Goal: Task Accomplishment & Management: Manage account settings

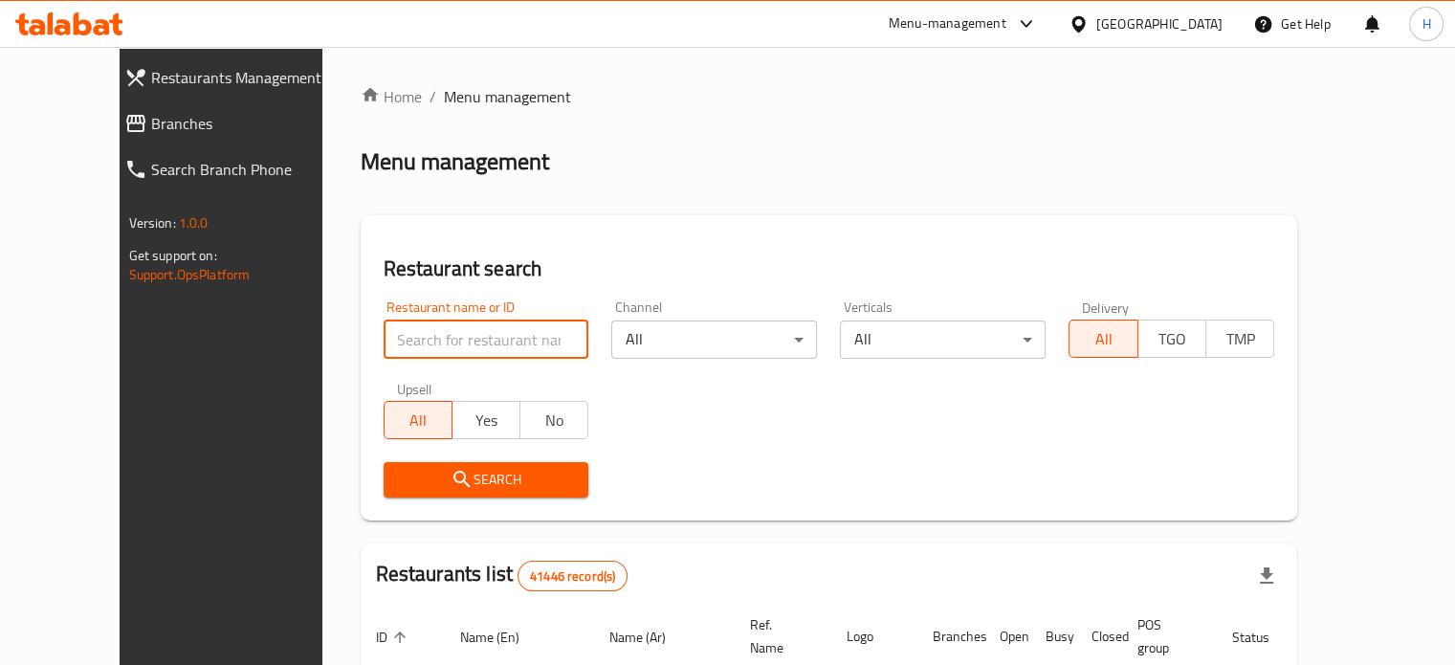
click at [498, 328] on input "search" at bounding box center [487, 340] width 206 height 38
paste input "680098"
type input "680098"
click button "Search" at bounding box center [487, 479] width 206 height 35
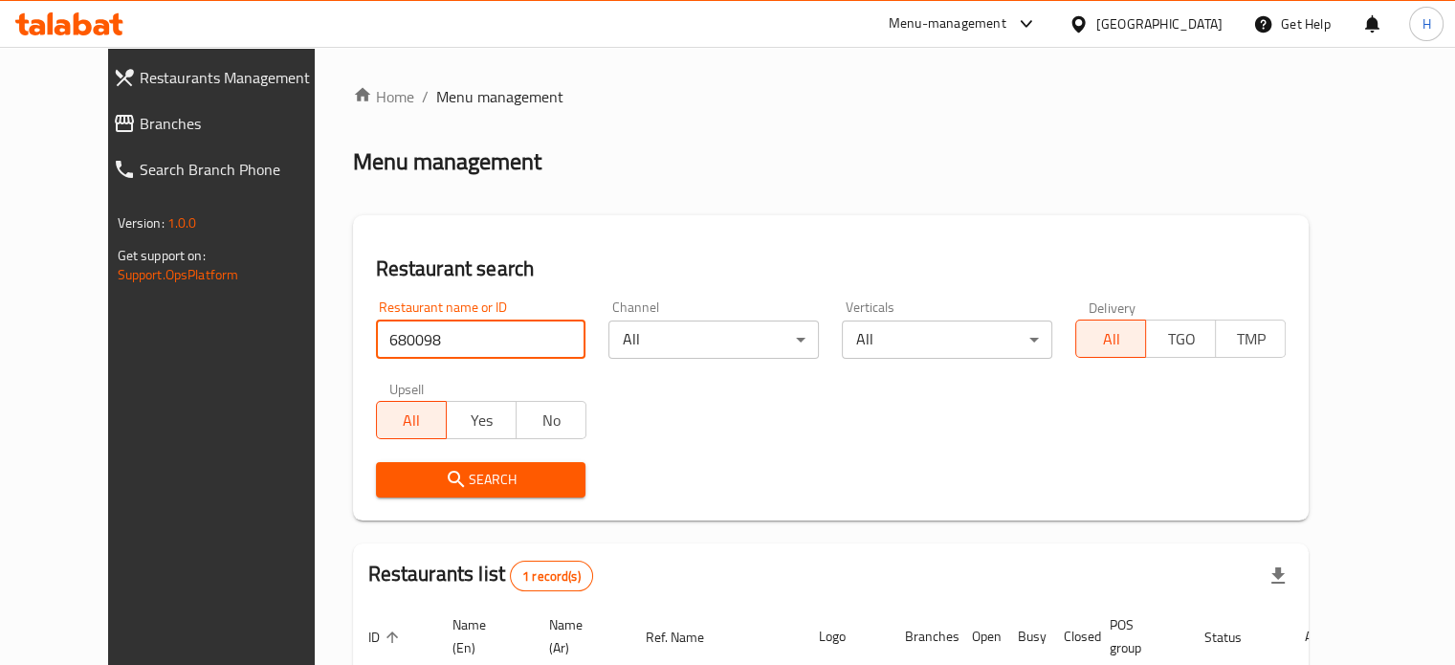
scroll to position [149, 0]
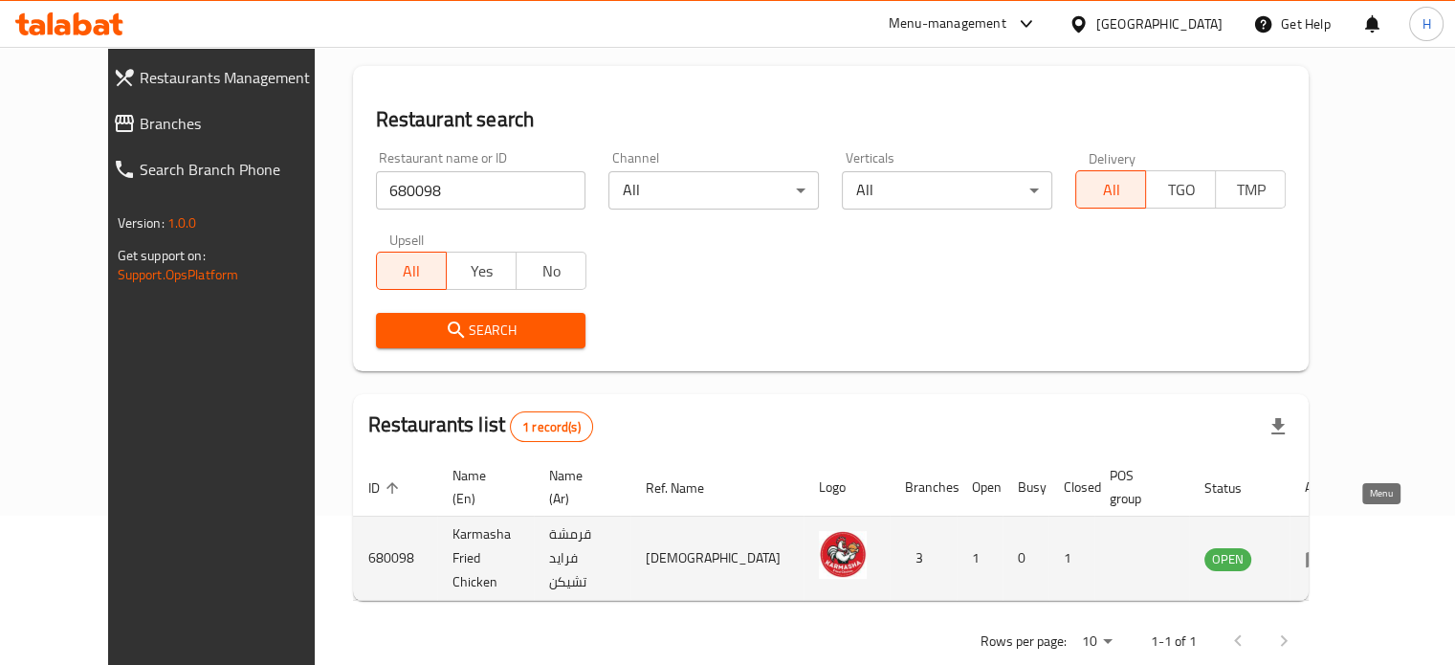
click at [1327, 551] on icon "enhanced table" at bounding box center [1316, 559] width 21 height 16
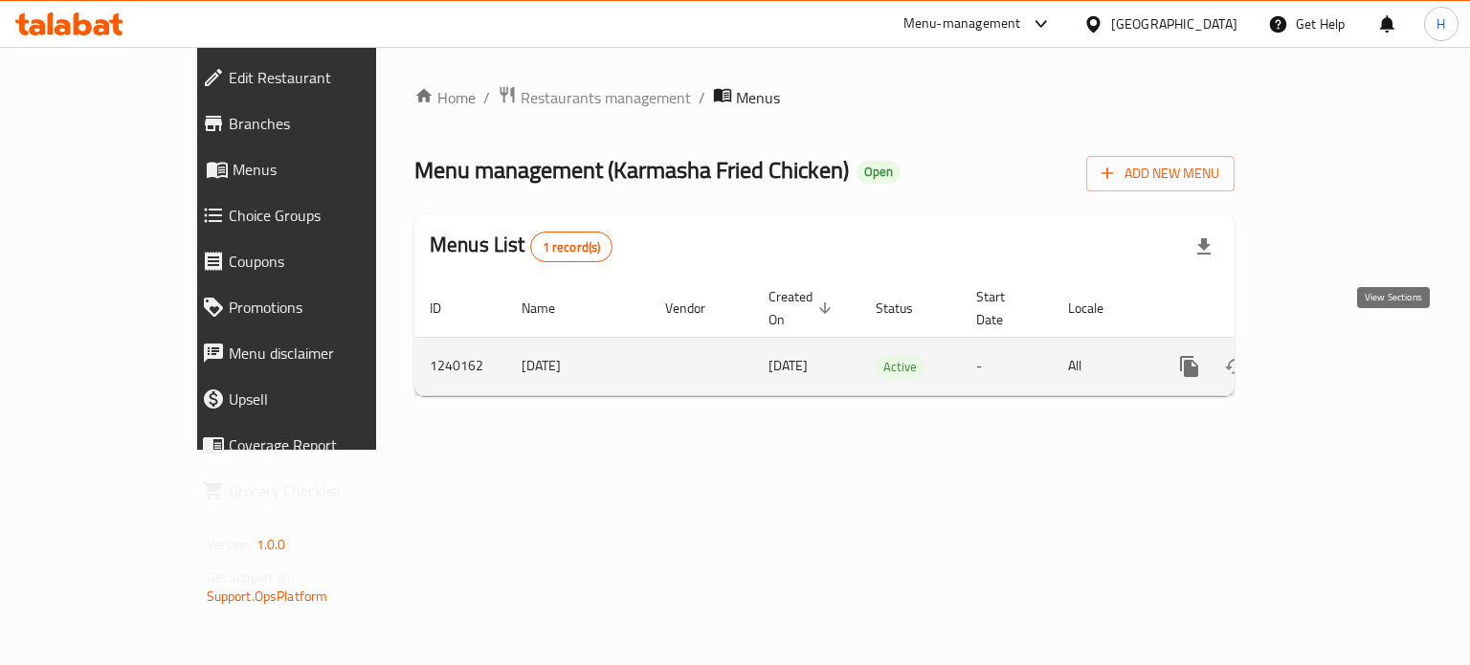
click at [1339, 355] on icon "enhanced table" at bounding box center [1327, 366] width 23 height 23
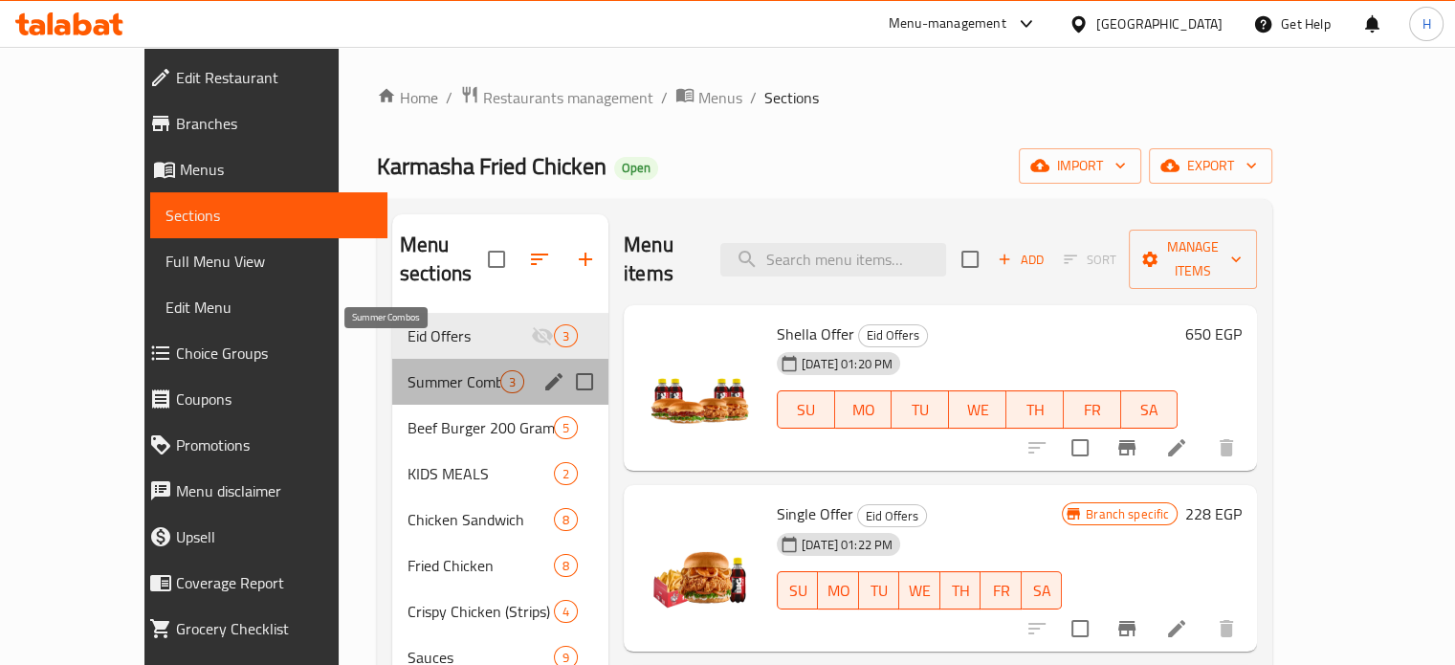
click at [408, 370] on span "Summer Combos" at bounding box center [454, 381] width 93 height 23
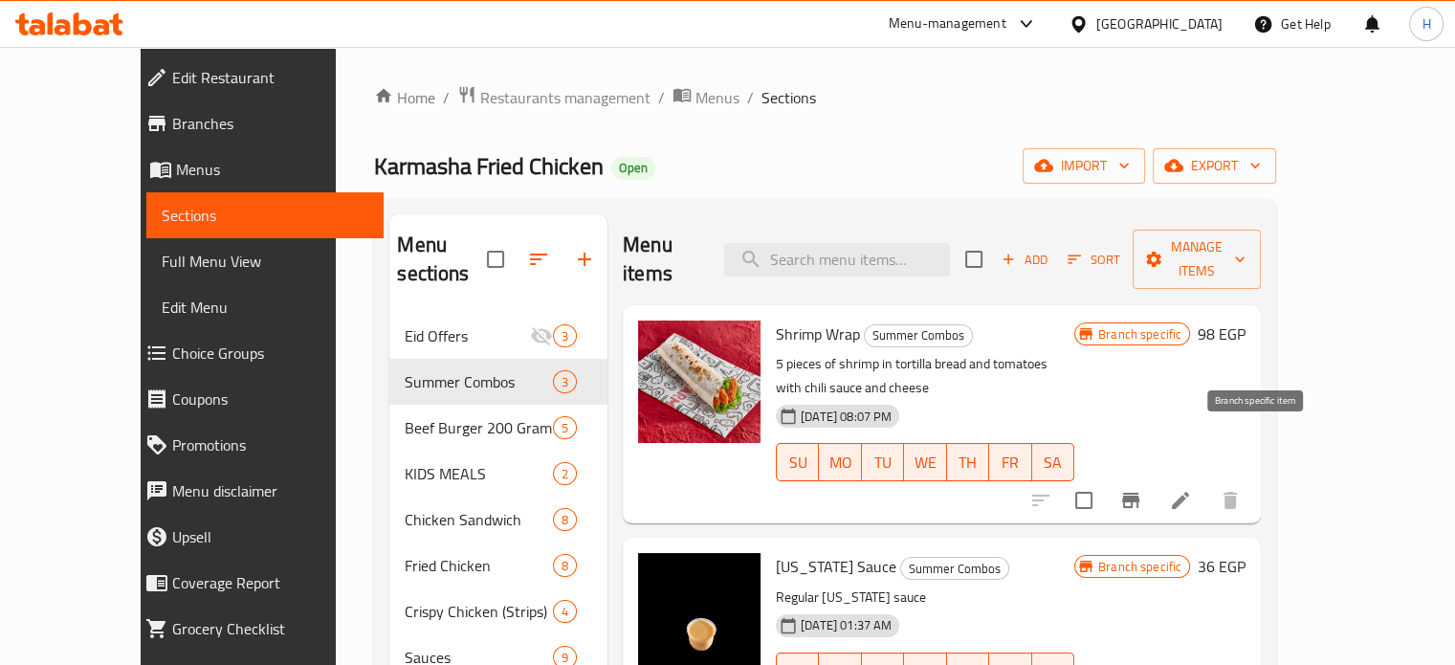
click at [1142, 489] on icon "Branch-specific-item" at bounding box center [1131, 500] width 23 height 23
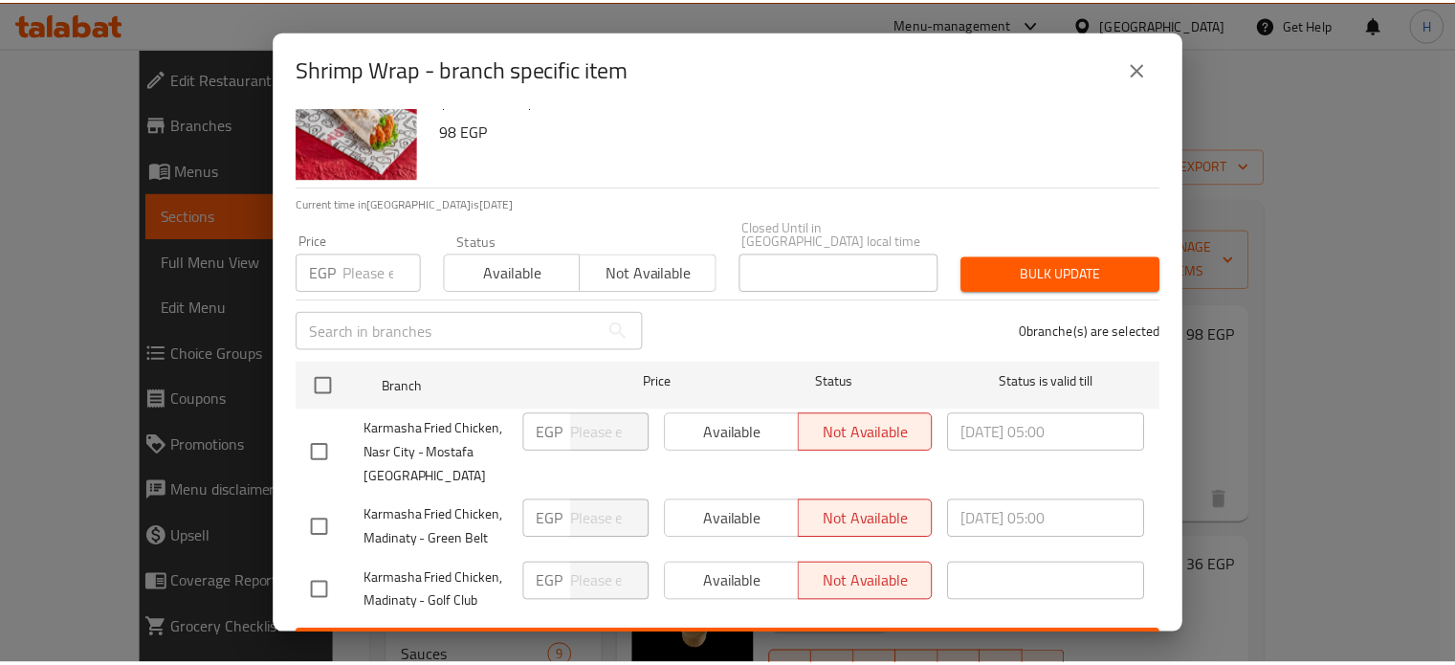
scroll to position [84, 0]
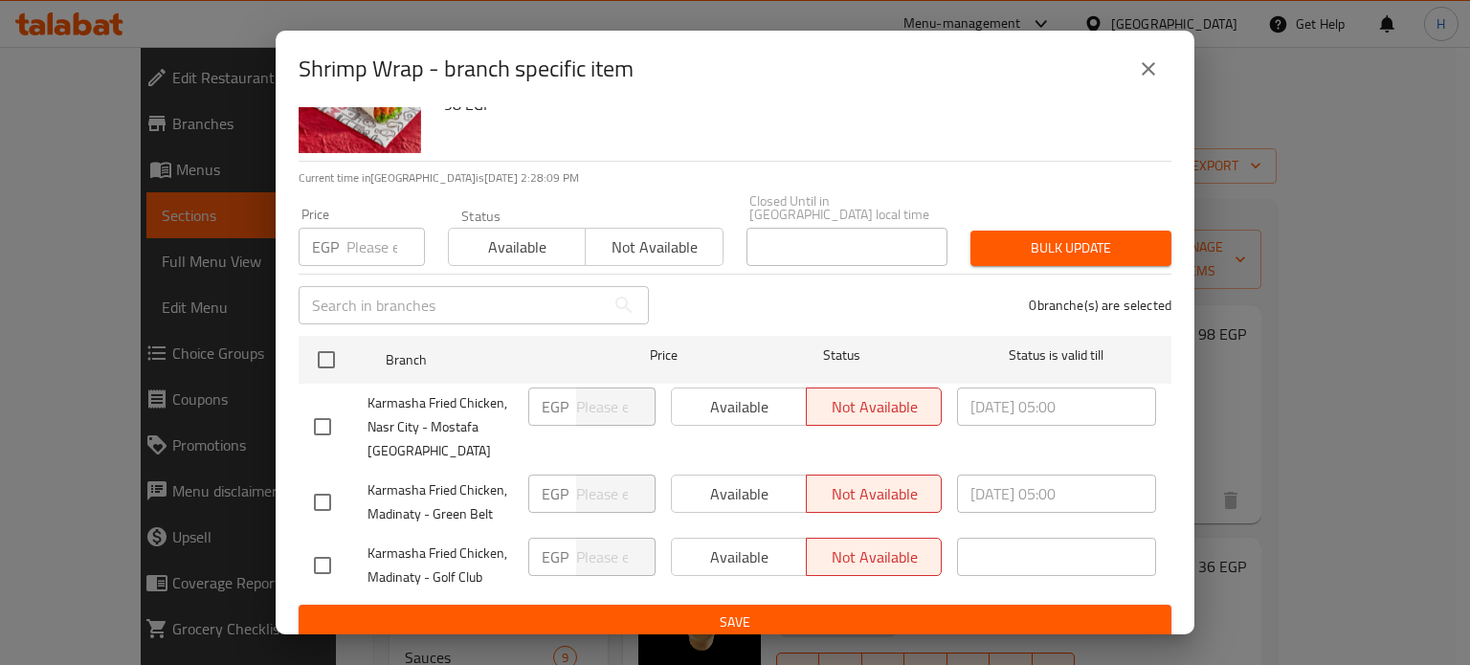
click at [1146, 73] on icon "close" at bounding box center [1148, 68] width 23 height 23
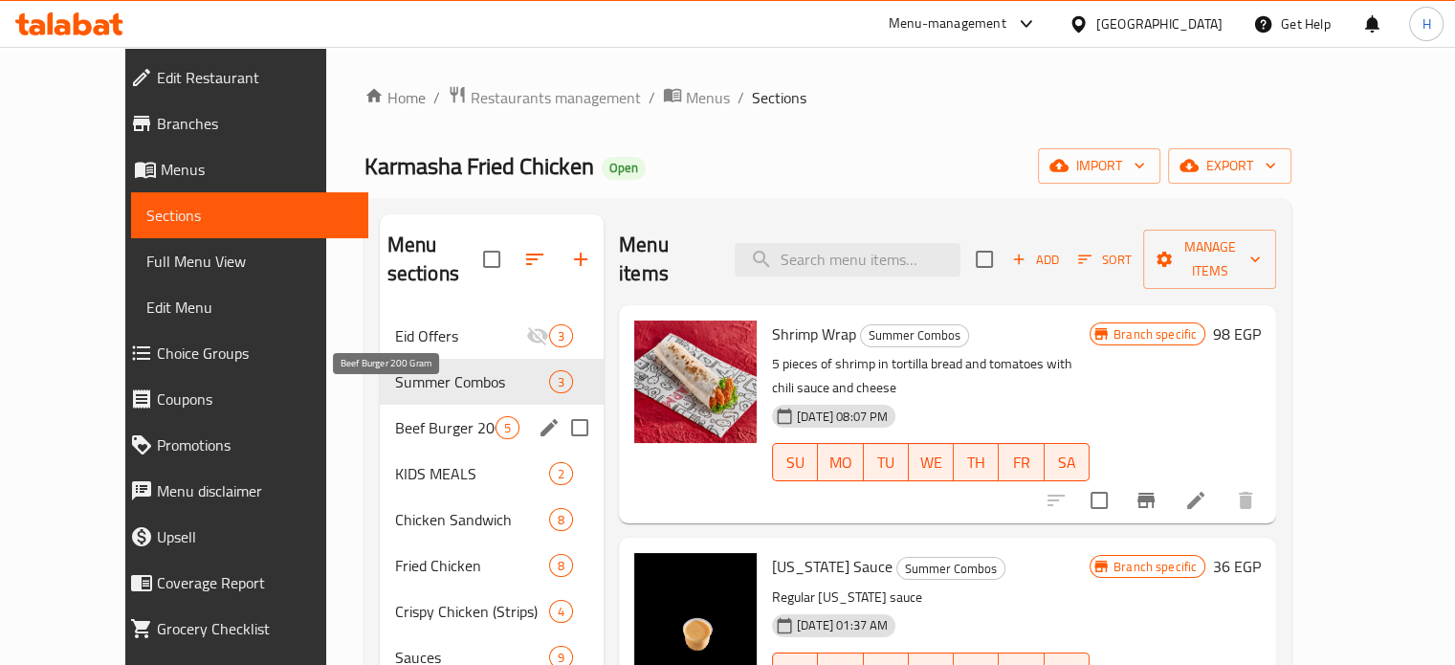
click at [395, 416] on span "Beef Burger 200 Gram" at bounding box center [445, 427] width 100 height 23
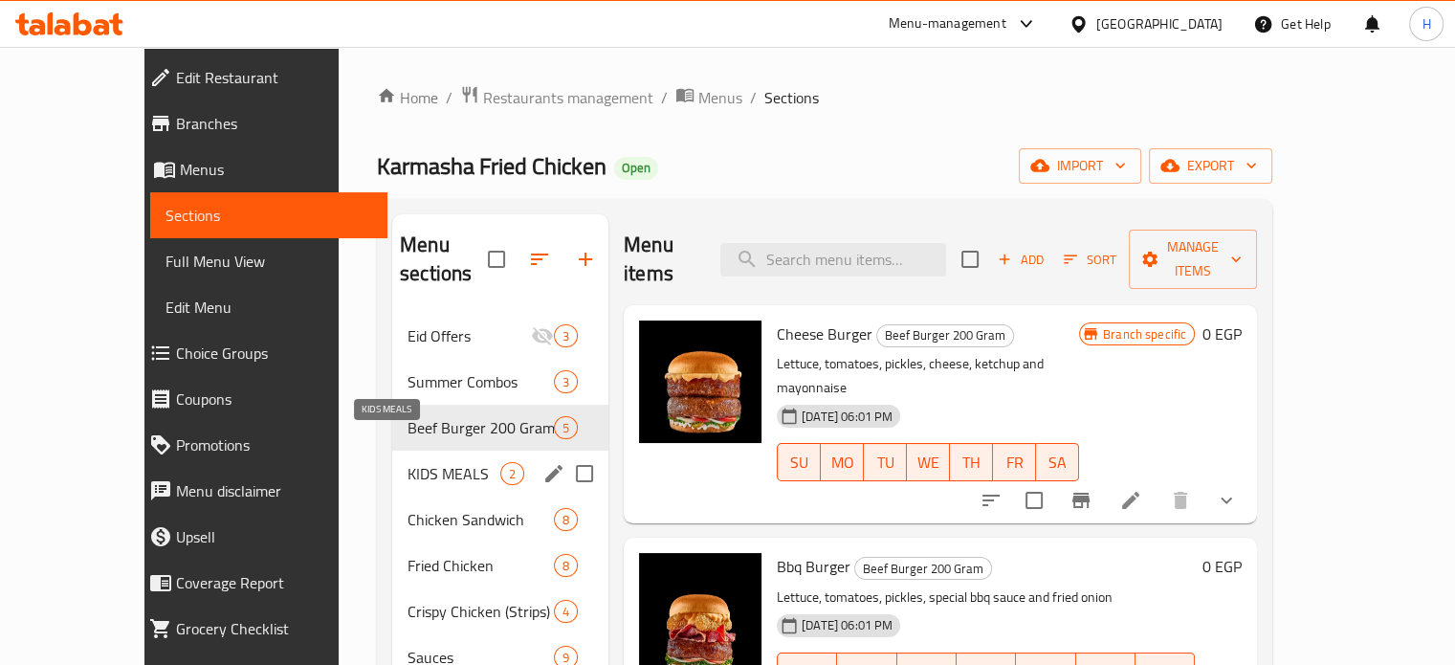
click at [408, 462] on span "KIDS MEALS" at bounding box center [454, 473] width 93 height 23
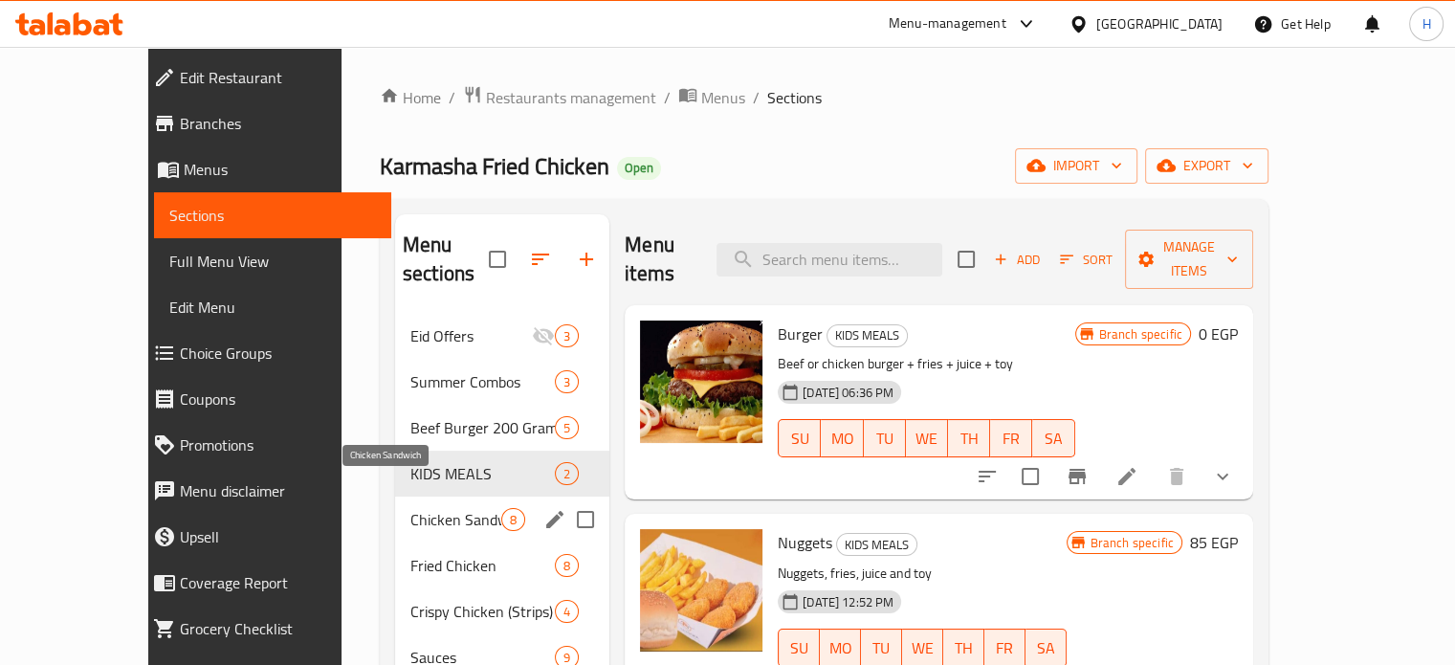
click at [410, 508] on span "Chicken Sandwich" at bounding box center [455, 519] width 91 height 23
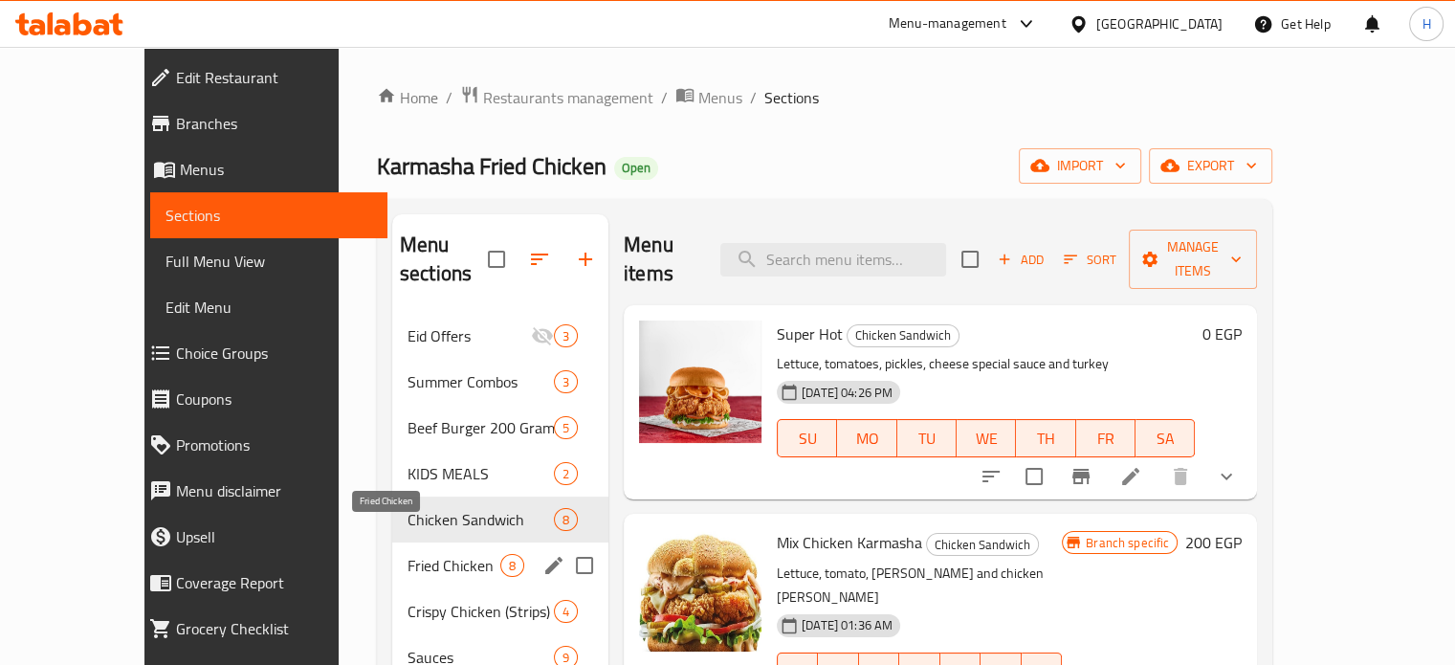
click at [408, 554] on span "Fried Chicken" at bounding box center [454, 565] width 93 height 23
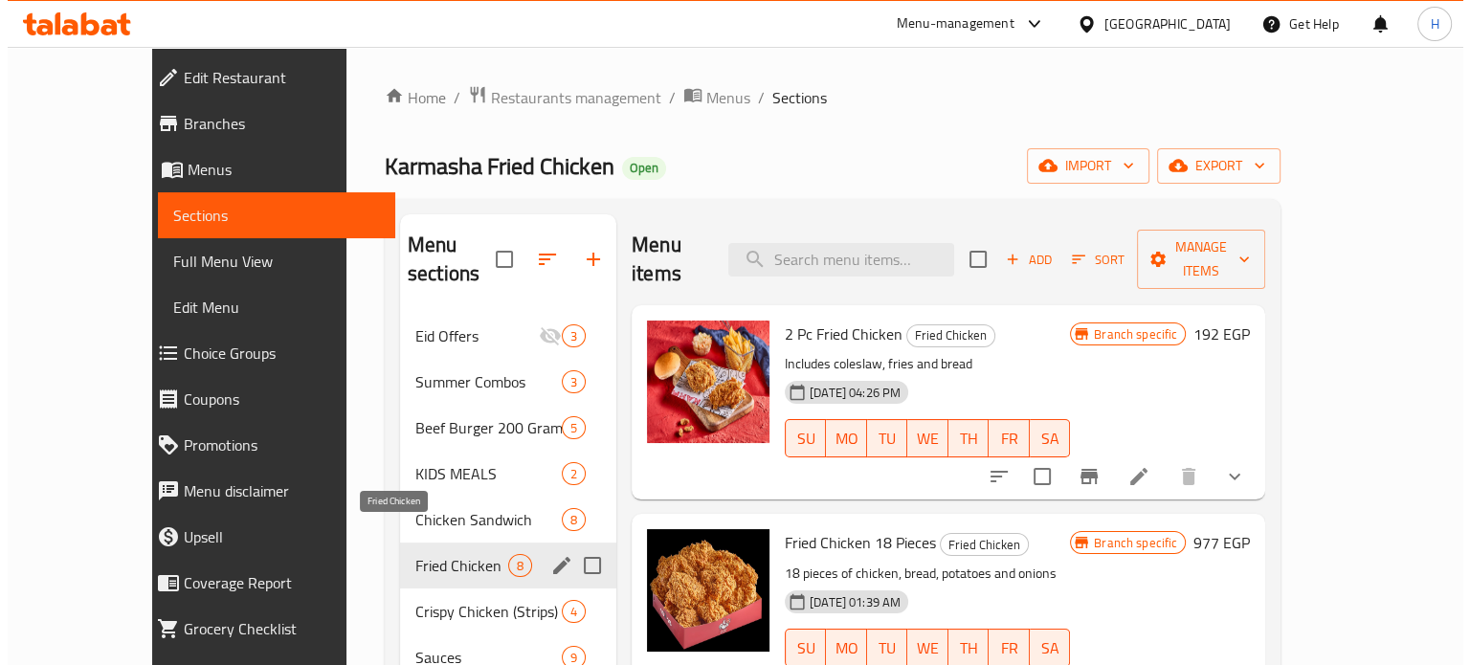
scroll to position [96, 0]
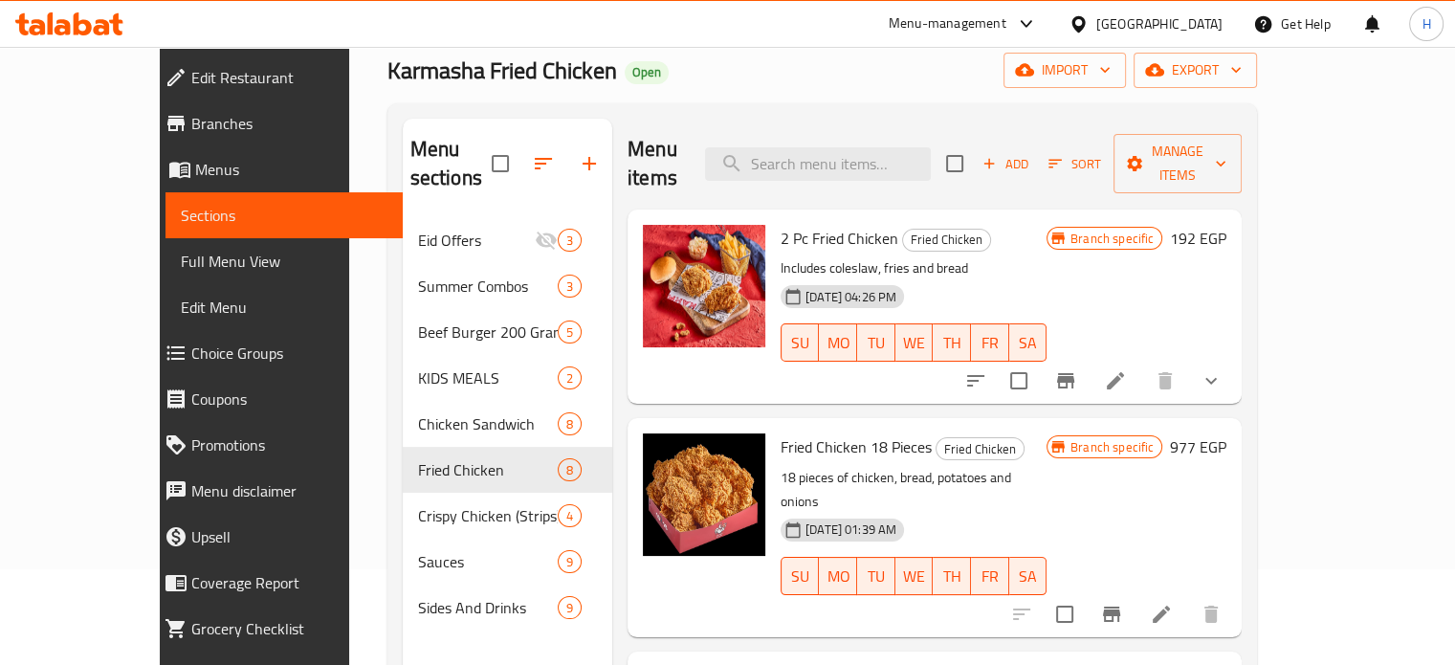
click at [1077, 369] on icon "Branch-specific-item" at bounding box center [1065, 380] width 23 height 23
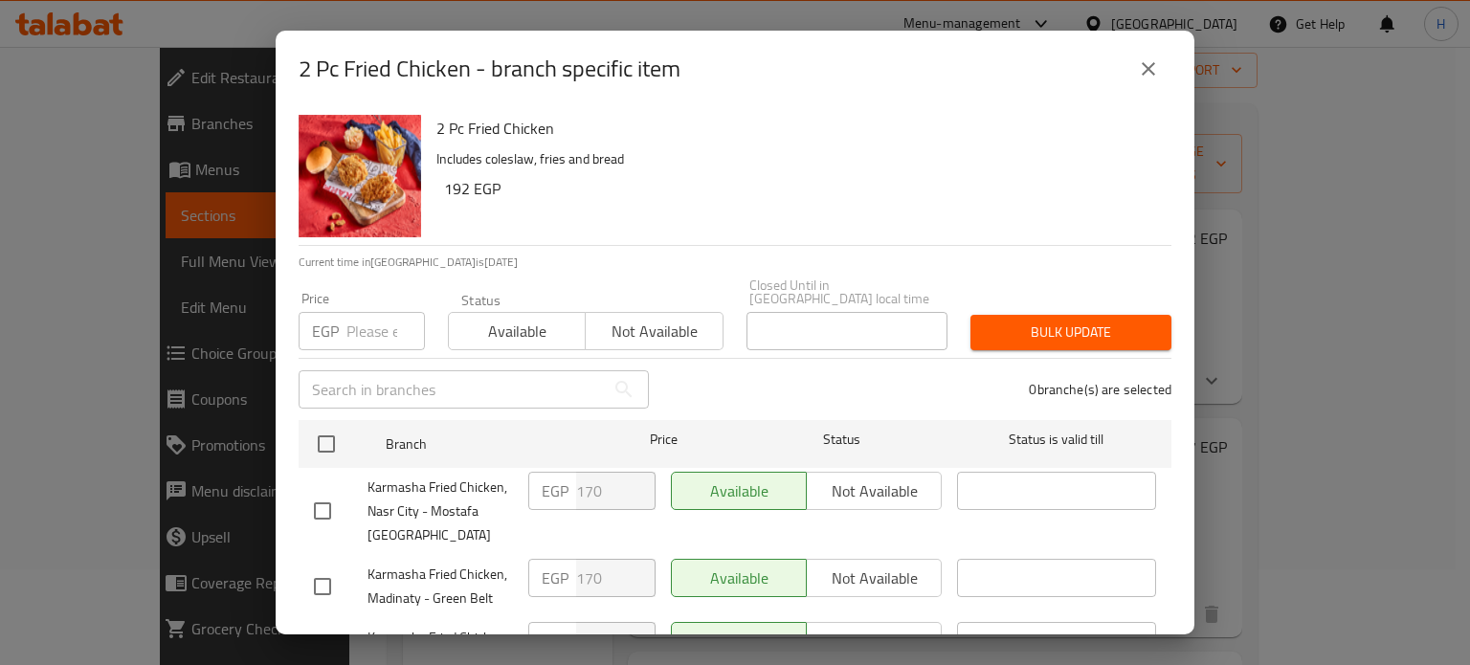
scroll to position [84, 0]
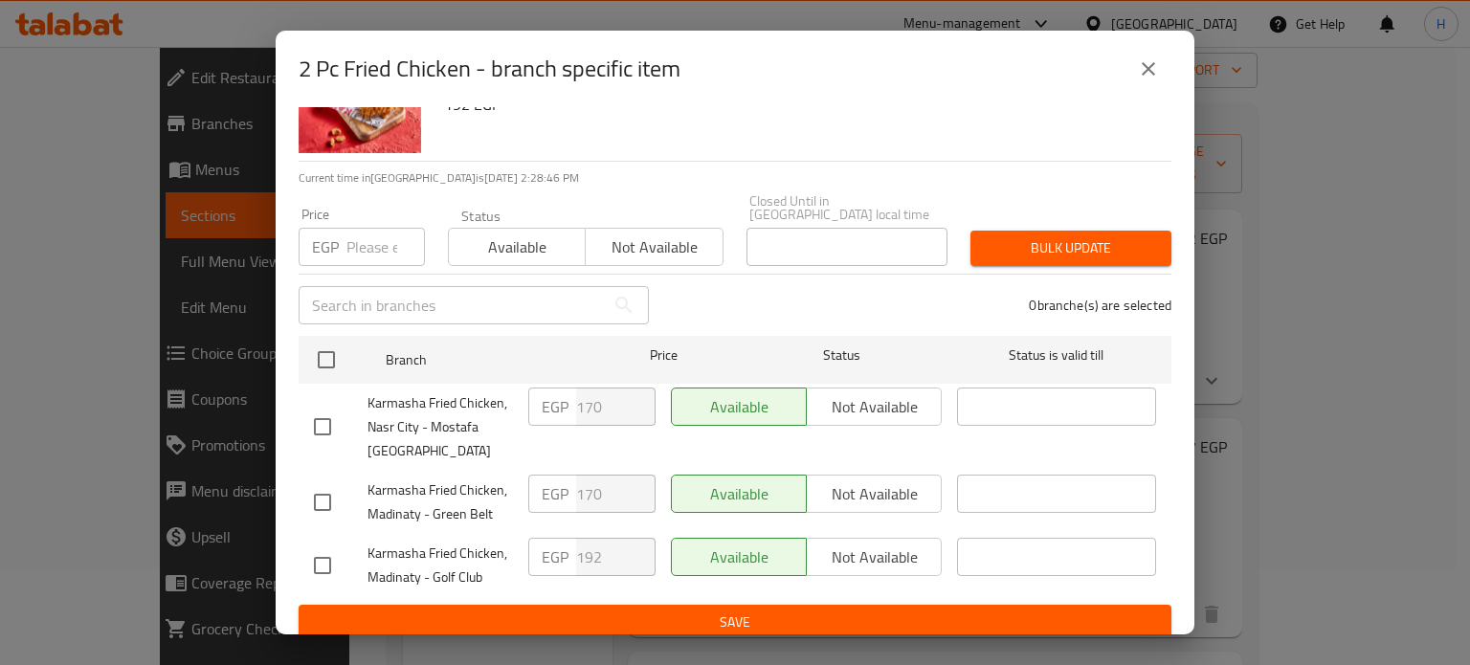
click at [1141, 75] on icon "close" at bounding box center [1148, 68] width 23 height 23
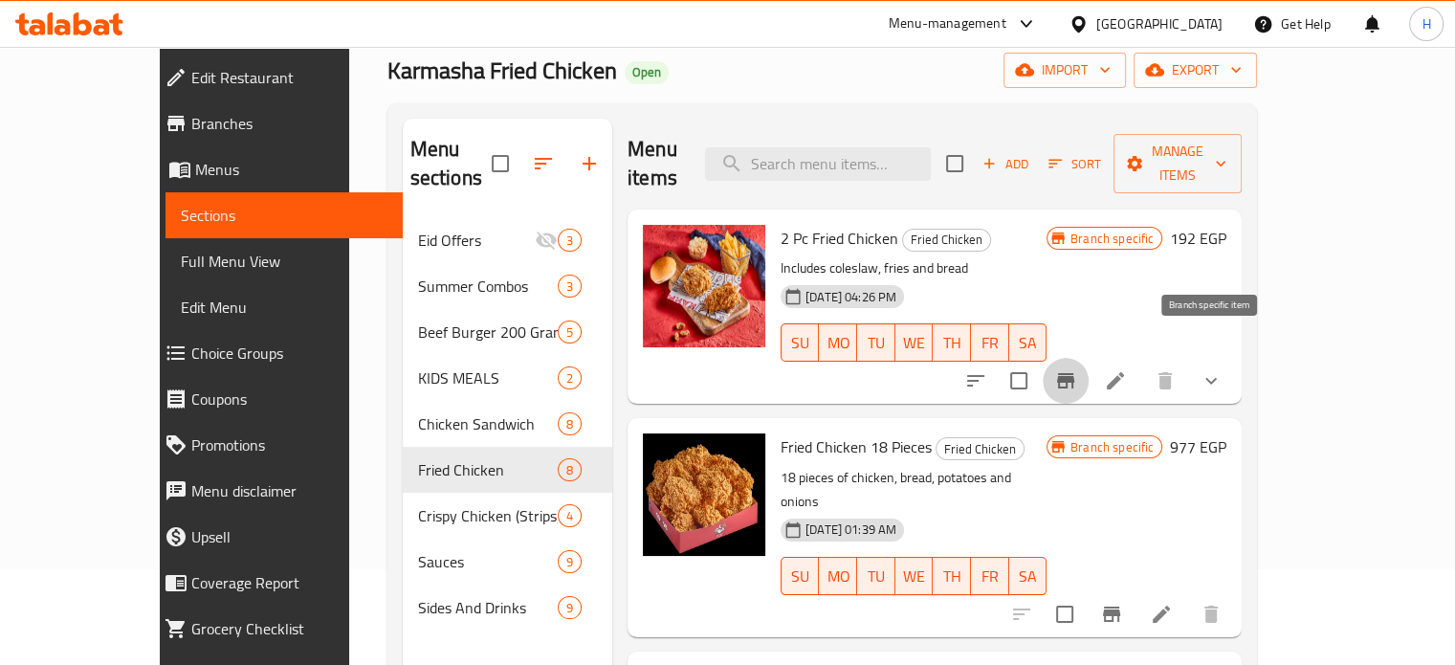
click at [1075, 373] on icon "Branch-specific-item" at bounding box center [1065, 380] width 17 height 15
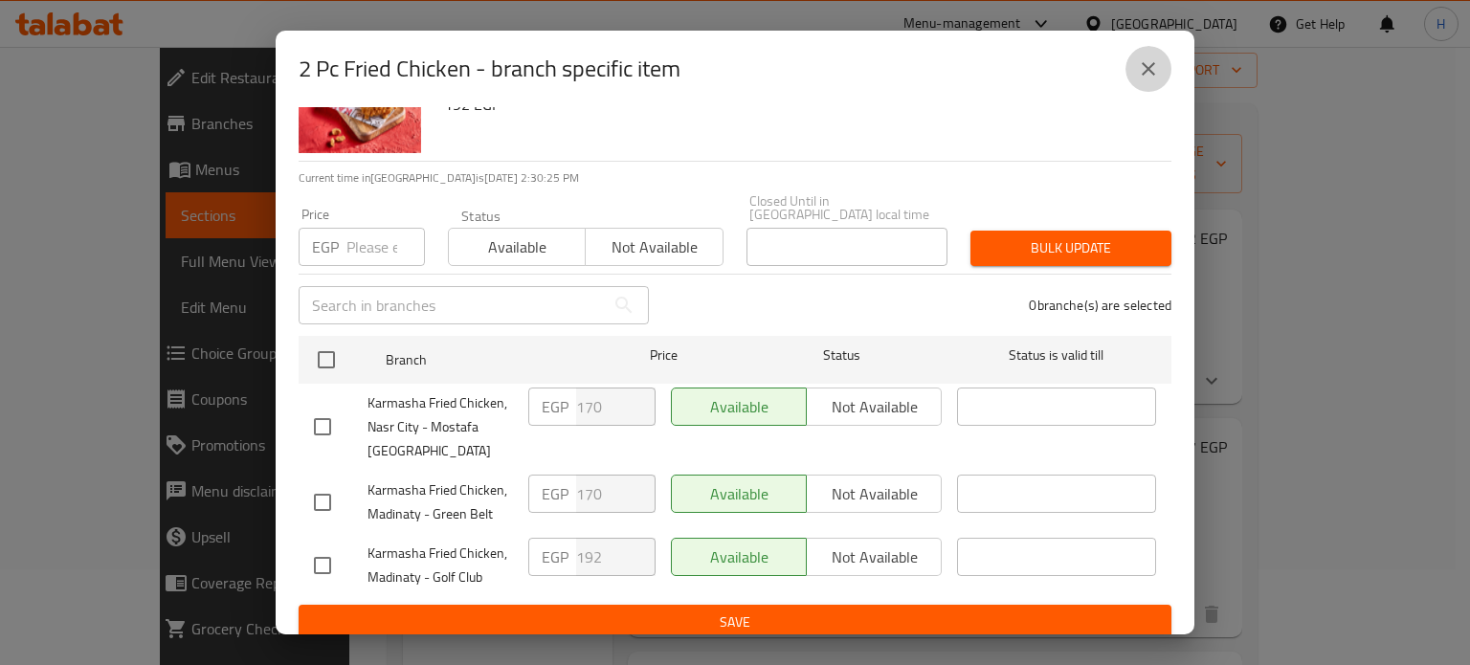
click at [1145, 77] on icon "close" at bounding box center [1148, 68] width 23 height 23
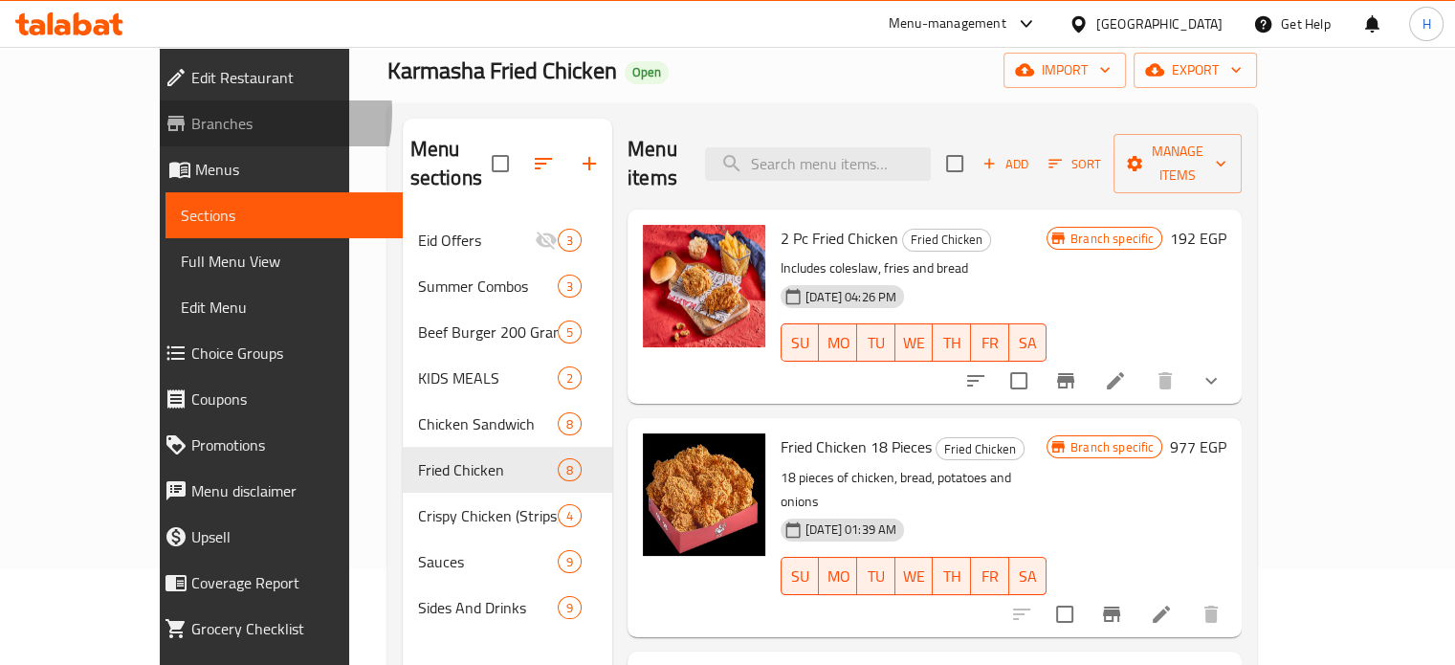
click at [191, 113] on span "Branches" at bounding box center [289, 123] width 196 height 23
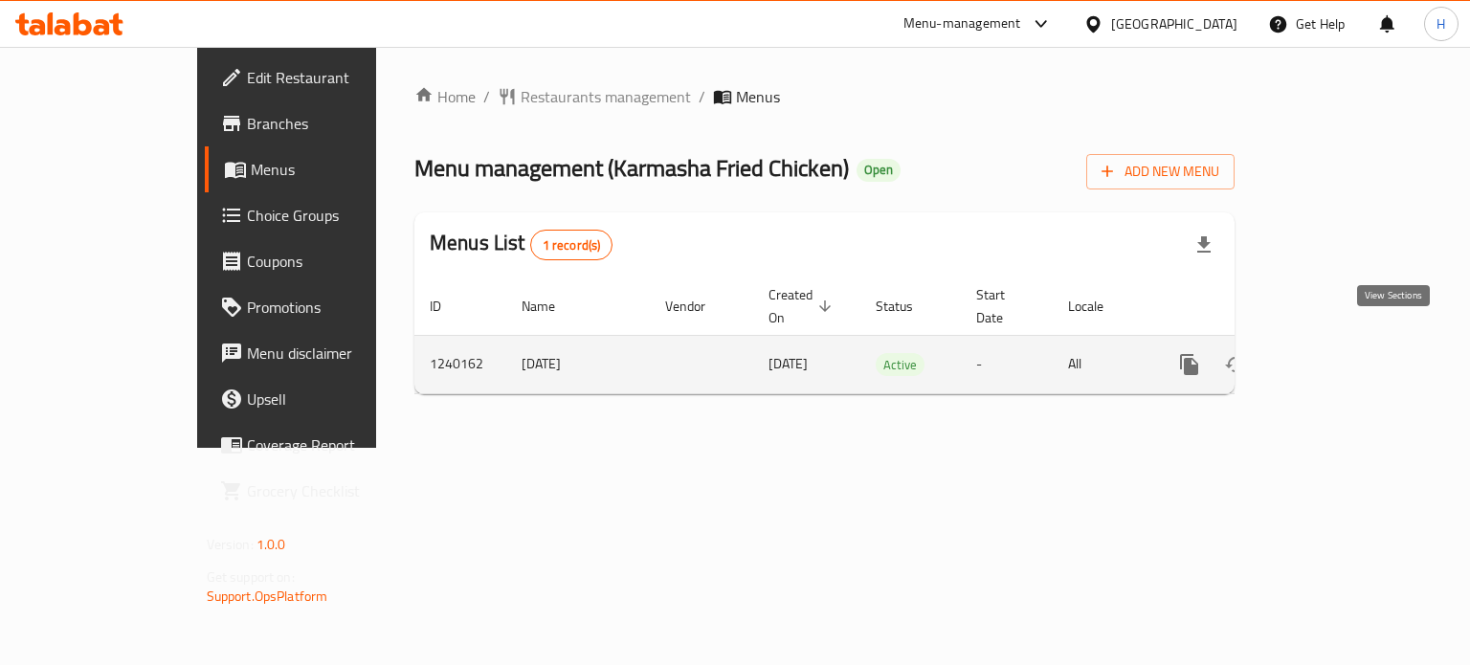
click at [1339, 353] on icon "enhanced table" at bounding box center [1327, 364] width 23 height 23
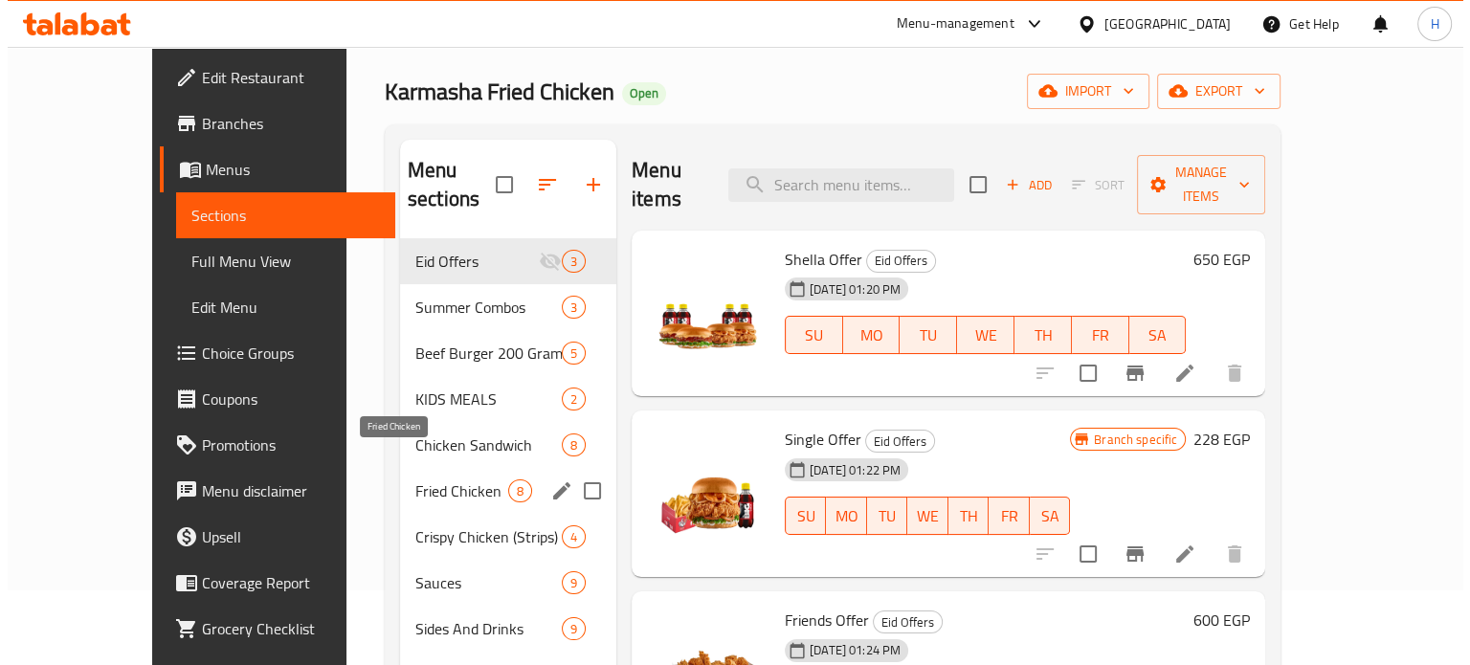
scroll to position [96, 0]
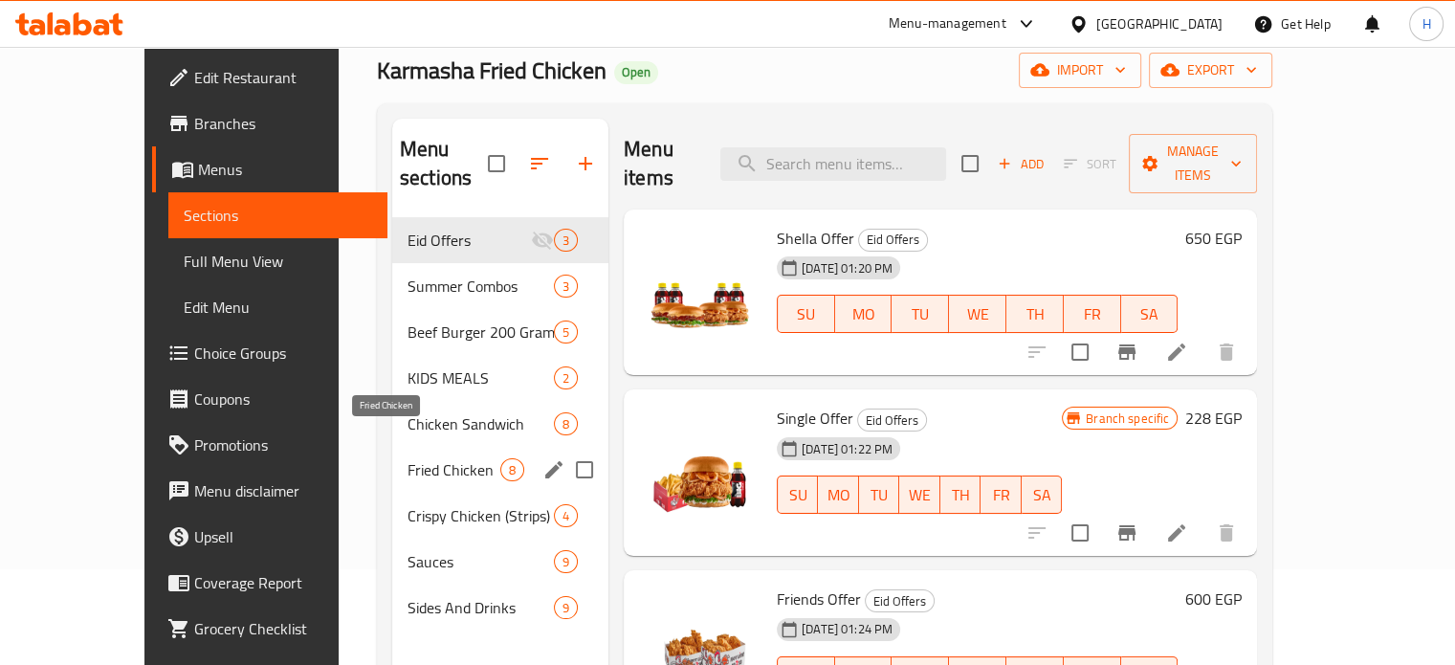
click at [408, 458] on span "Fried Chicken" at bounding box center [454, 469] width 93 height 23
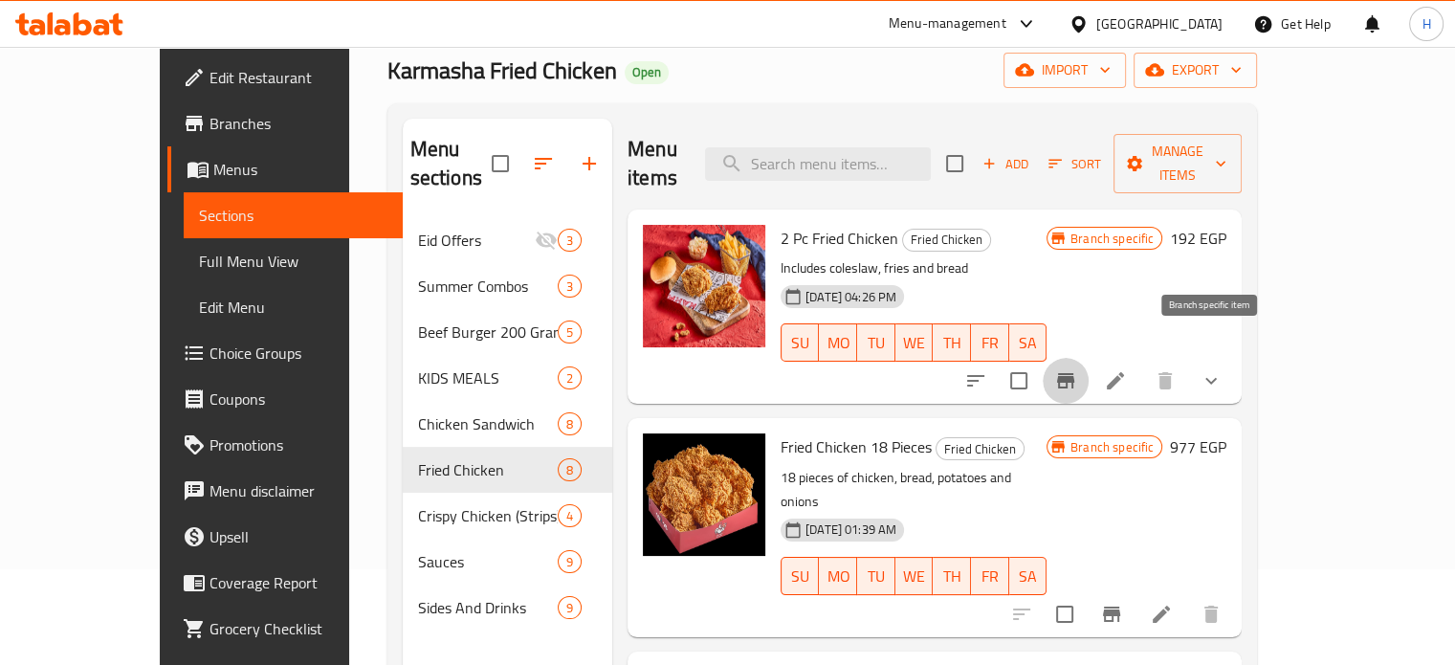
click at [1075, 373] on icon "Branch-specific-item" at bounding box center [1065, 380] width 17 height 15
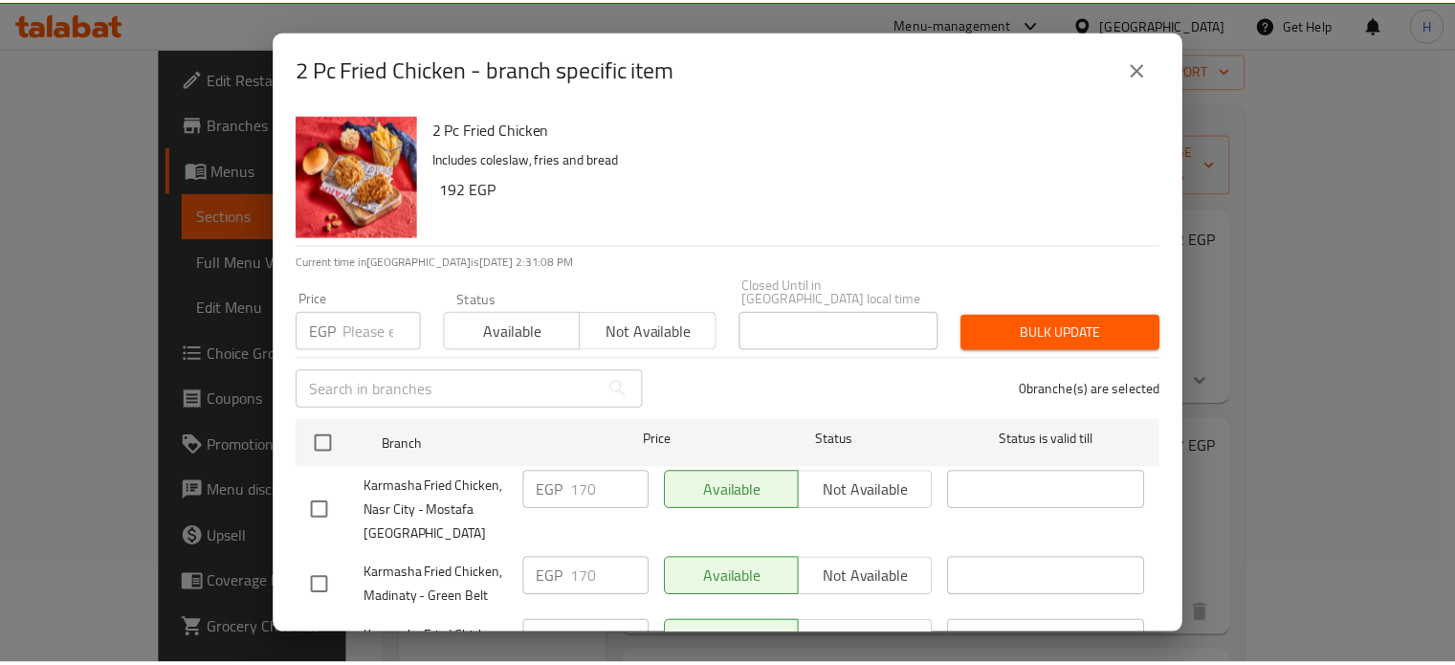
scroll to position [84, 0]
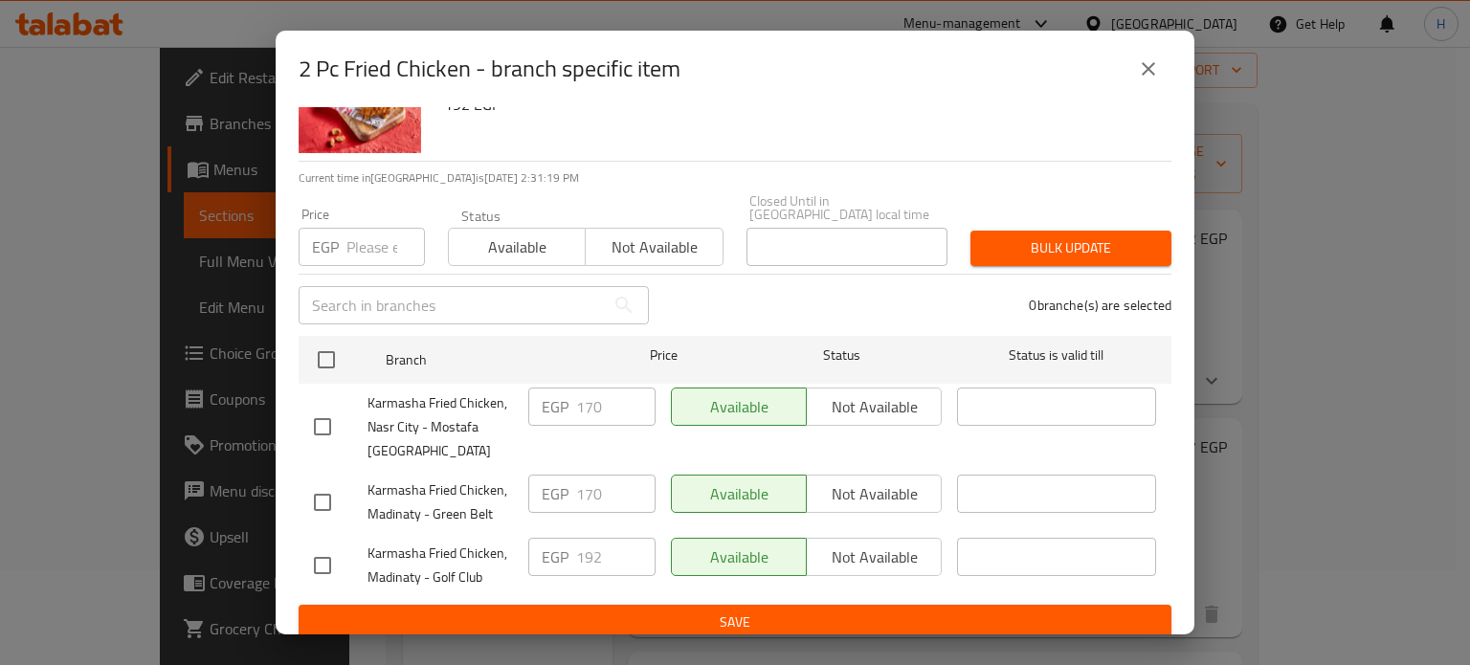
click at [1154, 75] on icon "close" at bounding box center [1148, 68] width 23 height 23
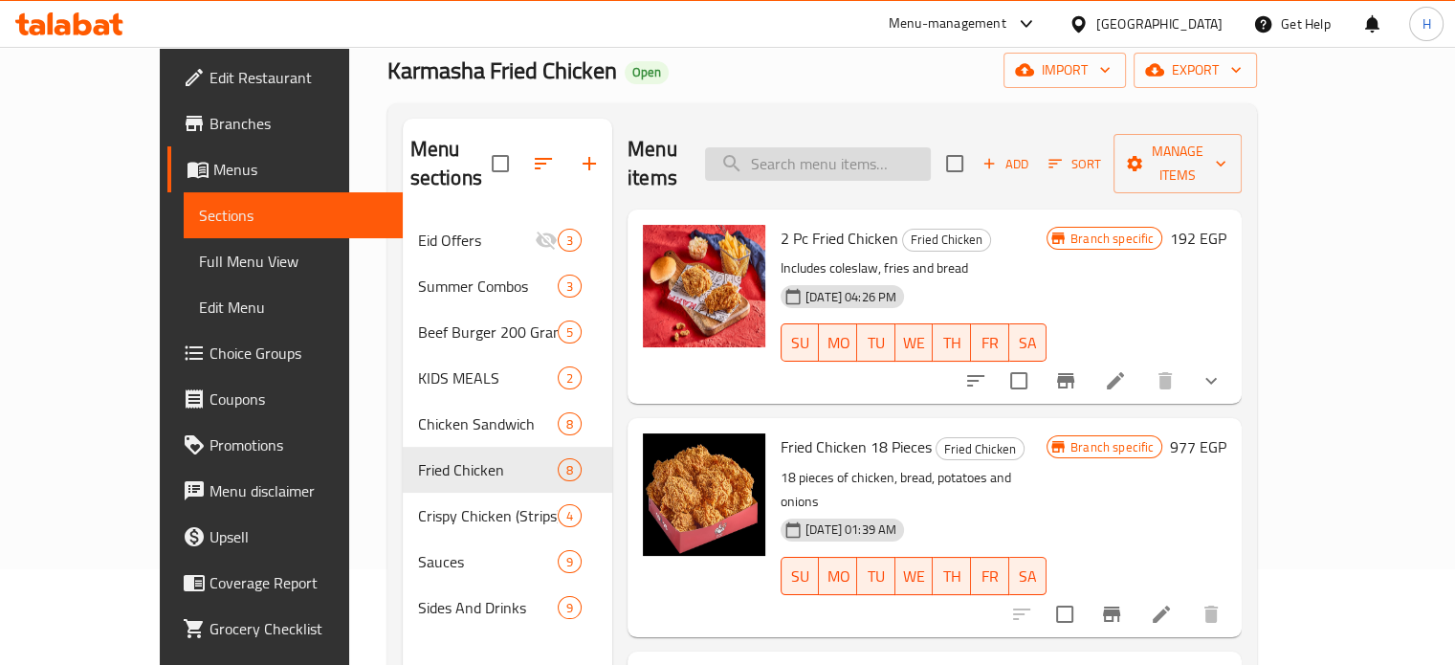
click at [916, 158] on input "search" at bounding box center [818, 163] width 226 height 33
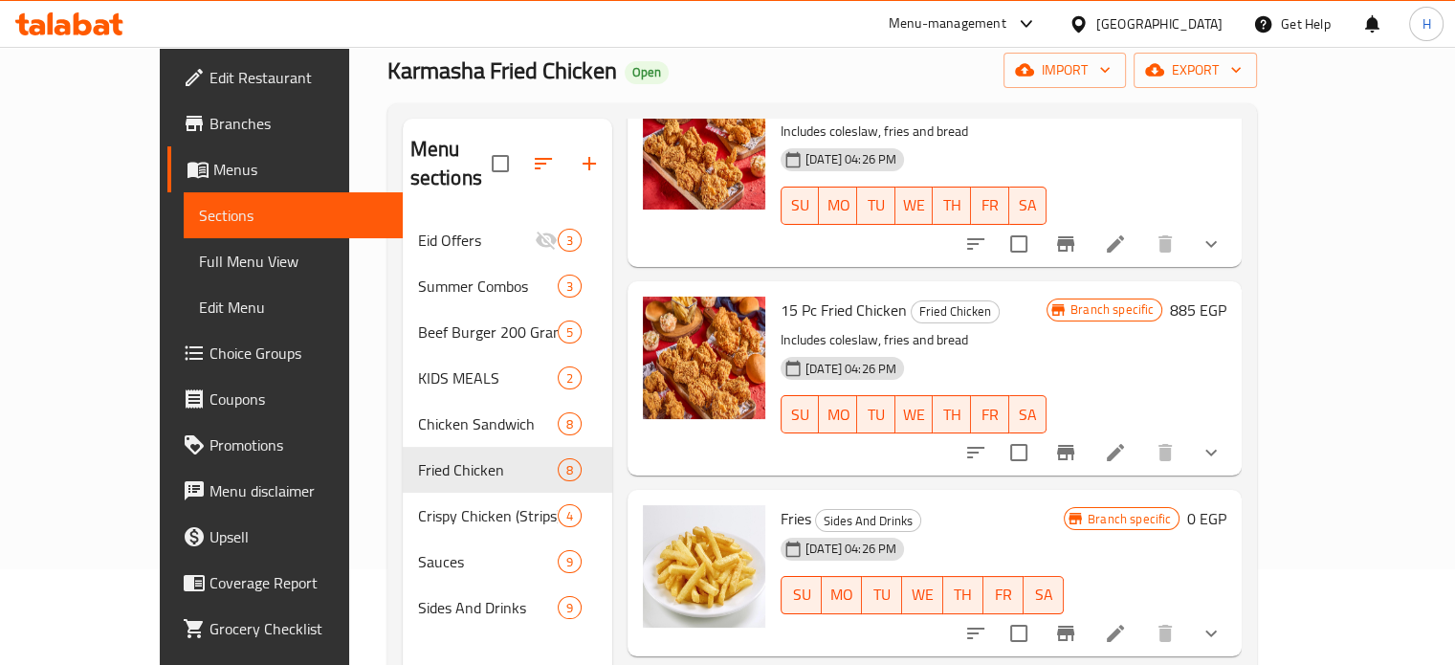
scroll to position [1653, 0]
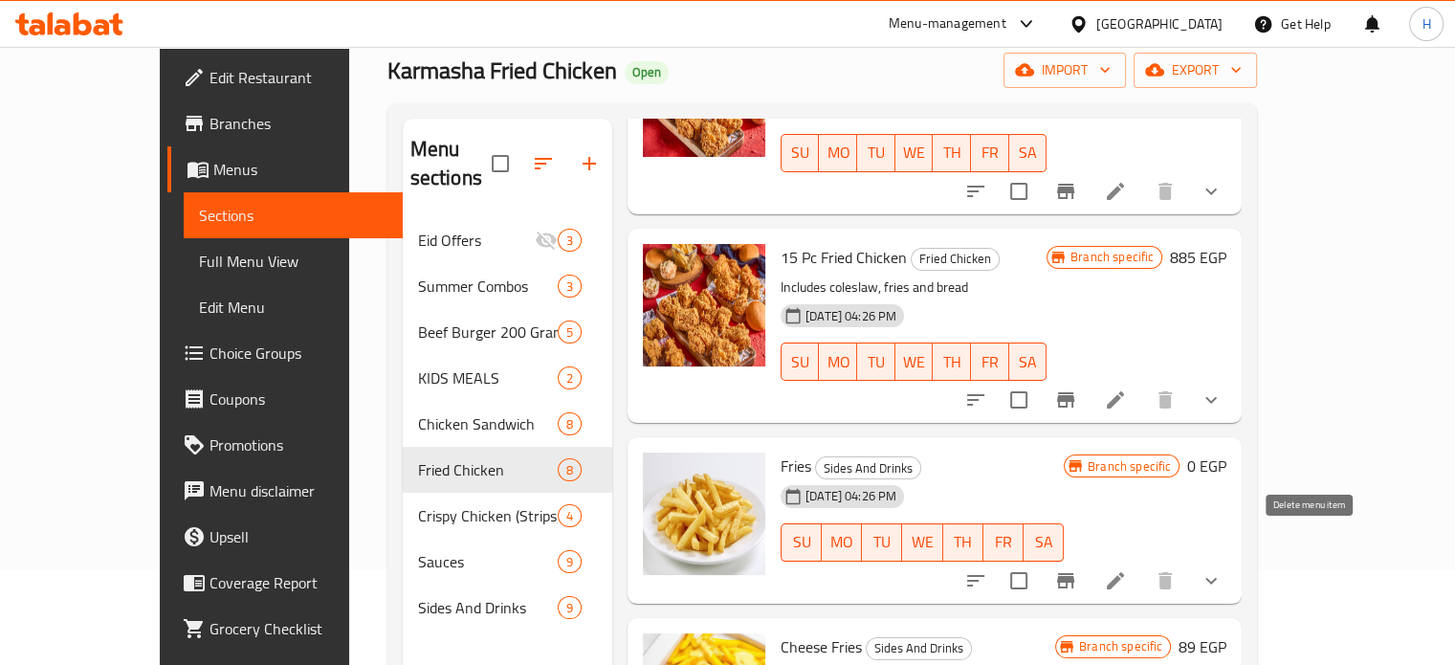
type input "fries"
click at [1223, 569] on icon "show more" at bounding box center [1211, 580] width 23 height 23
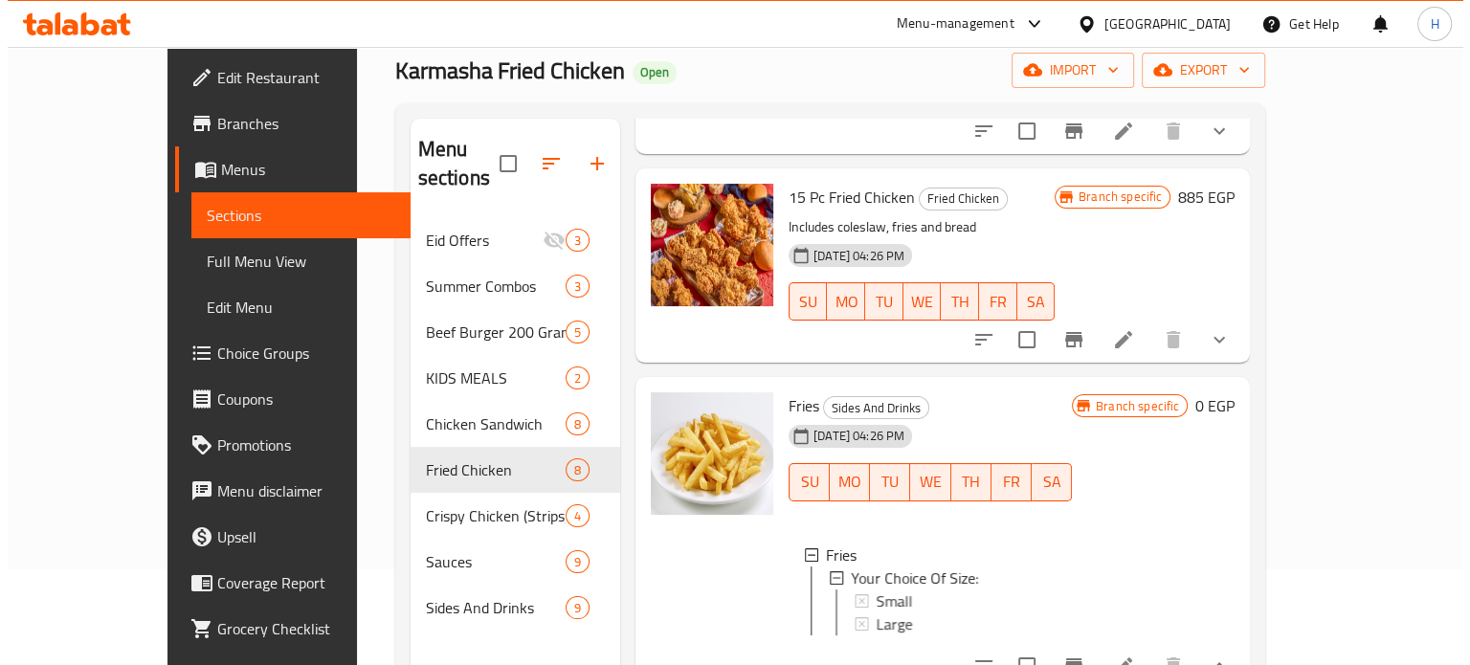
scroll to position [1813, 0]
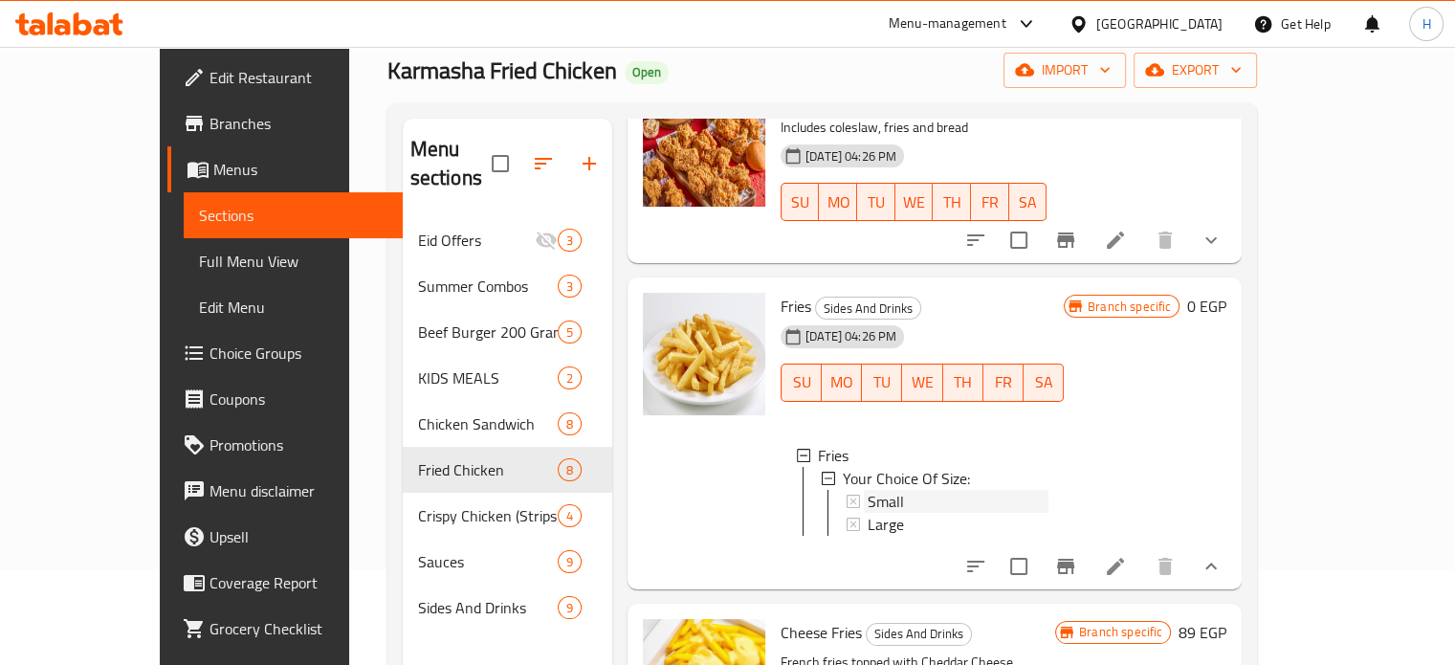
click at [868, 490] on span "Small" at bounding box center [886, 501] width 36 height 23
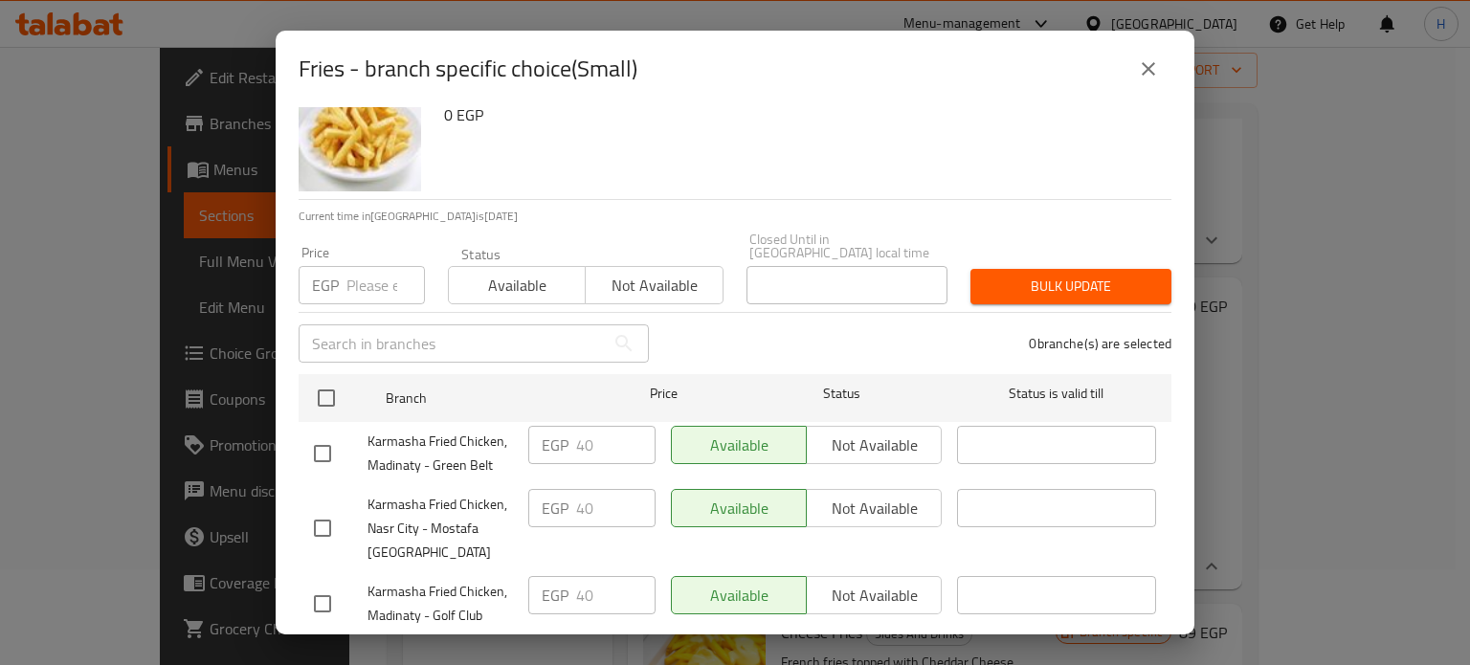
scroll to position [84, 0]
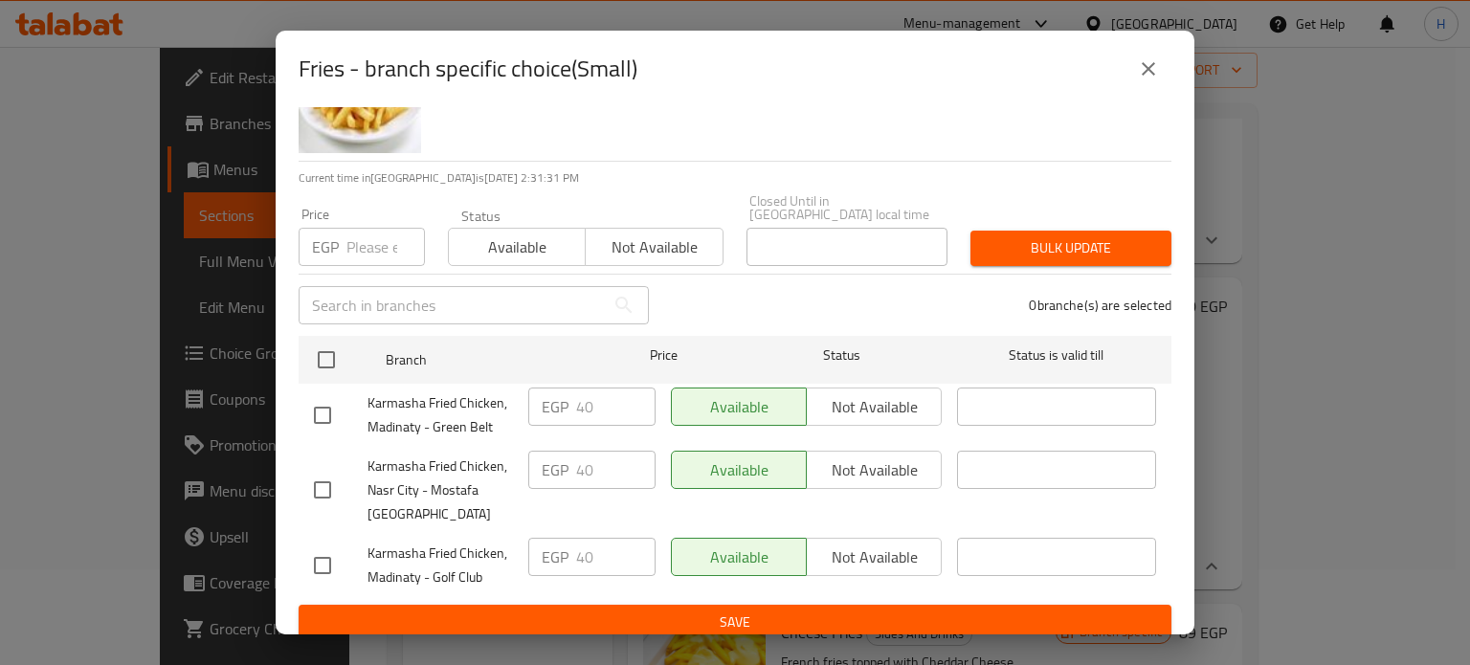
click at [1161, 66] on button "close" at bounding box center [1148, 69] width 46 height 46
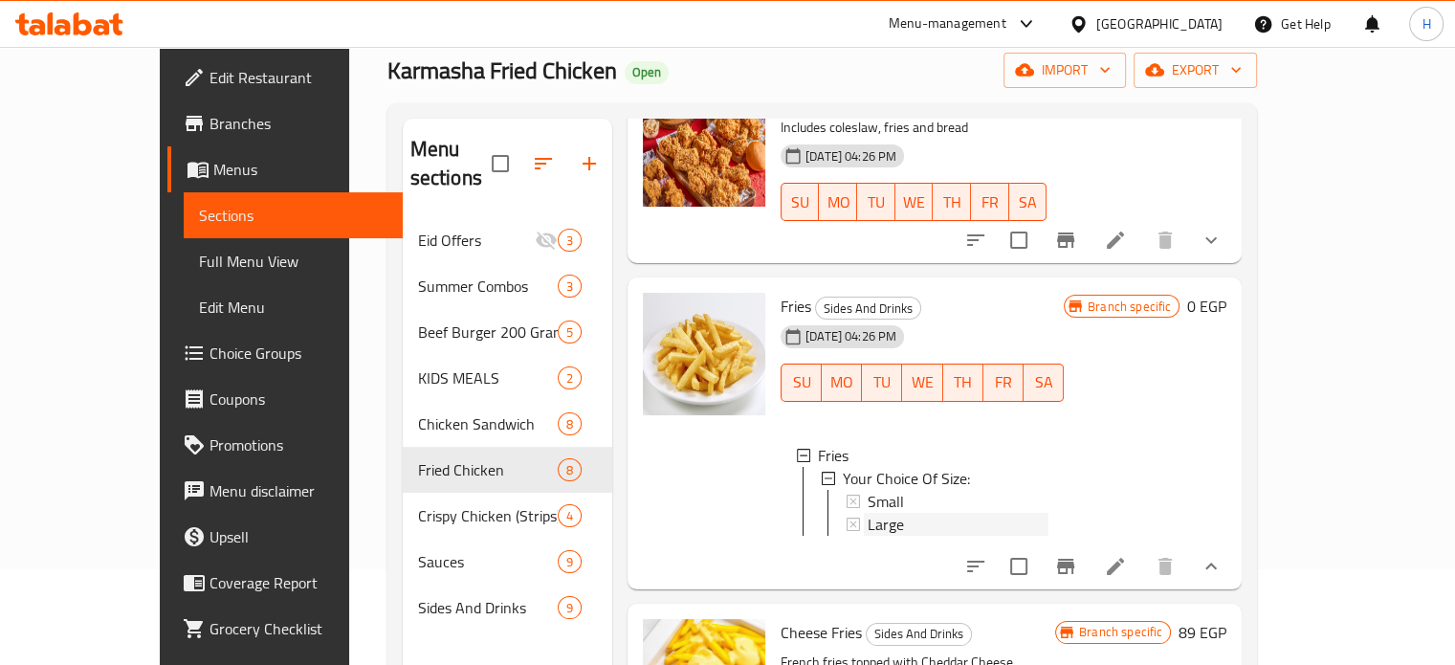
click at [868, 513] on div "Large" at bounding box center [958, 524] width 181 height 23
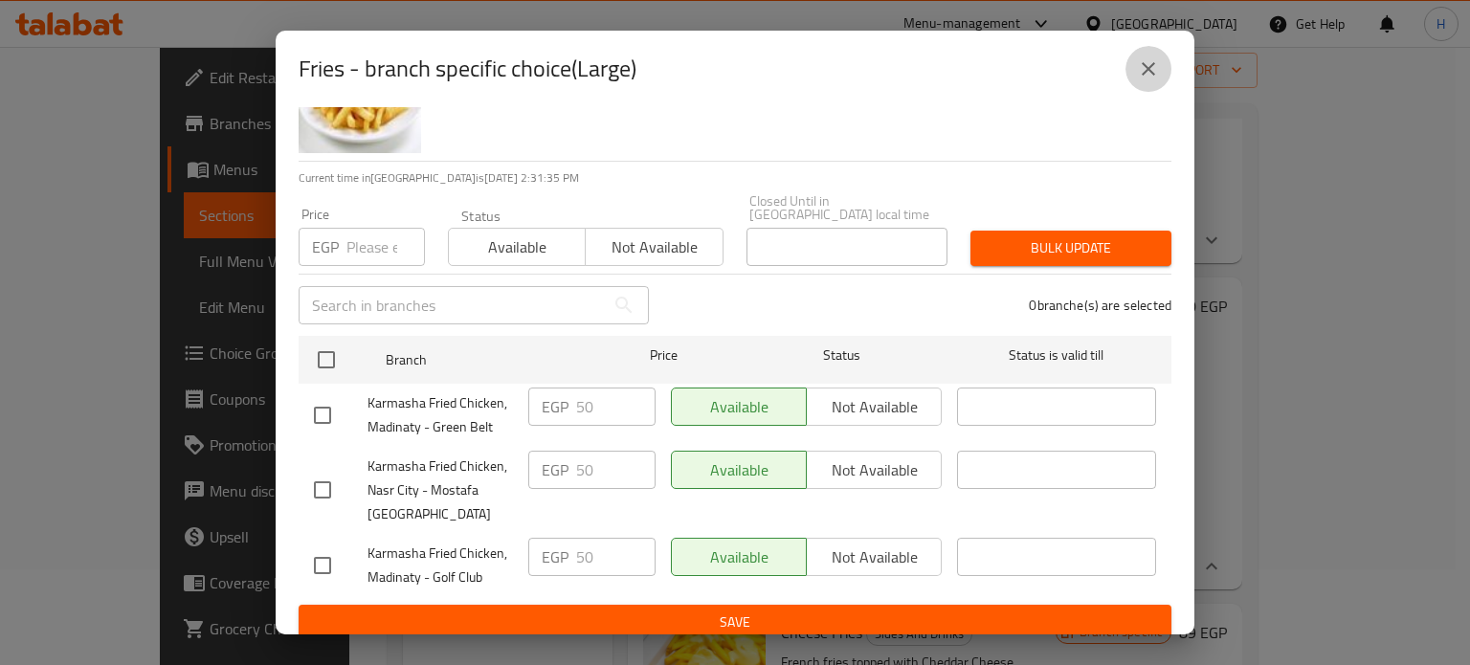
click at [1146, 60] on icon "close" at bounding box center [1148, 68] width 23 height 23
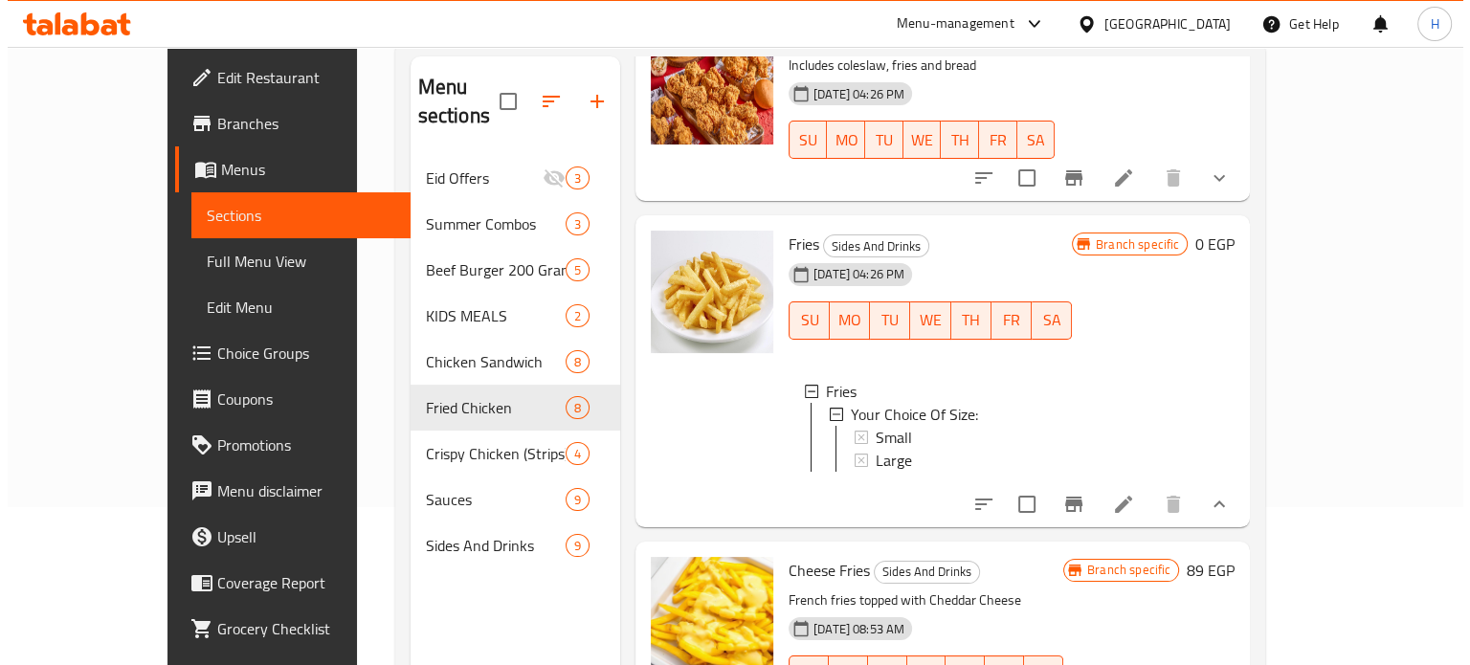
scroll to position [268, 0]
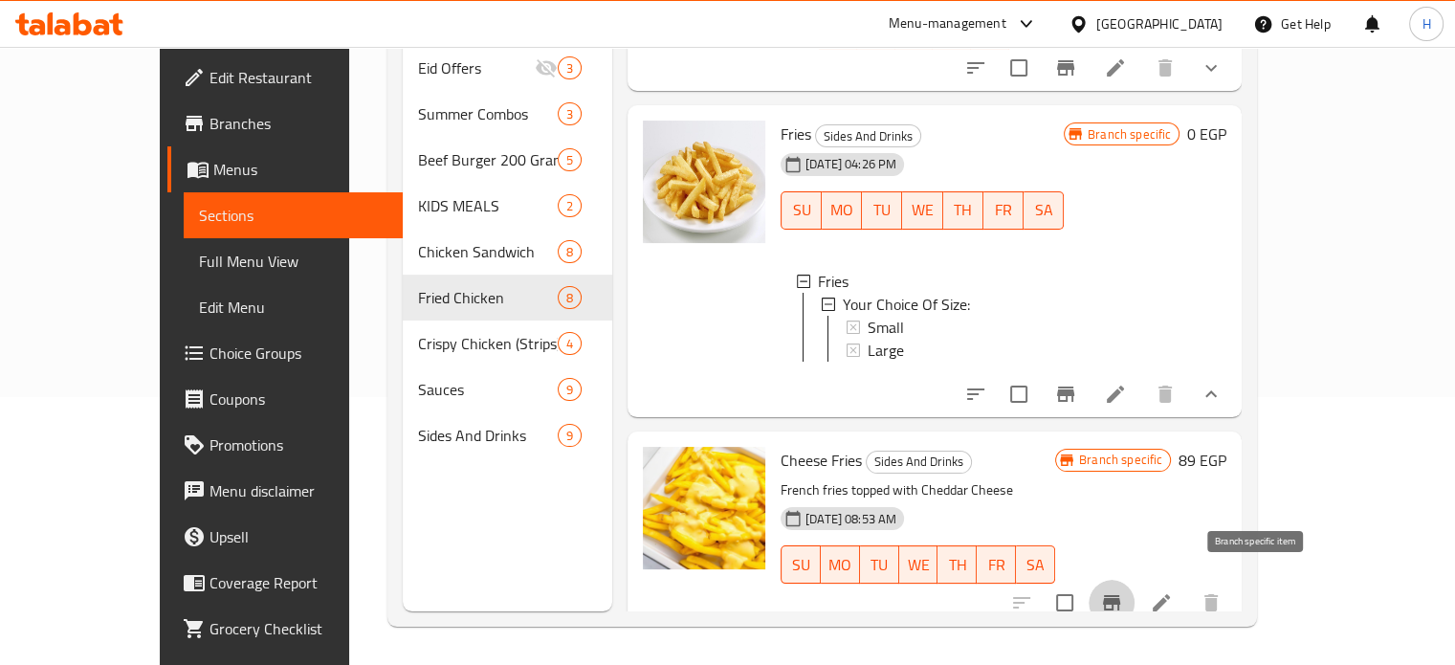
click at [1120, 595] on icon "Branch-specific-item" at bounding box center [1111, 602] width 17 height 15
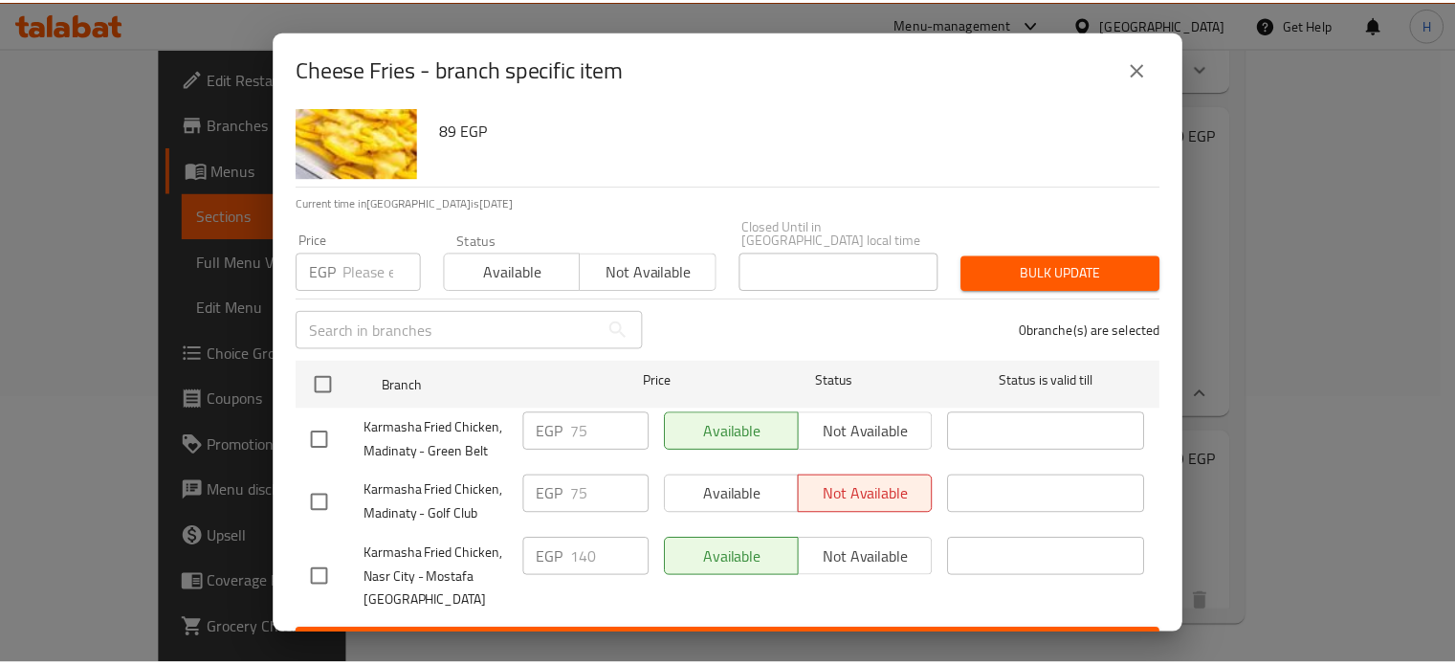
scroll to position [84, 0]
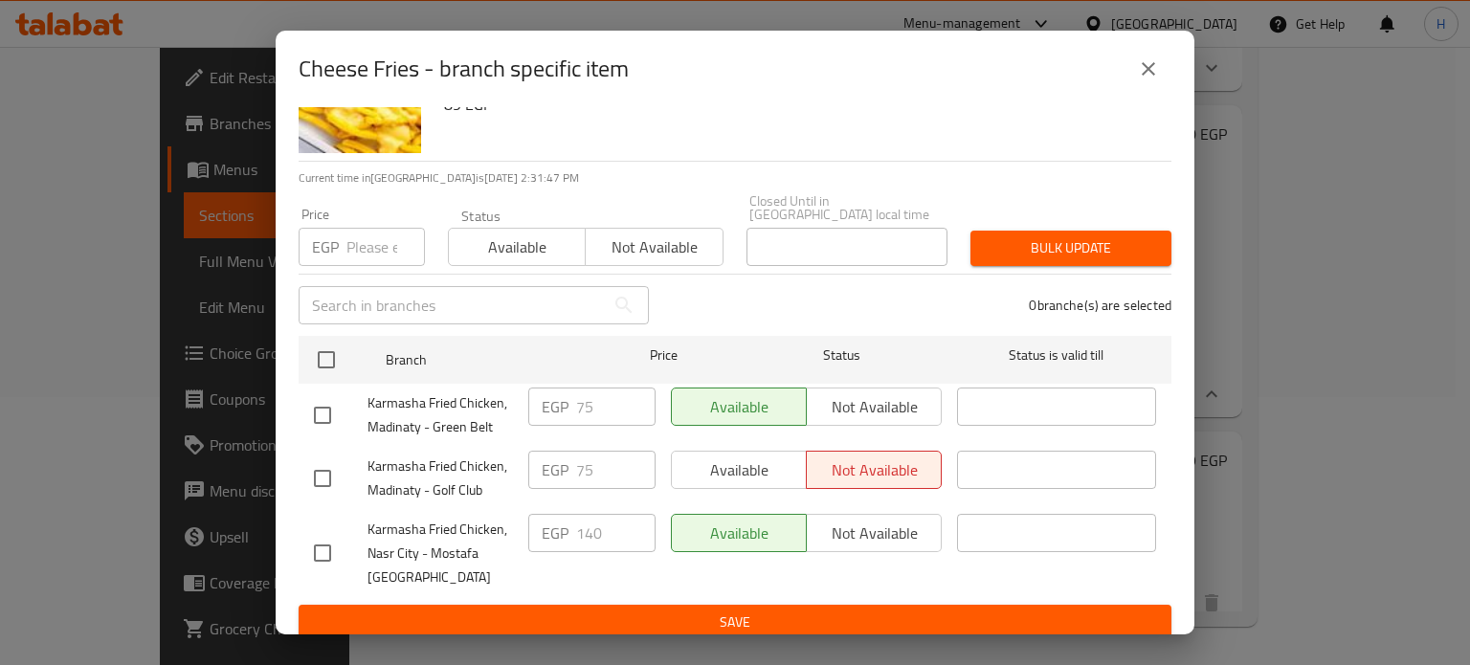
click at [1144, 67] on icon "close" at bounding box center [1148, 68] width 13 height 13
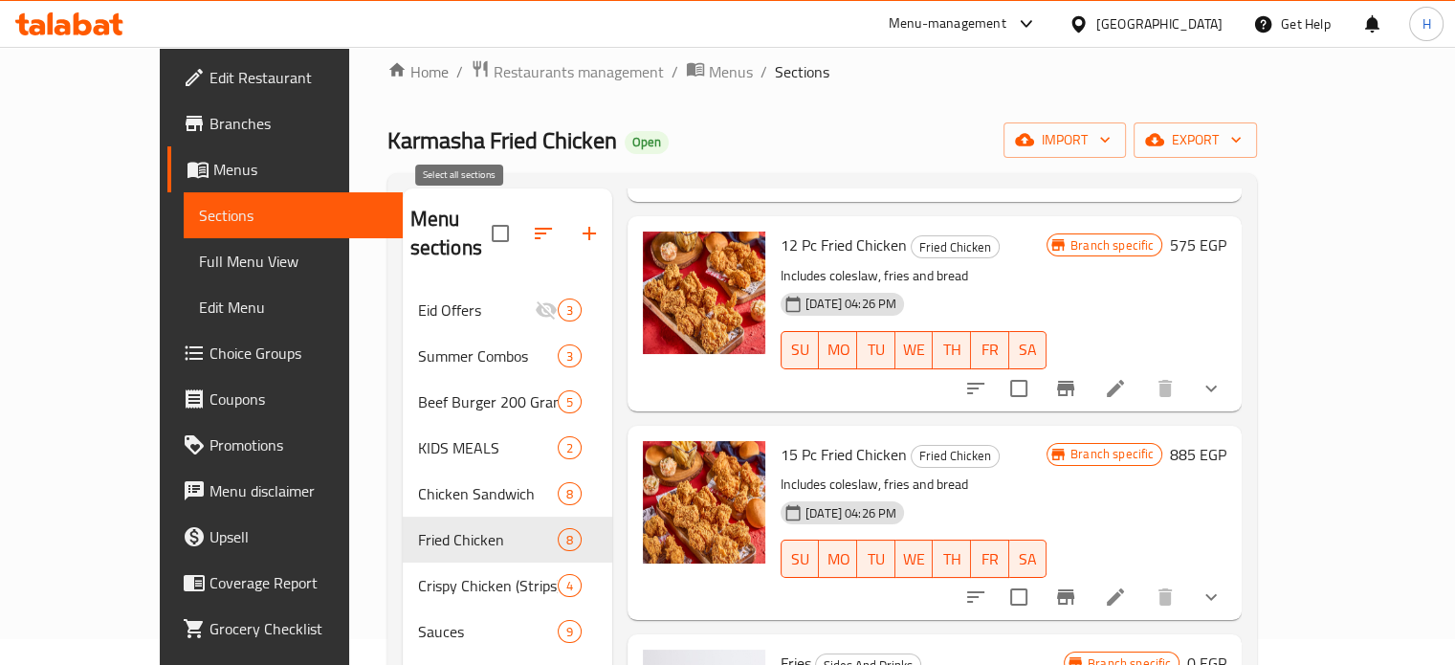
scroll to position [0, 0]
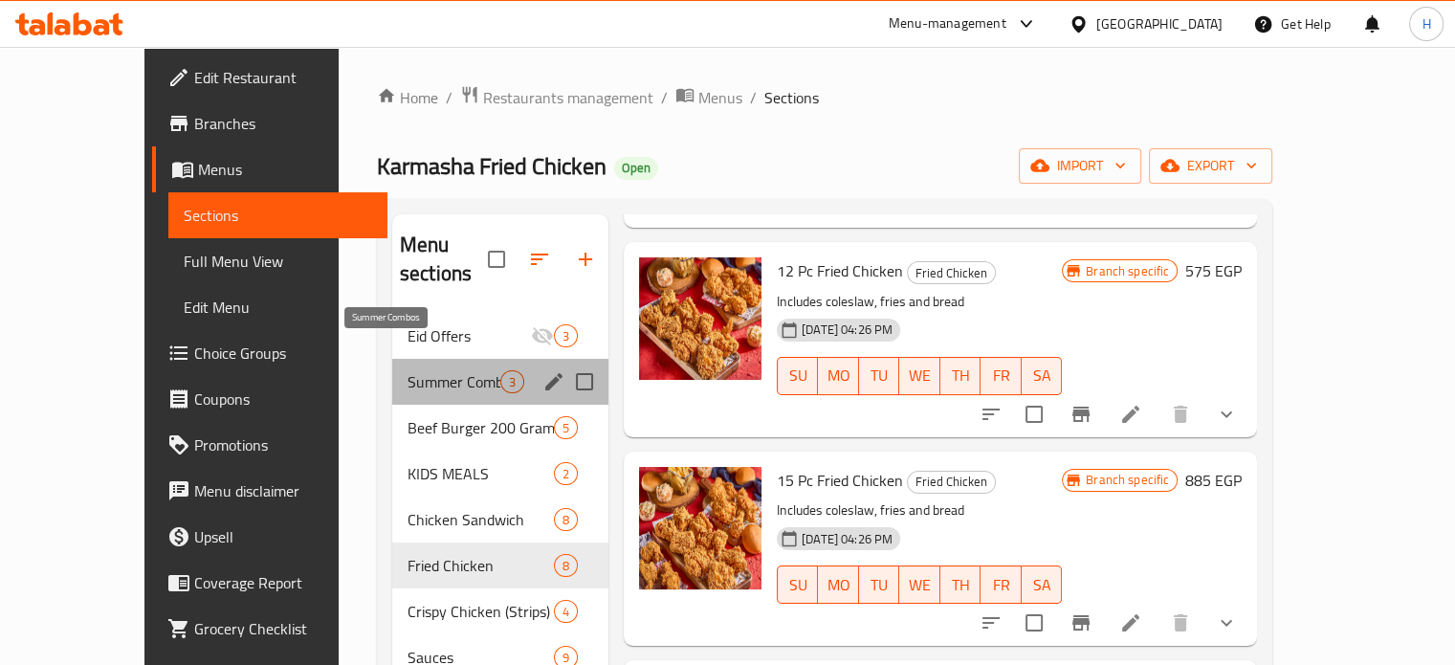
click at [408, 370] on span "Summer Combos" at bounding box center [454, 381] width 93 height 23
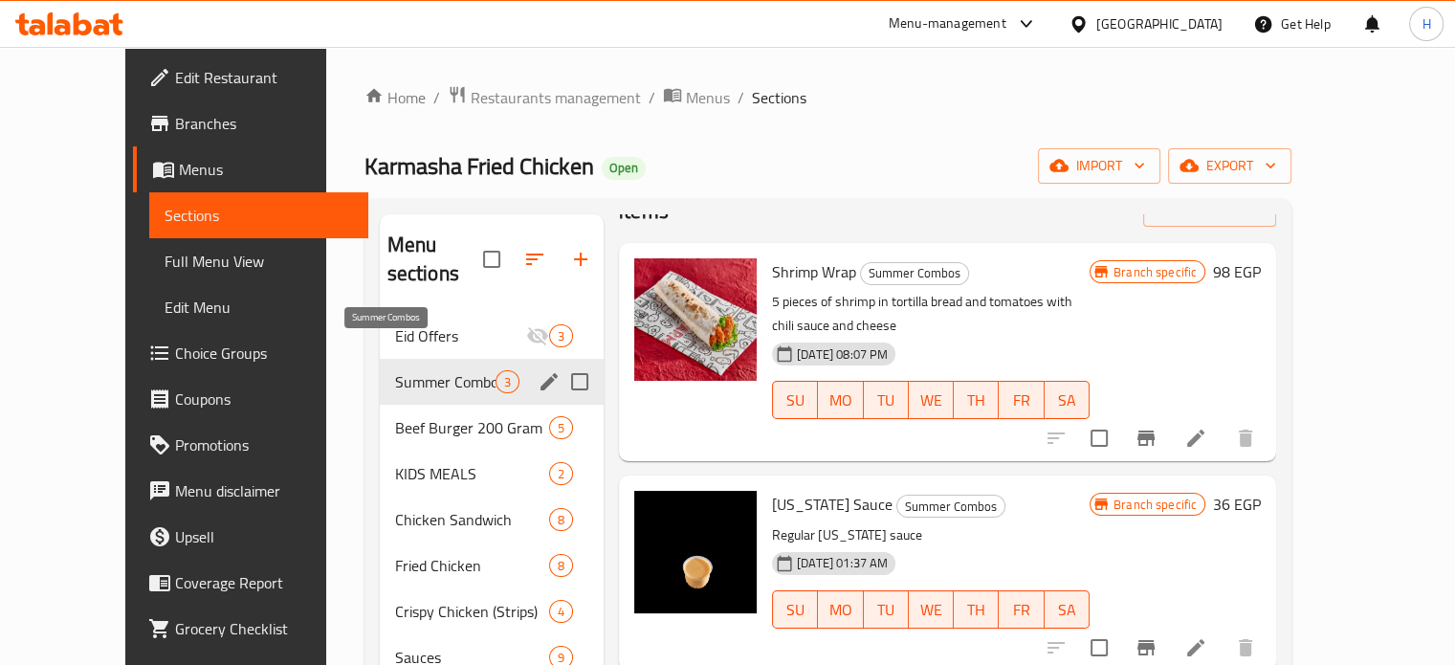
scroll to position [10, 0]
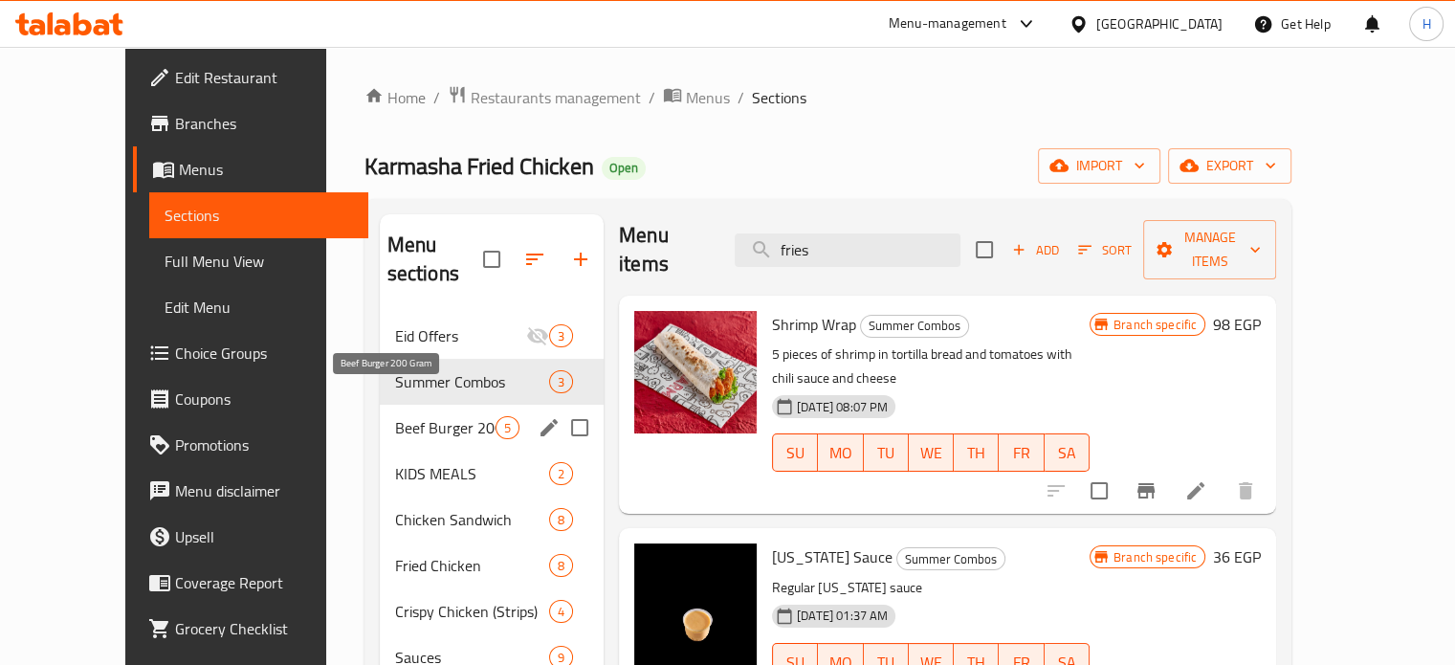
click at [395, 416] on span "Beef Burger 200 Gram" at bounding box center [445, 427] width 100 height 23
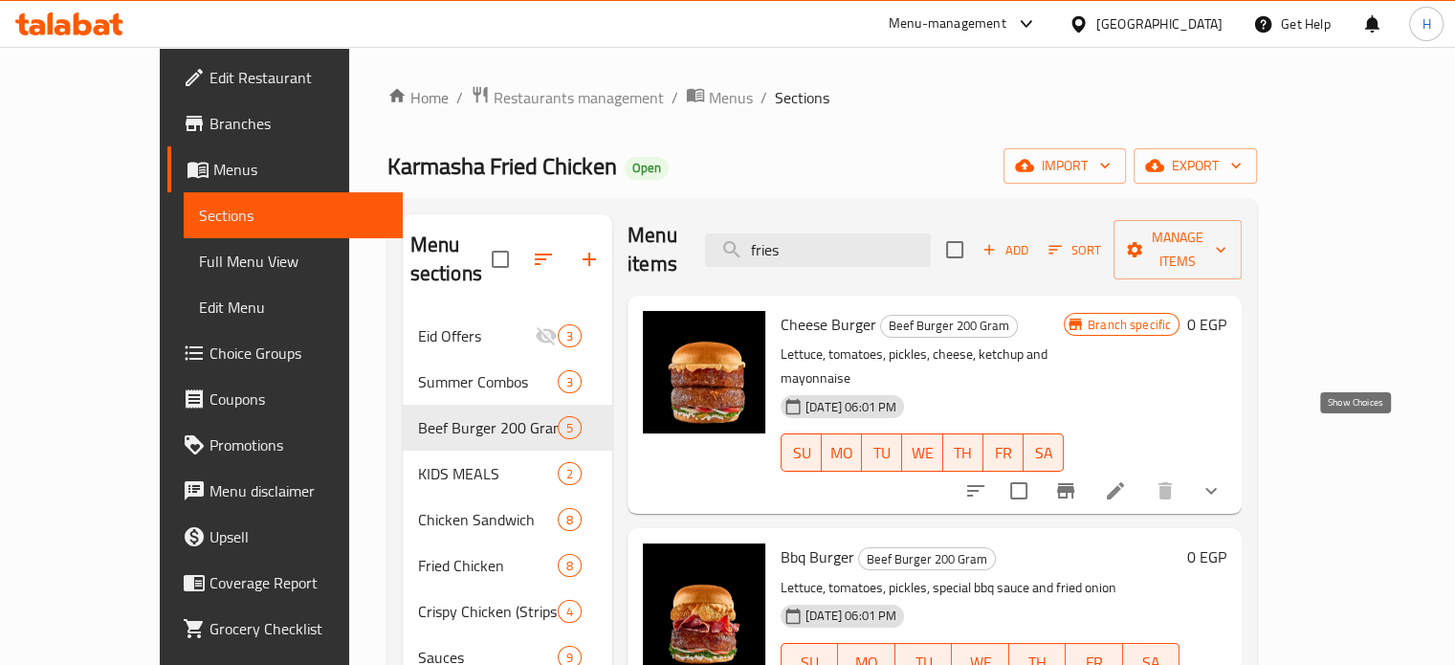
click at [1223, 479] on icon "show more" at bounding box center [1211, 490] width 23 height 23
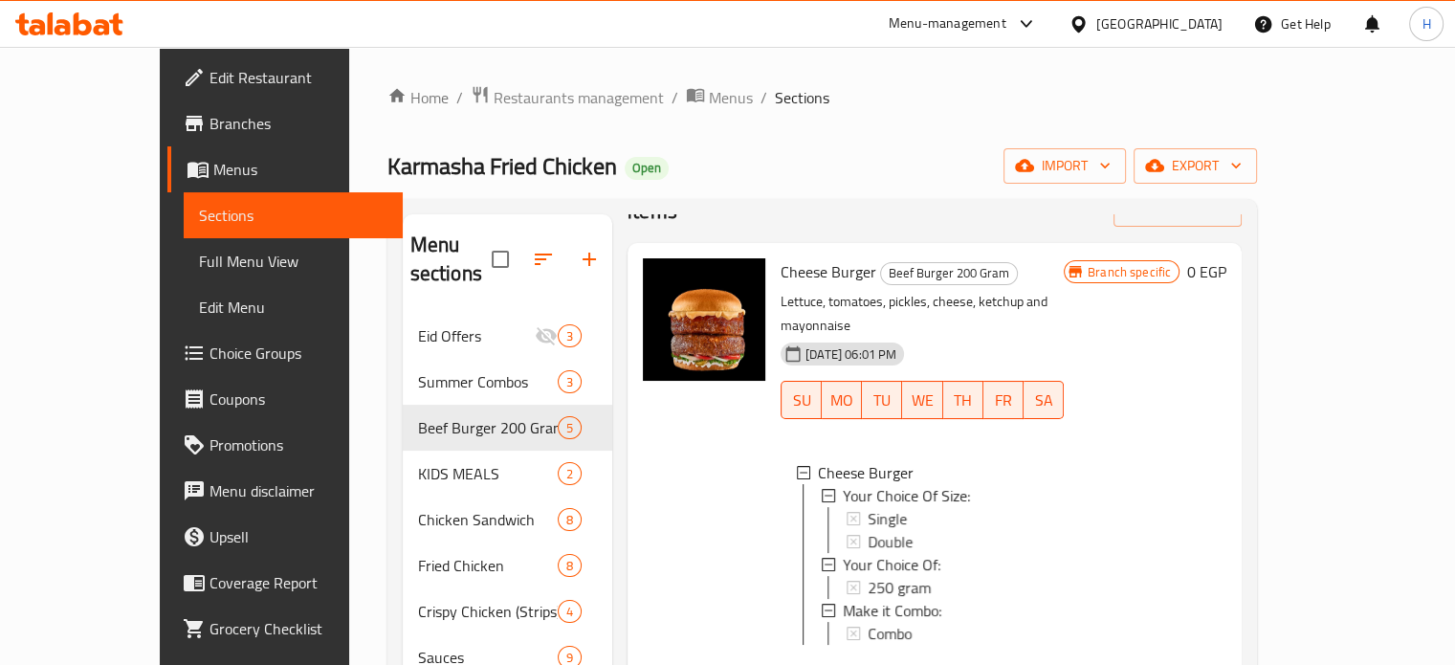
scroll to position [105, 0]
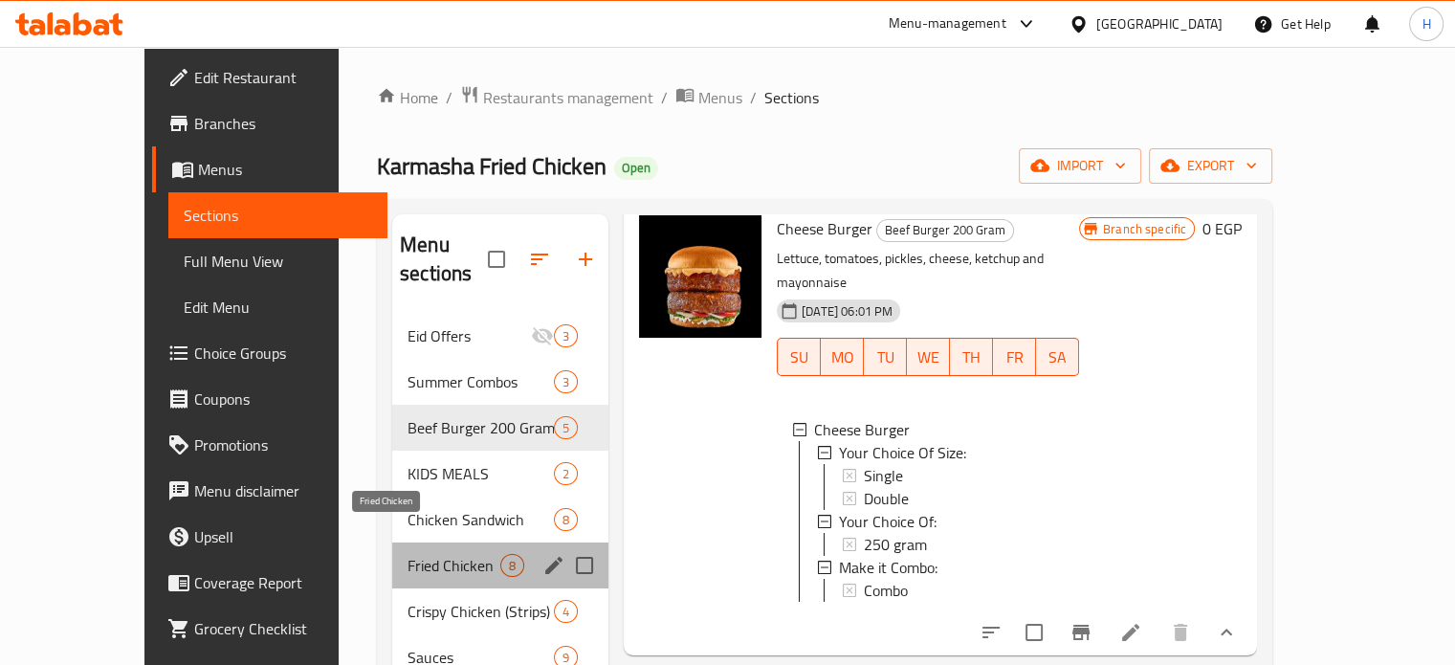
click at [408, 554] on span "Fried Chicken" at bounding box center [454, 565] width 93 height 23
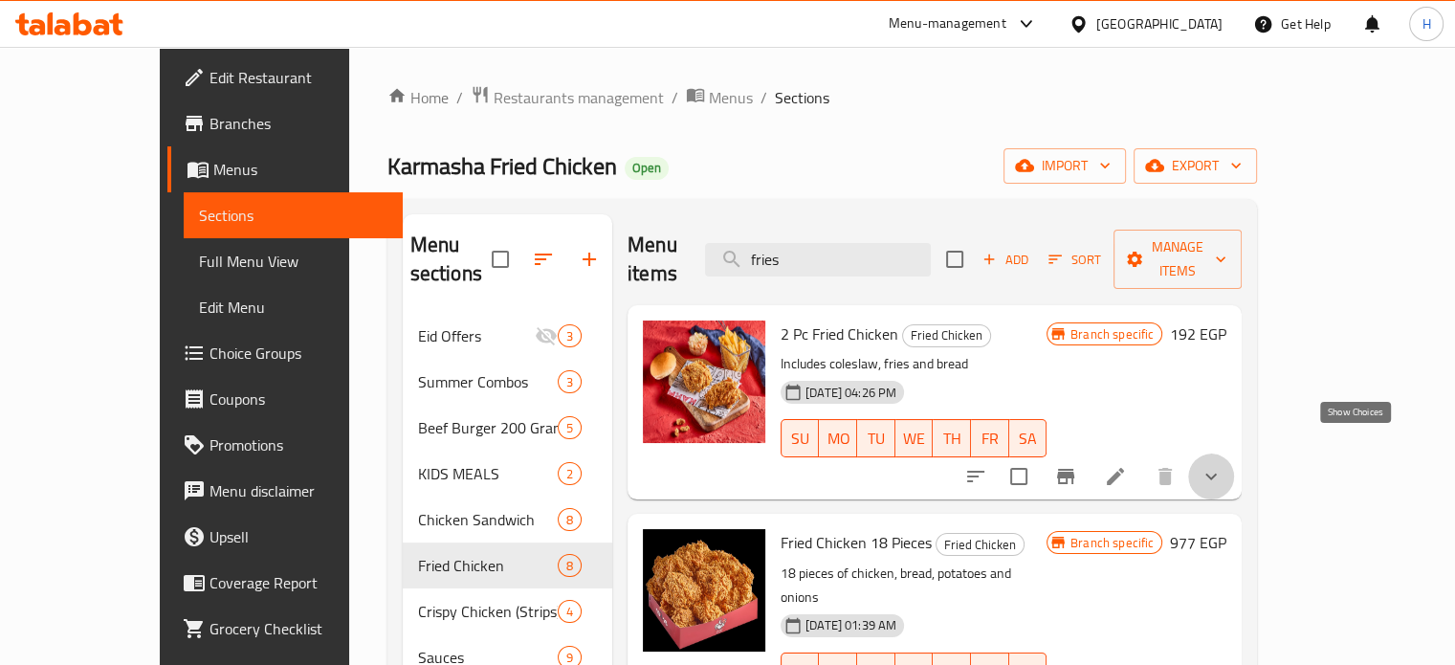
click at [1223, 465] on icon "show more" at bounding box center [1211, 476] width 23 height 23
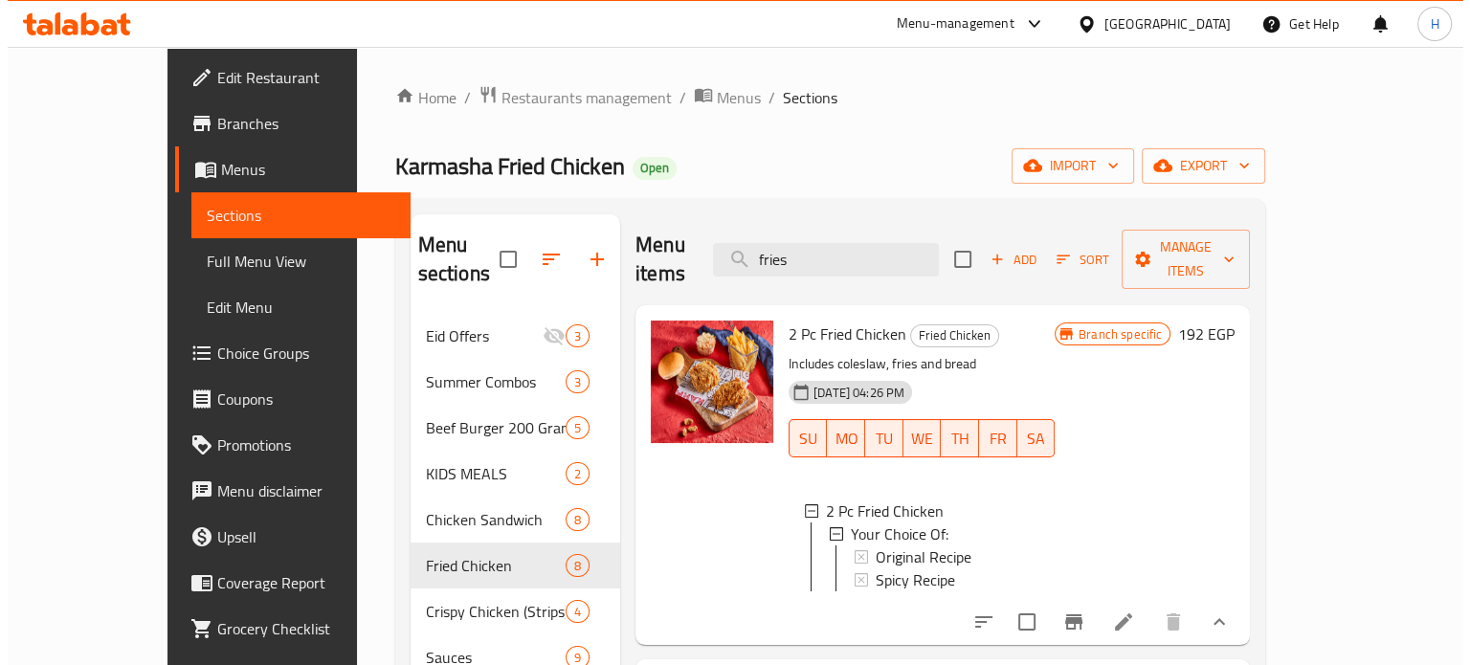
scroll to position [96, 0]
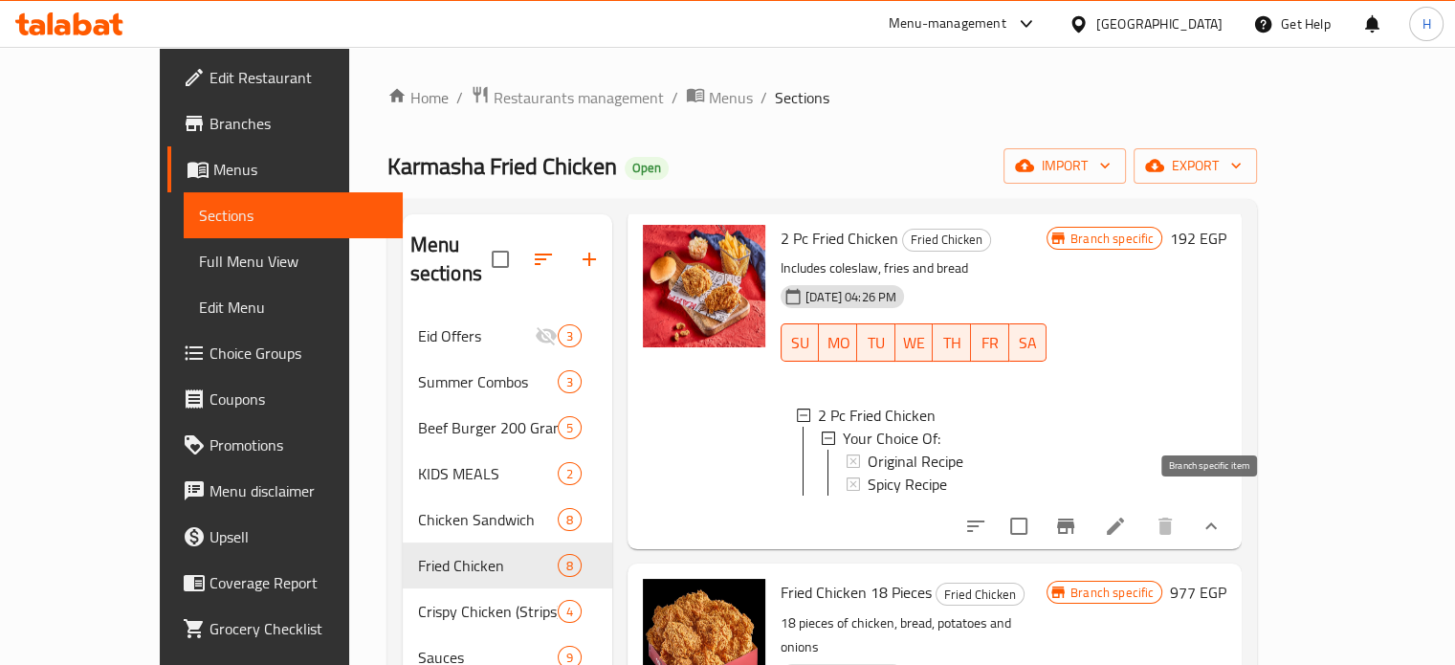
click at [1077, 515] on icon "Branch-specific-item" at bounding box center [1065, 526] width 23 height 23
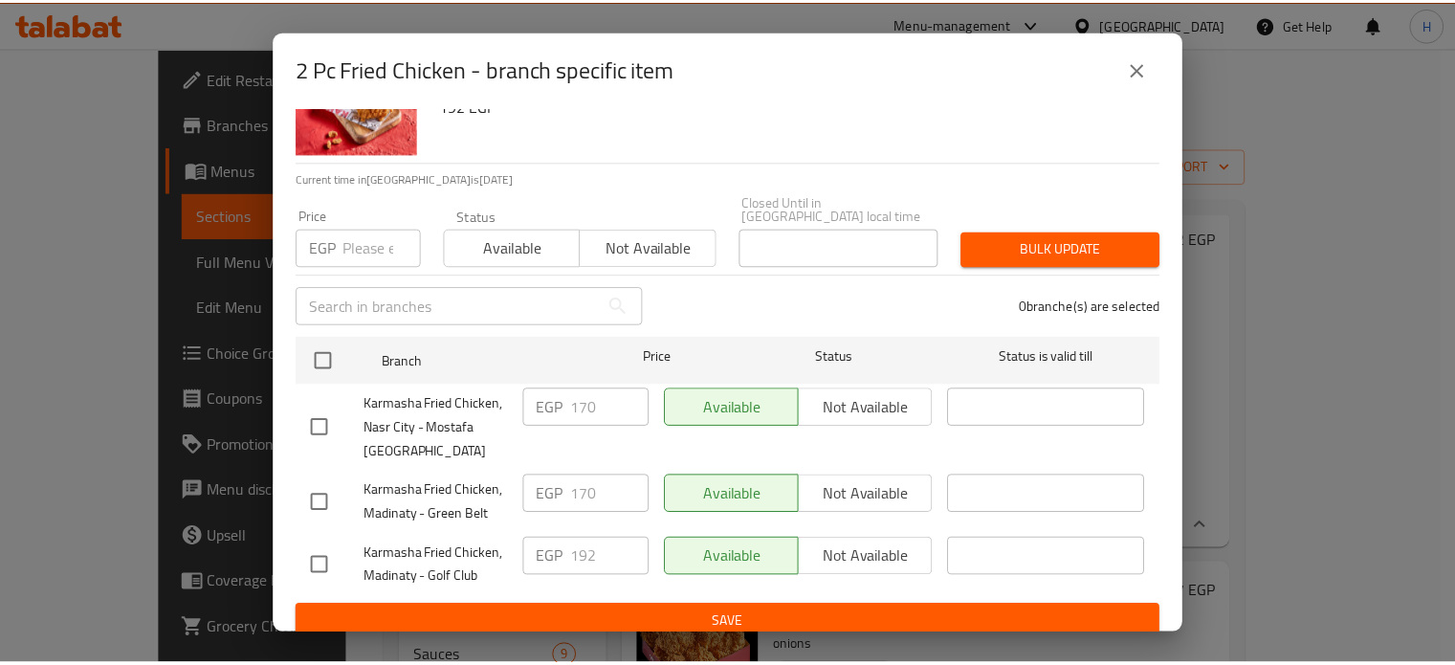
scroll to position [84, 0]
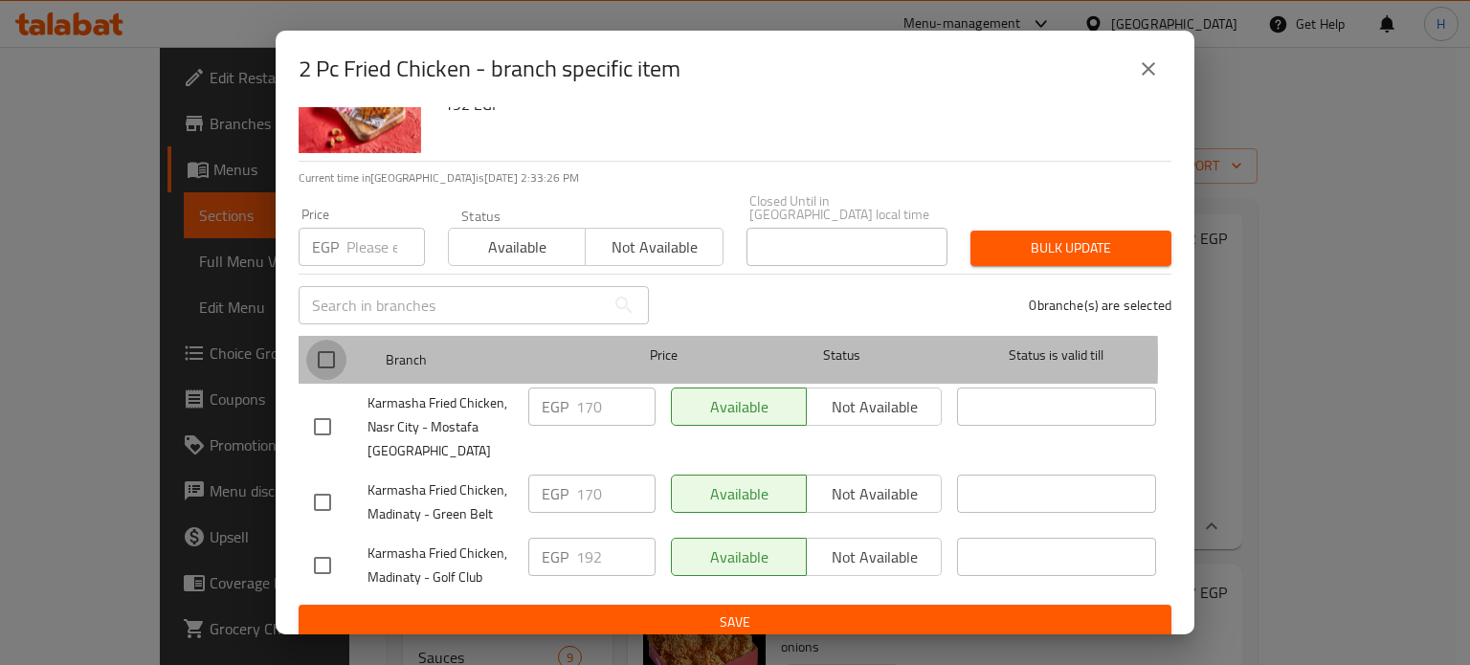
click at [318, 346] on input "checkbox" at bounding box center [326, 360] width 40 height 40
checkbox input "true"
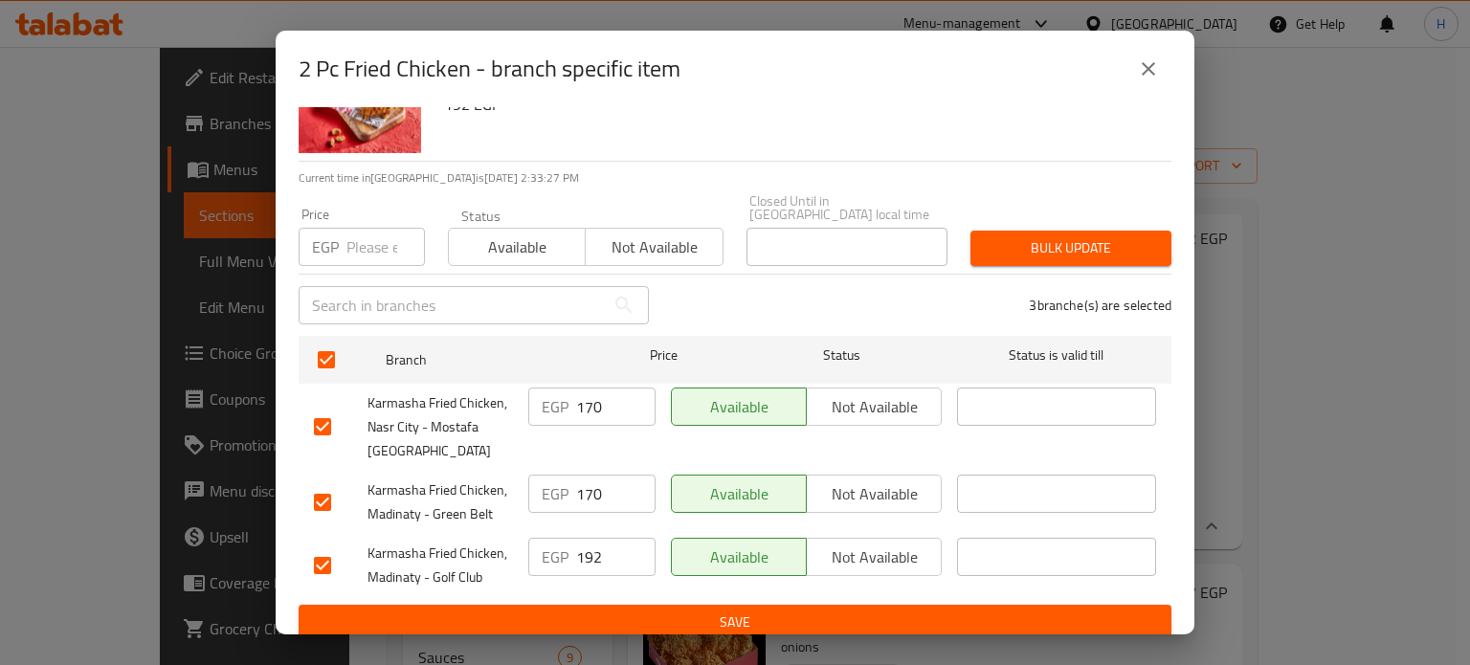
click at [364, 232] on input "number" at bounding box center [385, 247] width 78 height 38
type input "192"
click at [1053, 246] on span "Bulk update" at bounding box center [1071, 248] width 170 height 24
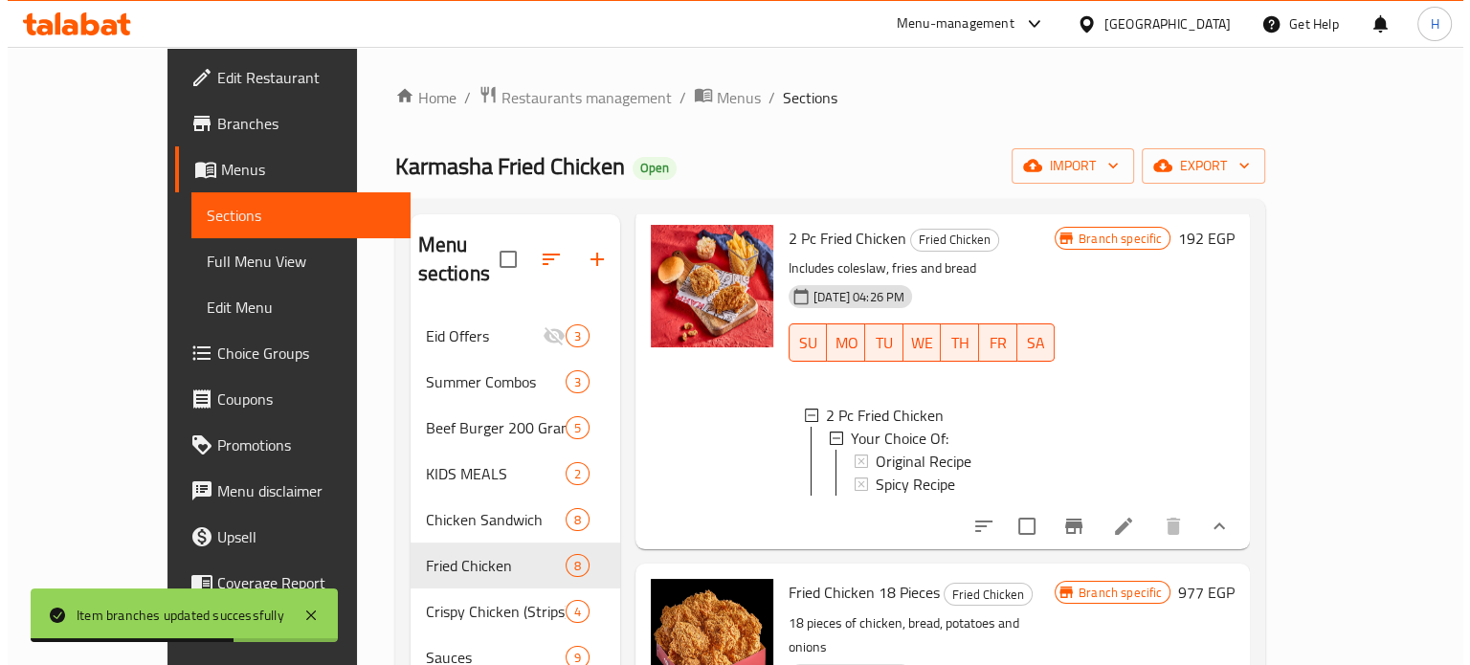
scroll to position [287, 0]
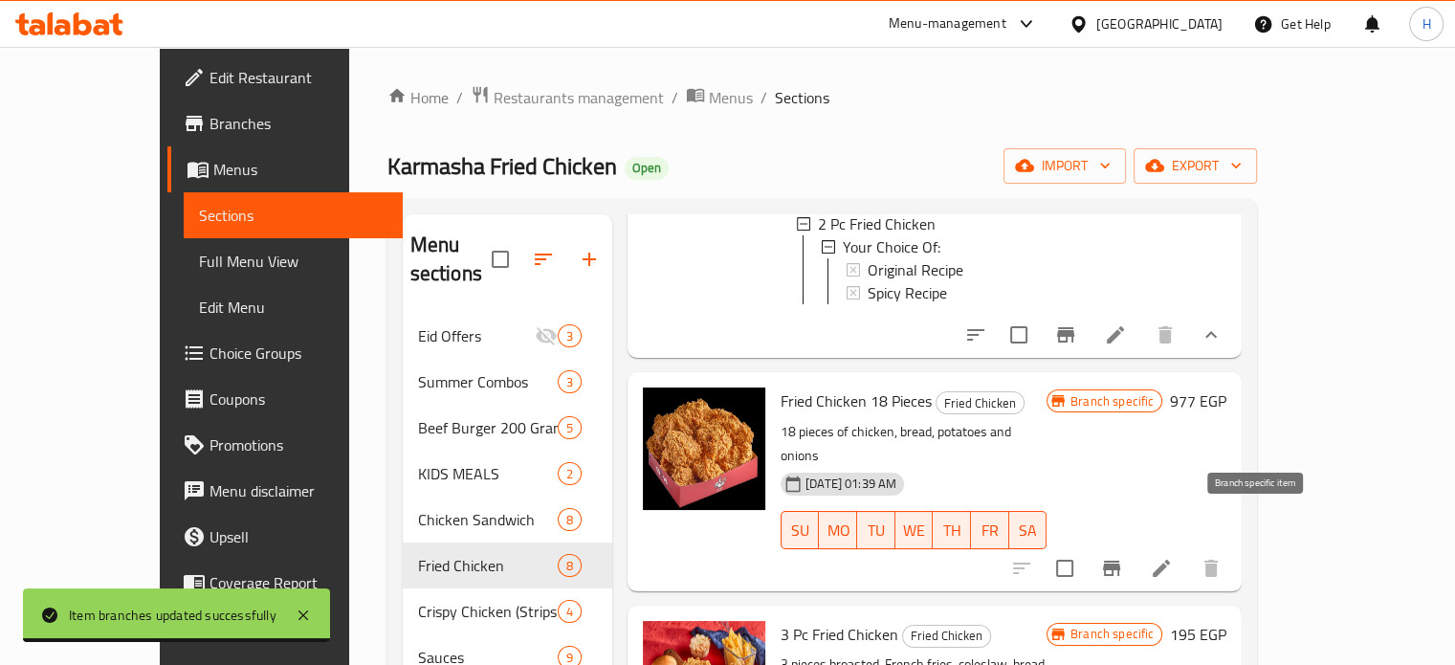
click at [1120, 561] on icon "Branch-specific-item" at bounding box center [1111, 568] width 17 height 15
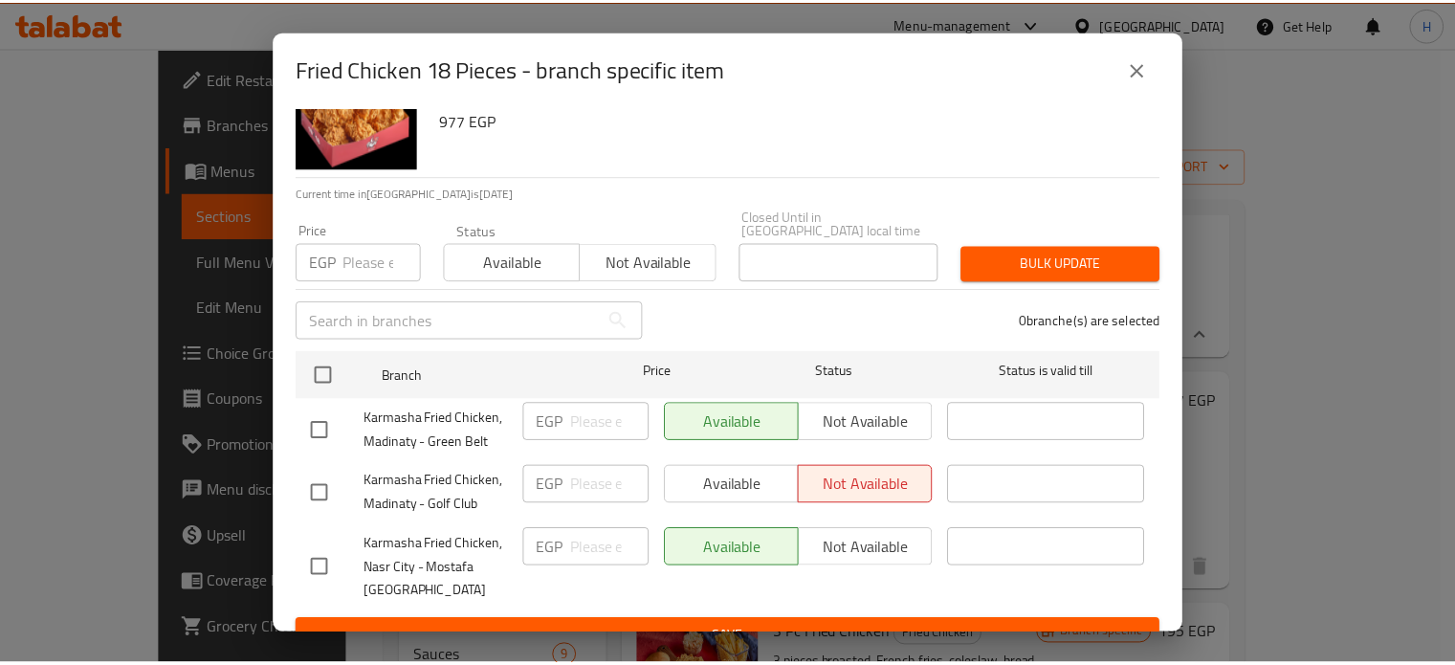
scroll to position [84, 0]
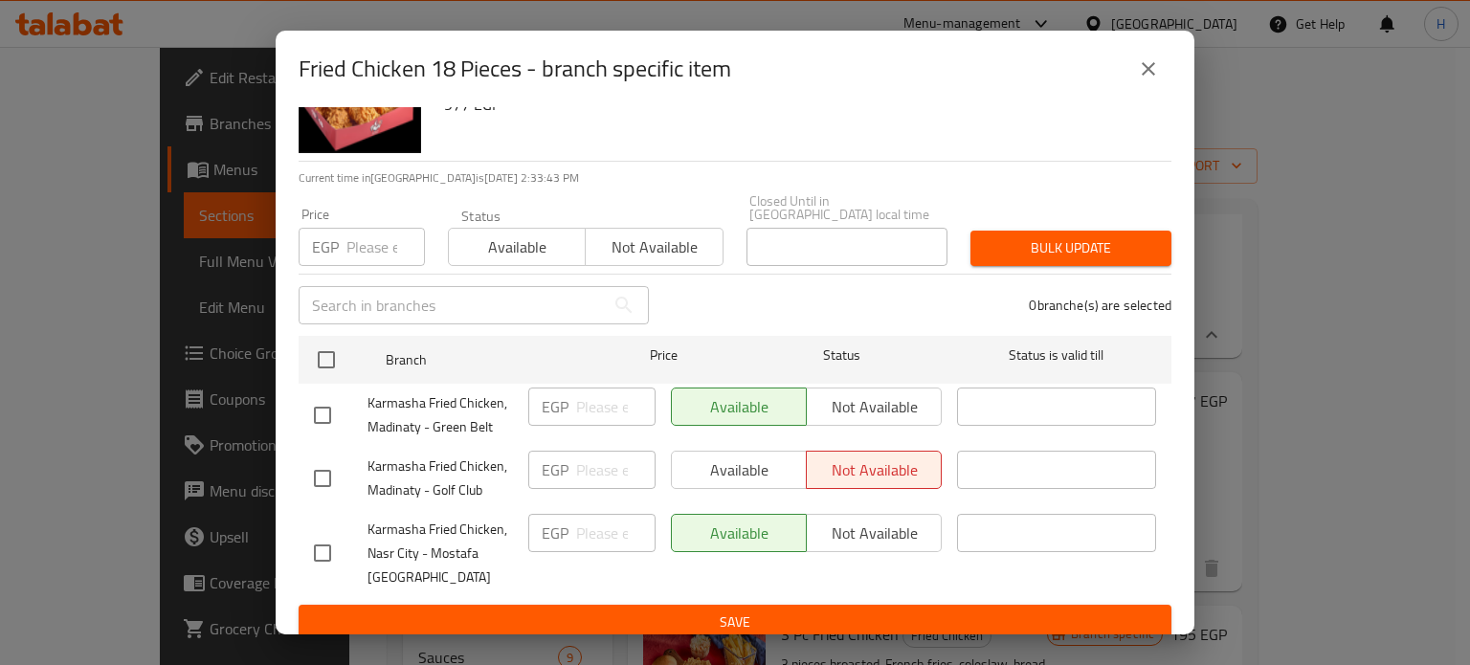
click at [1144, 76] on icon "close" at bounding box center [1148, 68] width 23 height 23
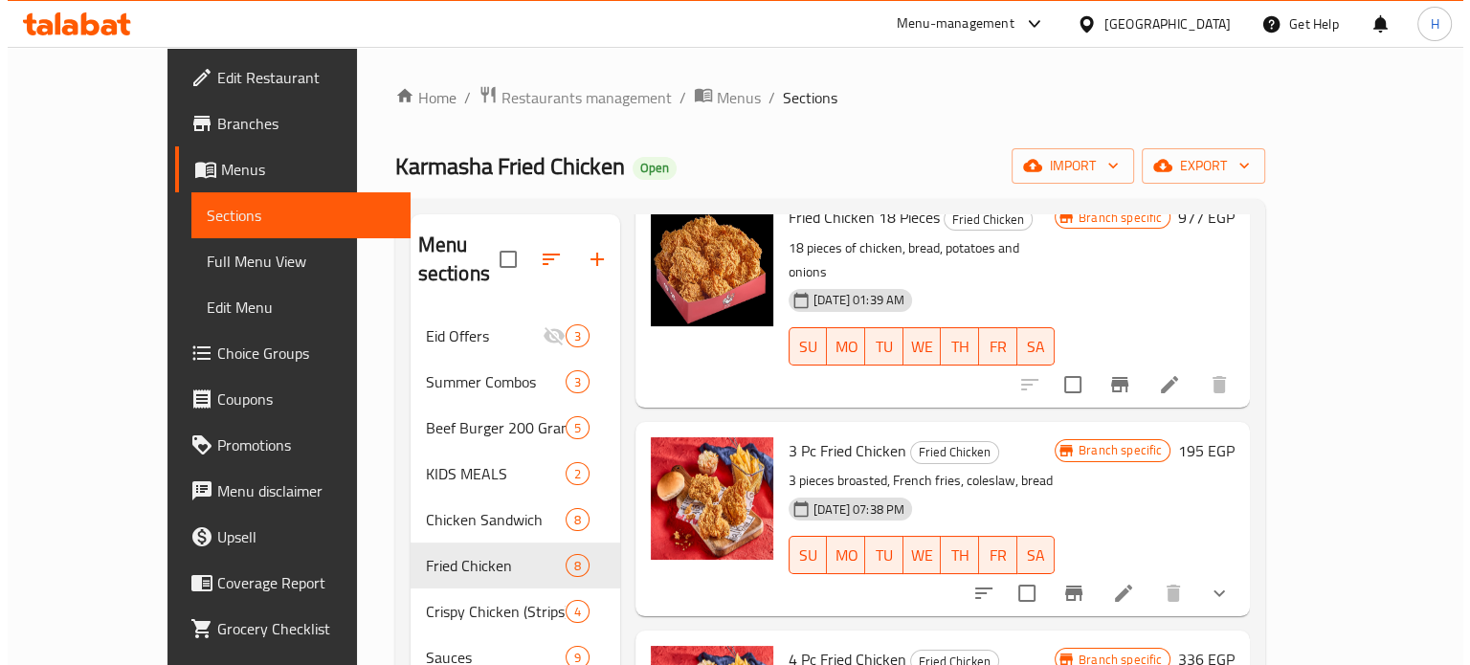
scroll to position [478, 0]
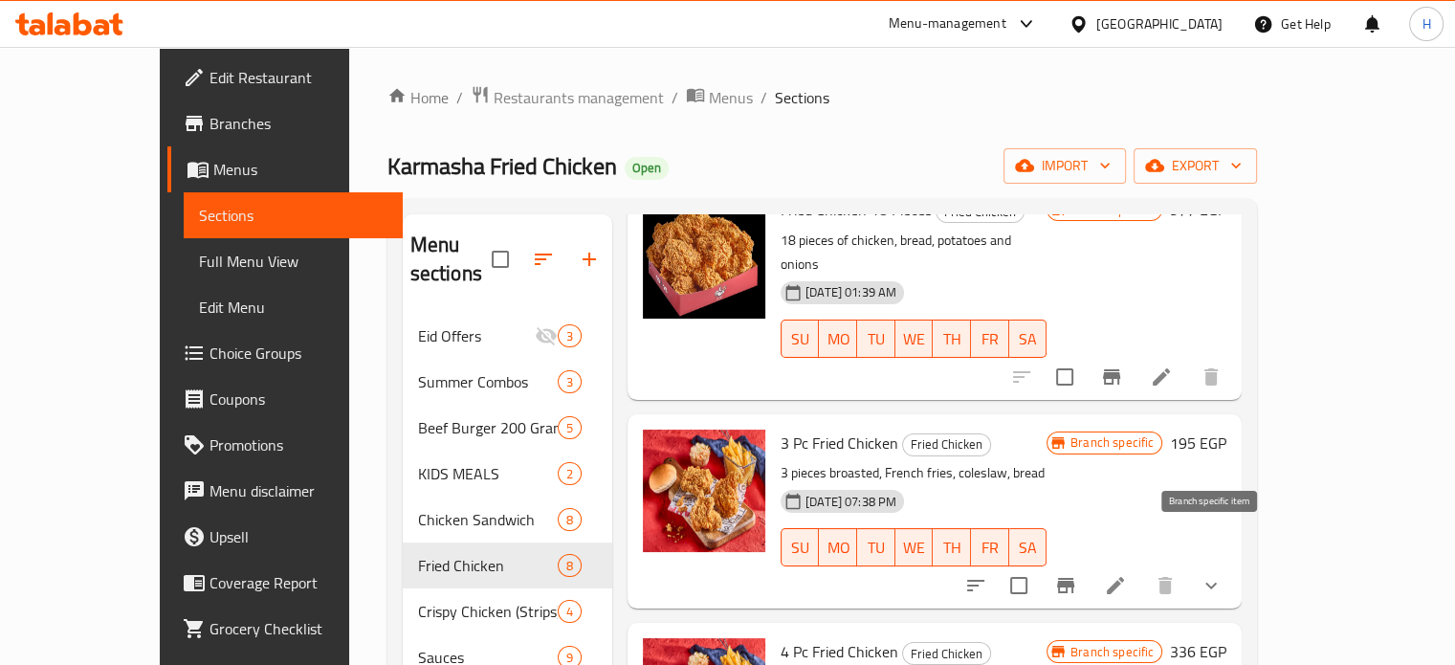
click at [1077, 574] on icon "Branch-specific-item" at bounding box center [1065, 585] width 23 height 23
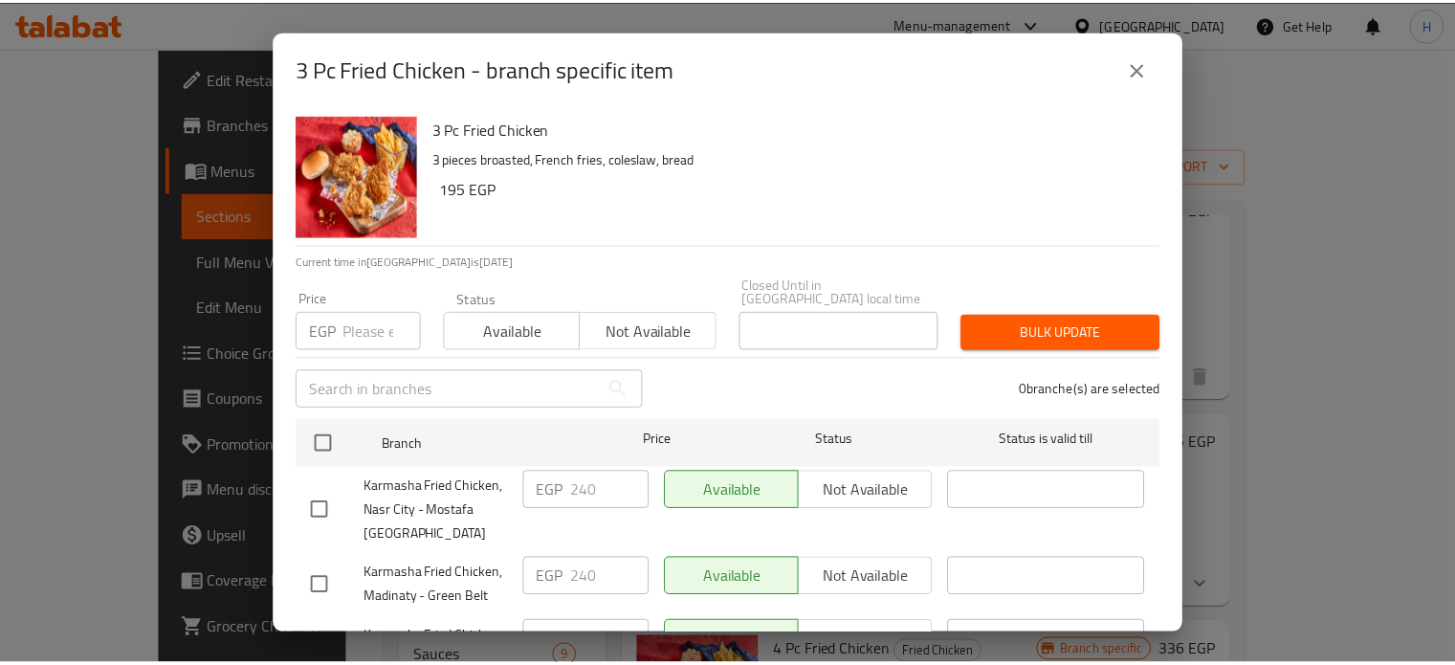
scroll to position [84, 0]
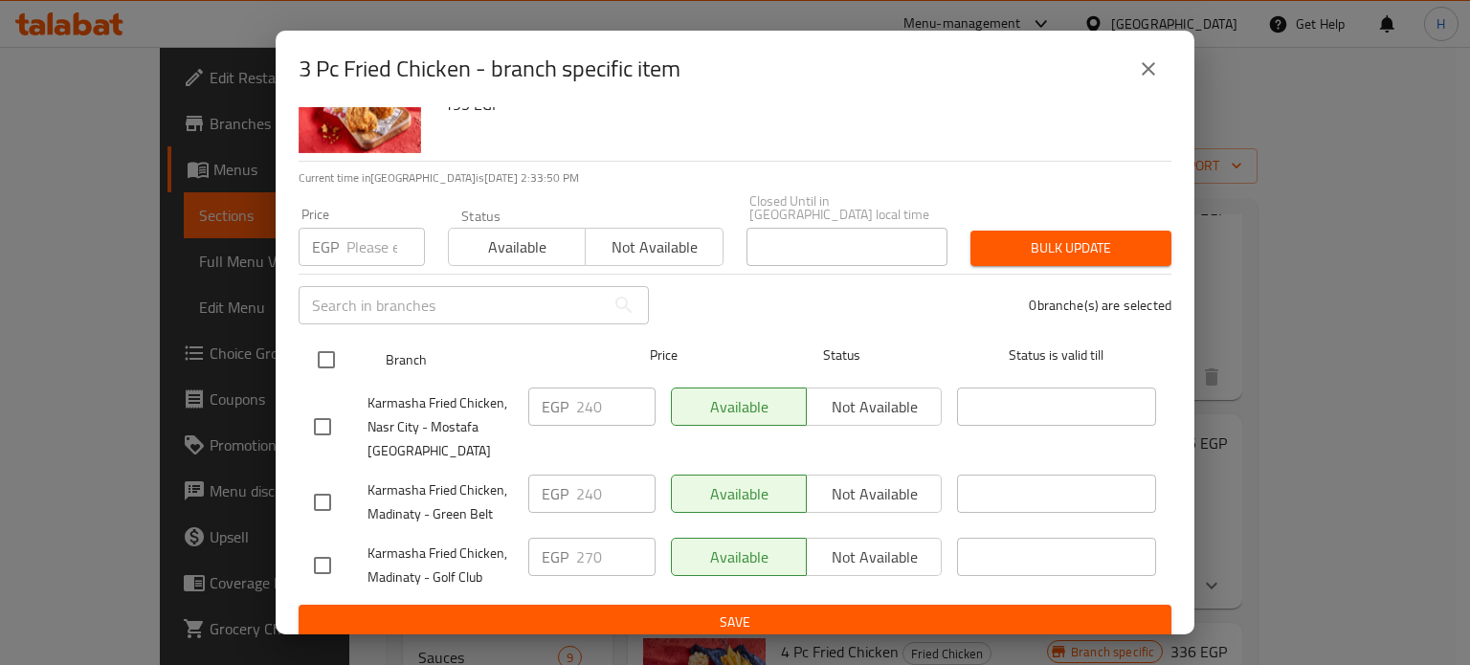
click at [325, 347] on input "checkbox" at bounding box center [326, 360] width 40 height 40
checkbox input "true"
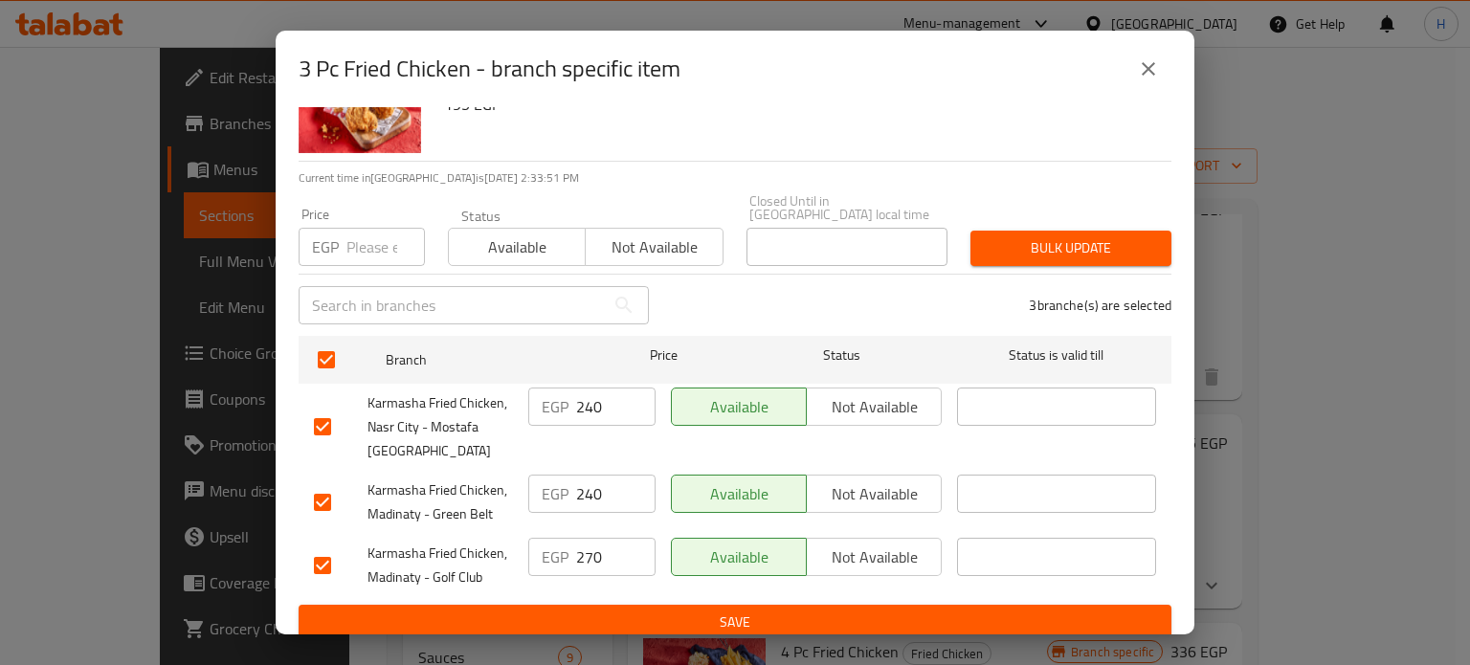
click at [374, 233] on input "number" at bounding box center [385, 247] width 78 height 38
type input "270"
click at [1069, 236] on span "Bulk update" at bounding box center [1071, 248] width 170 height 24
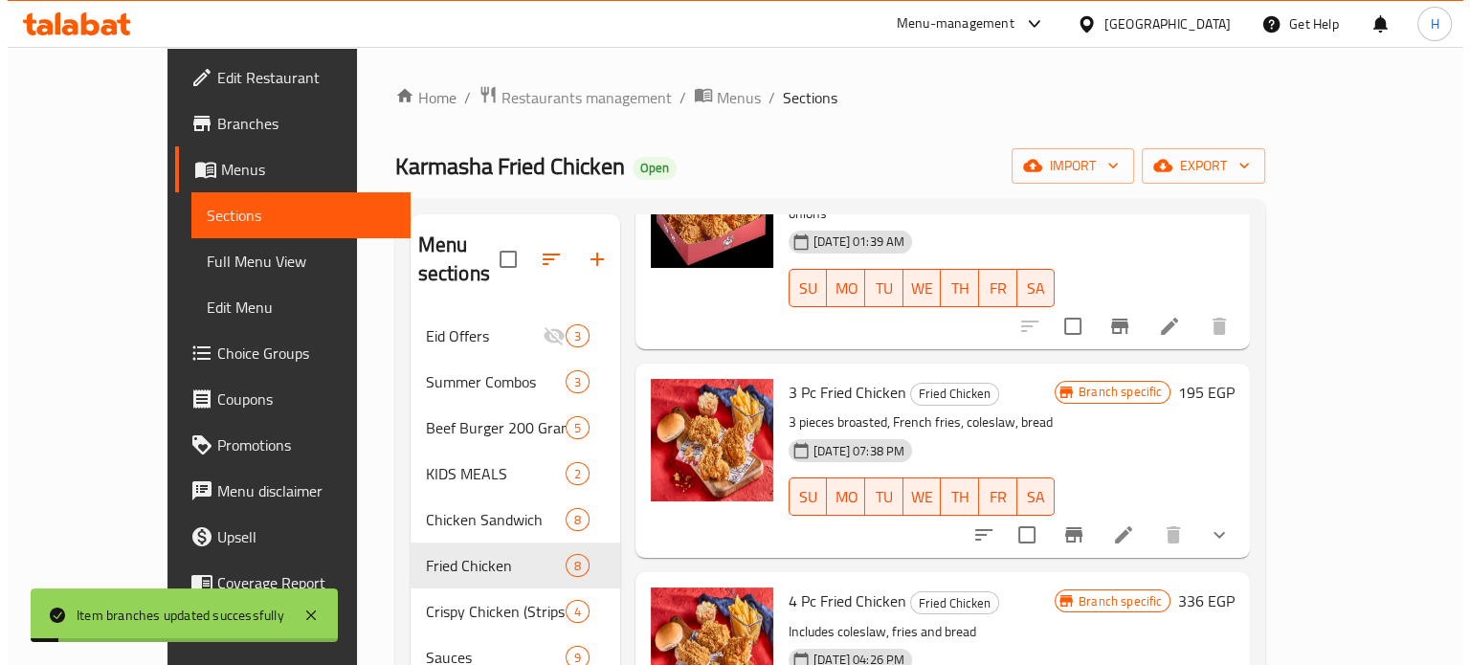
scroll to position [670, 0]
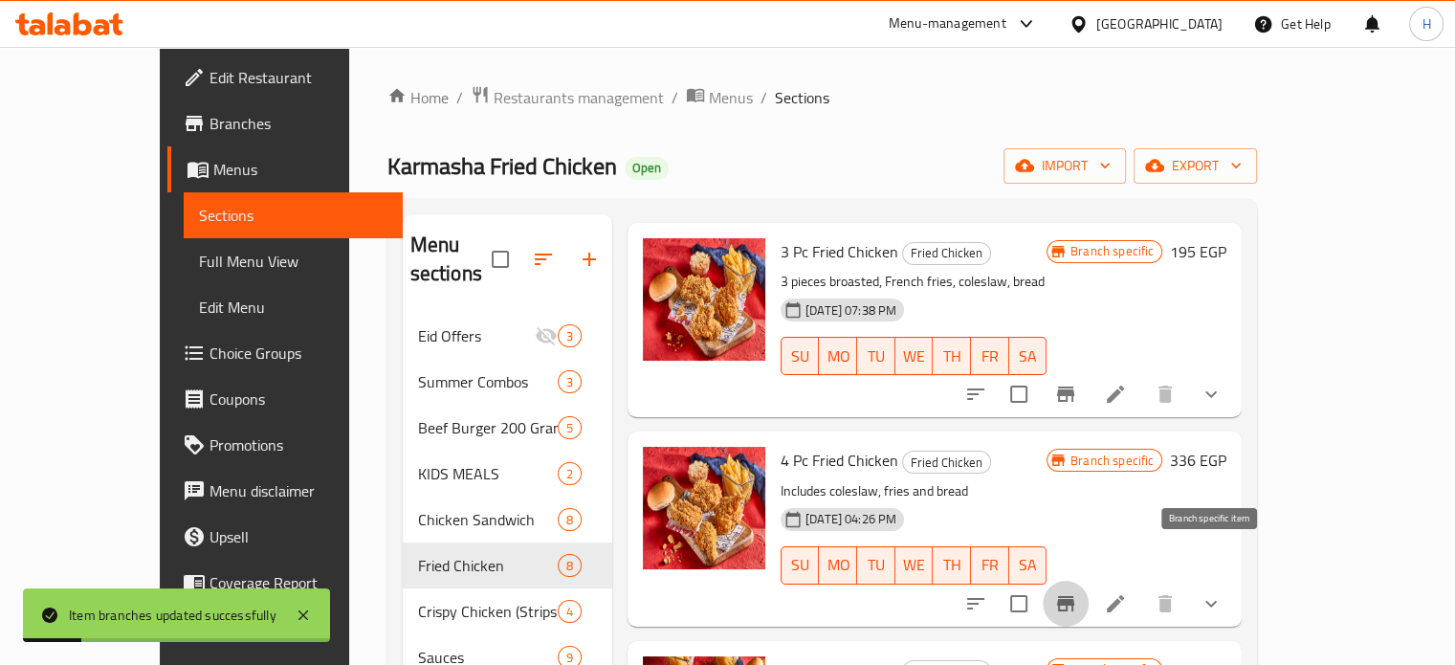
click at [1075, 596] on icon "Branch-specific-item" at bounding box center [1065, 603] width 17 height 15
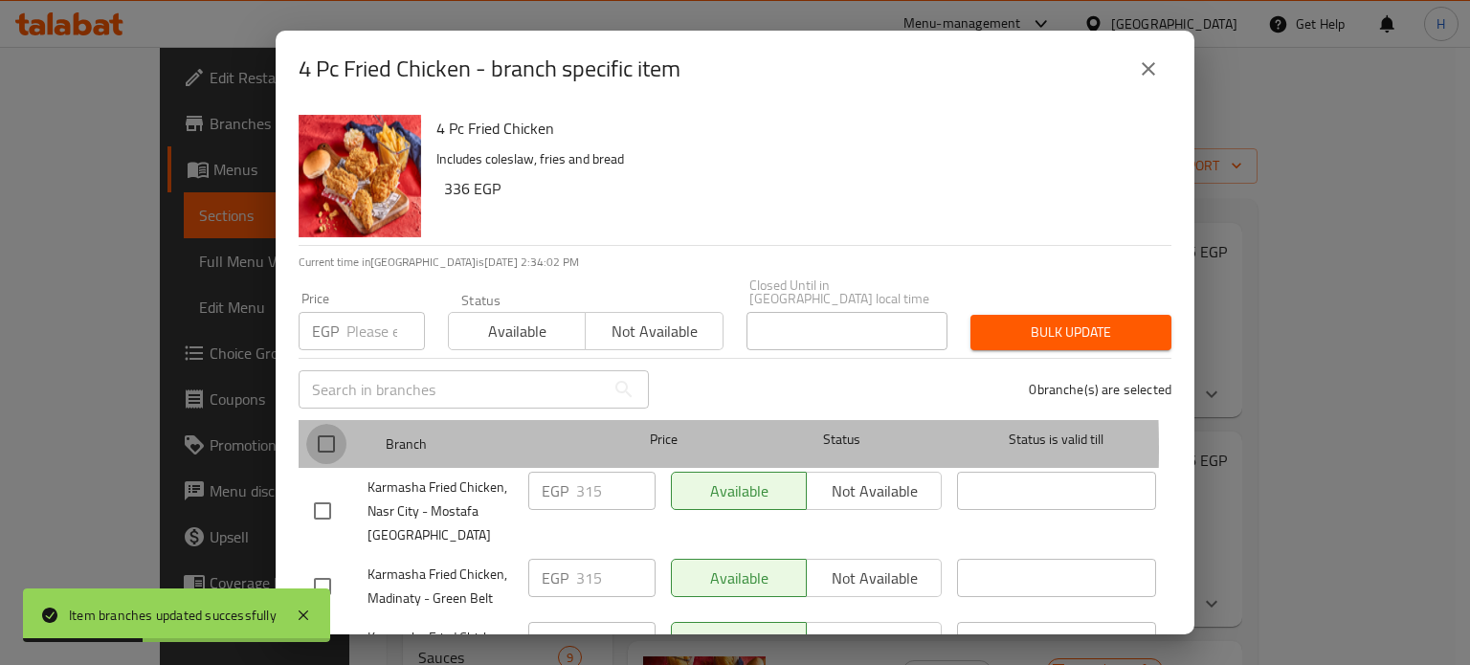
click at [322, 434] on input "checkbox" at bounding box center [326, 444] width 40 height 40
checkbox input "true"
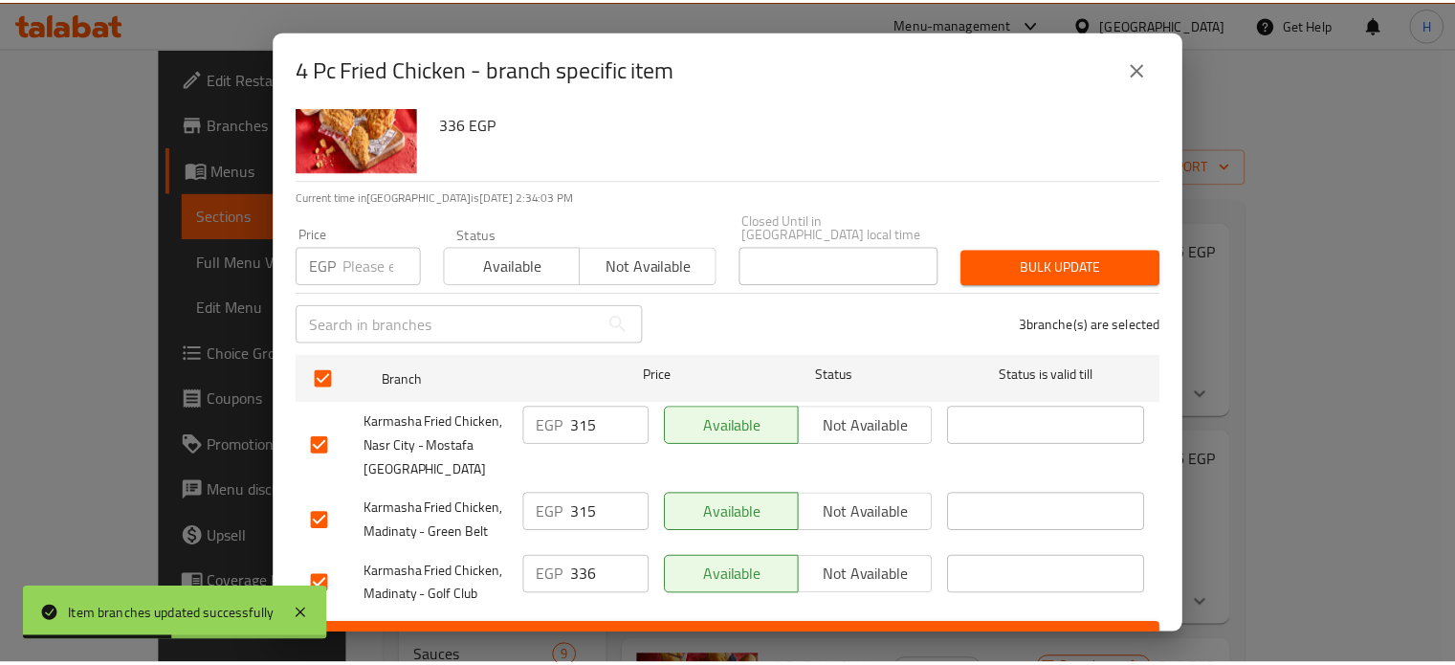
scroll to position [84, 0]
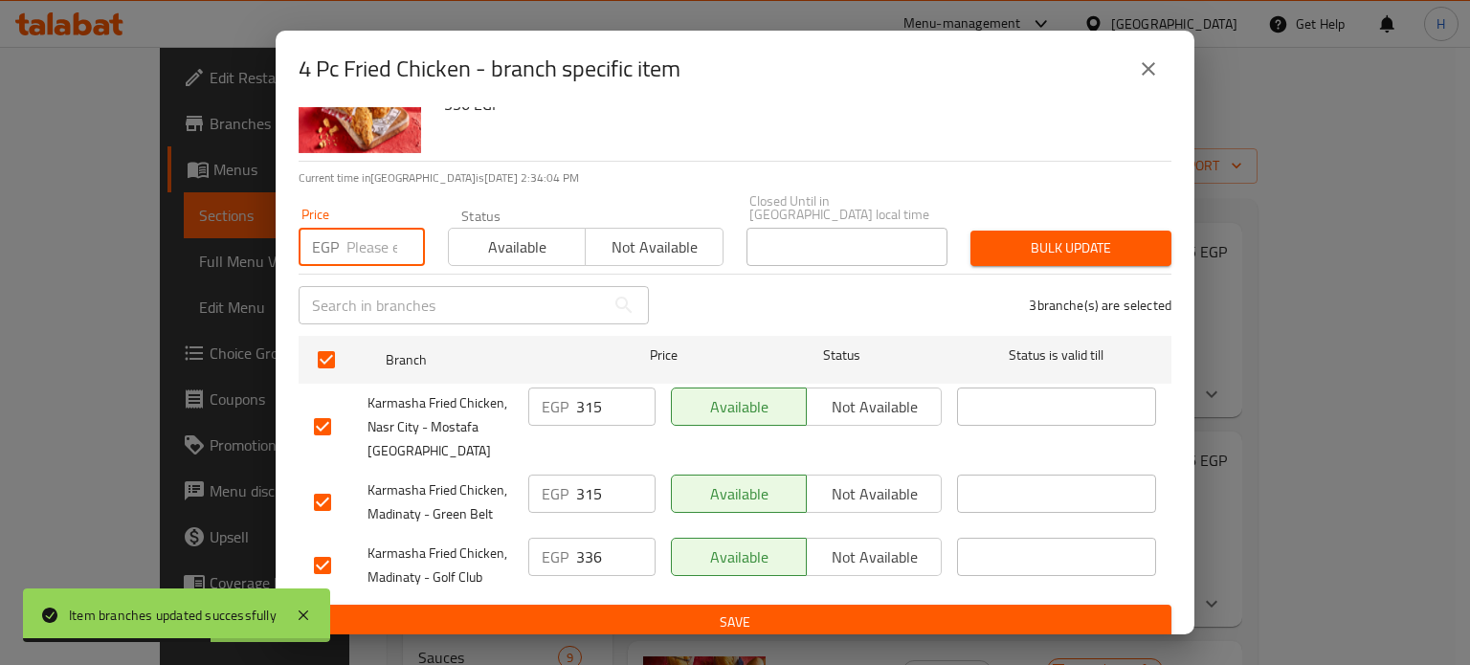
click at [366, 233] on input "number" at bounding box center [385, 247] width 78 height 38
type input "366"
click at [1061, 237] on span "Bulk update" at bounding box center [1071, 248] width 170 height 24
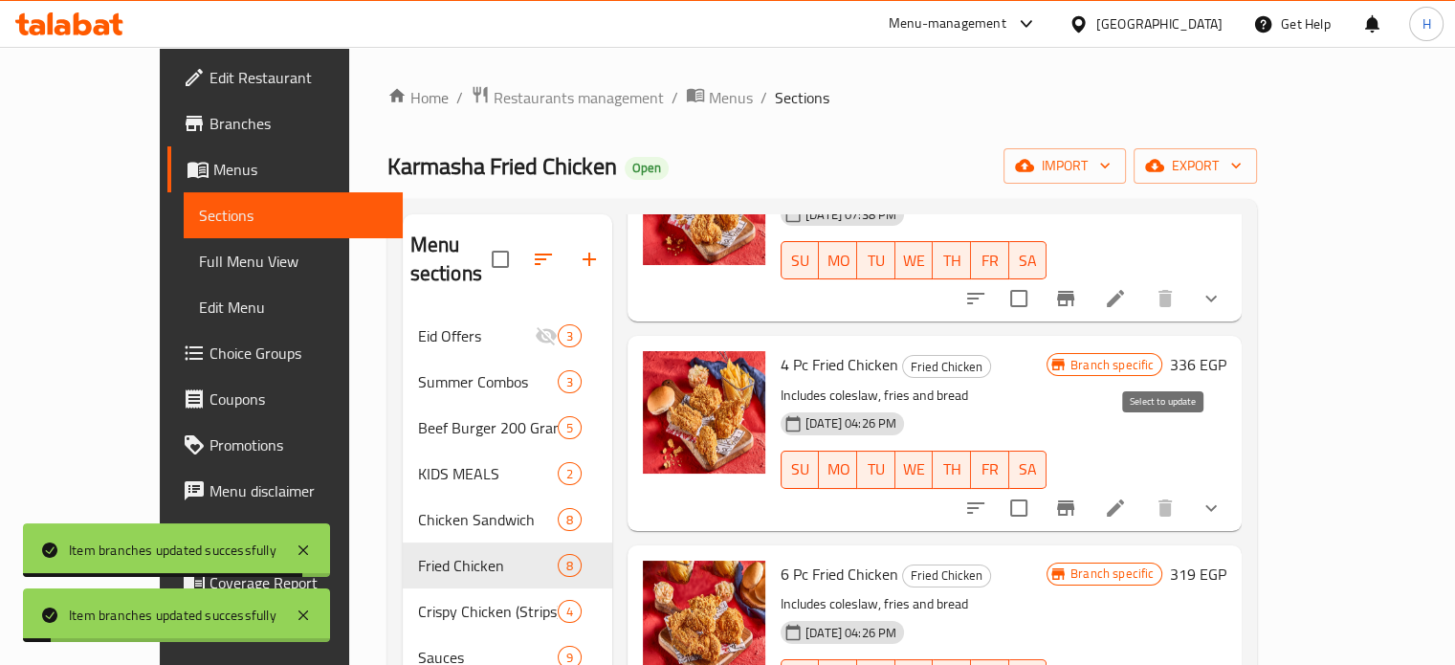
scroll to position [861, 0]
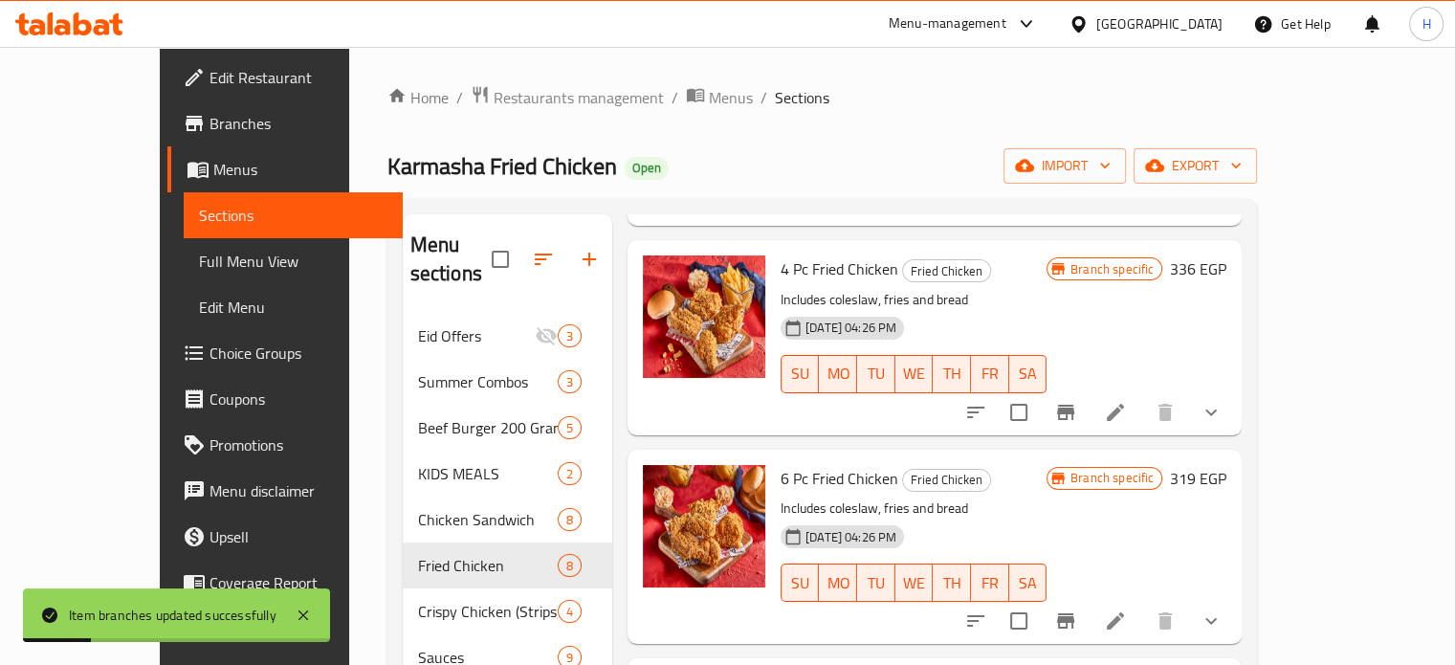
click at [1077, 610] on icon "Branch-specific-item" at bounding box center [1065, 621] width 23 height 23
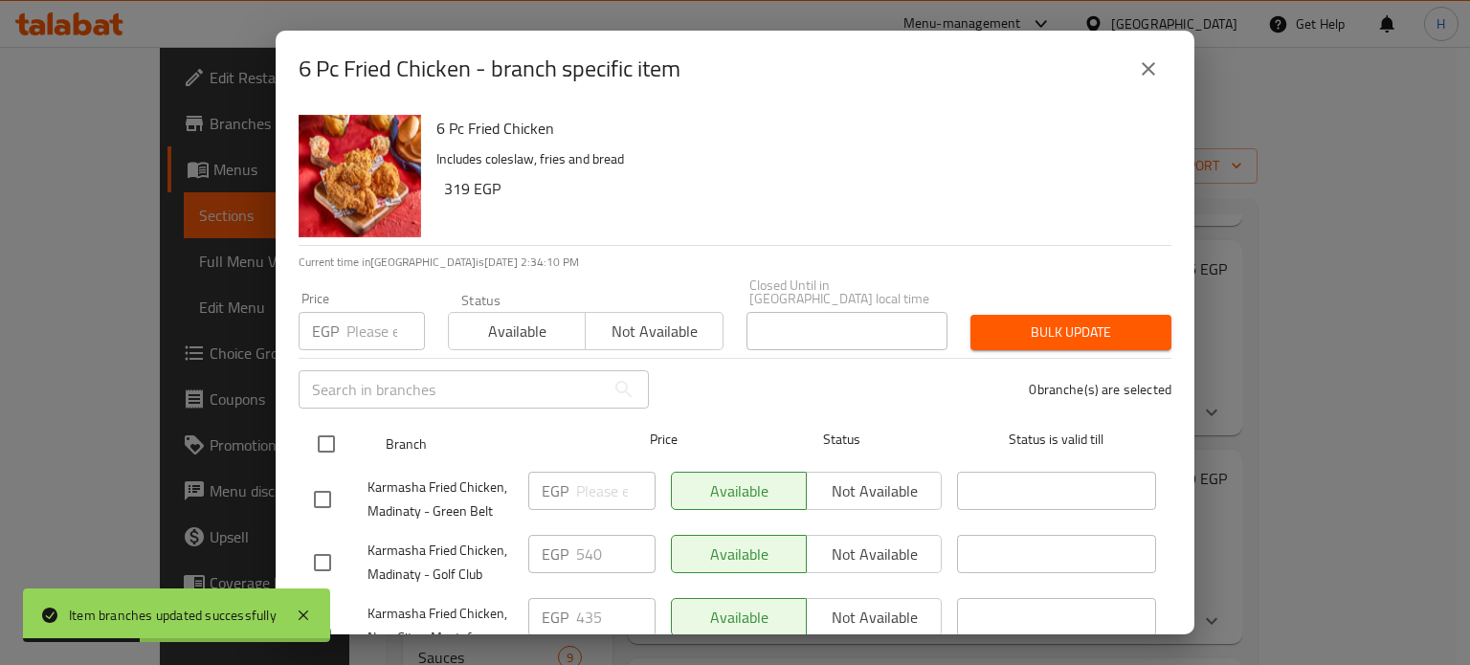
click at [324, 434] on input "checkbox" at bounding box center [326, 444] width 40 height 40
checkbox input "true"
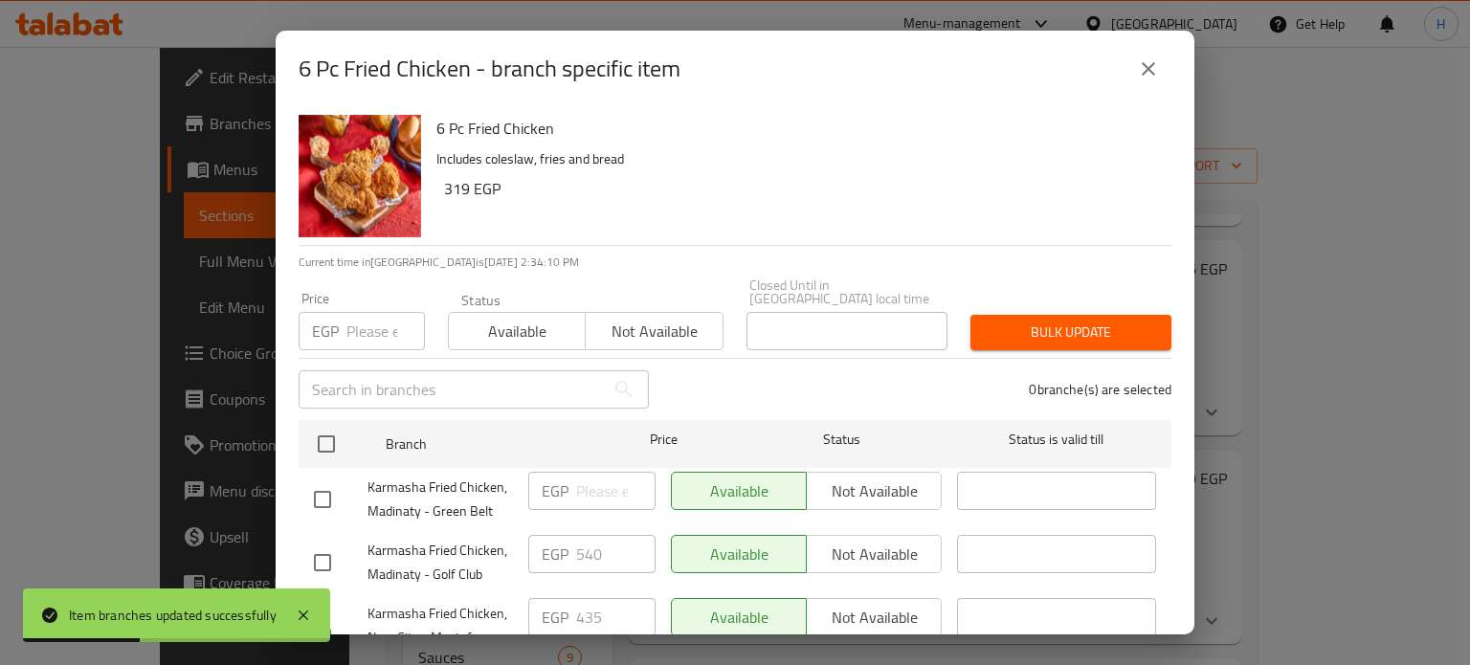
checkbox input "true"
click at [366, 321] on input "number" at bounding box center [385, 331] width 78 height 38
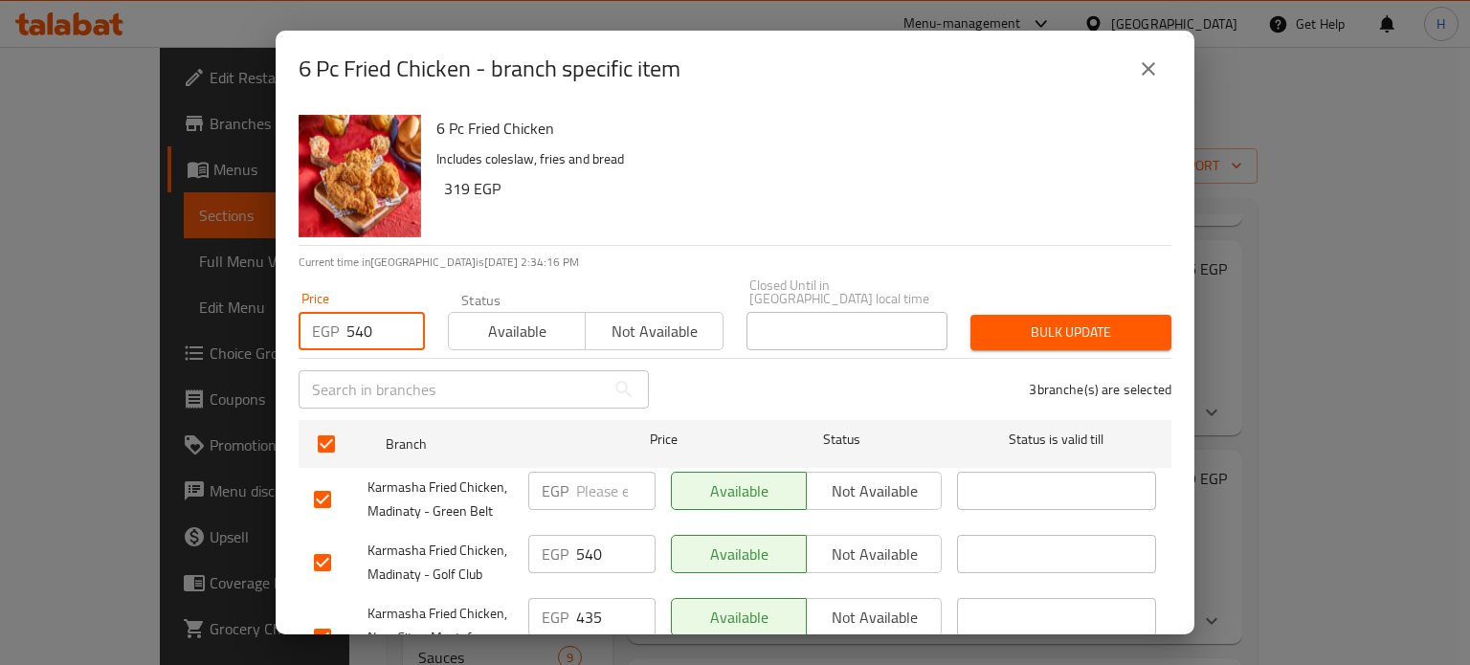
type input "540"
click at [1090, 321] on span "Bulk update" at bounding box center [1071, 333] width 170 height 24
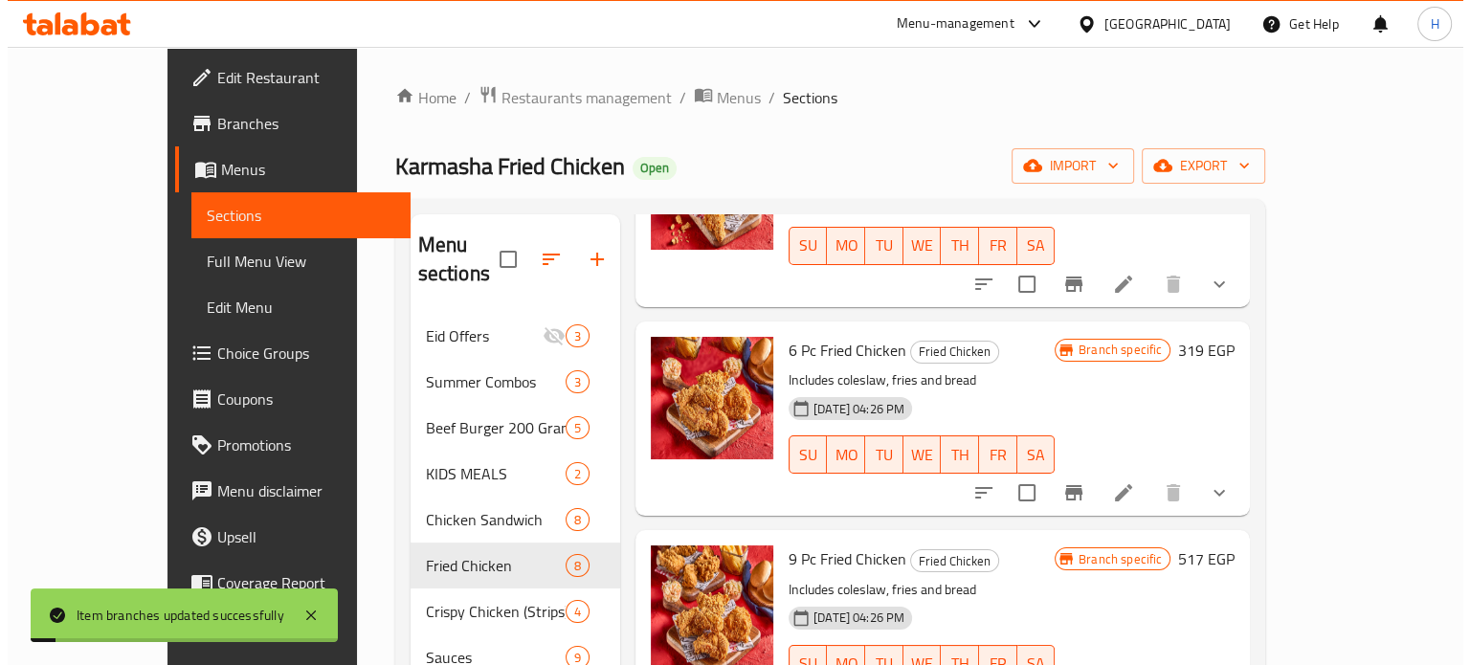
scroll to position [1053, 0]
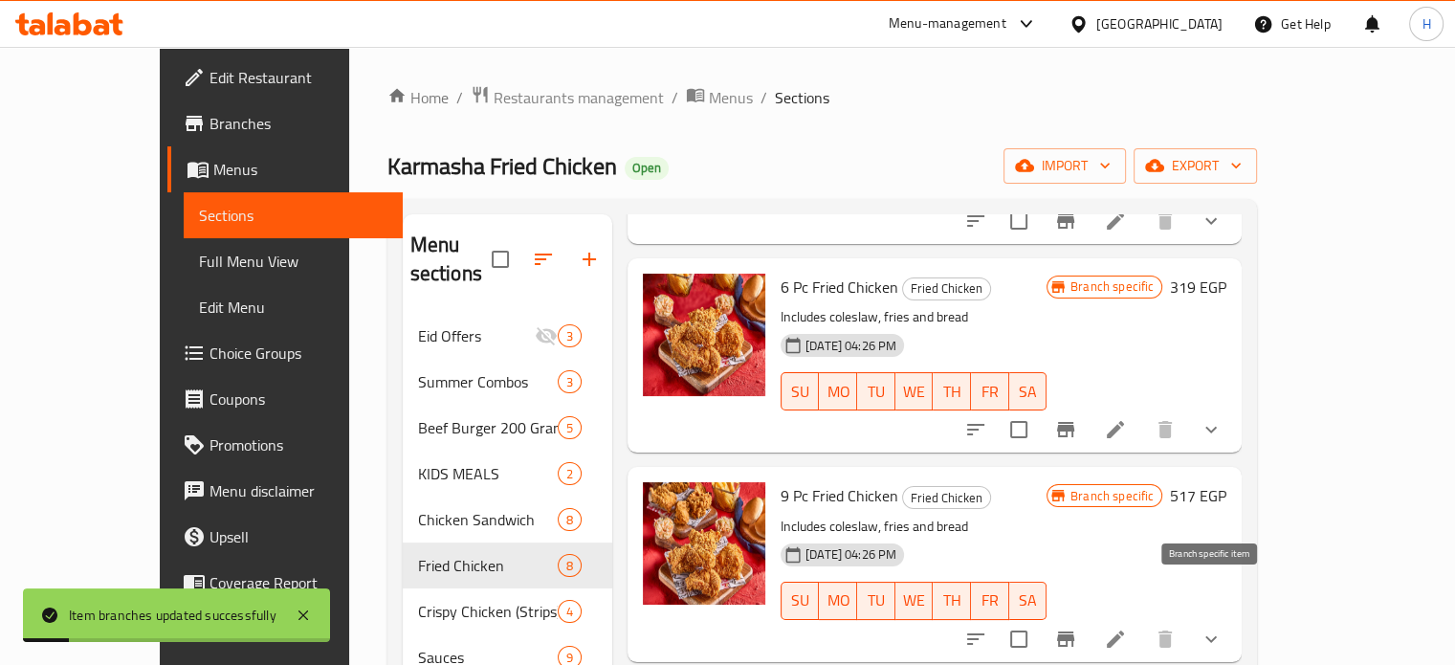
click at [1077, 628] on icon "Branch-specific-item" at bounding box center [1065, 639] width 23 height 23
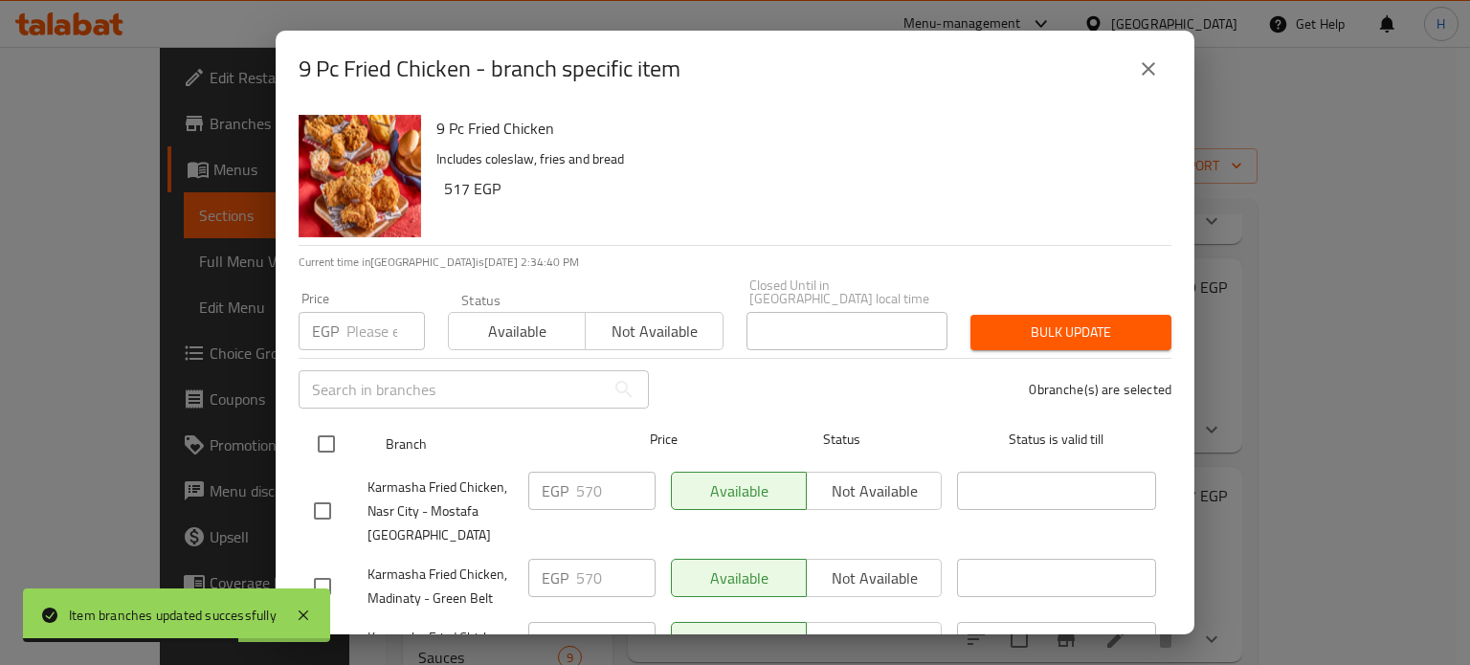
click at [321, 431] on input "checkbox" at bounding box center [326, 444] width 40 height 40
checkbox input "true"
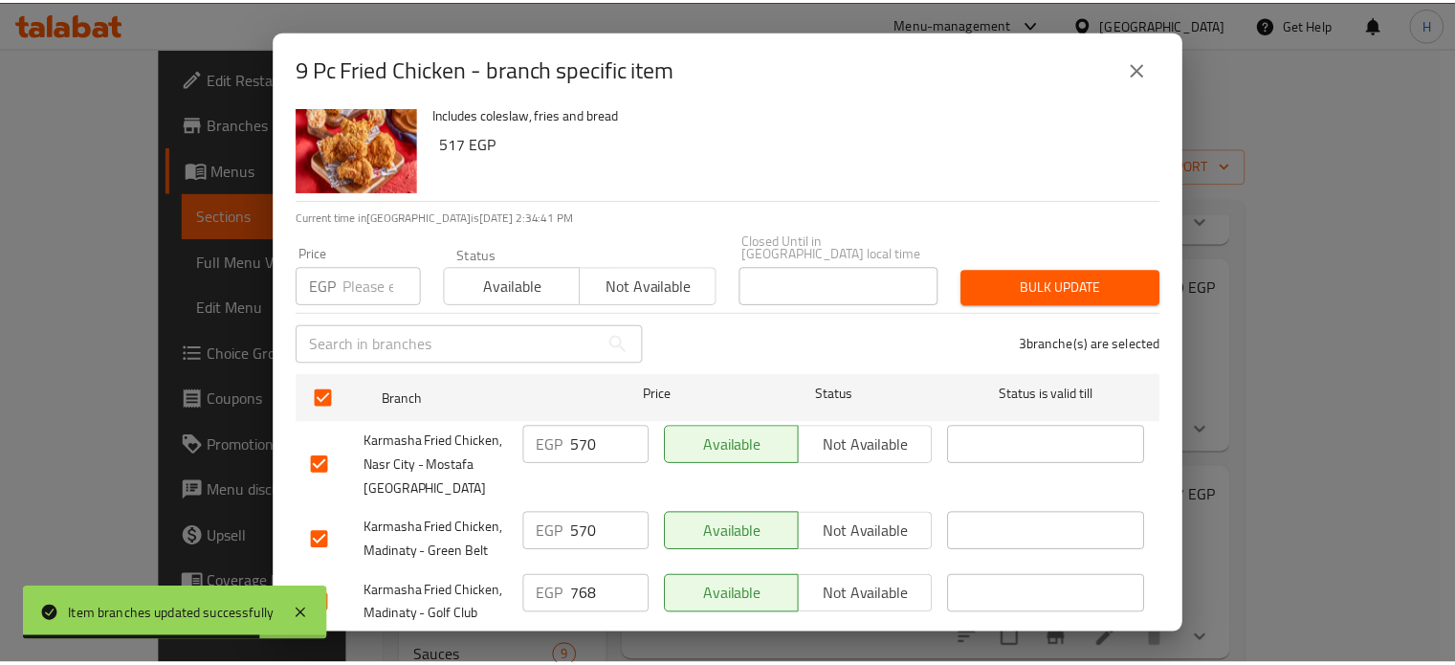
scroll to position [84, 0]
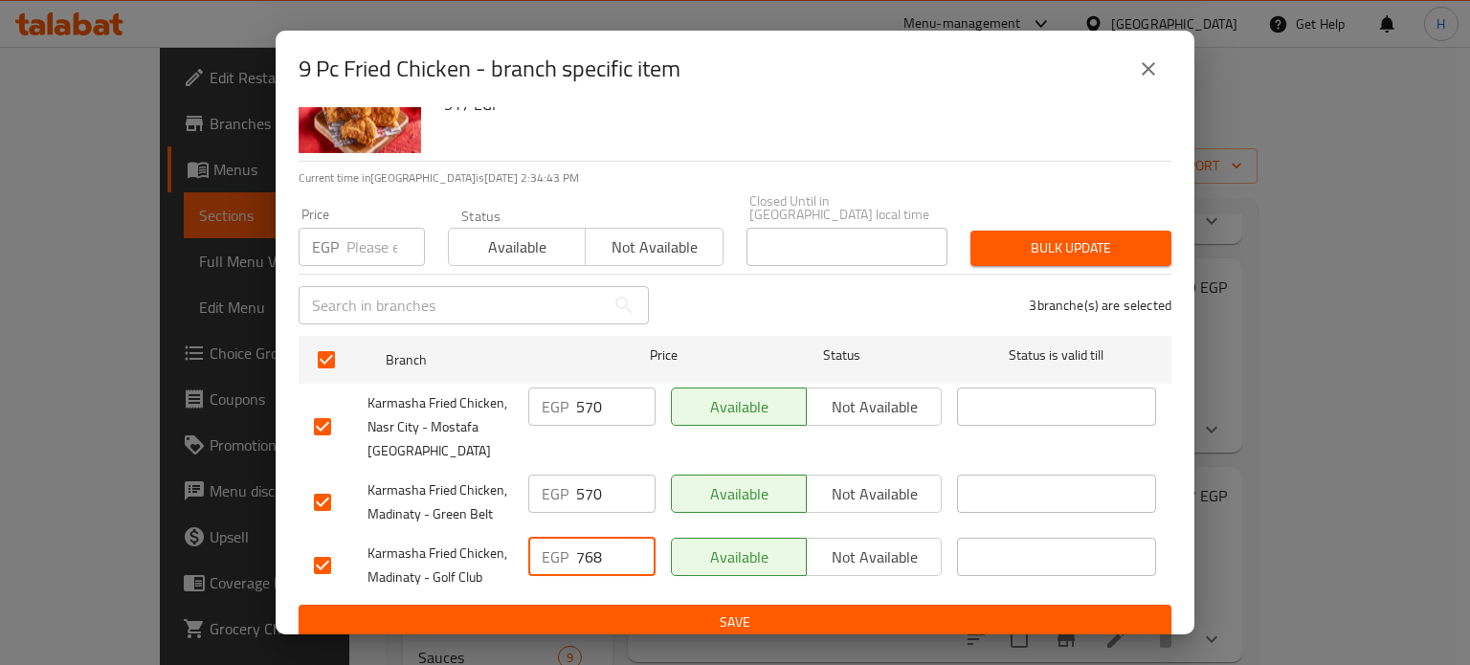
drag, startPoint x: 598, startPoint y: 546, endPoint x: 540, endPoint y: 537, distance: 59.1
click at [540, 538] on div "EGP 768 ​" at bounding box center [591, 557] width 127 height 38
click at [364, 228] on input "number" at bounding box center [385, 247] width 78 height 38
paste input "768"
type input "768"
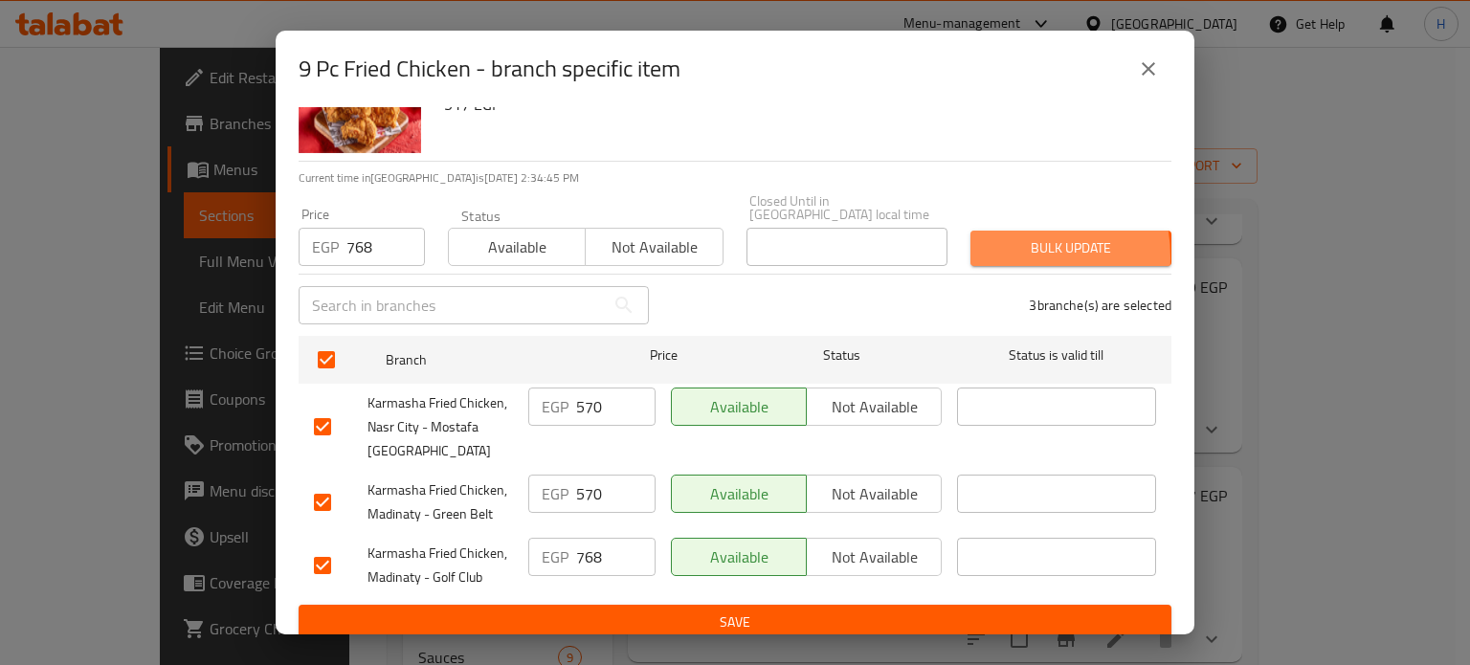
click at [987, 244] on span "Bulk update" at bounding box center [1071, 248] width 170 height 24
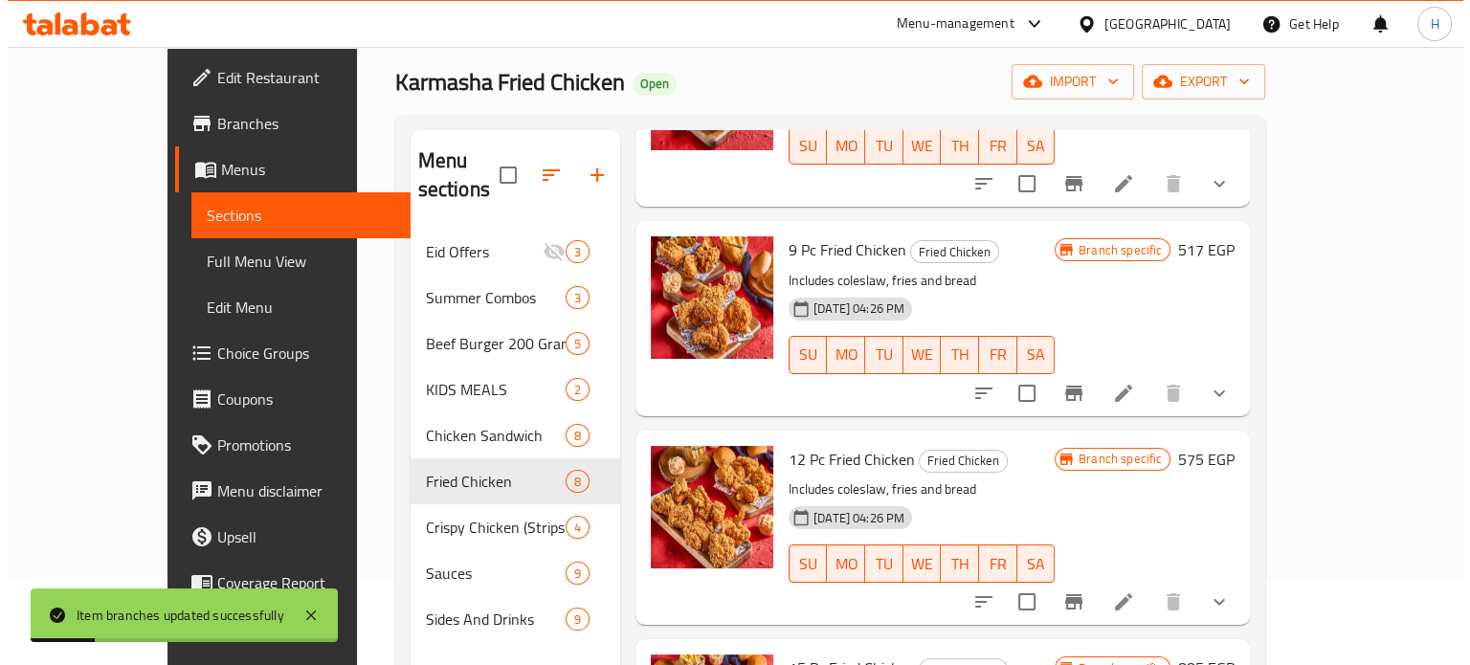
scroll to position [96, 0]
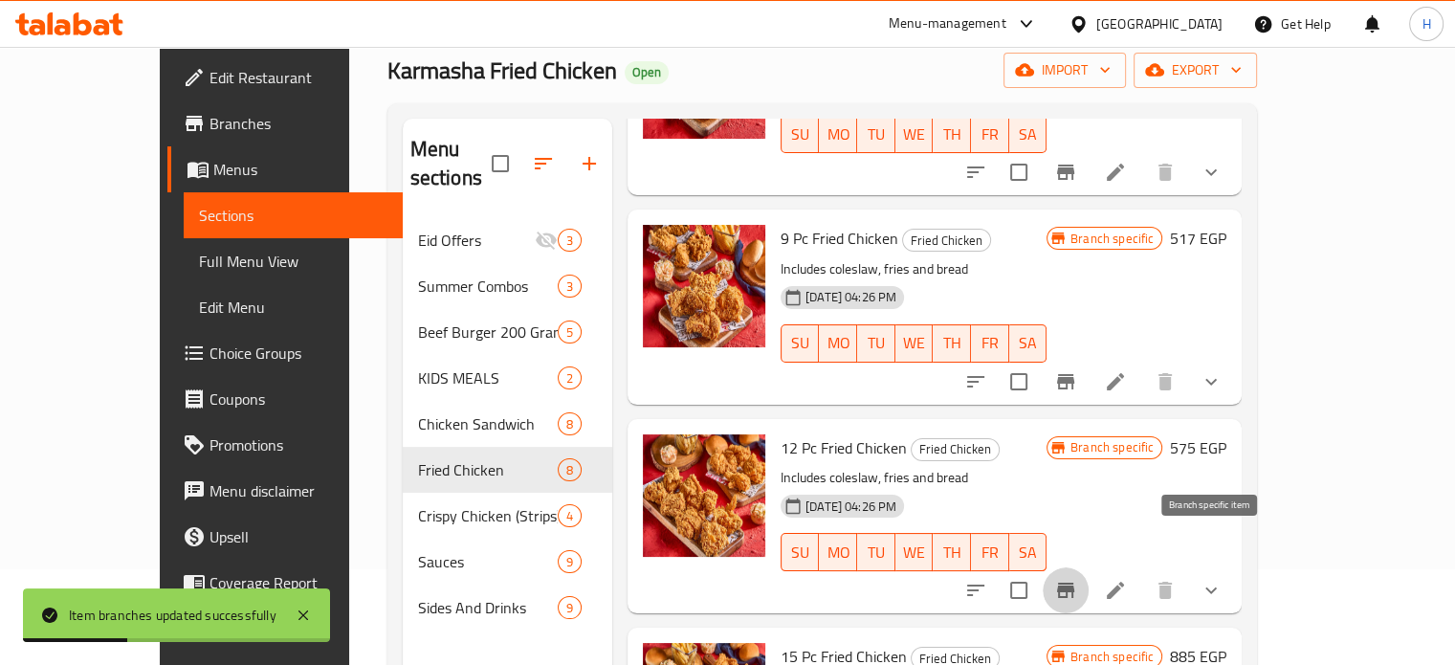
click at [1075, 583] on icon "Branch-specific-item" at bounding box center [1065, 590] width 17 height 15
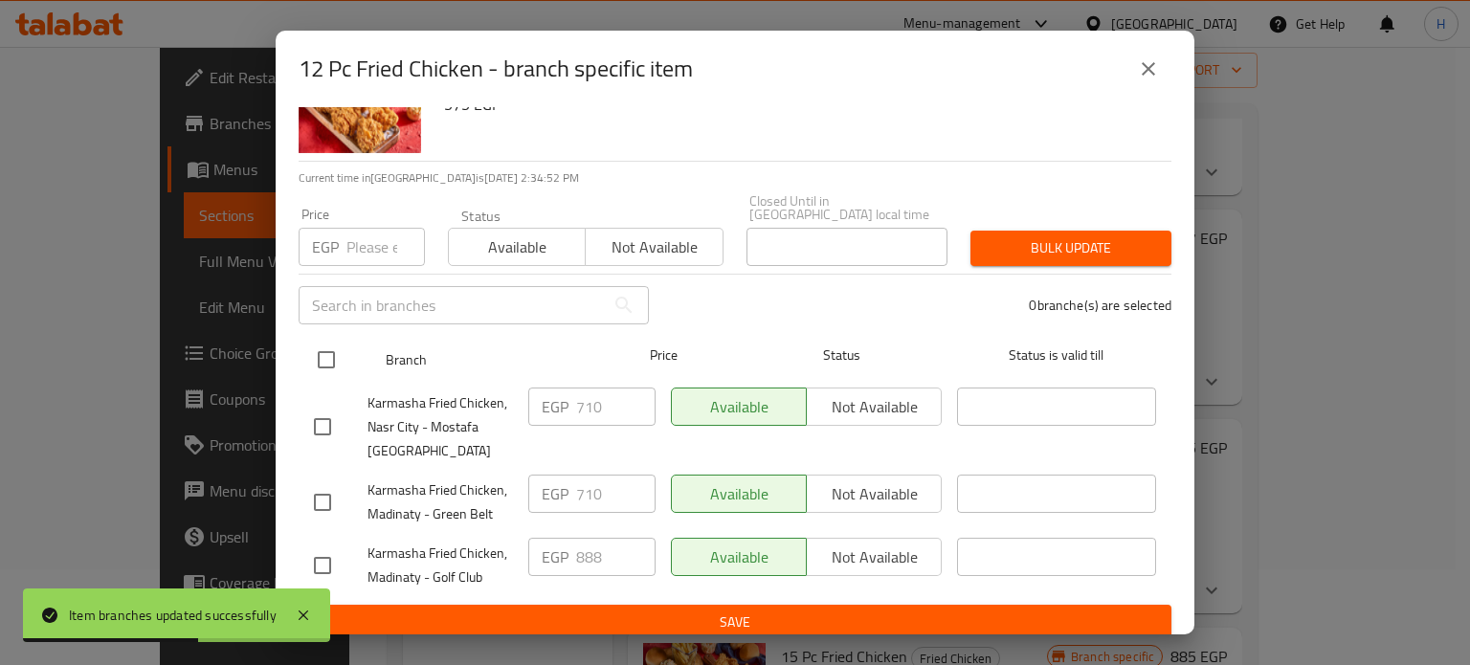
scroll to position [0, 0]
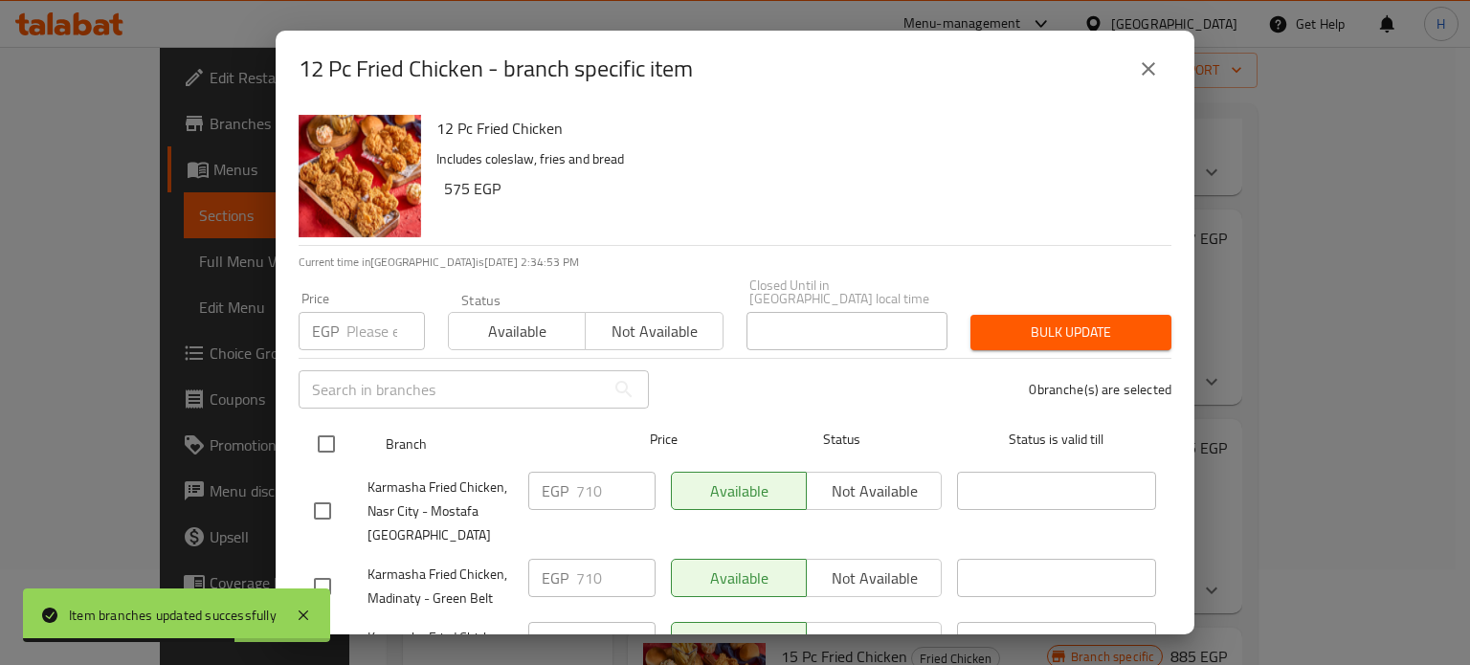
click at [332, 432] on input "checkbox" at bounding box center [326, 444] width 40 height 40
checkbox input "true"
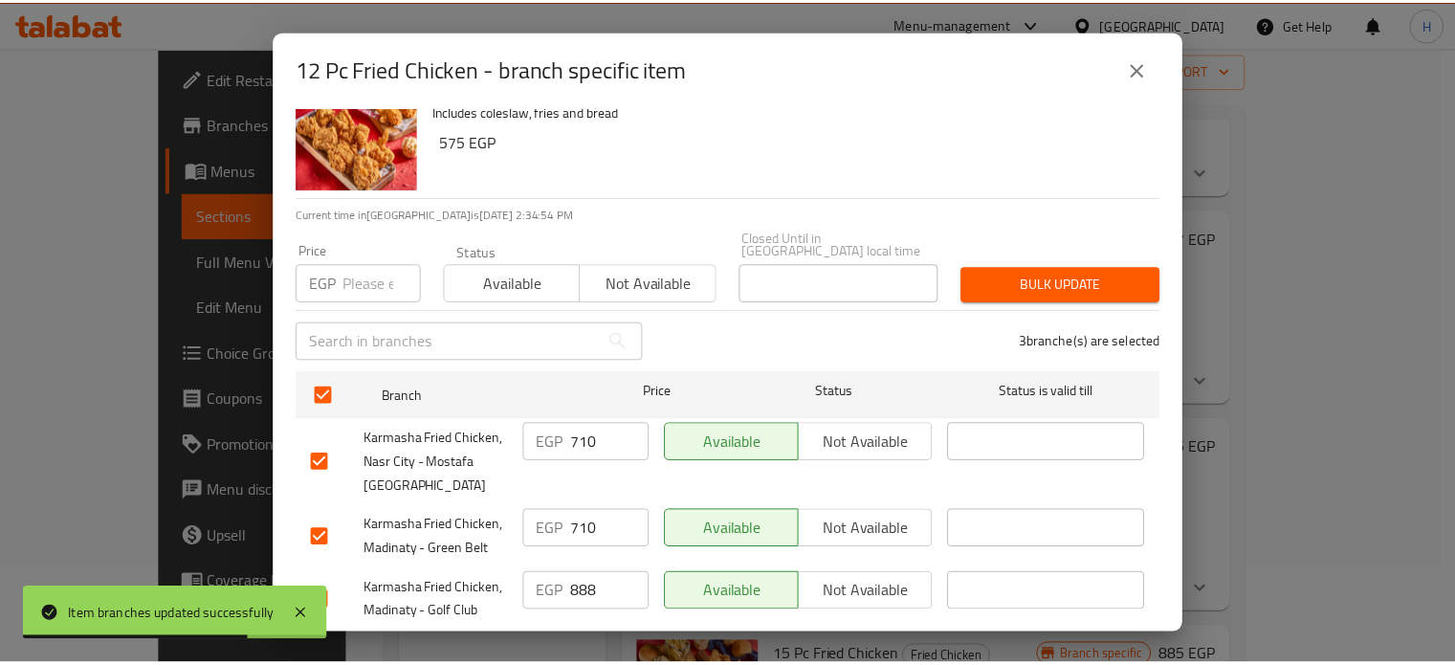
scroll to position [84, 0]
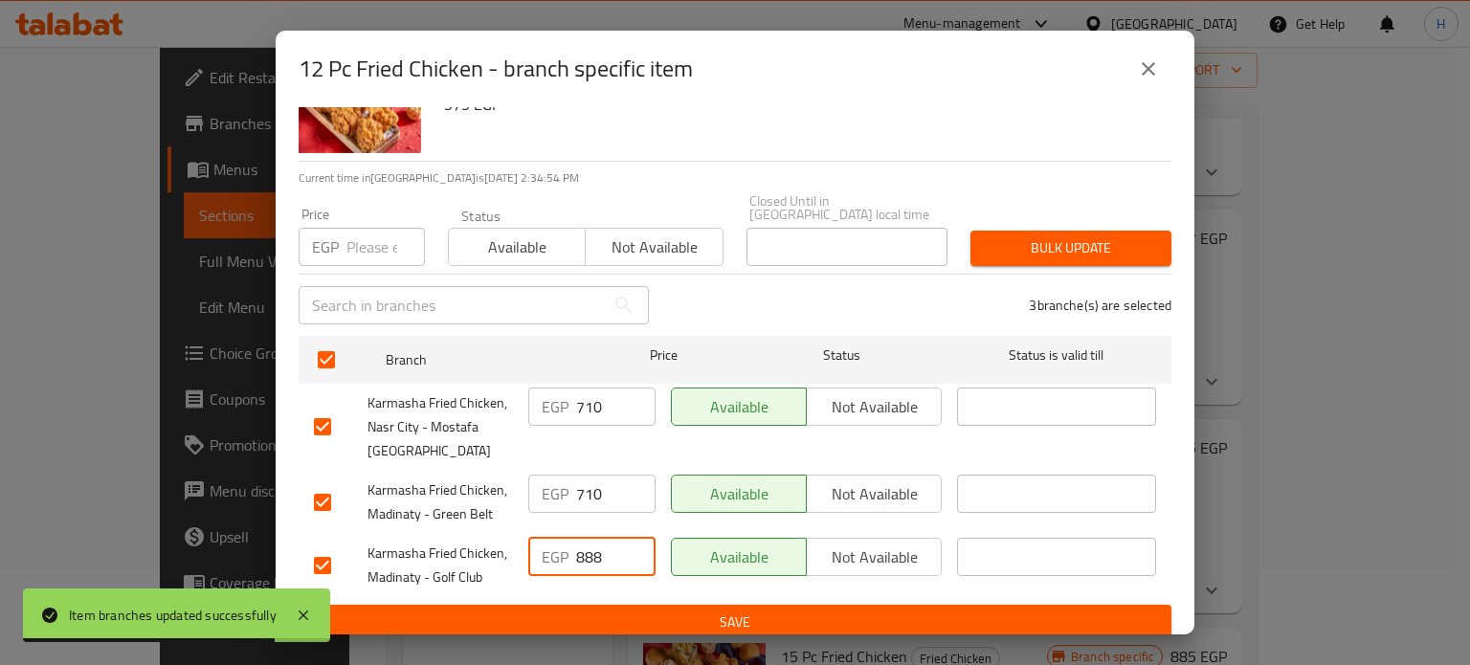
drag, startPoint x: 601, startPoint y: 543, endPoint x: 492, endPoint y: 467, distance: 132.7
click at [500, 535] on div "Karmasha Fried Chicken, Madinaty - Golf Club EGP 888 ​ Available Not available ​" at bounding box center [734, 565] width 857 height 71
click at [346, 228] on input "number" at bounding box center [385, 247] width 78 height 38
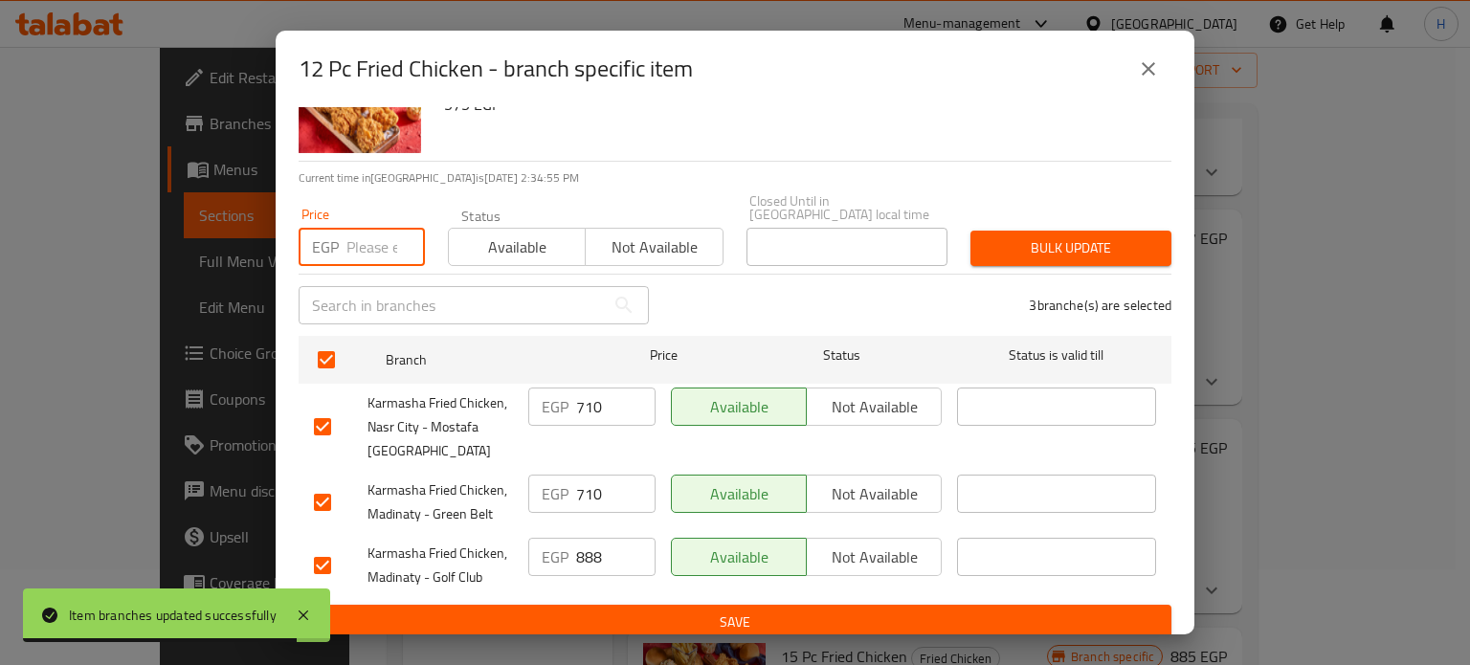
paste input "888"
type input "888"
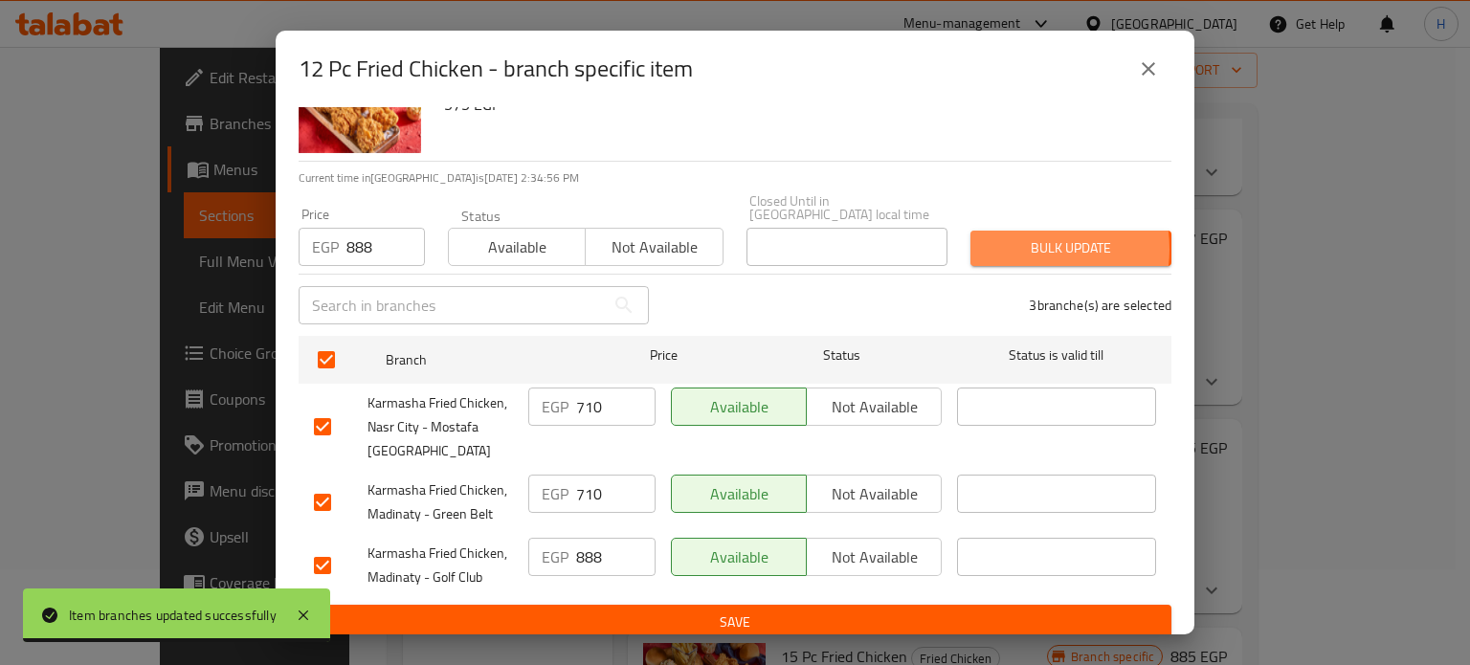
click at [1006, 236] on span "Bulk update" at bounding box center [1071, 248] width 170 height 24
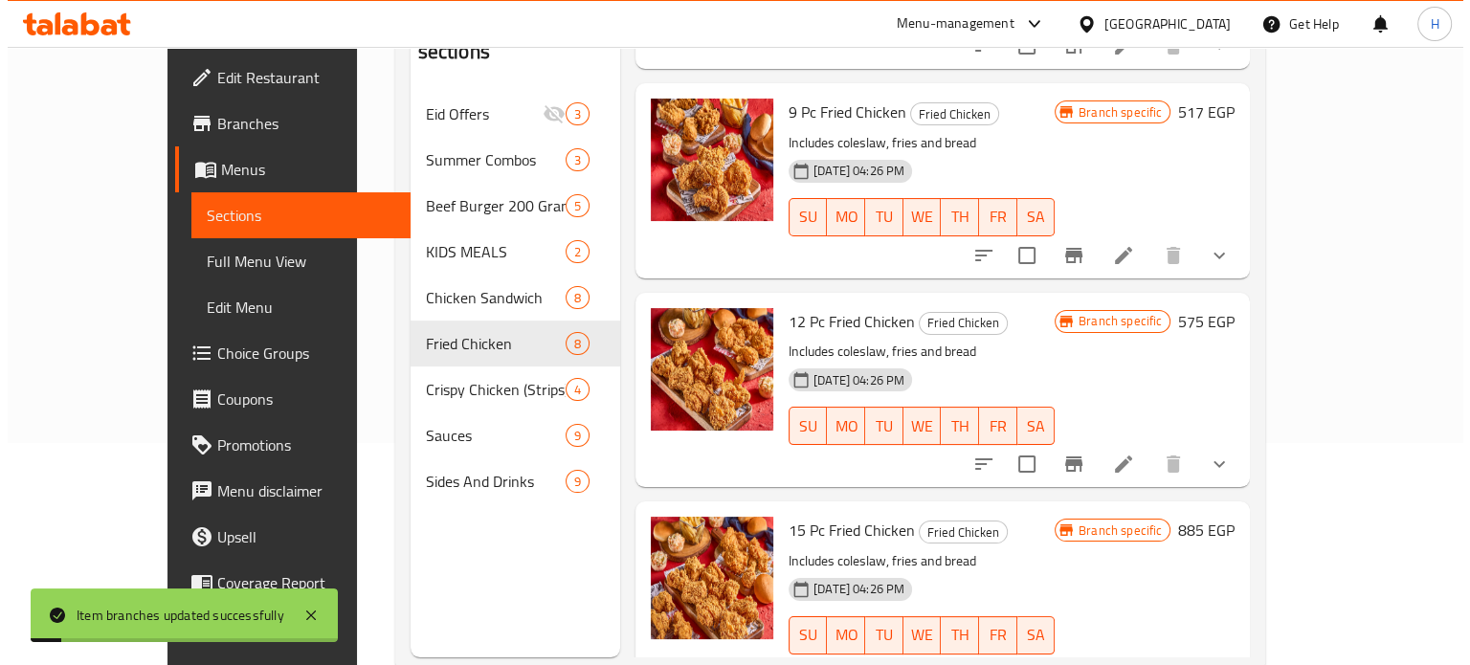
scroll to position [268, 0]
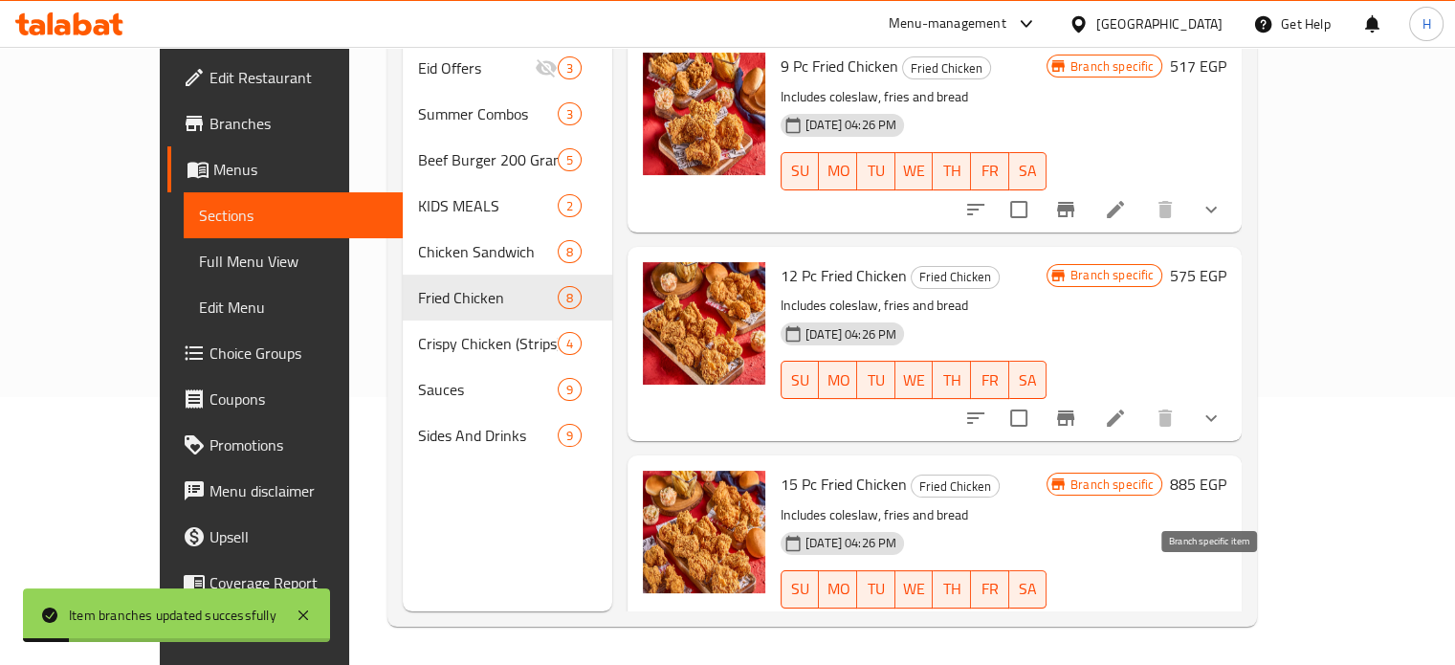
click at [1075, 620] on icon "Branch-specific-item" at bounding box center [1065, 627] width 17 height 15
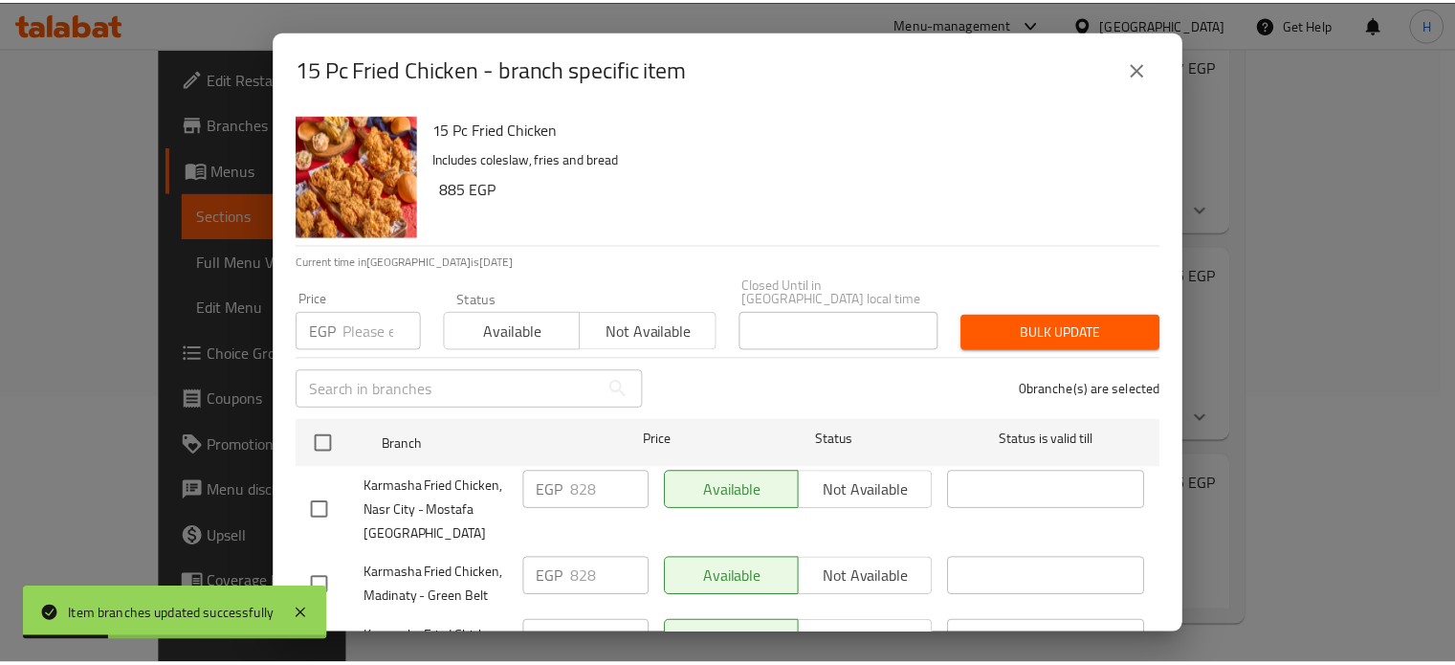
scroll to position [84, 0]
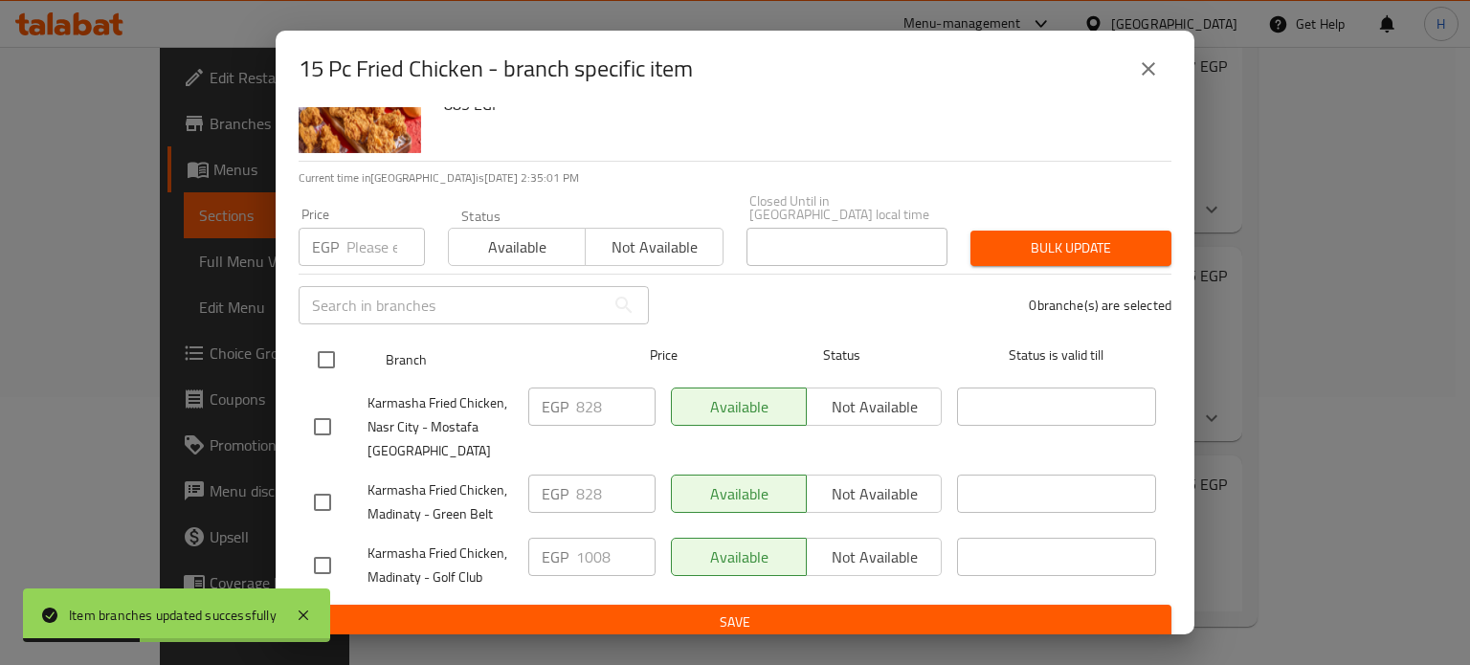
click at [325, 346] on input "checkbox" at bounding box center [326, 360] width 40 height 40
checkbox input "true"
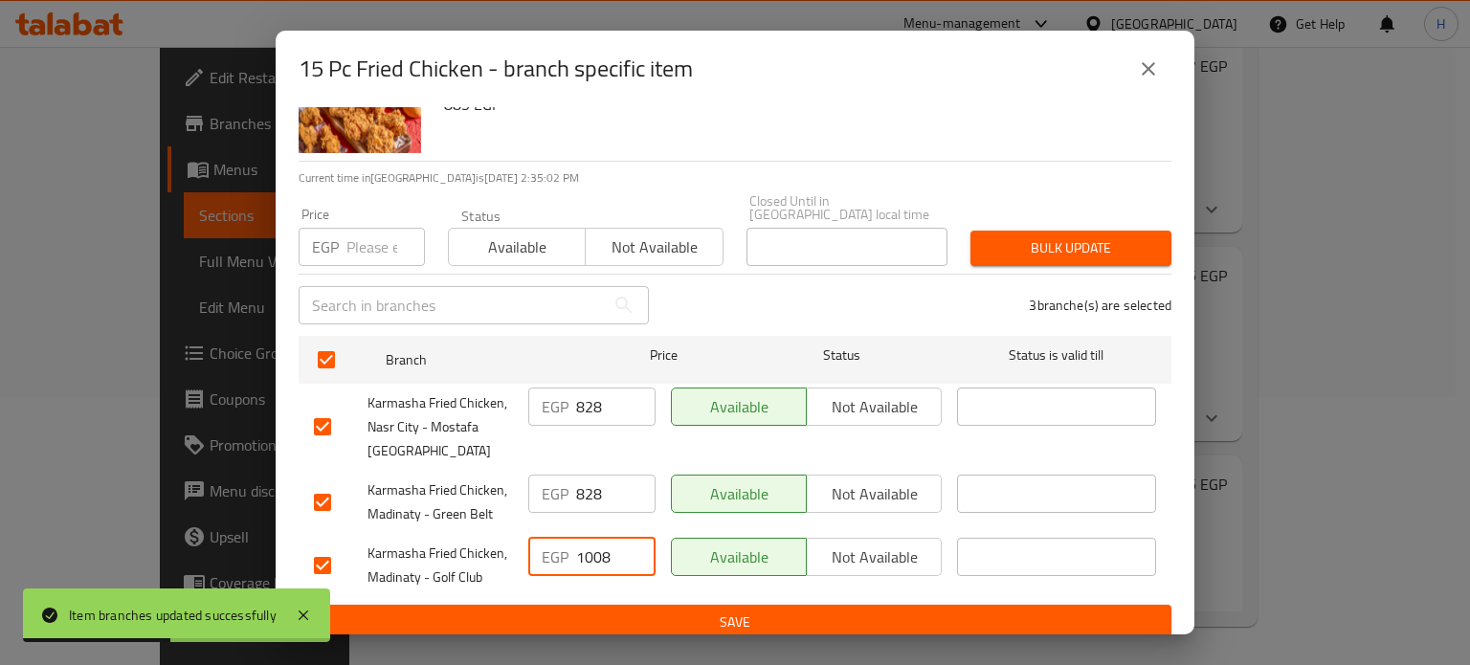
drag, startPoint x: 612, startPoint y: 546, endPoint x: 471, endPoint y: 545, distance: 141.6
click at [471, 545] on div "Karmasha Fried Chicken, Madinaty - Golf Club EGP 1008 ​ Available Not available…" at bounding box center [734, 565] width 857 height 71
click at [398, 233] on input "1" at bounding box center [385, 247] width 78 height 38
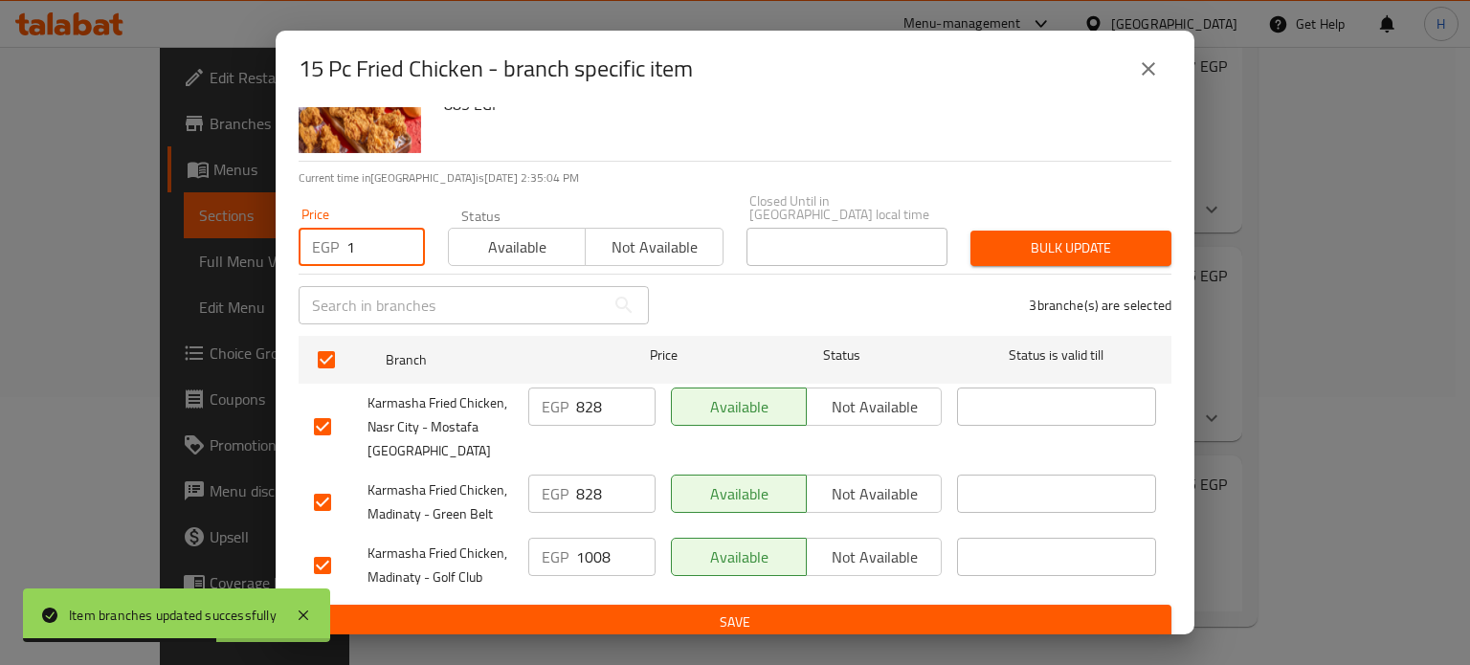
drag, startPoint x: 366, startPoint y: 233, endPoint x: 316, endPoint y: 236, distance: 49.9
click at [316, 236] on div "EGP 1 Price" at bounding box center [362, 247] width 126 height 38
paste input "008"
type input "1008"
click at [1002, 247] on button "Bulk update" at bounding box center [1070, 248] width 201 height 35
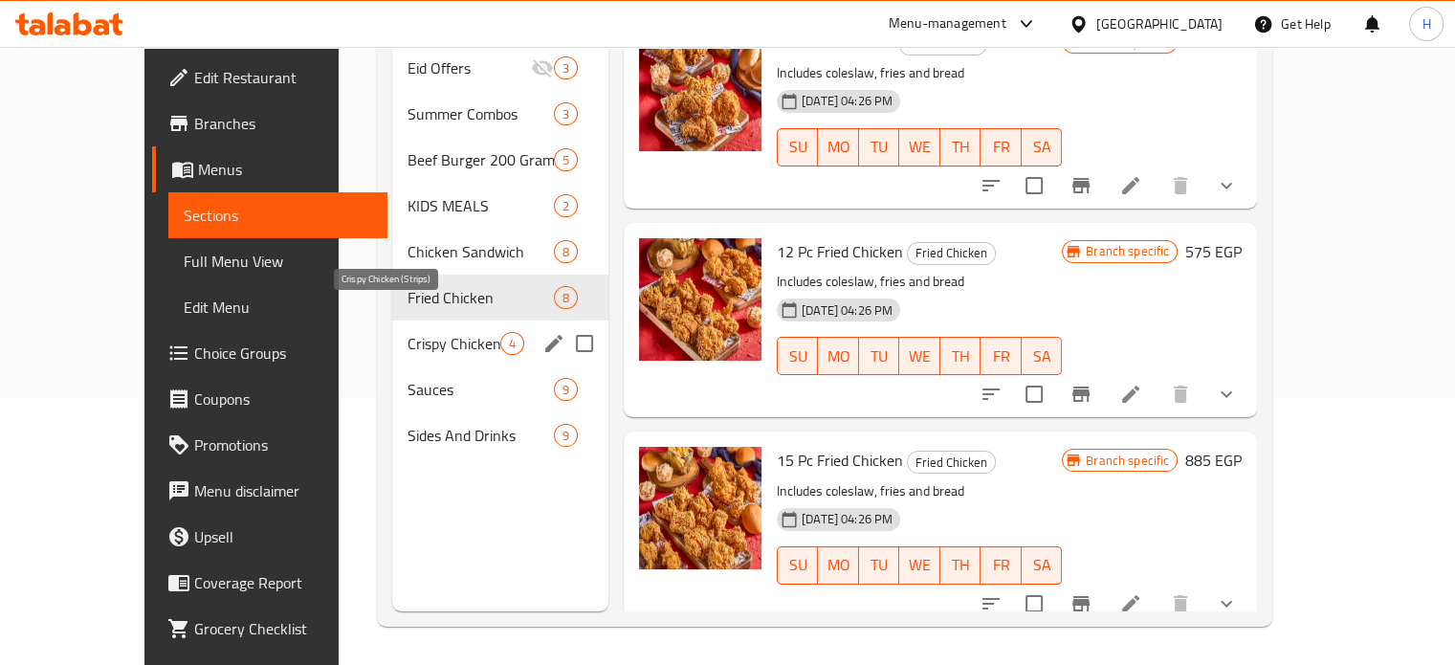
click at [408, 332] on span "Crispy Chicken (Strips)" at bounding box center [454, 343] width 93 height 23
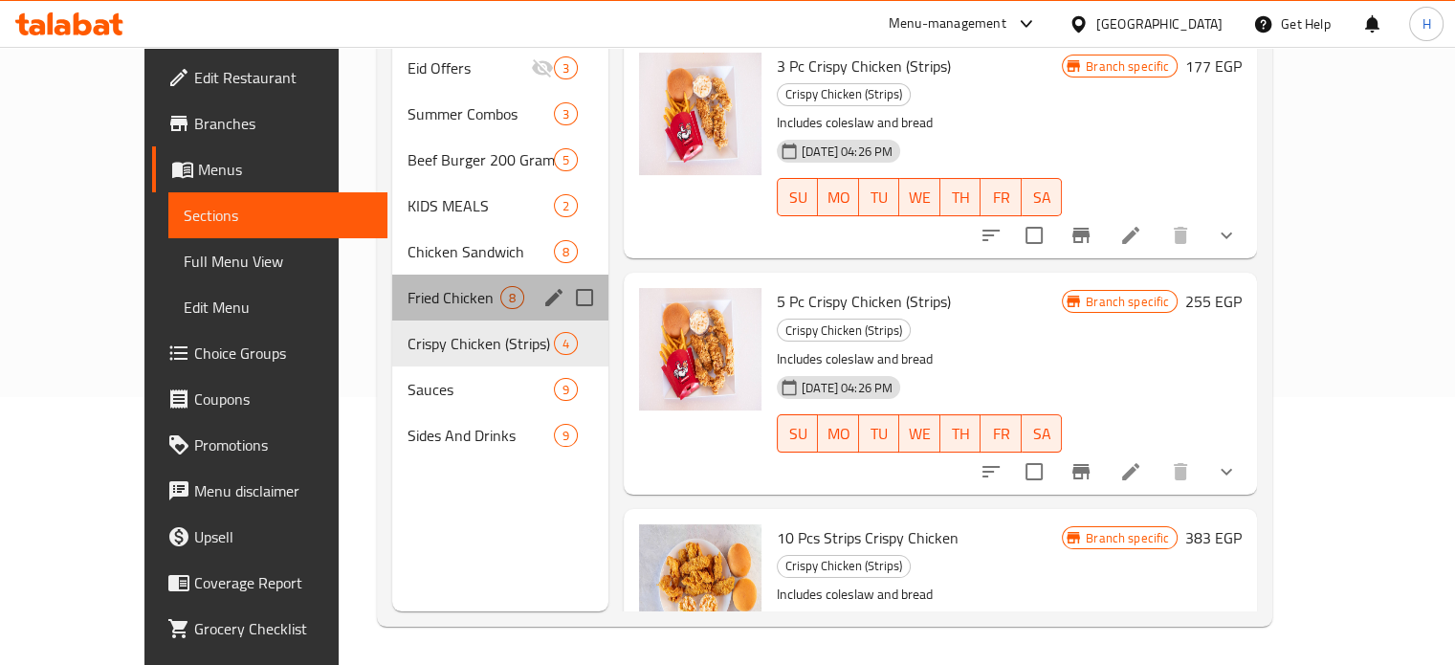
click at [392, 280] on div "Fried Chicken 8" at bounding box center [500, 298] width 216 height 46
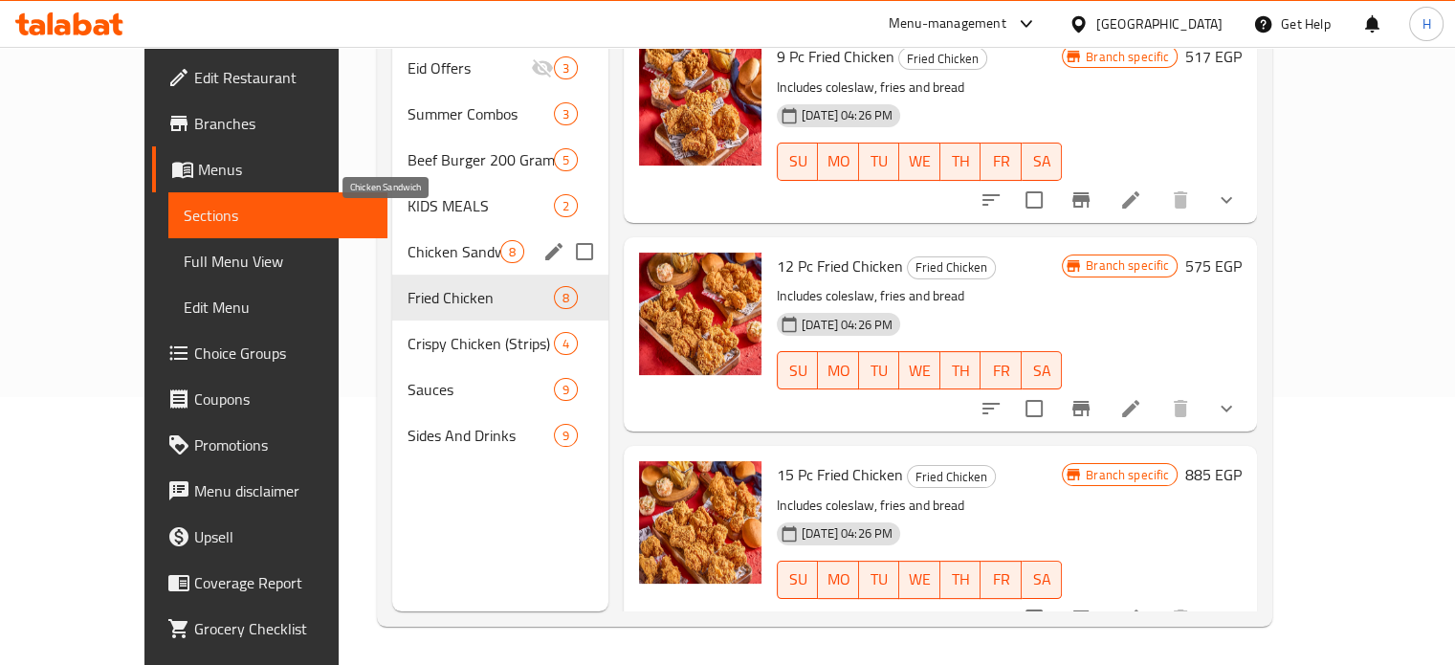
scroll to position [77, 0]
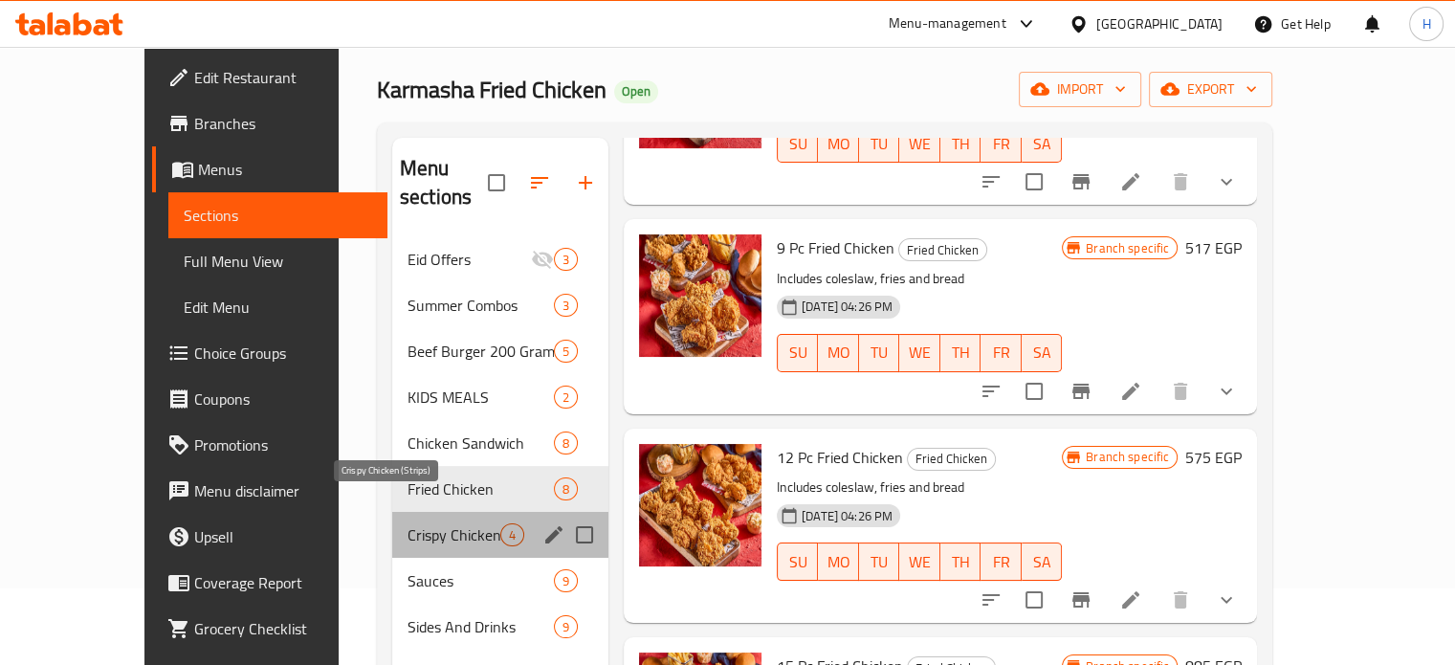
click at [408, 523] on span "Crispy Chicken (Strips)" at bounding box center [454, 534] width 93 height 23
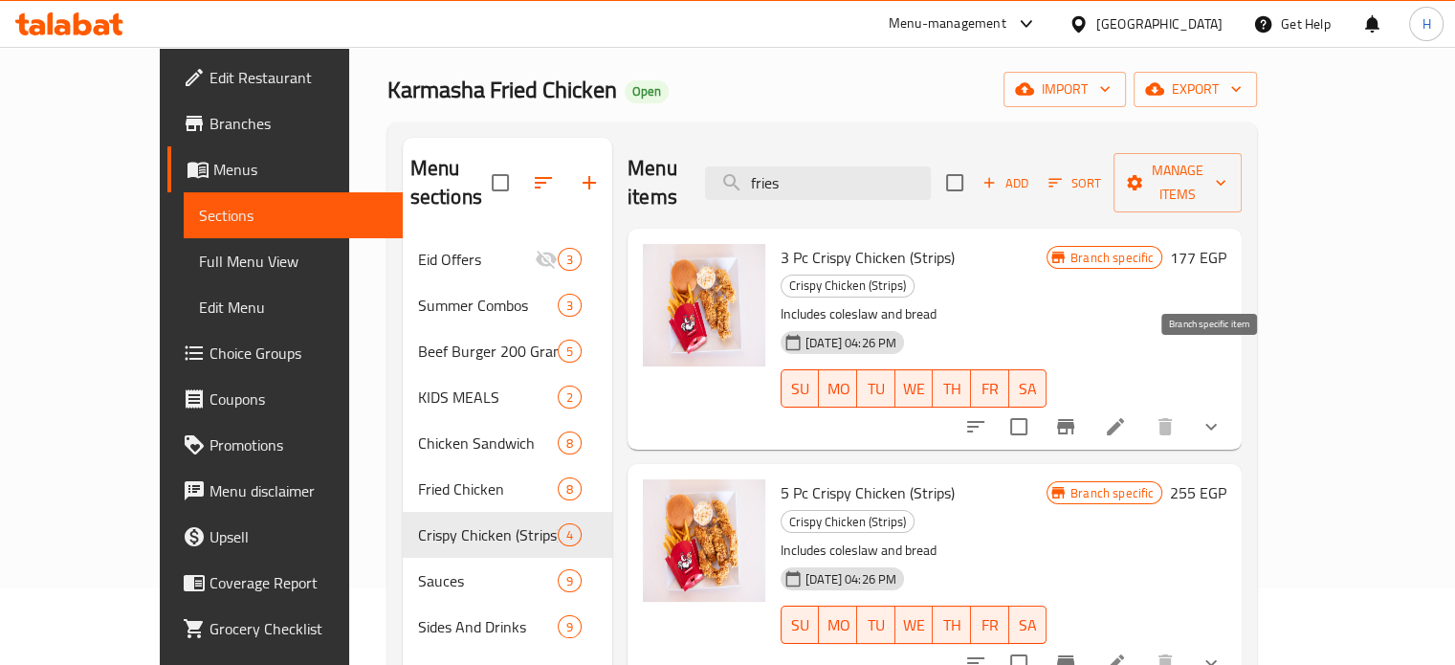
click at [1089, 404] on button "Branch-specific-item" at bounding box center [1066, 427] width 46 height 46
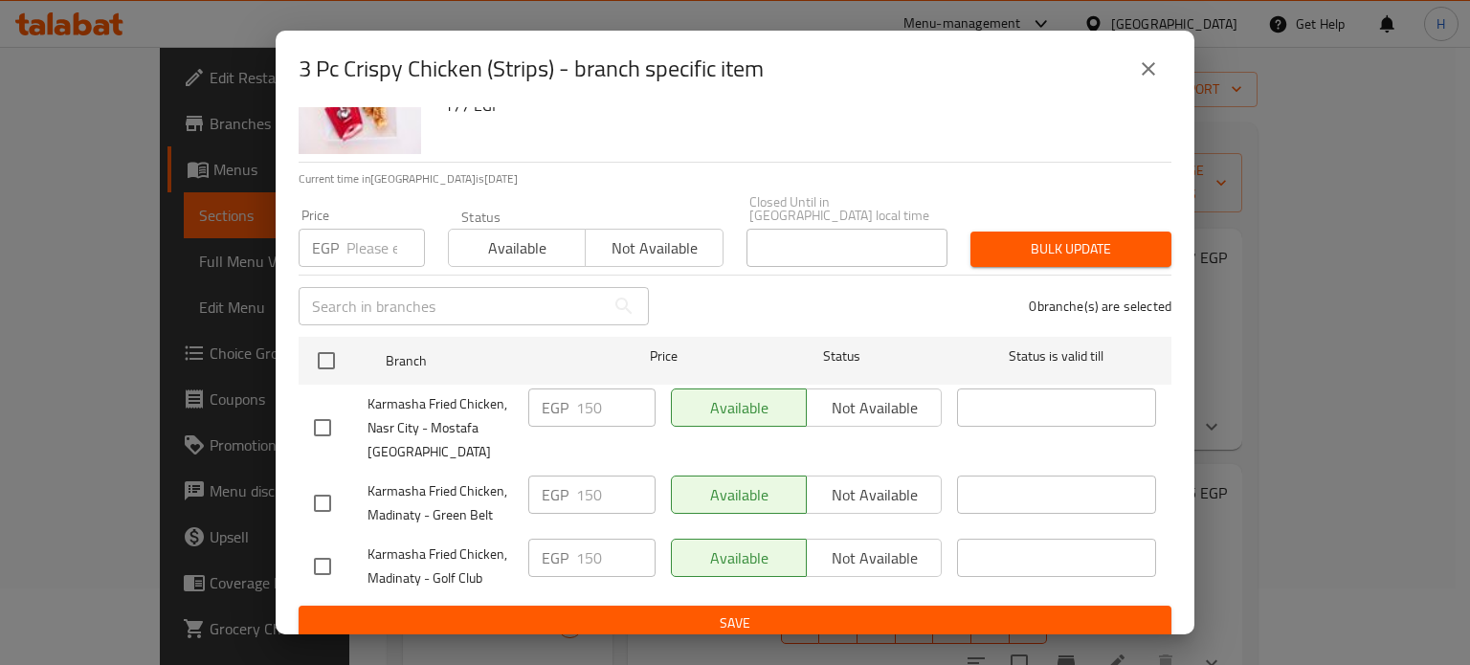
scroll to position [84, 0]
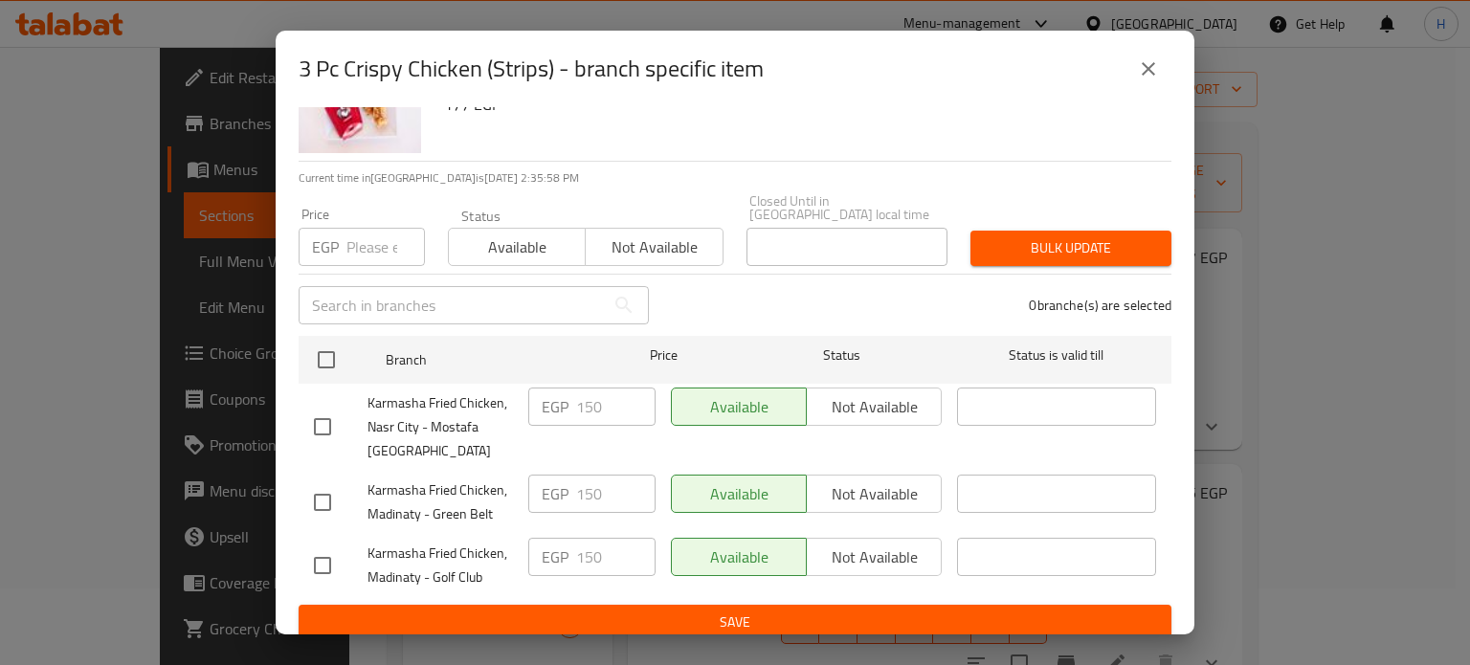
click at [1155, 68] on icon "close" at bounding box center [1148, 68] width 23 height 23
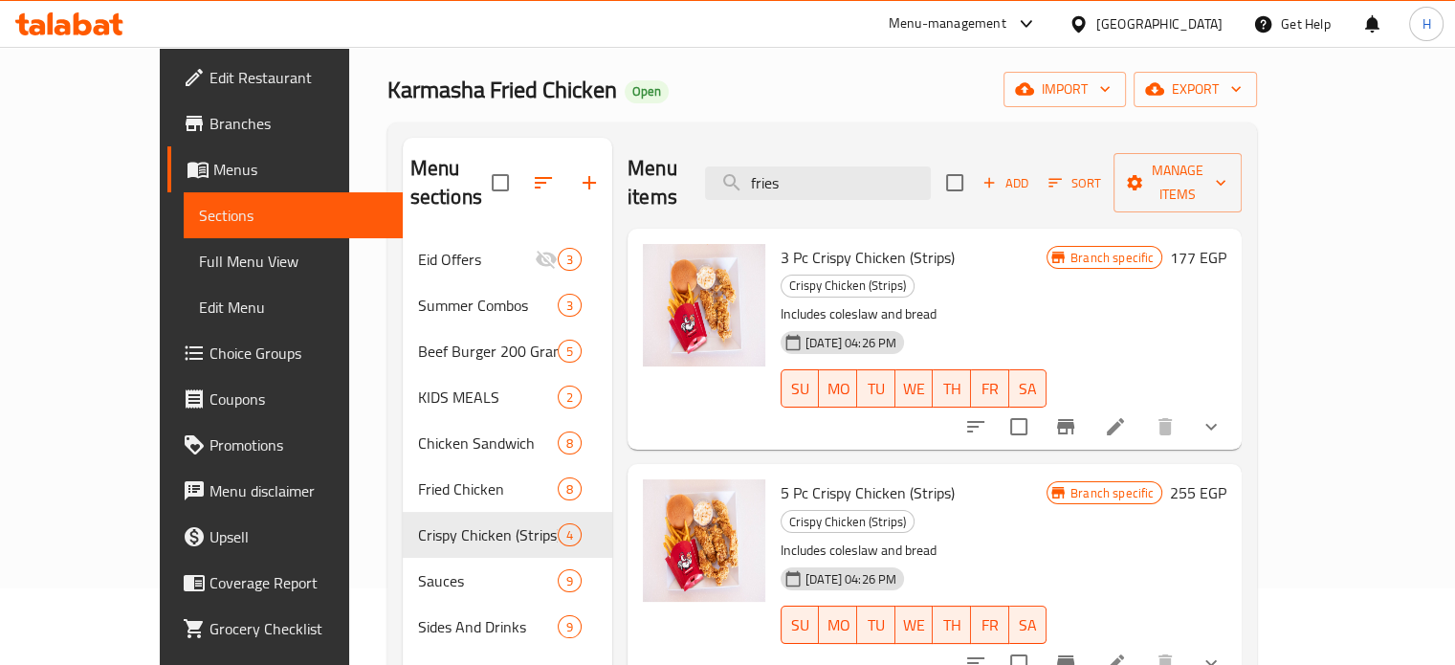
click at [1077, 652] on icon "Branch-specific-item" at bounding box center [1065, 663] width 23 height 23
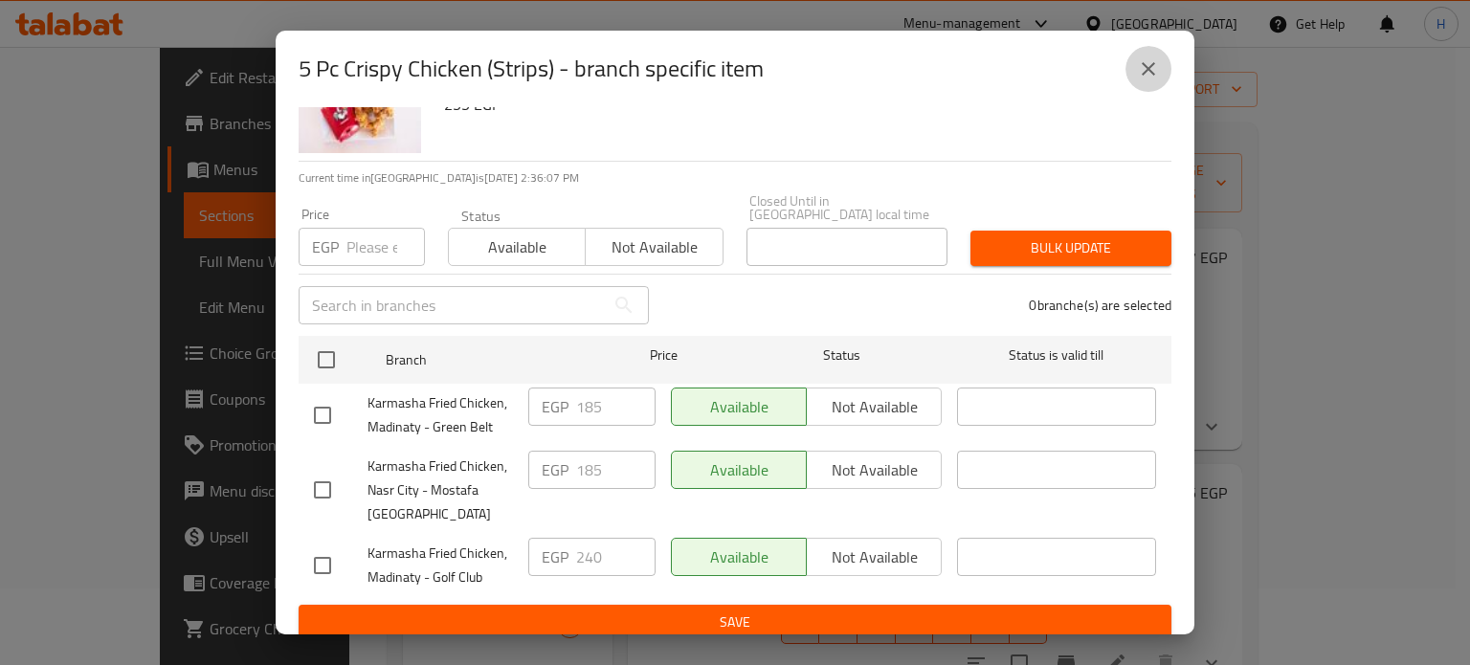
click at [1155, 73] on icon "close" at bounding box center [1148, 68] width 23 height 23
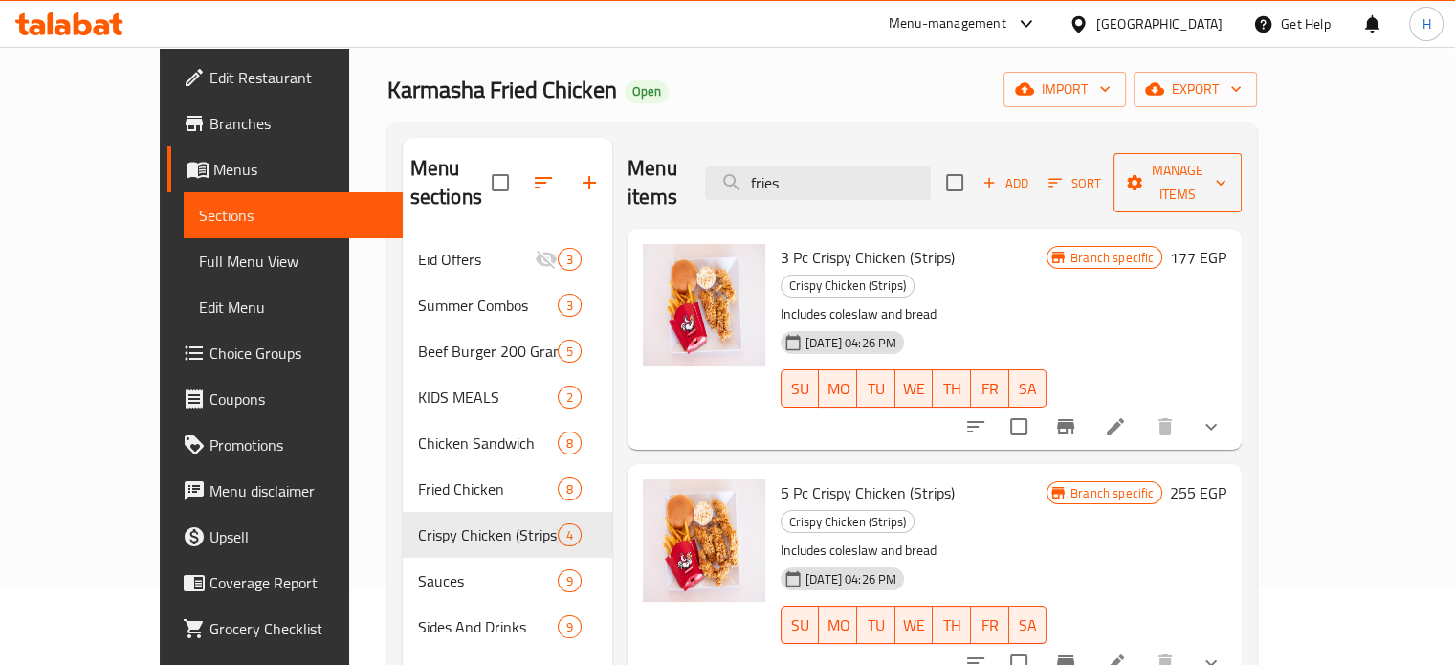
click at [1227, 175] on span "Manage items" at bounding box center [1178, 183] width 98 height 48
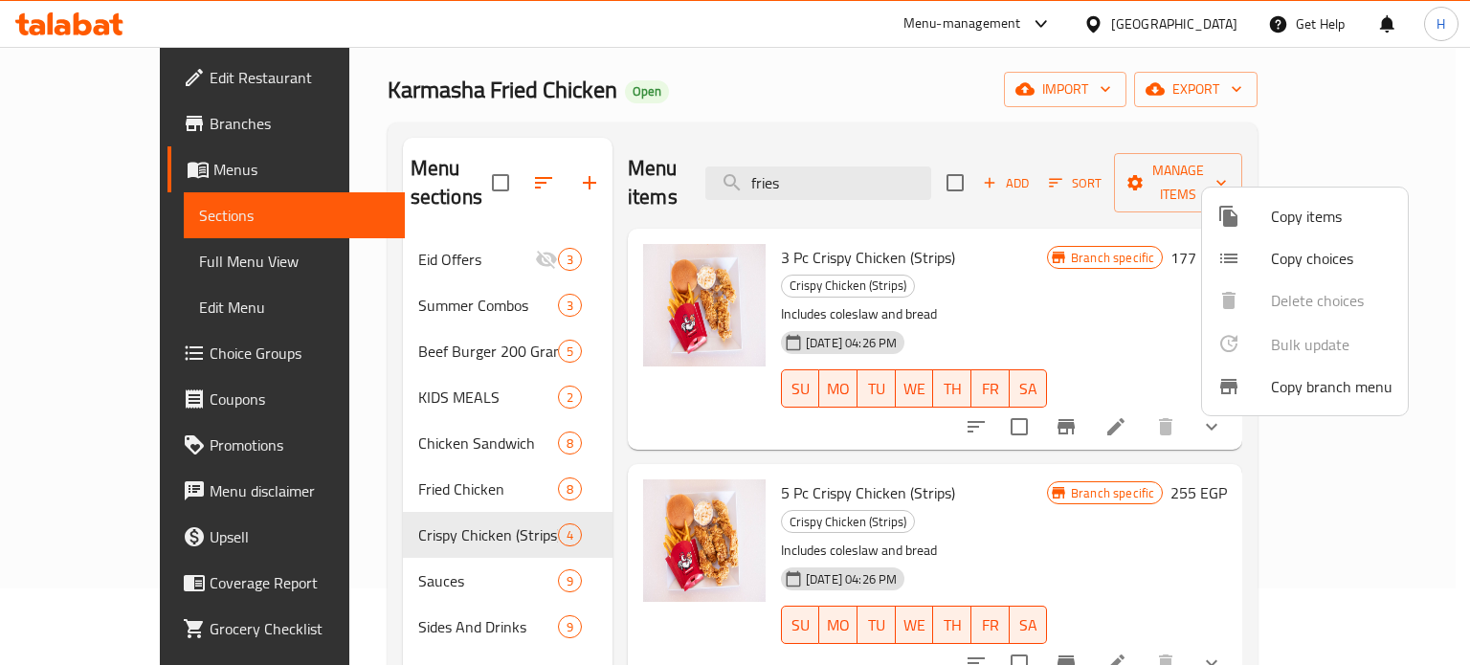
click at [1311, 388] on span "Copy branch menu" at bounding box center [1332, 386] width 122 height 23
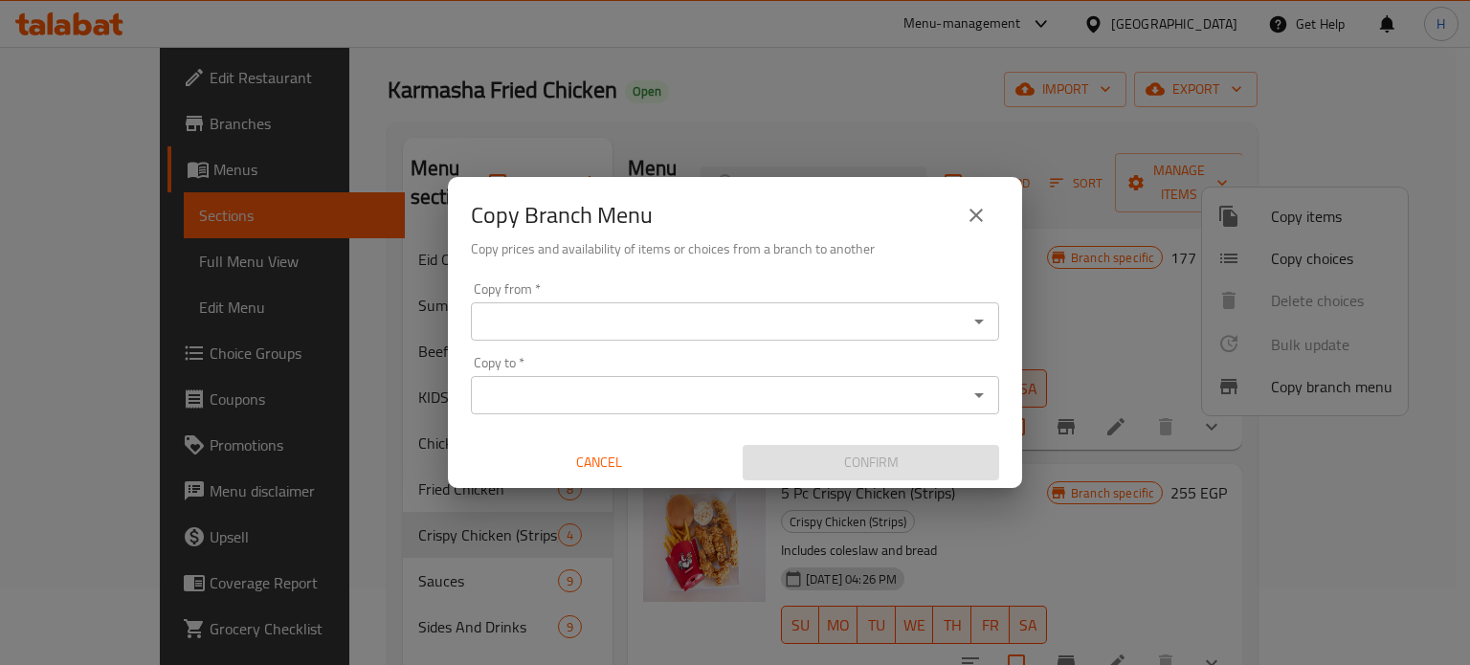
click at [637, 328] on input "Copy from   *" at bounding box center [719, 321] width 485 height 27
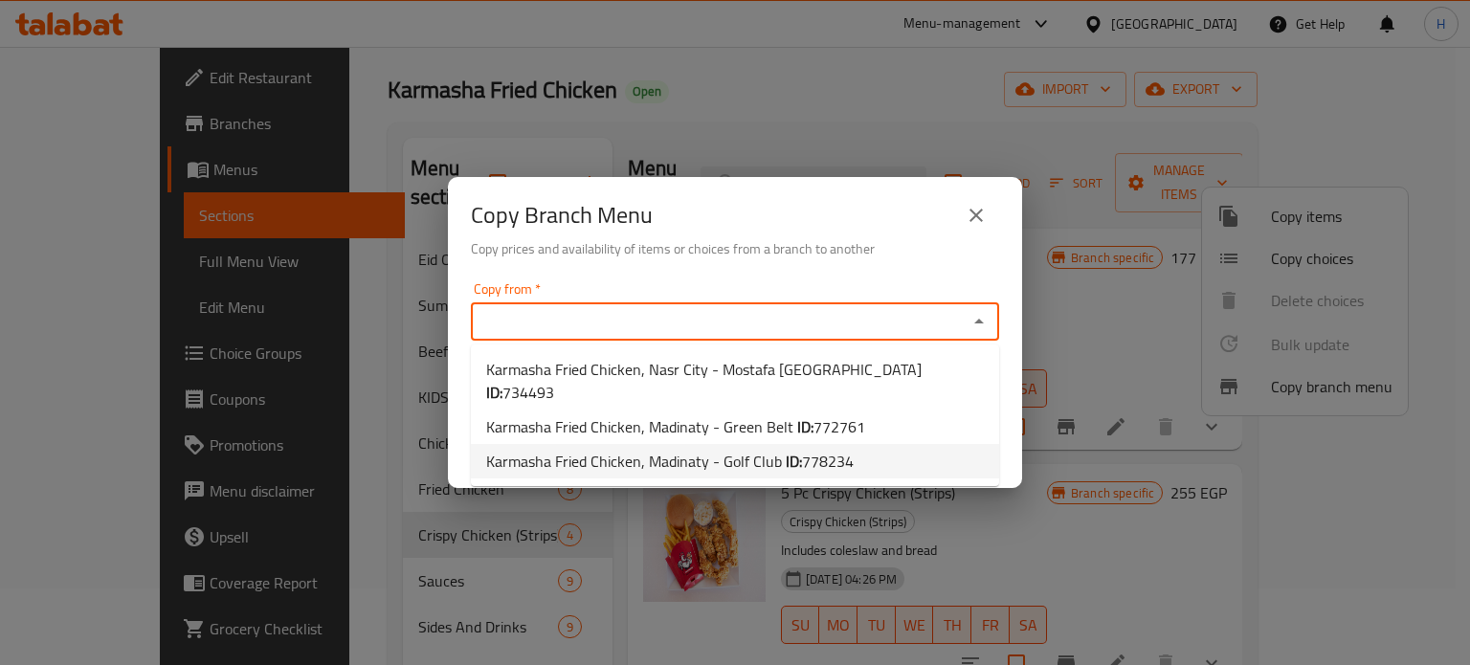
click at [690, 450] on span "Karmasha Fried Chicken, Madinaty - Golf Club ID: 778234" at bounding box center [669, 461] width 367 height 23
type input "Karmasha Fried Chicken, Madinaty - Golf Club"
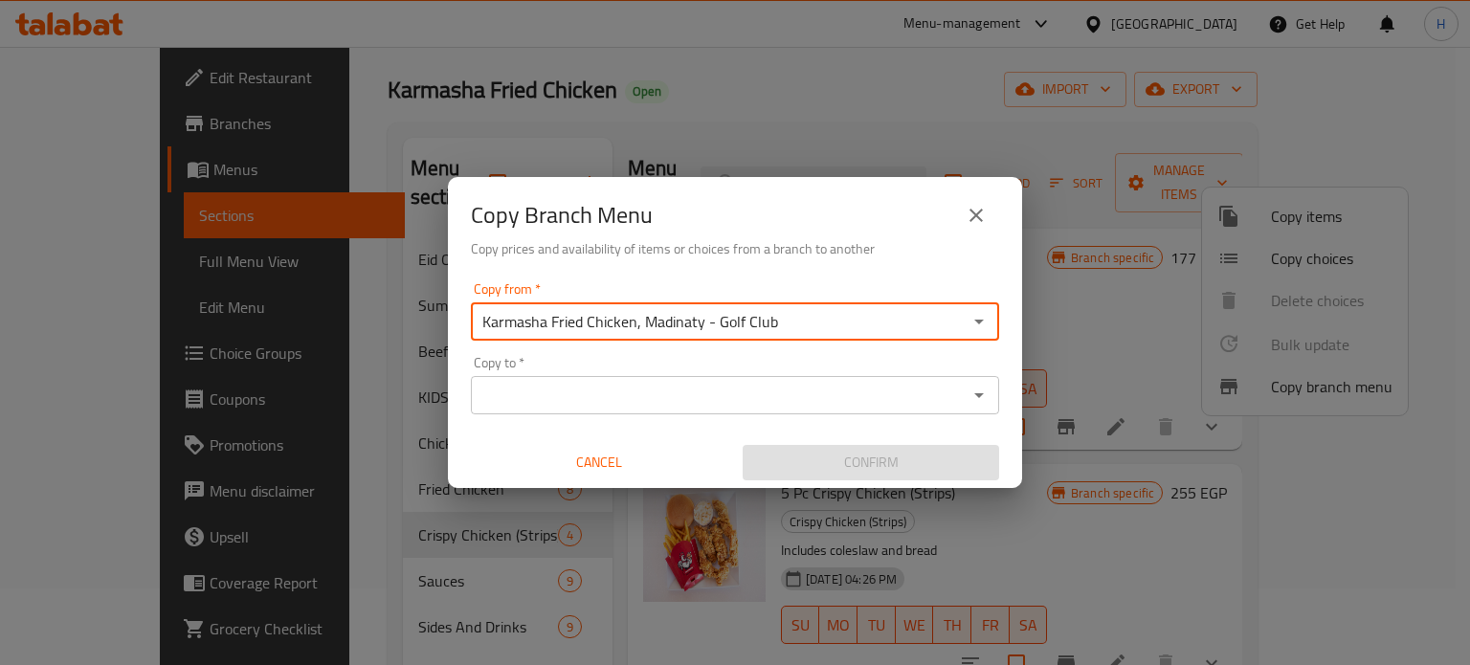
click at [651, 393] on input "Copy to   *" at bounding box center [719, 395] width 485 height 27
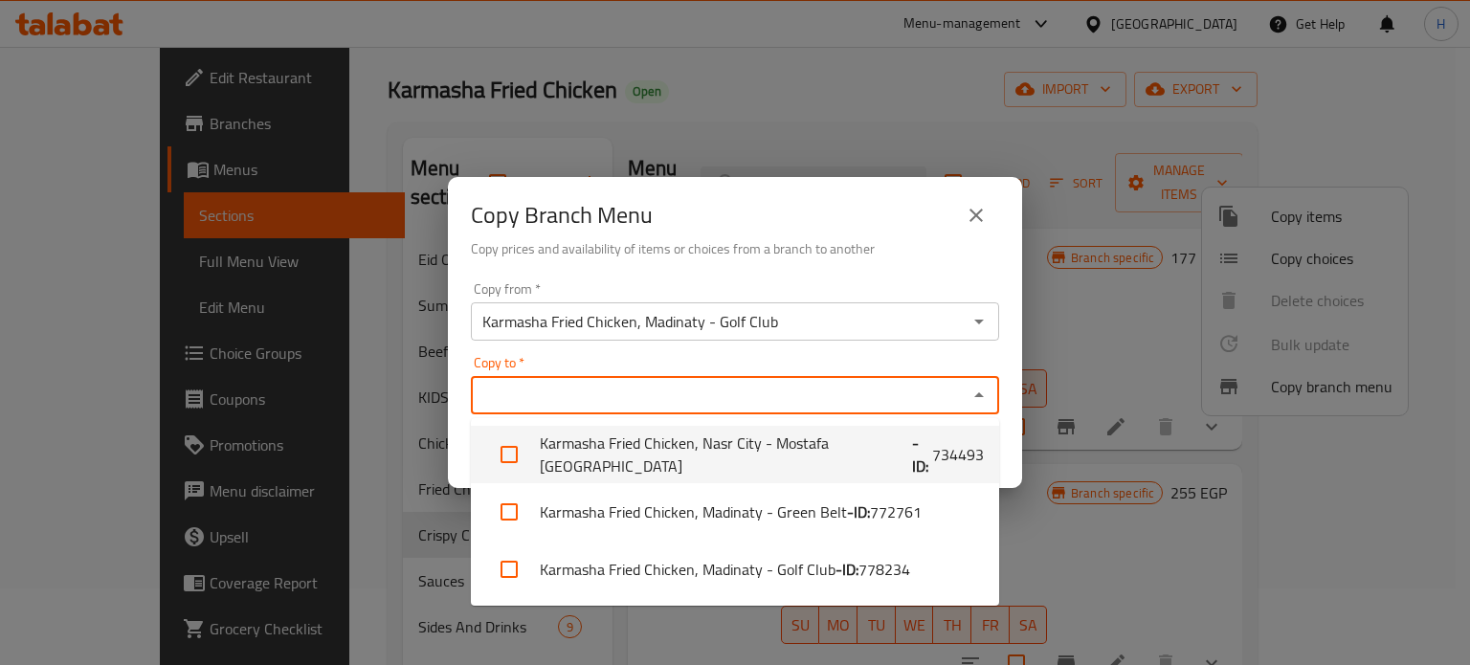
click at [508, 450] on input "checkbox" at bounding box center [509, 455] width 46 height 46
checkbox input "true"
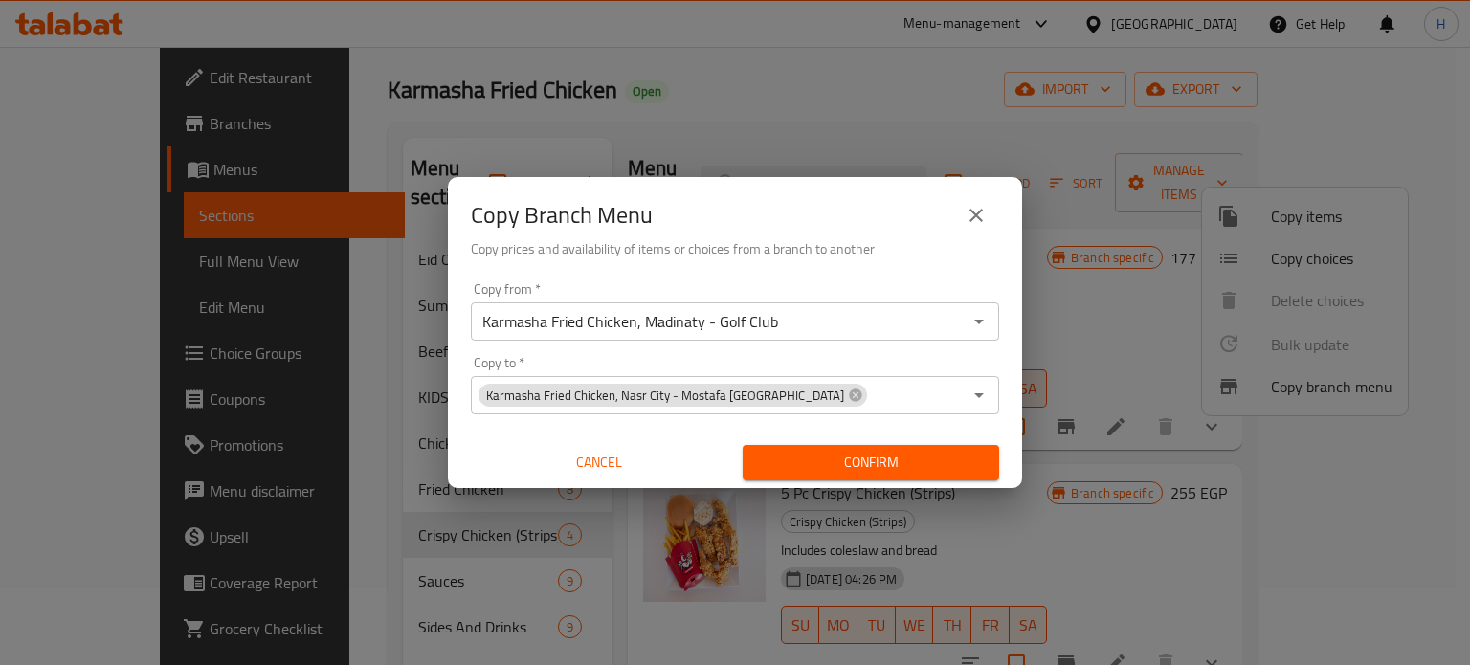
click at [910, 214] on div "Copy Branch Menu" at bounding box center [735, 215] width 528 height 46
click at [874, 452] on span "Confirm" at bounding box center [871, 463] width 226 height 24
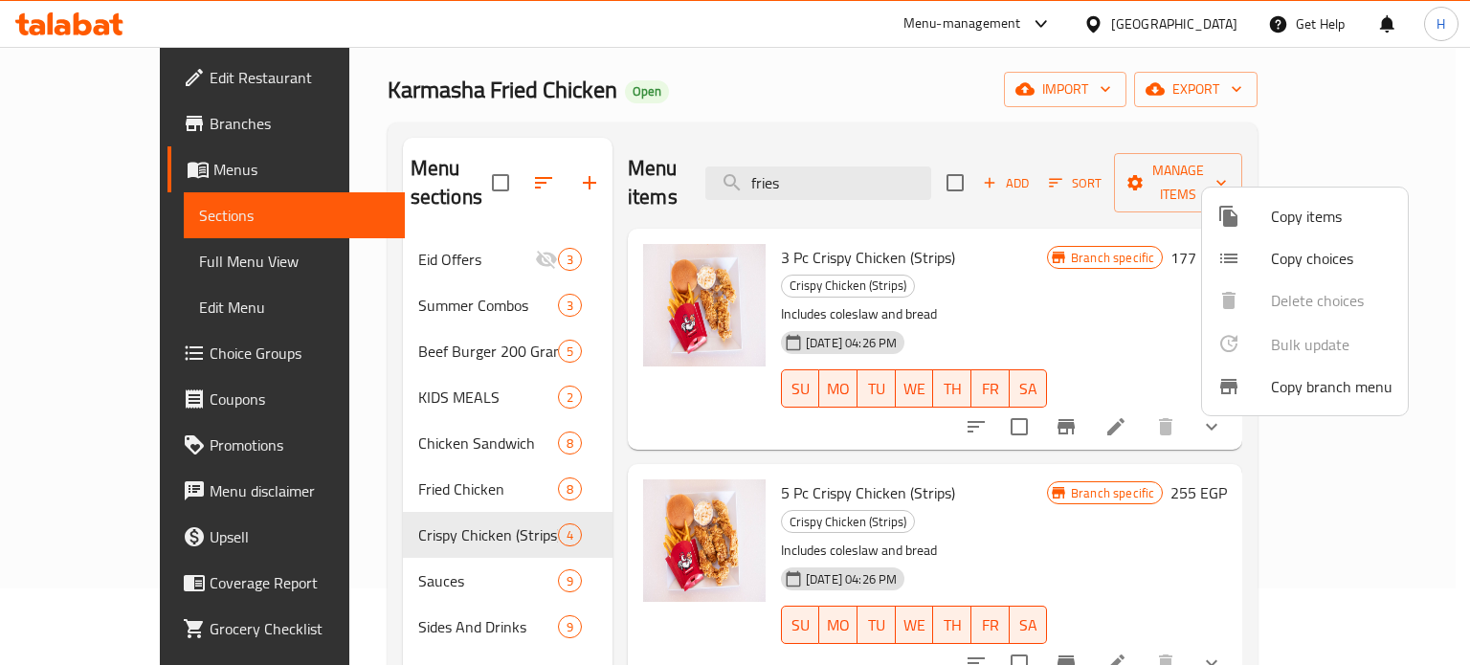
click at [1098, 220] on div at bounding box center [735, 332] width 1470 height 665
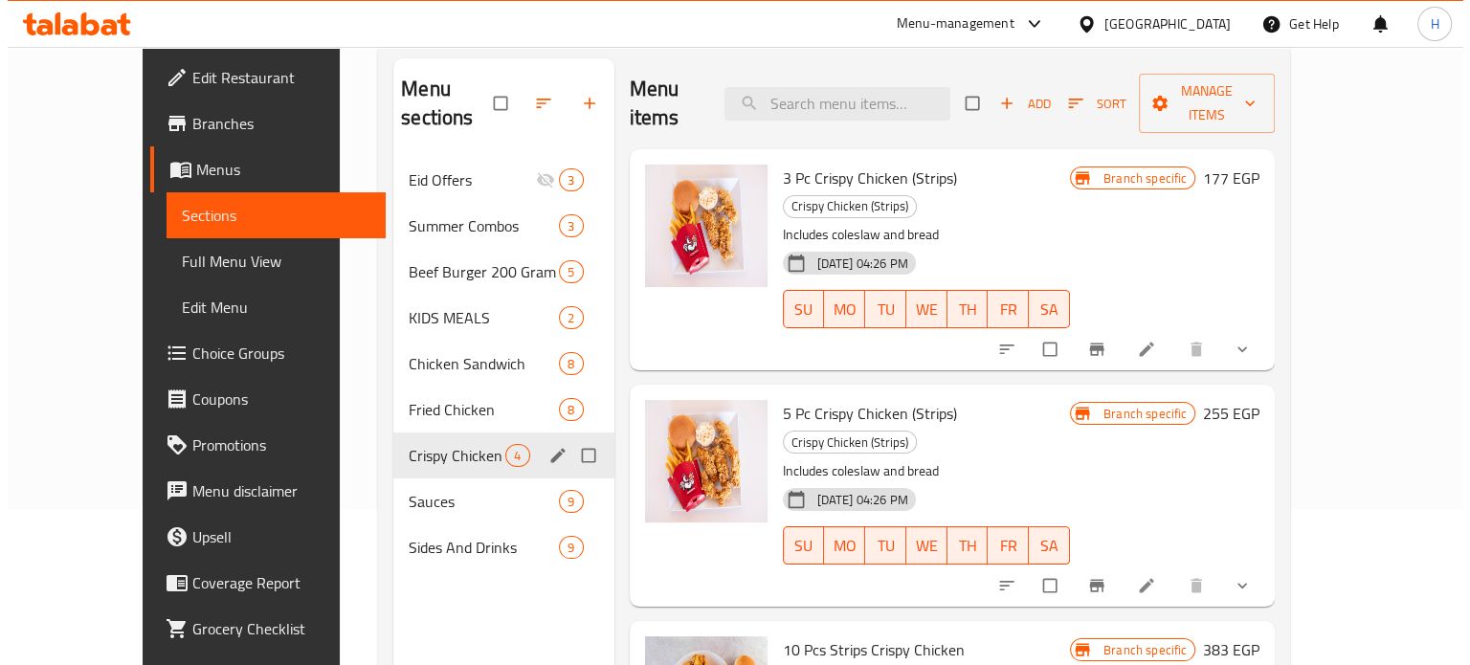
scroll to position [268, 0]
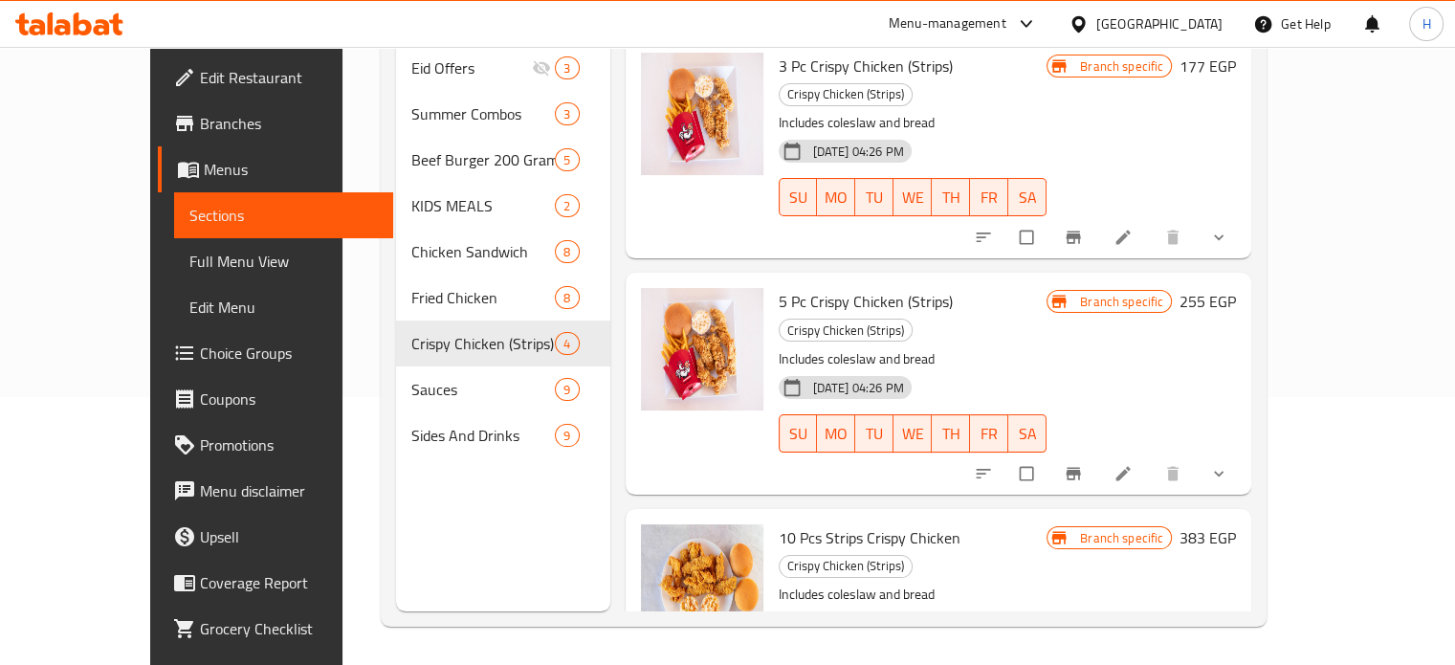
click at [411, 424] on span "Sides And Drinks" at bounding box center [483, 435] width 144 height 23
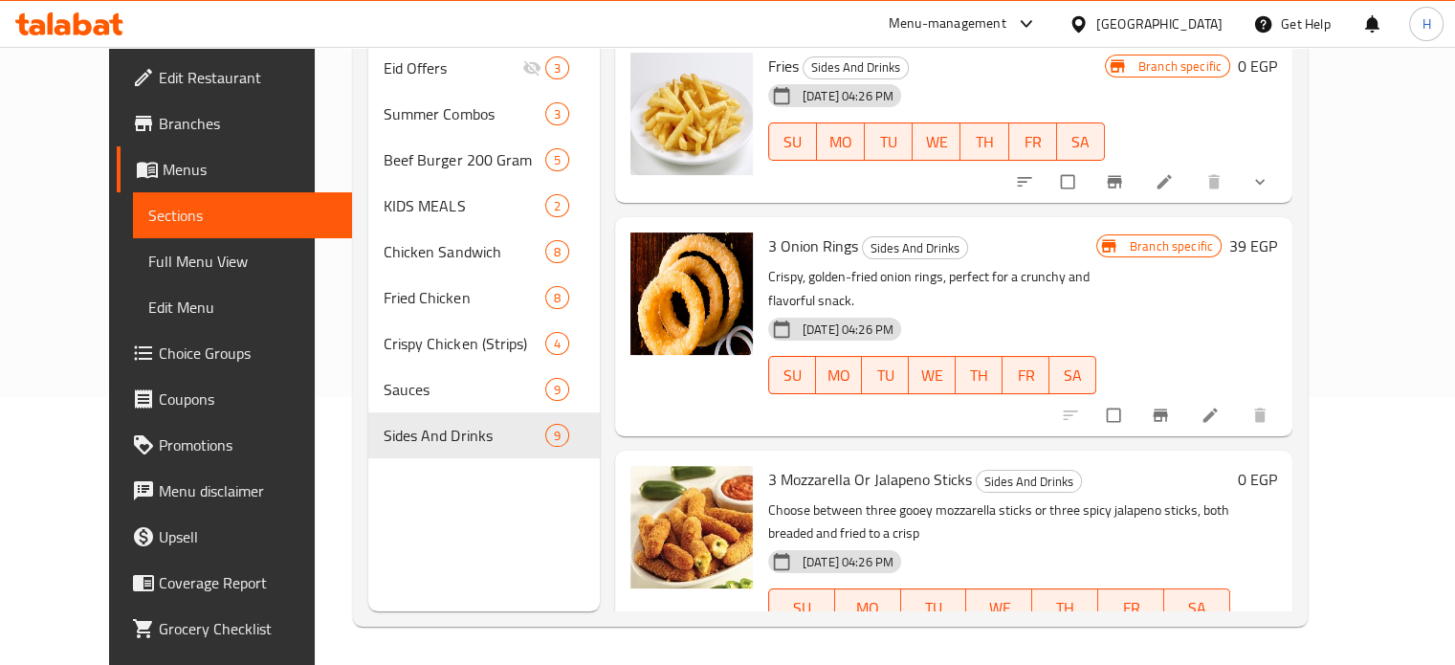
click at [1122, 176] on icon "Branch-specific-item" at bounding box center [1115, 182] width 14 height 12
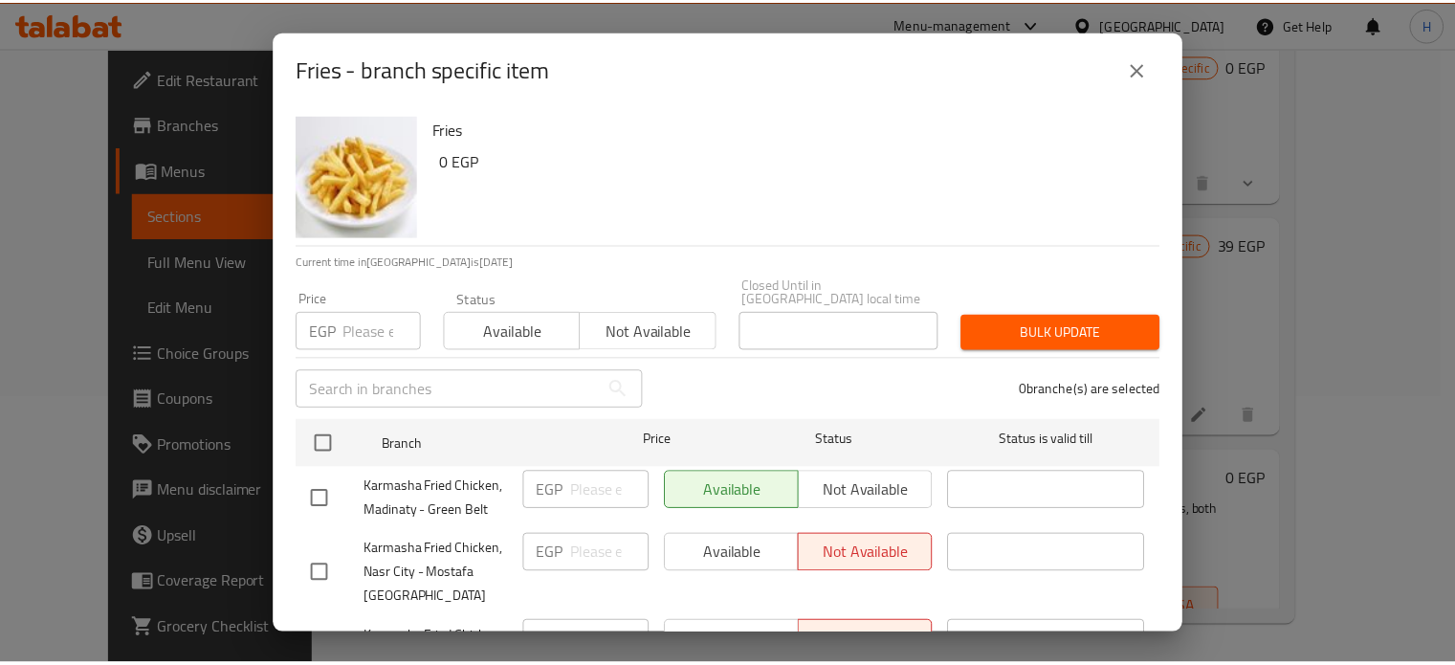
scroll to position [84, 0]
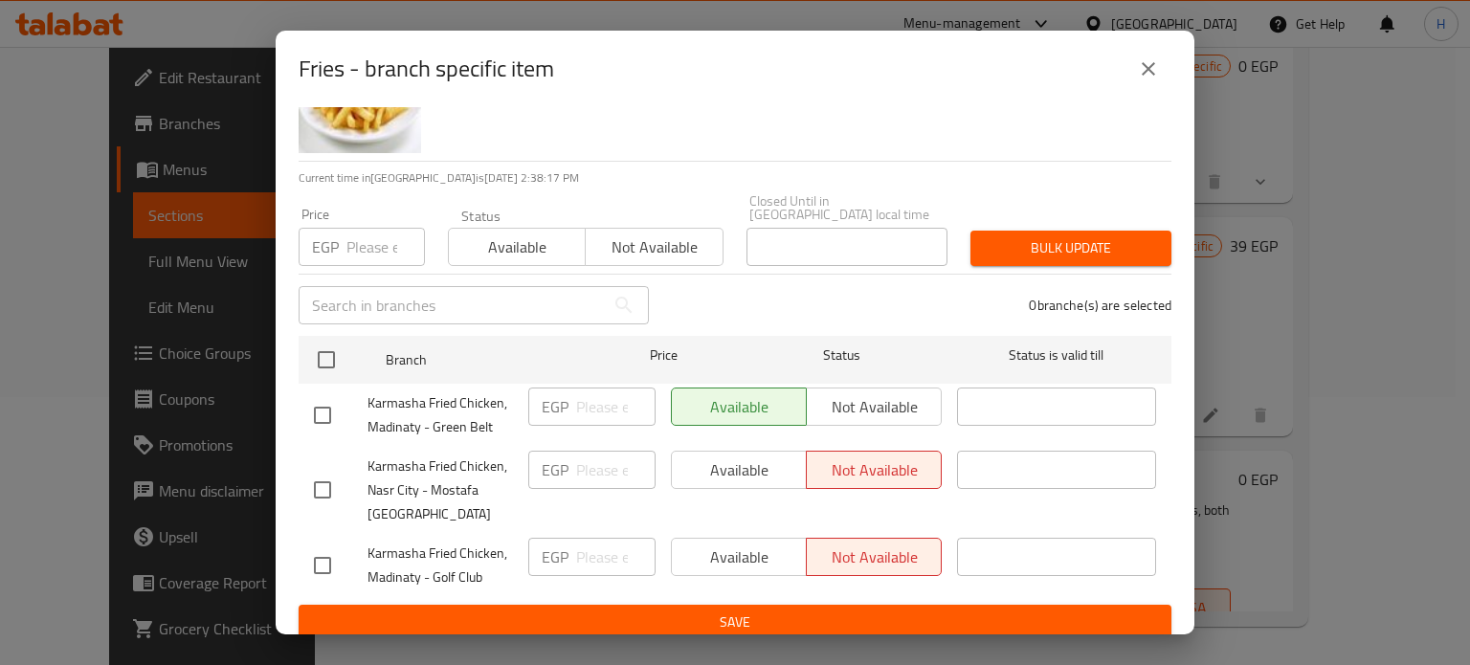
click at [1164, 74] on button "close" at bounding box center [1148, 69] width 46 height 46
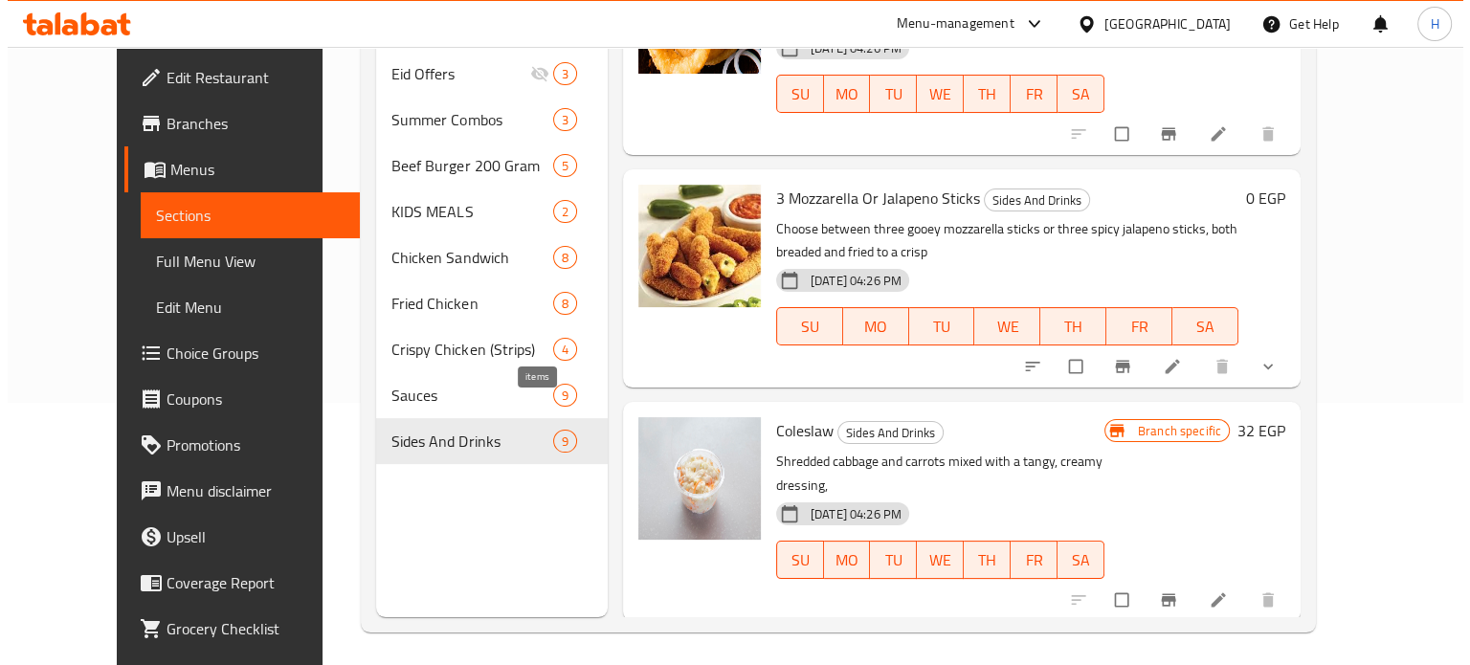
scroll to position [268, 0]
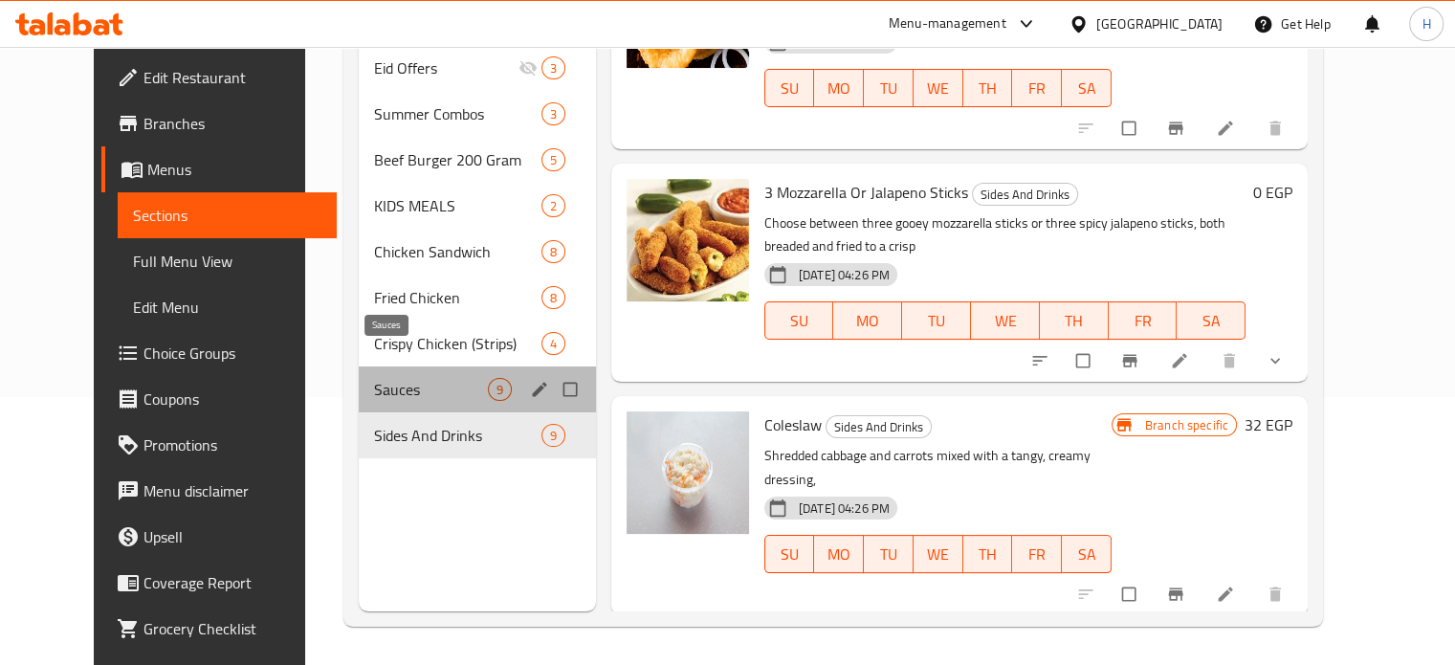
click at [374, 378] on span "Sauces" at bounding box center [431, 389] width 114 height 23
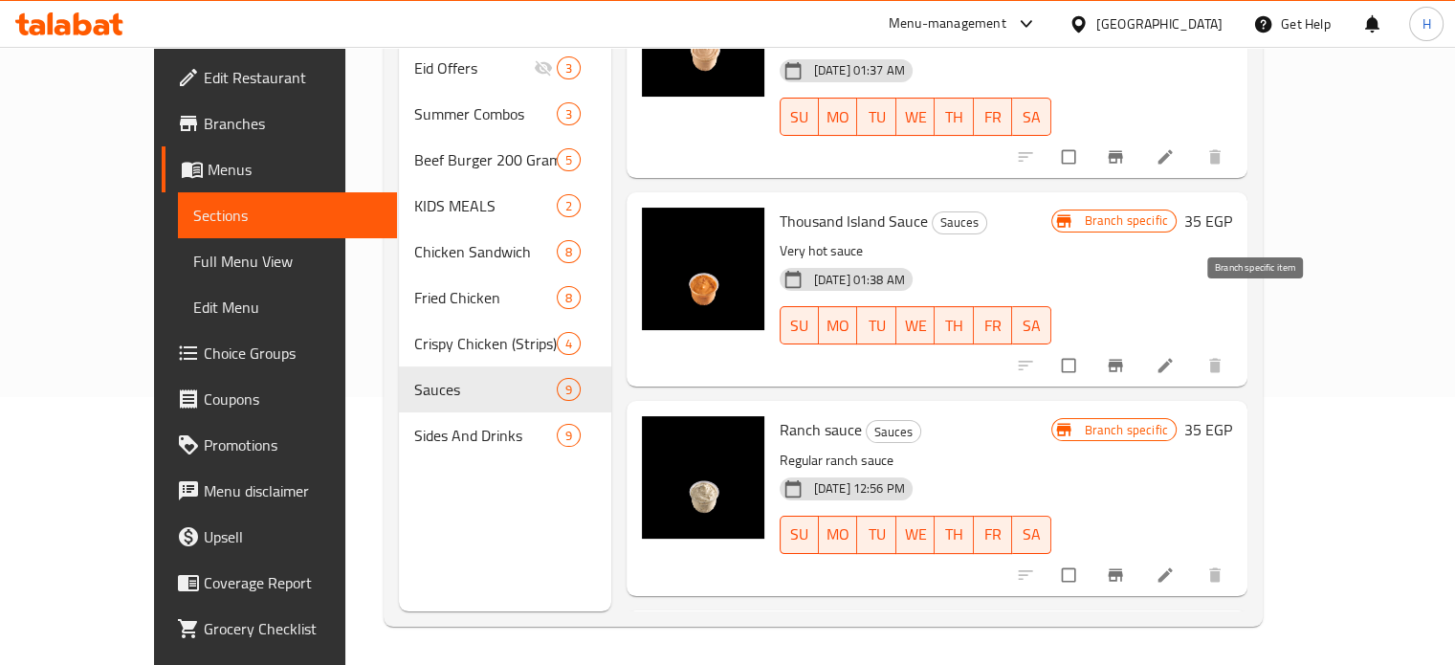
click at [1122, 360] on icon "Branch-specific-item" at bounding box center [1115, 366] width 14 height 12
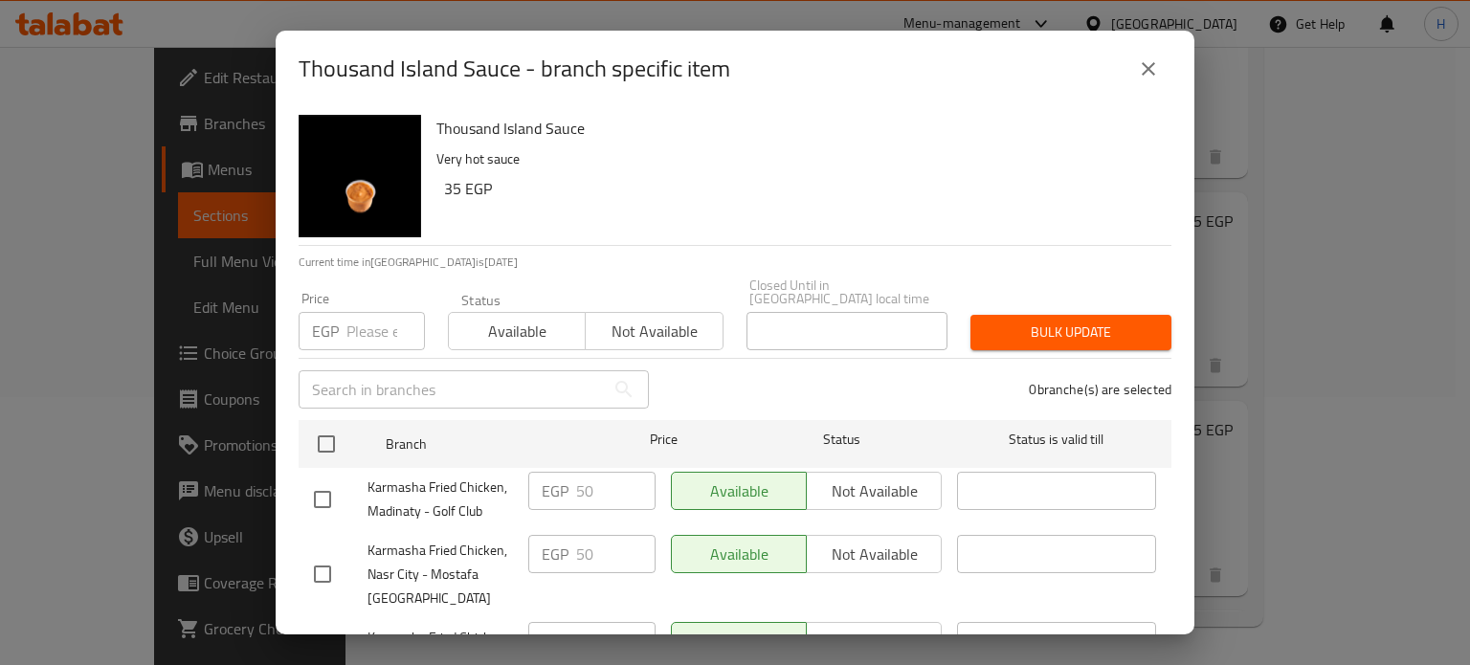
scroll to position [84, 0]
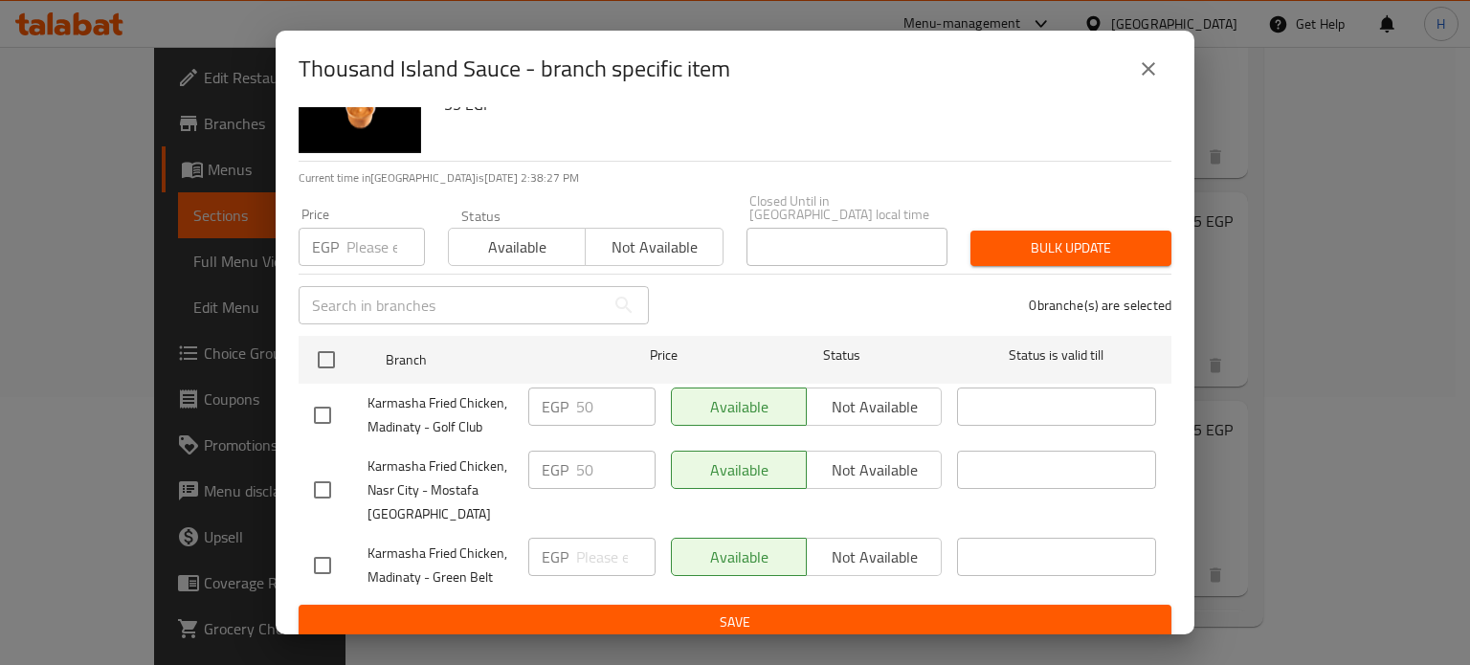
click at [1159, 68] on icon "close" at bounding box center [1148, 68] width 23 height 23
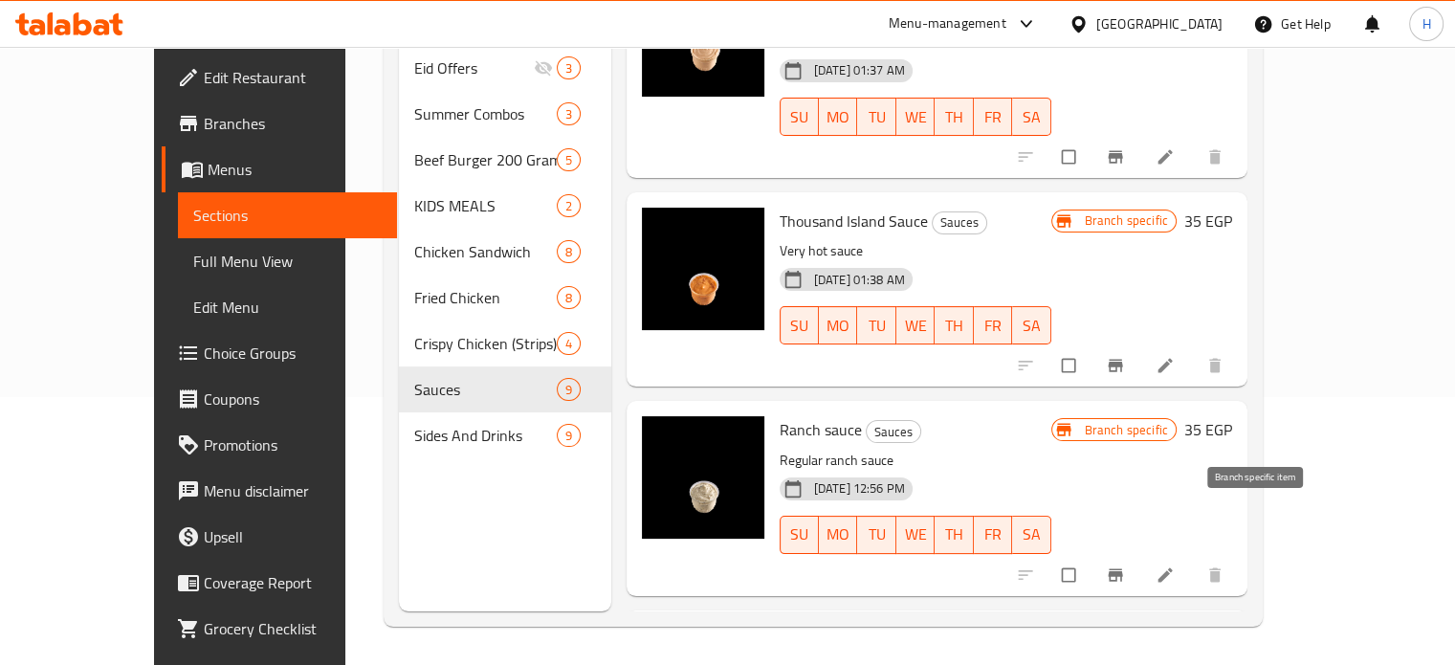
click at [1125, 565] on icon "Branch-specific-item" at bounding box center [1115, 574] width 19 height 19
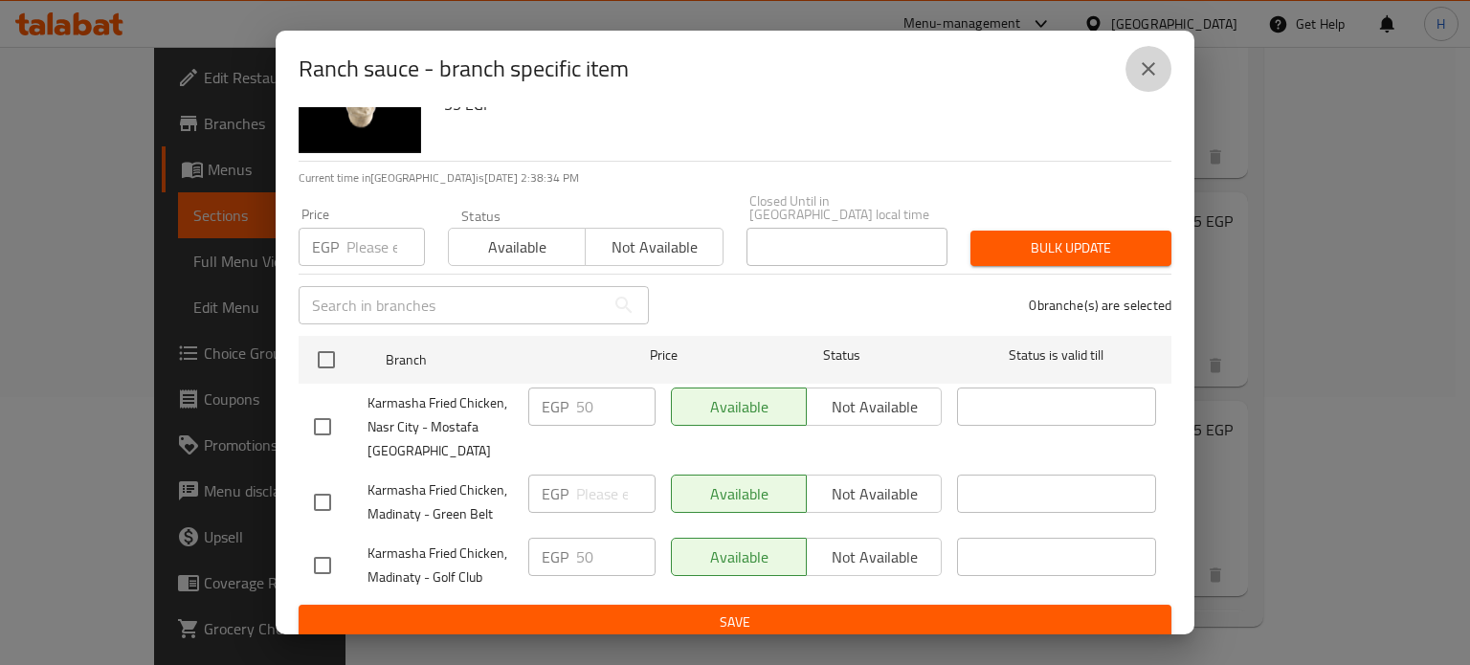
click at [1148, 64] on icon "close" at bounding box center [1148, 68] width 23 height 23
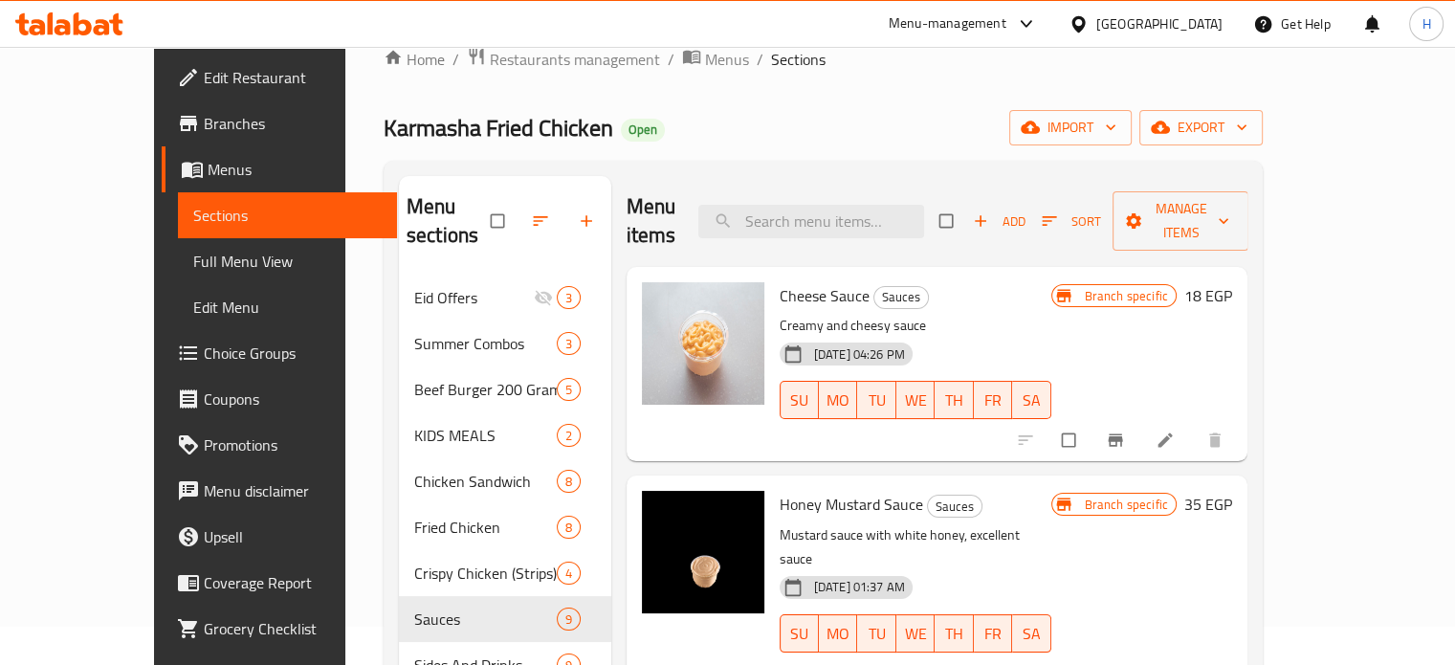
scroll to position [0, 0]
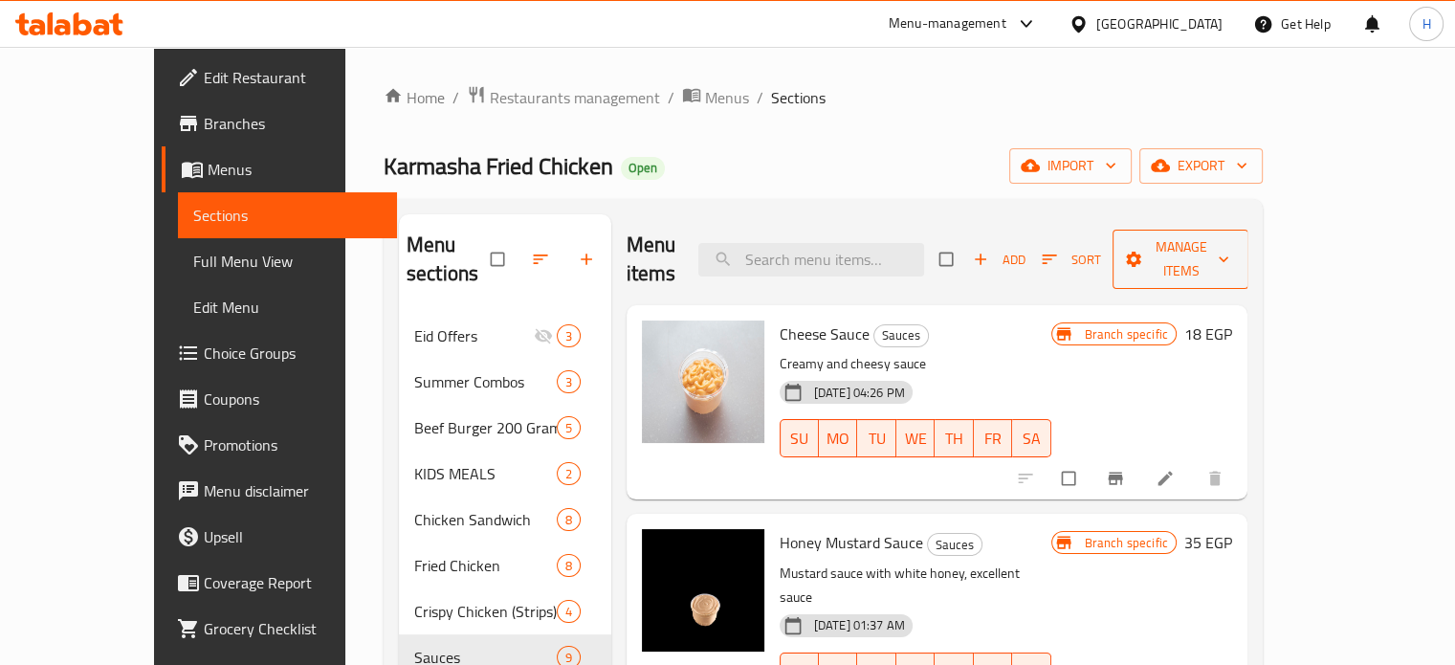
click at [1233, 243] on span "Manage items" at bounding box center [1180, 259] width 105 height 48
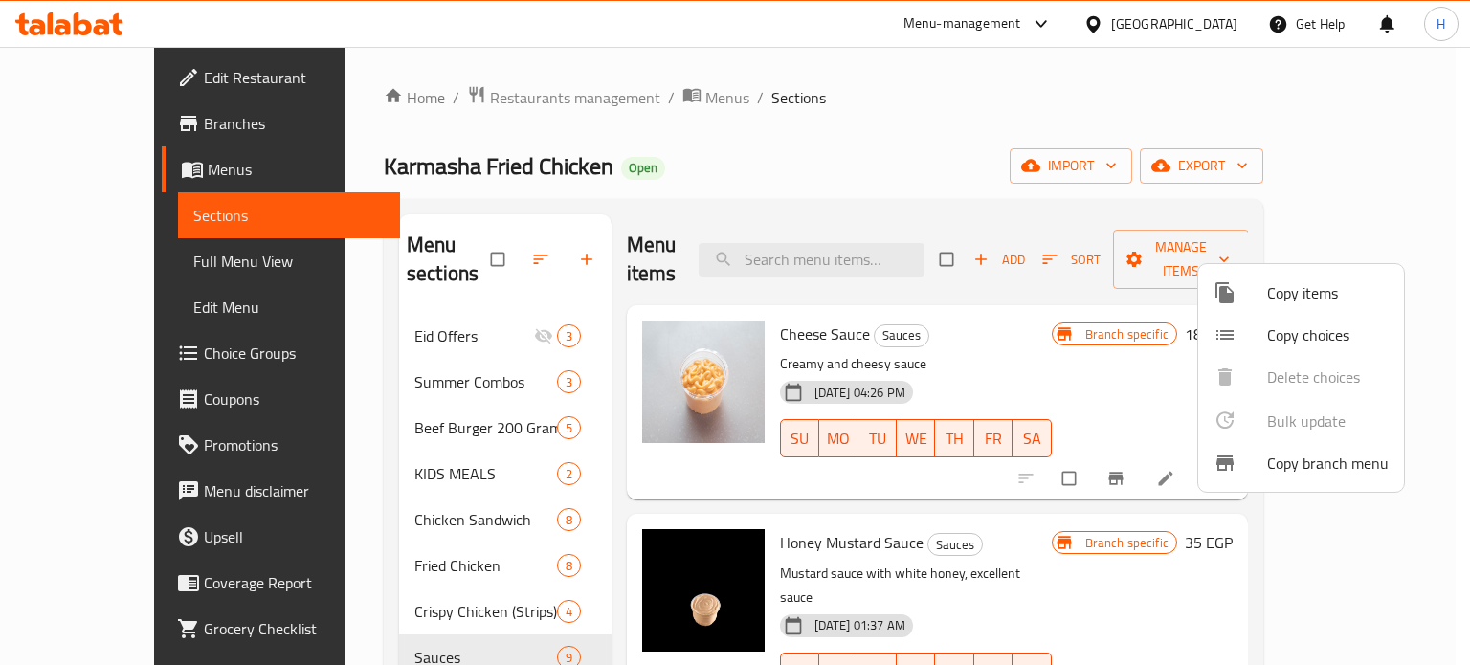
click at [1335, 466] on span "Copy branch menu" at bounding box center [1328, 463] width 122 height 23
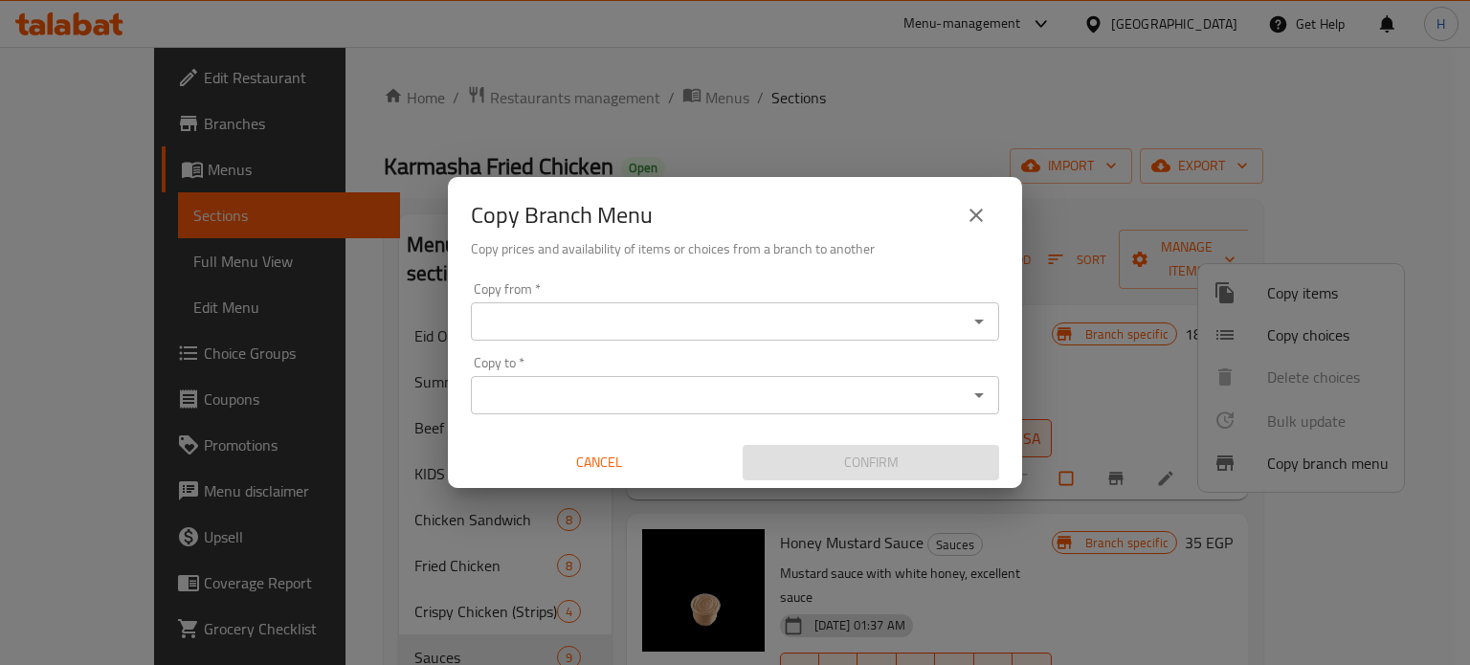
click at [975, 205] on icon "close" at bounding box center [975, 215] width 23 height 23
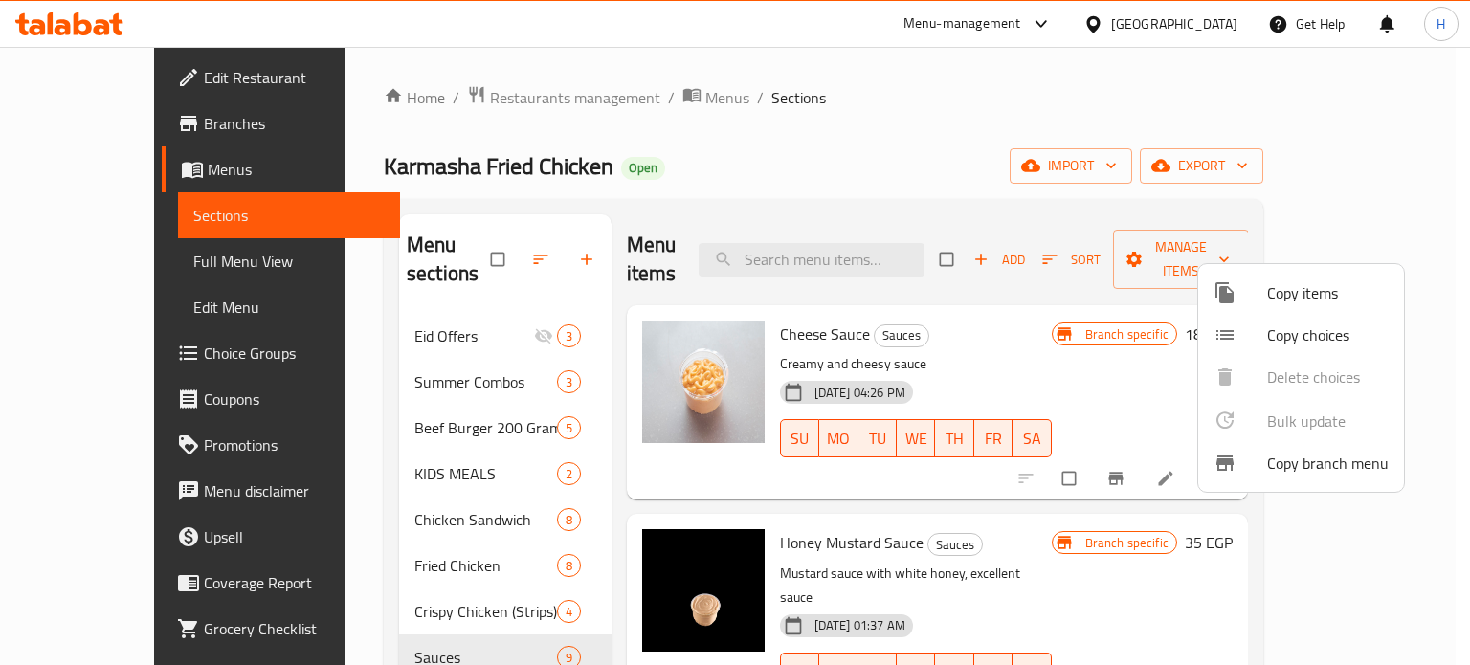
click at [364, 511] on div at bounding box center [735, 332] width 1470 height 665
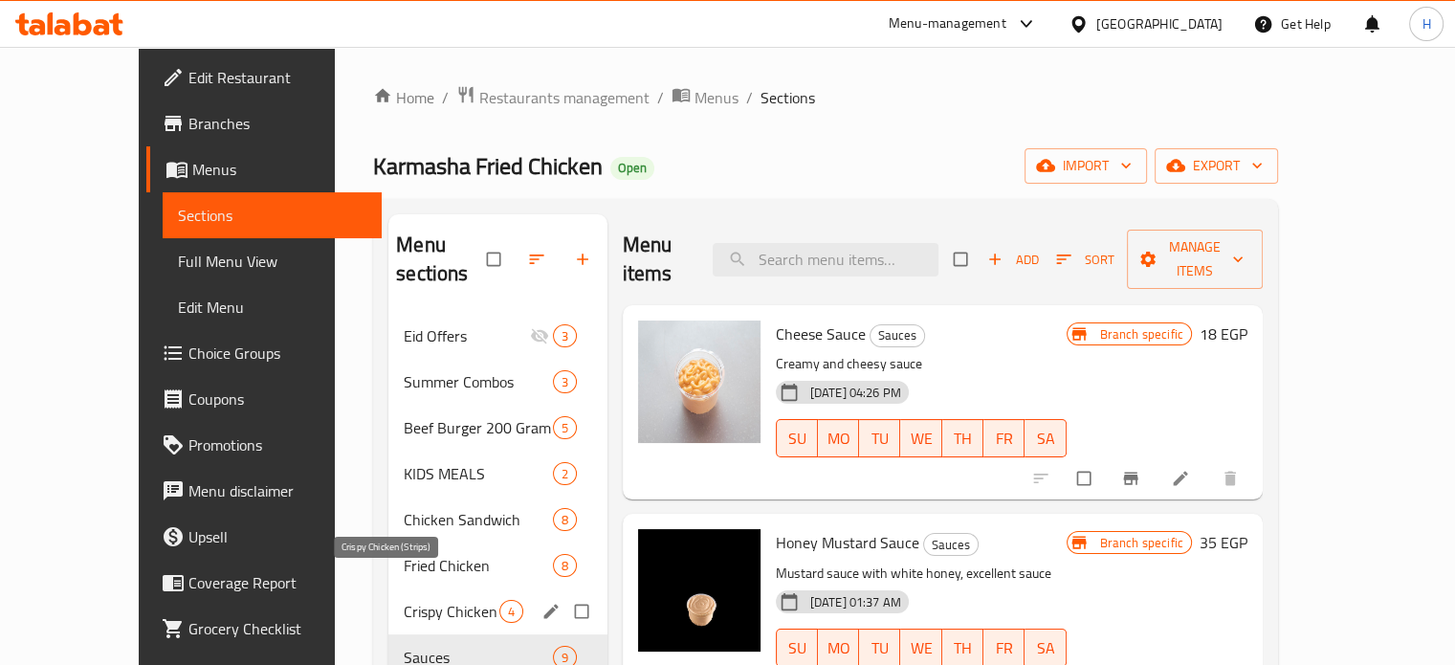
click at [404, 600] on span "Crispy Chicken (Strips)" at bounding box center [451, 611] width 95 height 23
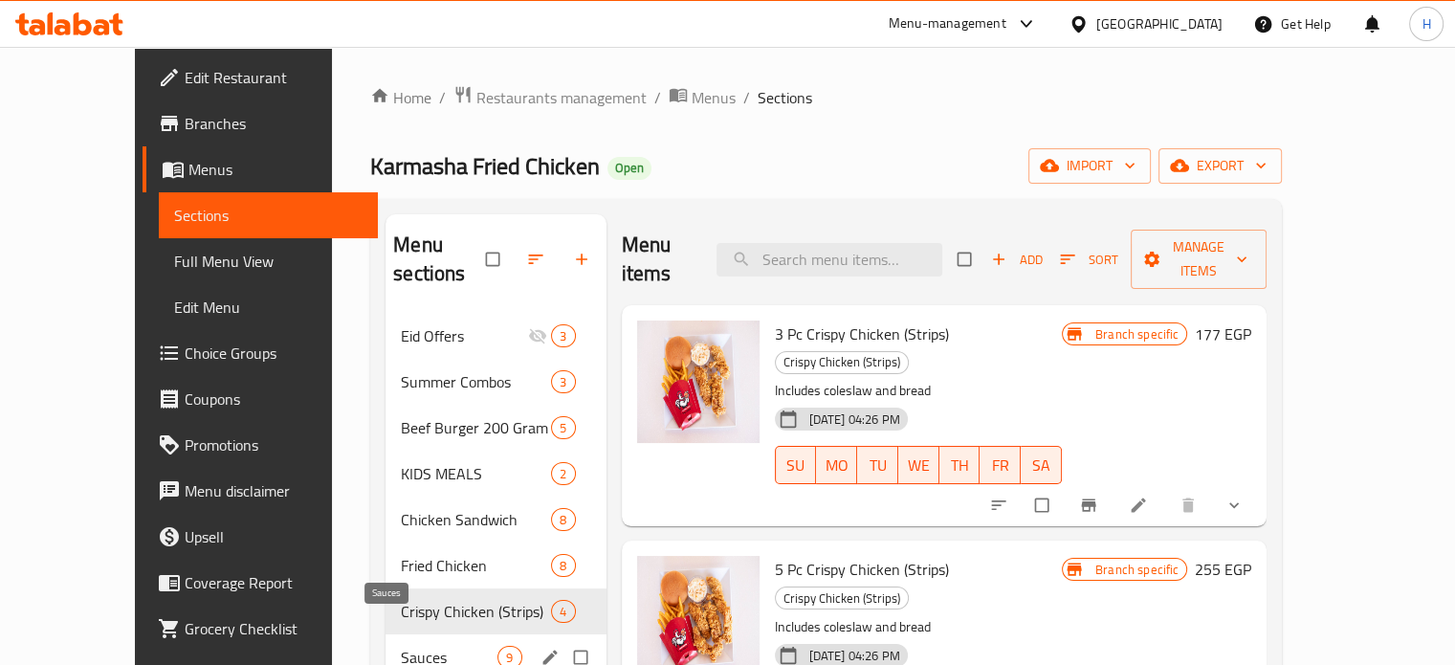
click at [401, 646] on span "Sauces" at bounding box center [449, 657] width 97 height 23
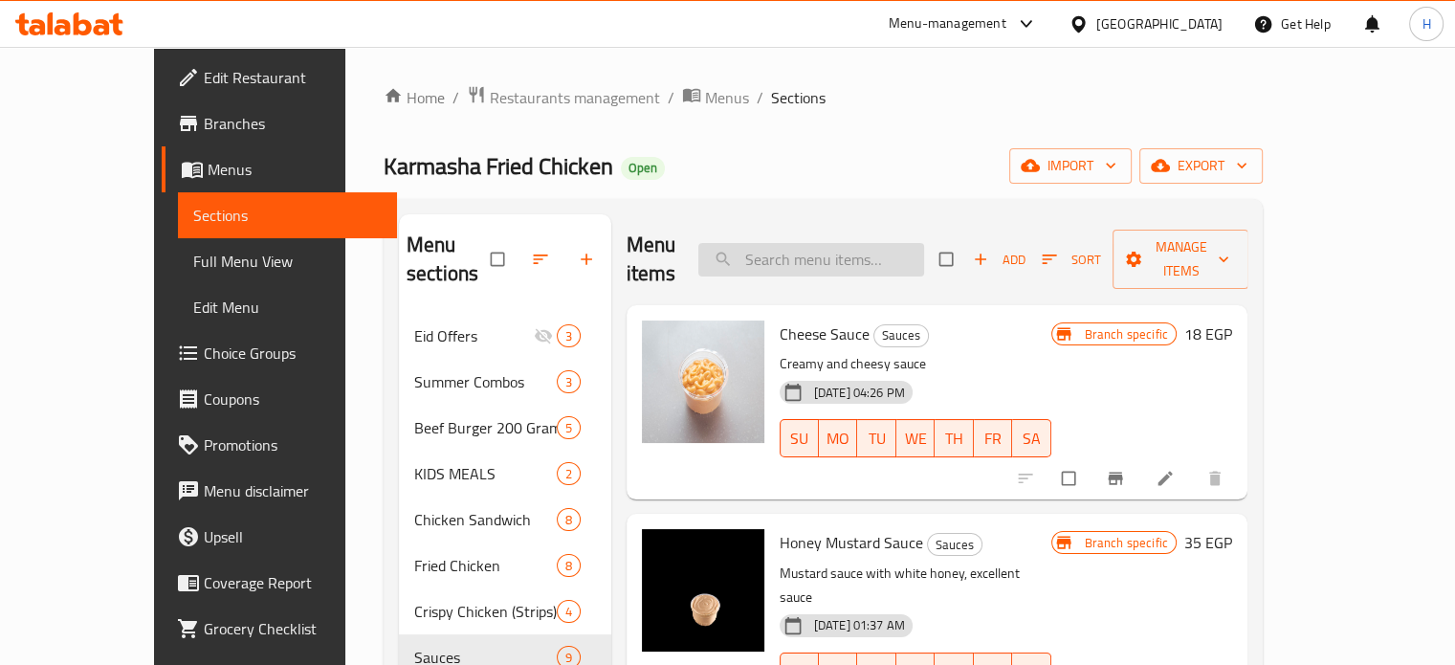
click at [849, 243] on input "search" at bounding box center [811, 259] width 226 height 33
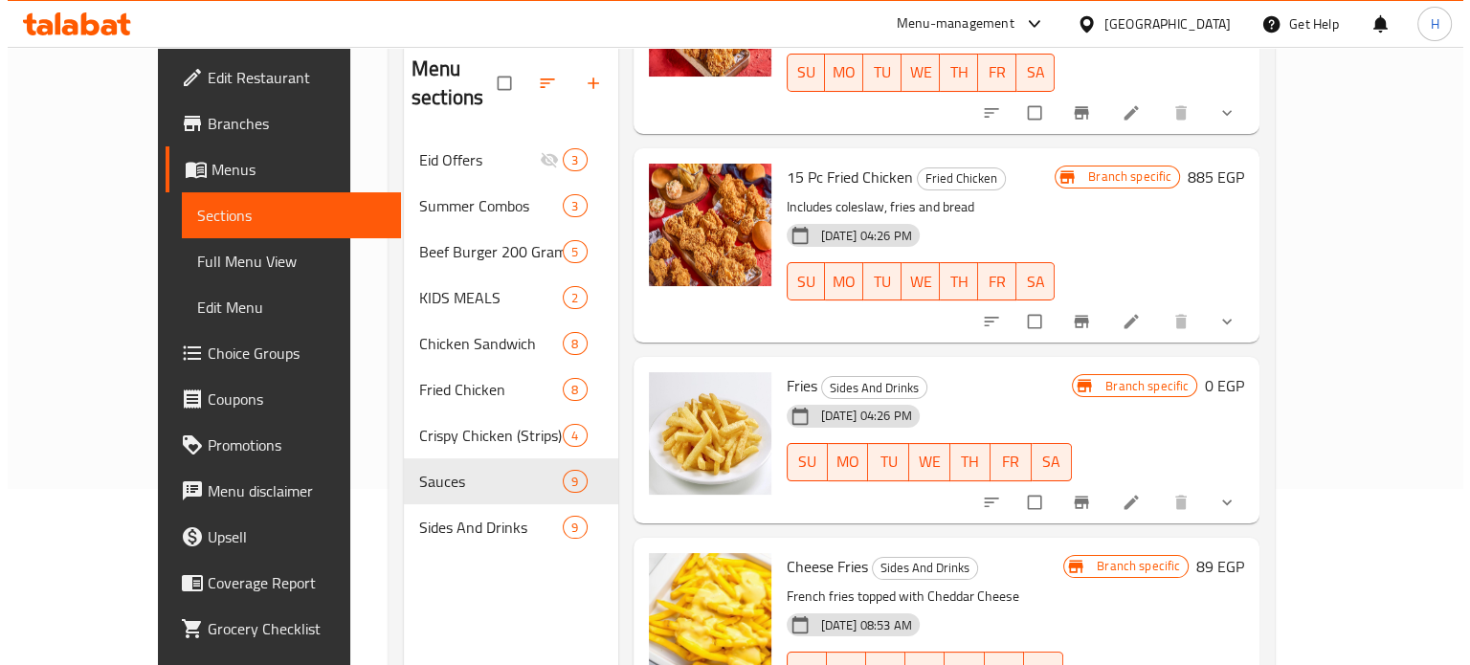
scroll to position [268, 0]
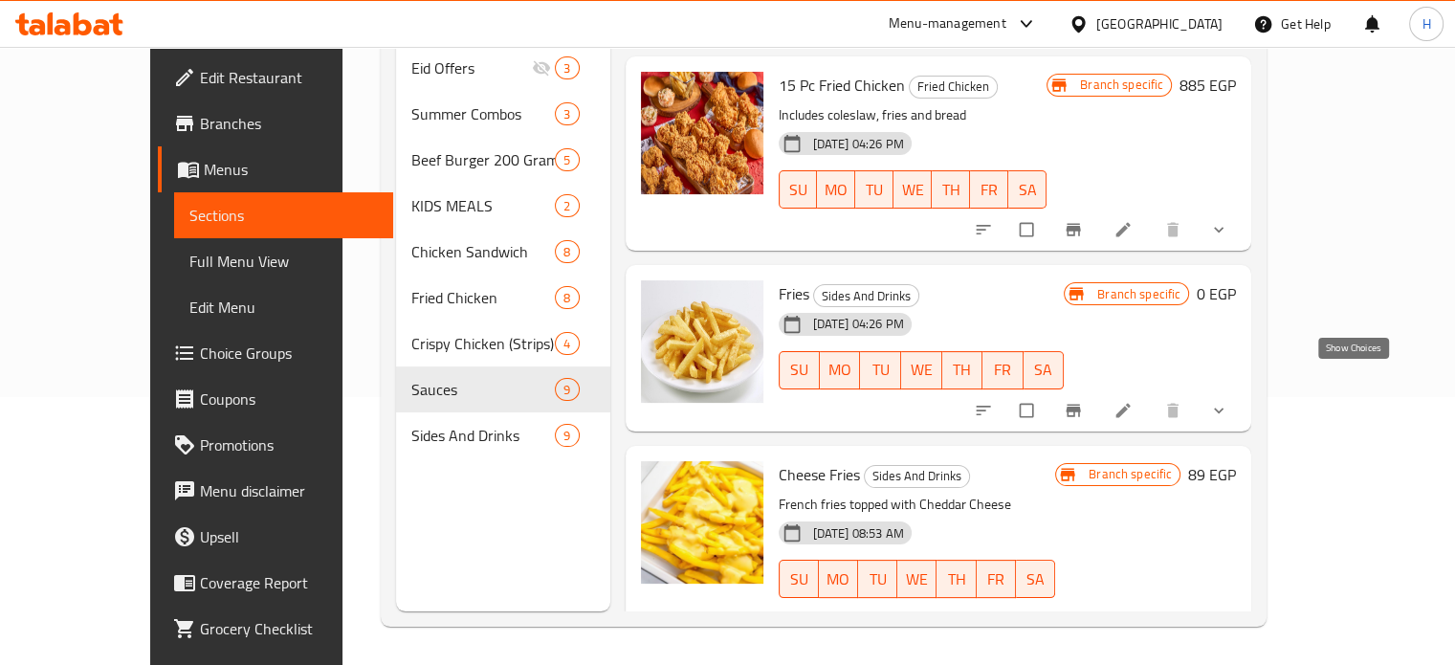
type input "fries"
click at [1229, 401] on icon "show more" at bounding box center [1218, 410] width 19 height 19
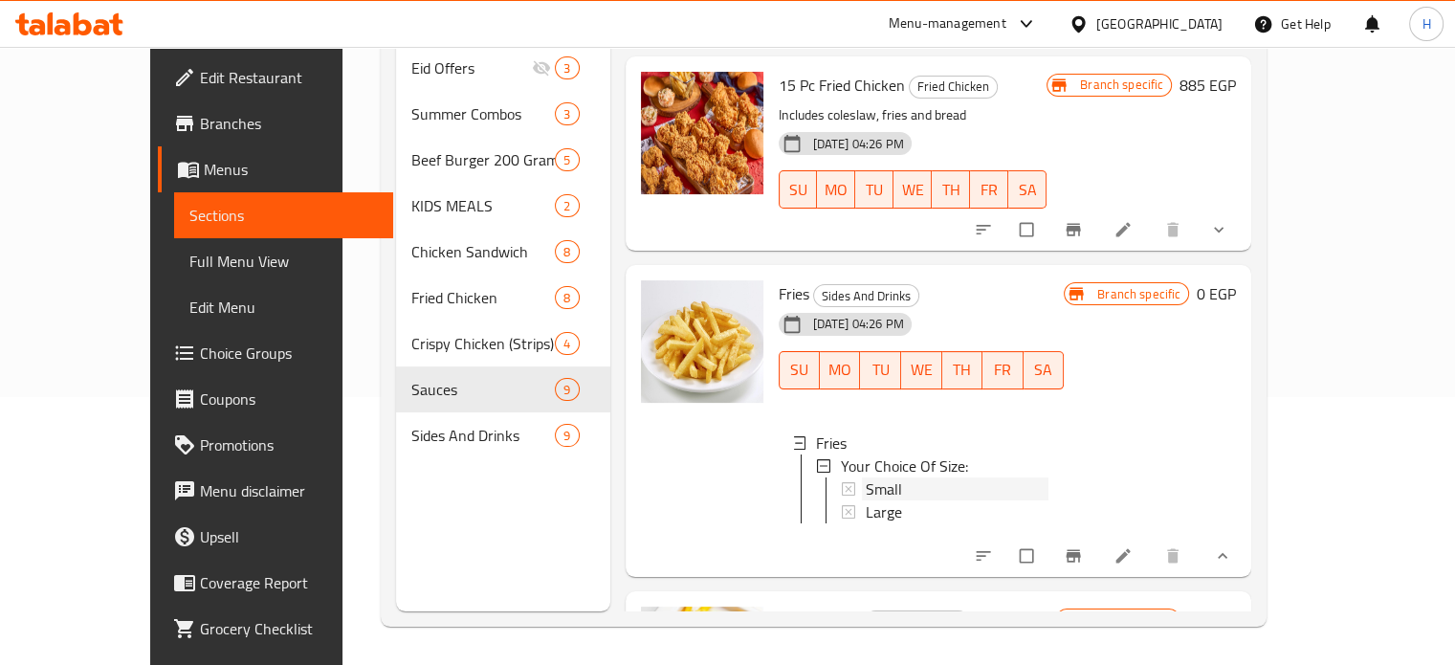
click at [866, 477] on div "Small" at bounding box center [958, 488] width 184 height 23
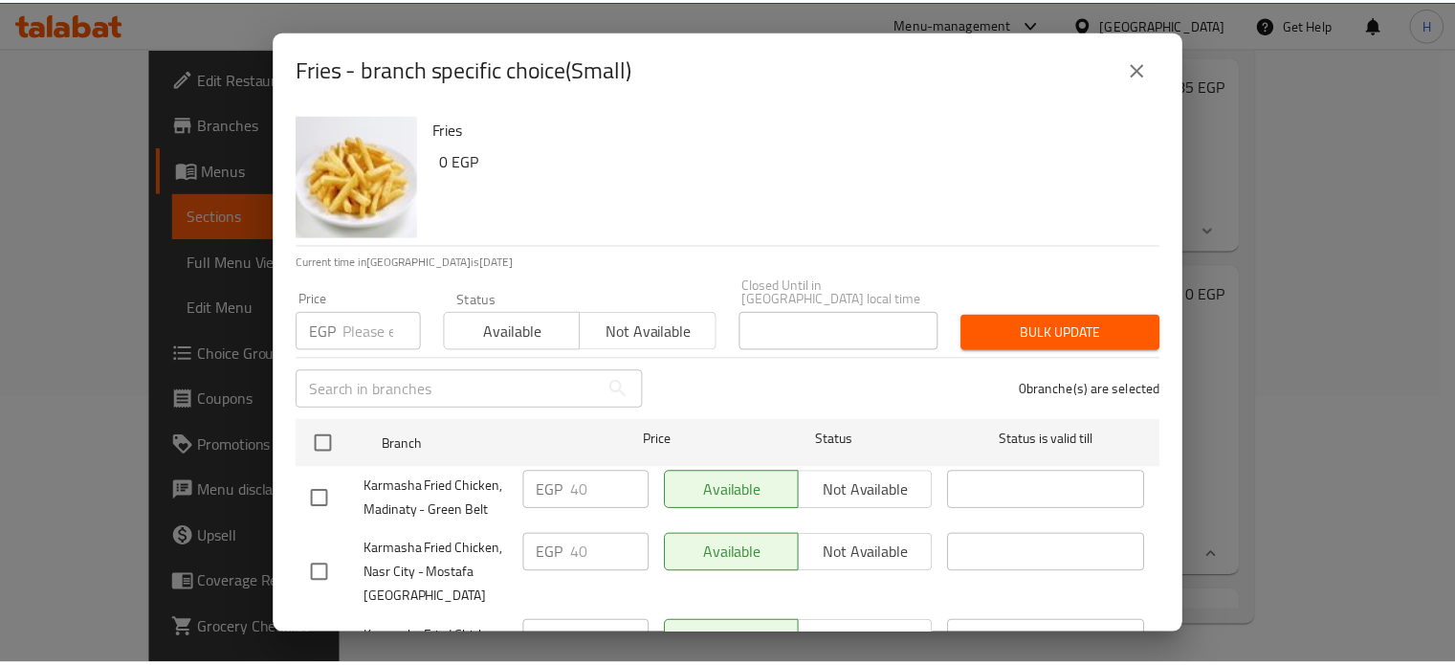
scroll to position [84, 0]
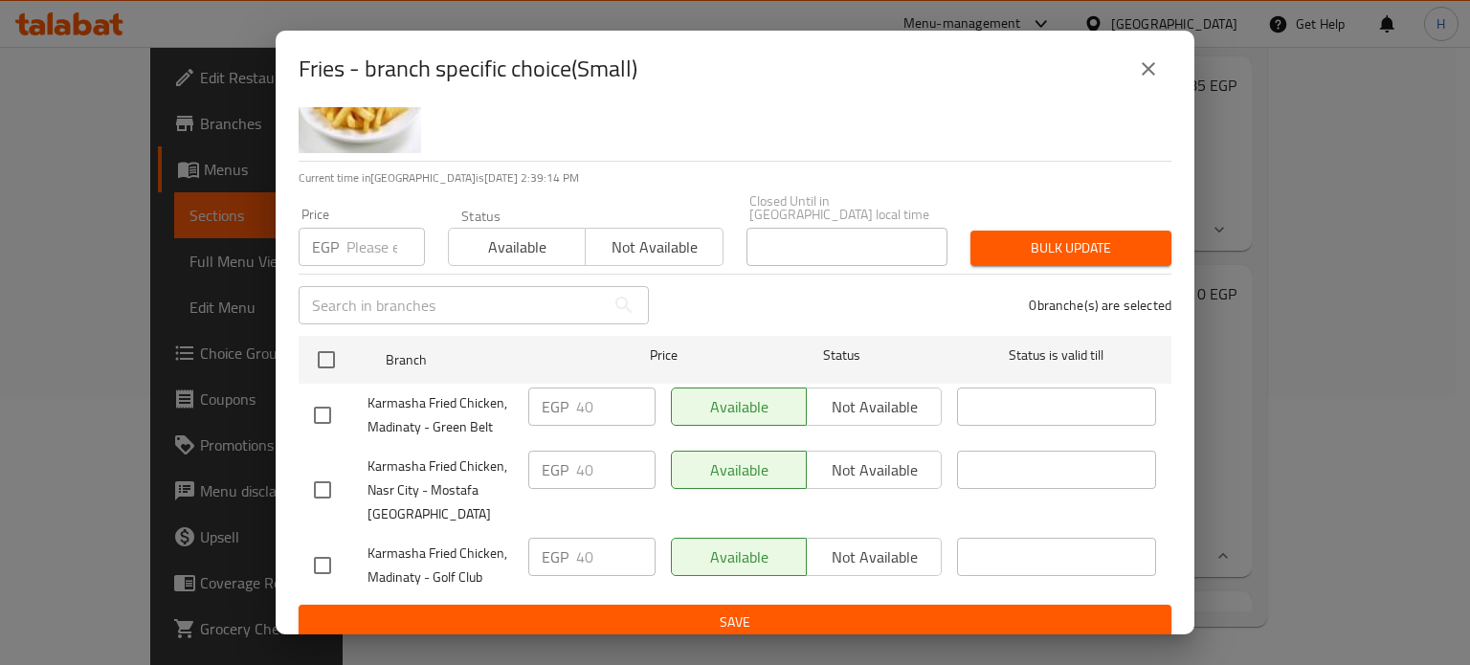
click at [1130, 74] on button "close" at bounding box center [1148, 69] width 46 height 46
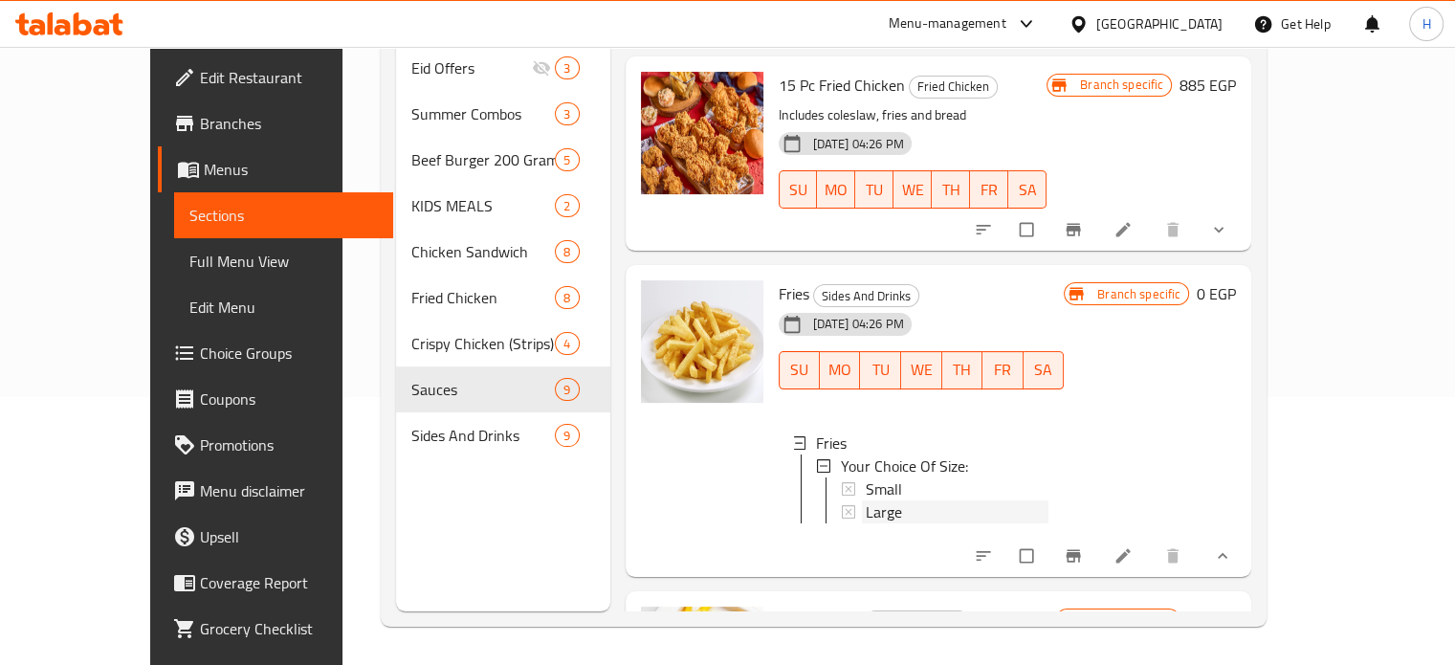
click at [880, 500] on div "Large" at bounding box center [958, 511] width 184 height 23
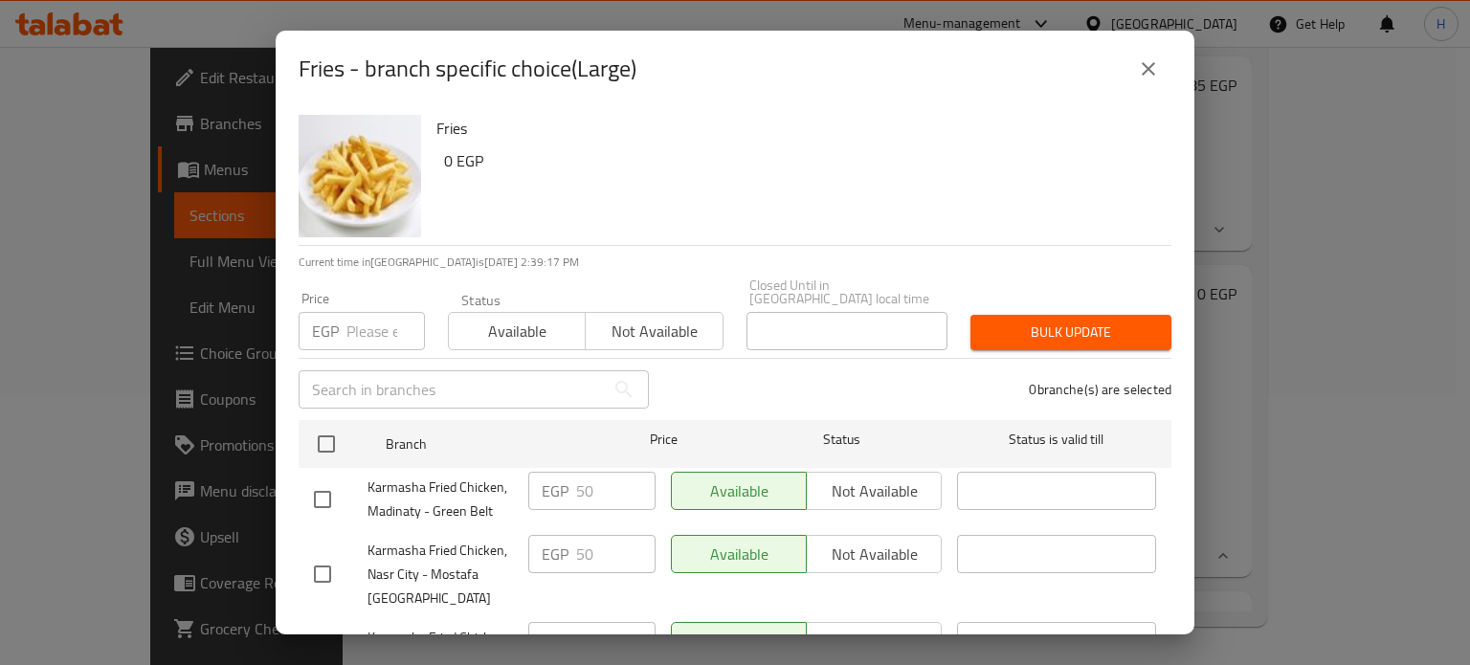
click at [1160, 60] on button "close" at bounding box center [1148, 69] width 46 height 46
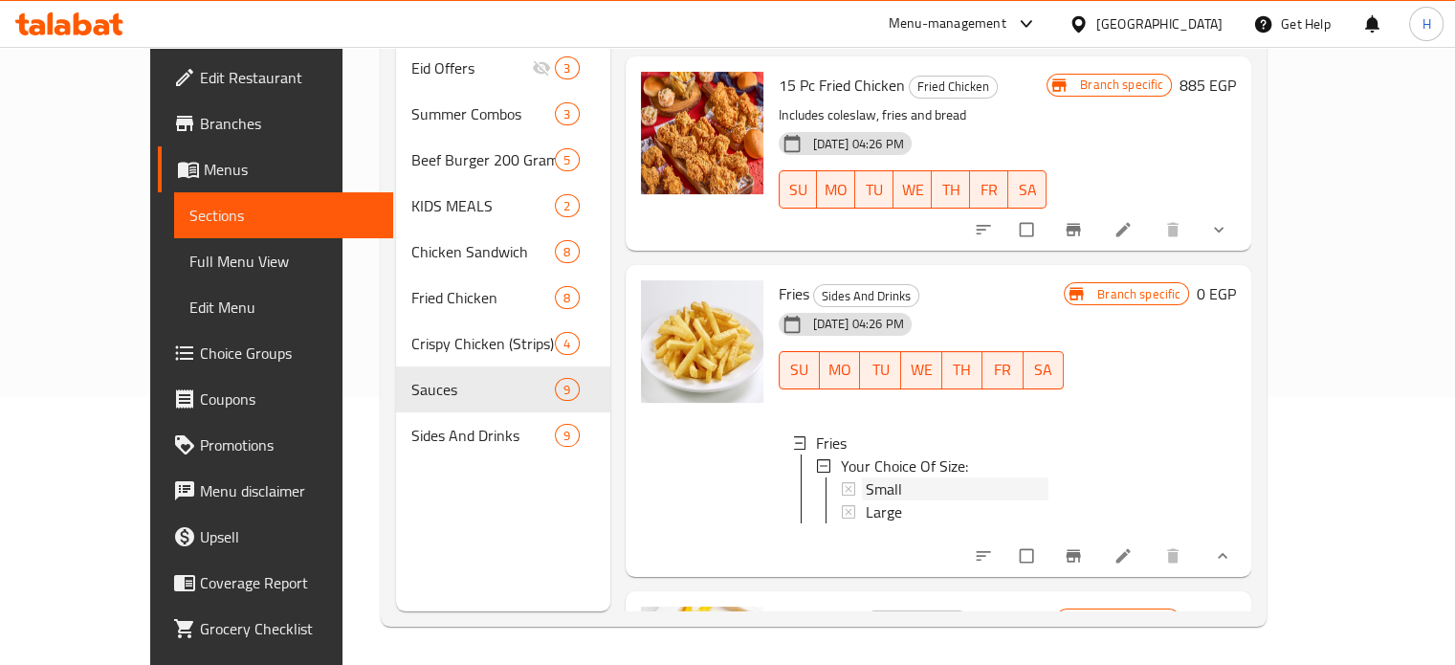
click at [866, 477] on span "Small" at bounding box center [884, 488] width 36 height 23
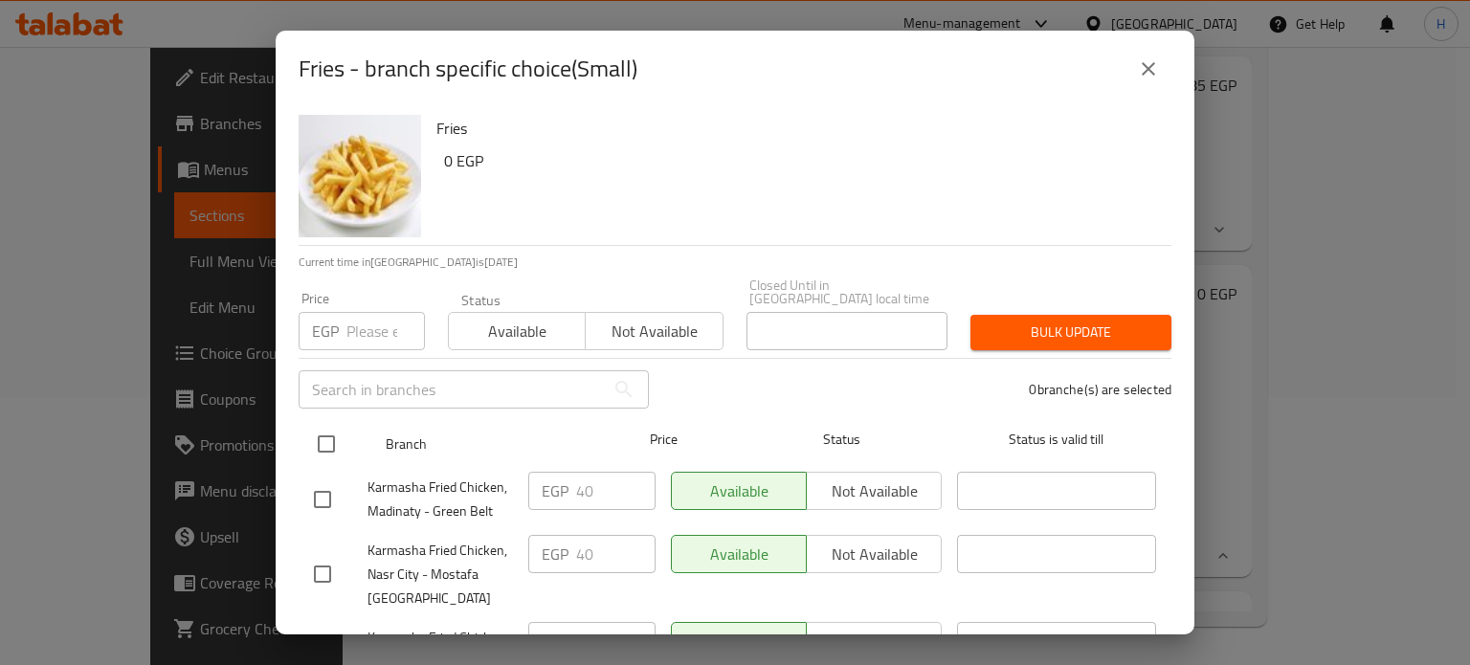
click at [330, 431] on input "checkbox" at bounding box center [326, 444] width 40 height 40
checkbox input "true"
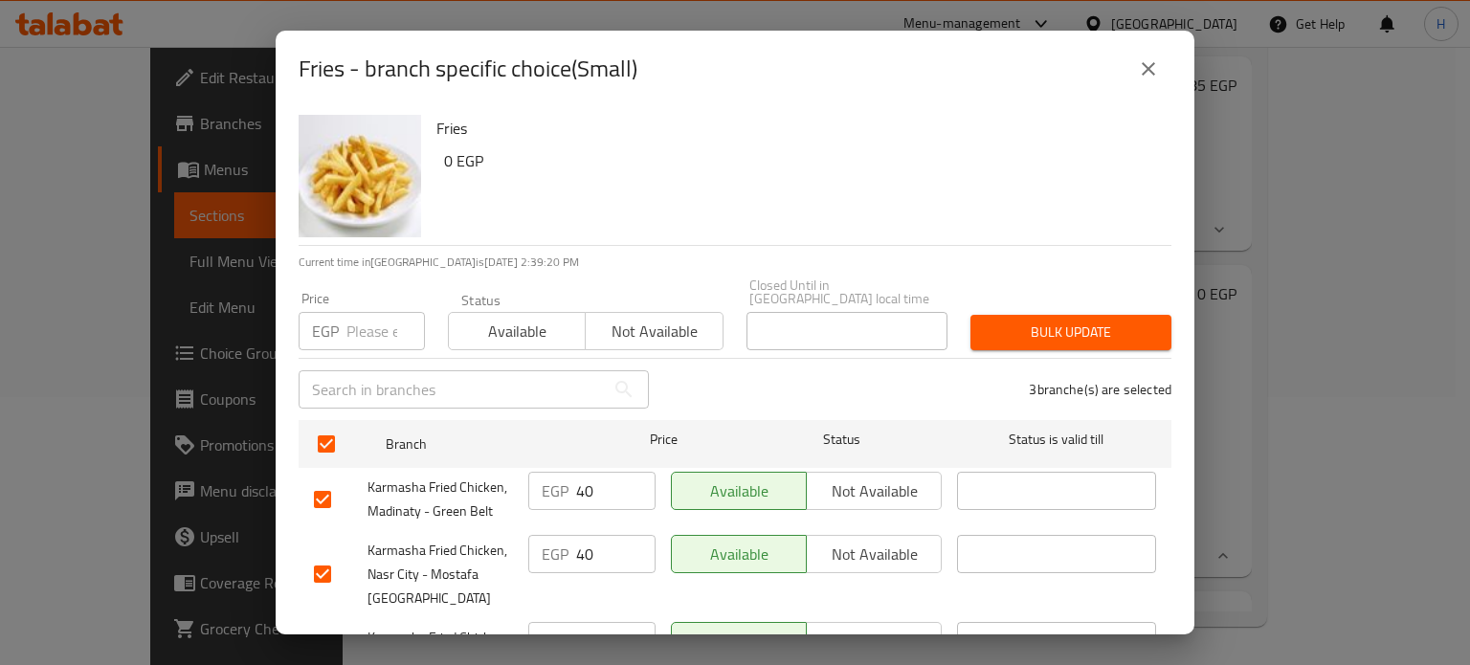
click at [356, 320] on input "number" at bounding box center [385, 331] width 78 height 38
type input "60"
click at [1096, 321] on span "Bulk update" at bounding box center [1071, 333] width 170 height 24
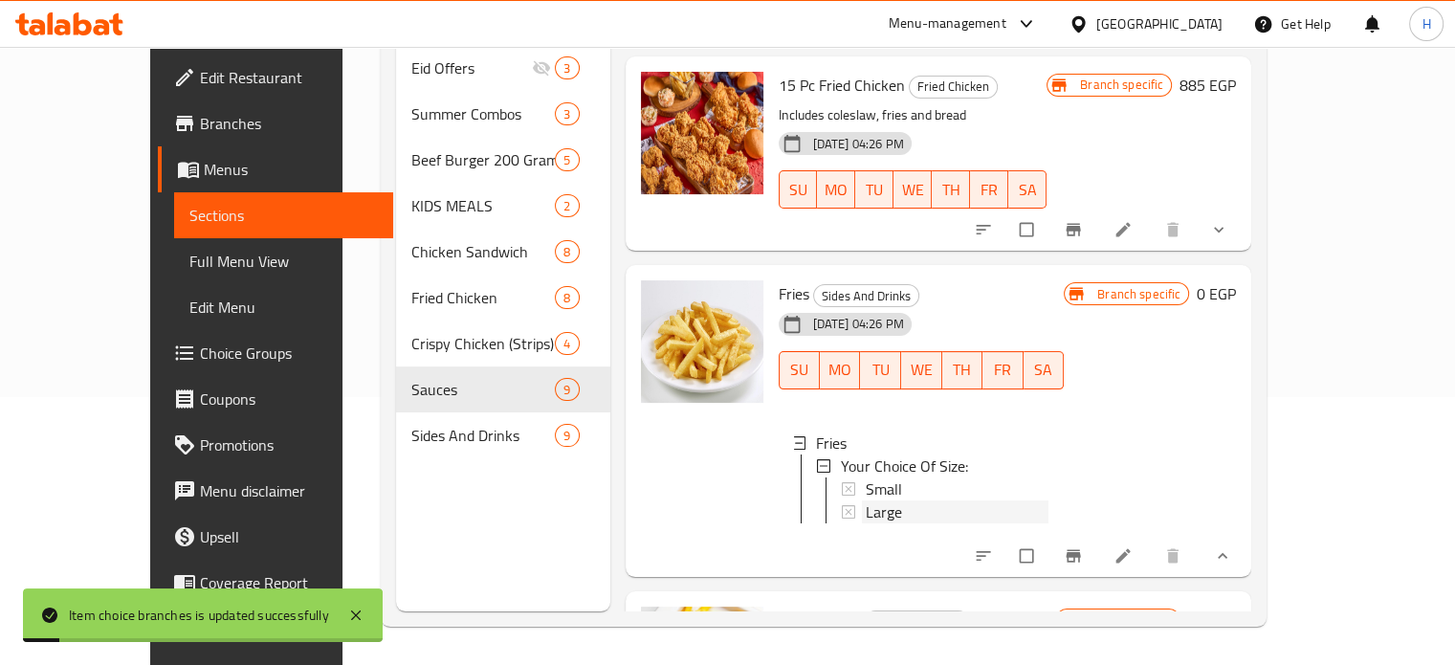
click at [866, 500] on span "Large" at bounding box center [884, 511] width 36 height 23
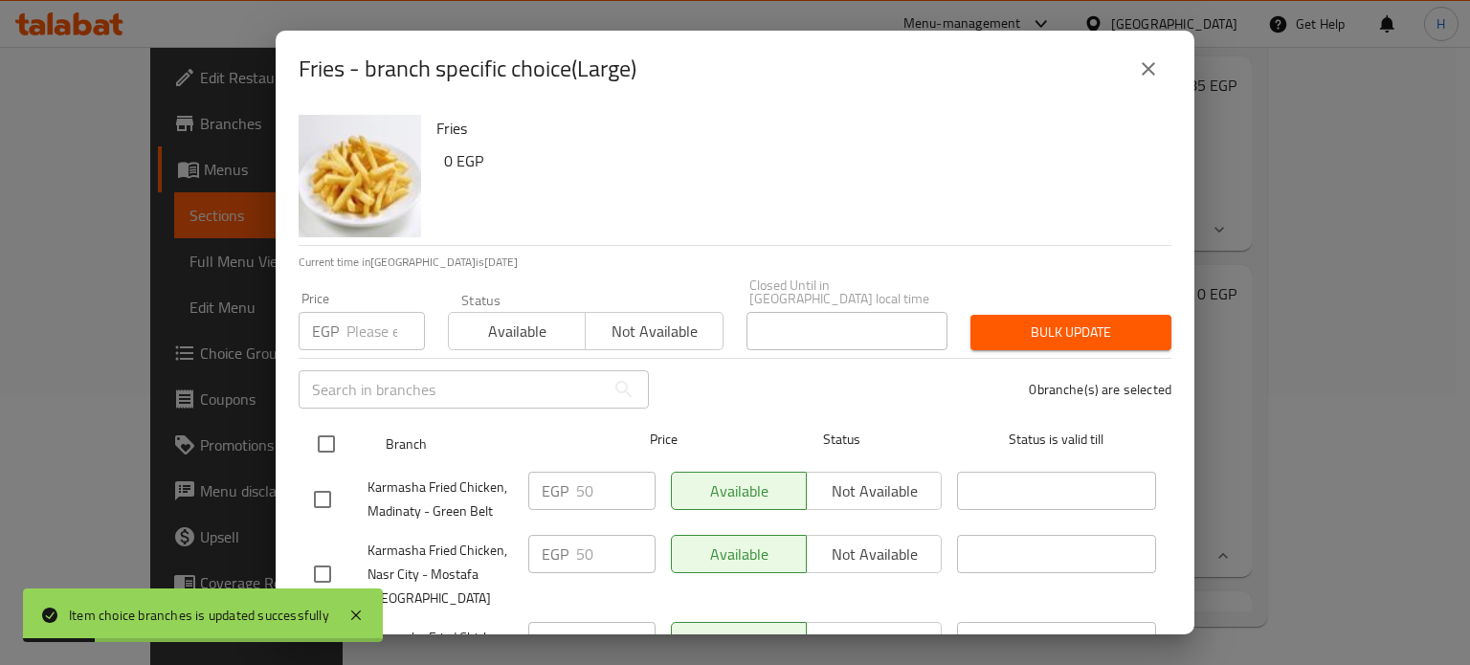
click at [324, 436] on input "checkbox" at bounding box center [326, 444] width 40 height 40
checkbox input "true"
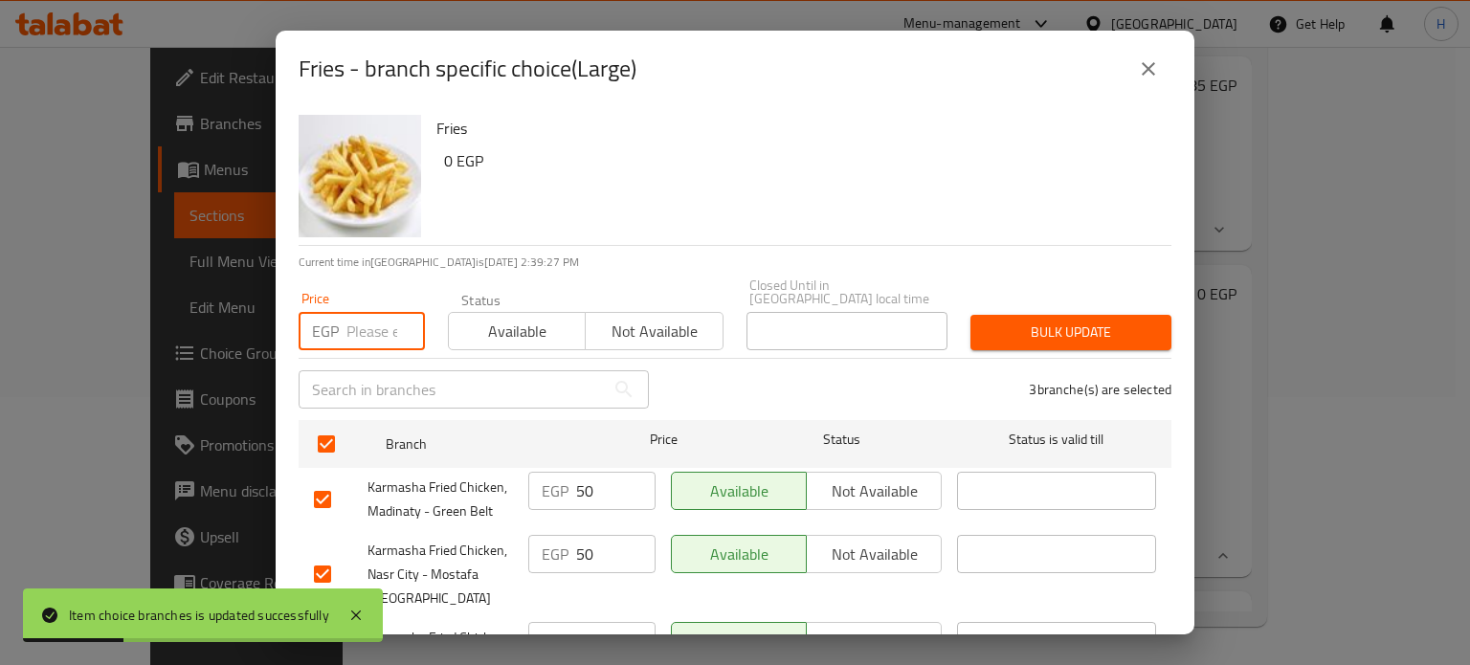
click at [359, 317] on input "number" at bounding box center [385, 331] width 78 height 38
type input "100"
click at [1026, 321] on span "Bulk update" at bounding box center [1071, 333] width 170 height 24
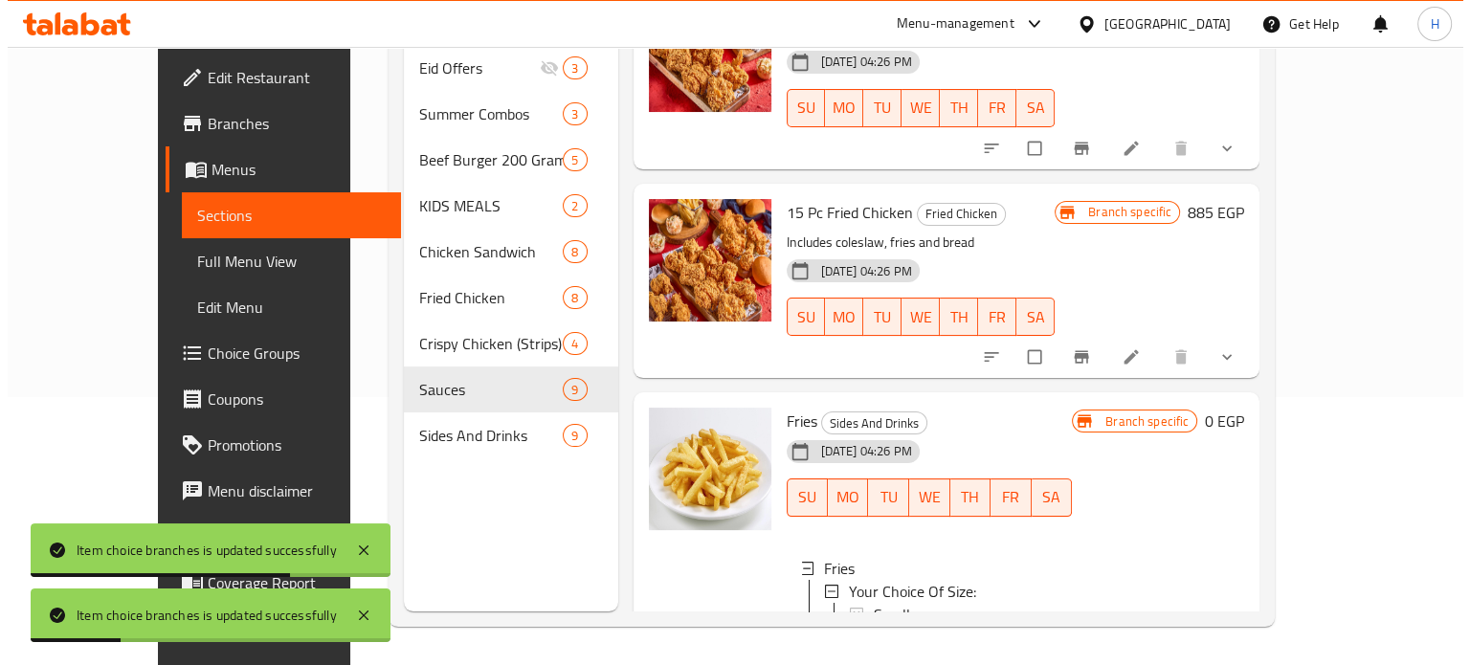
scroll to position [1813, 0]
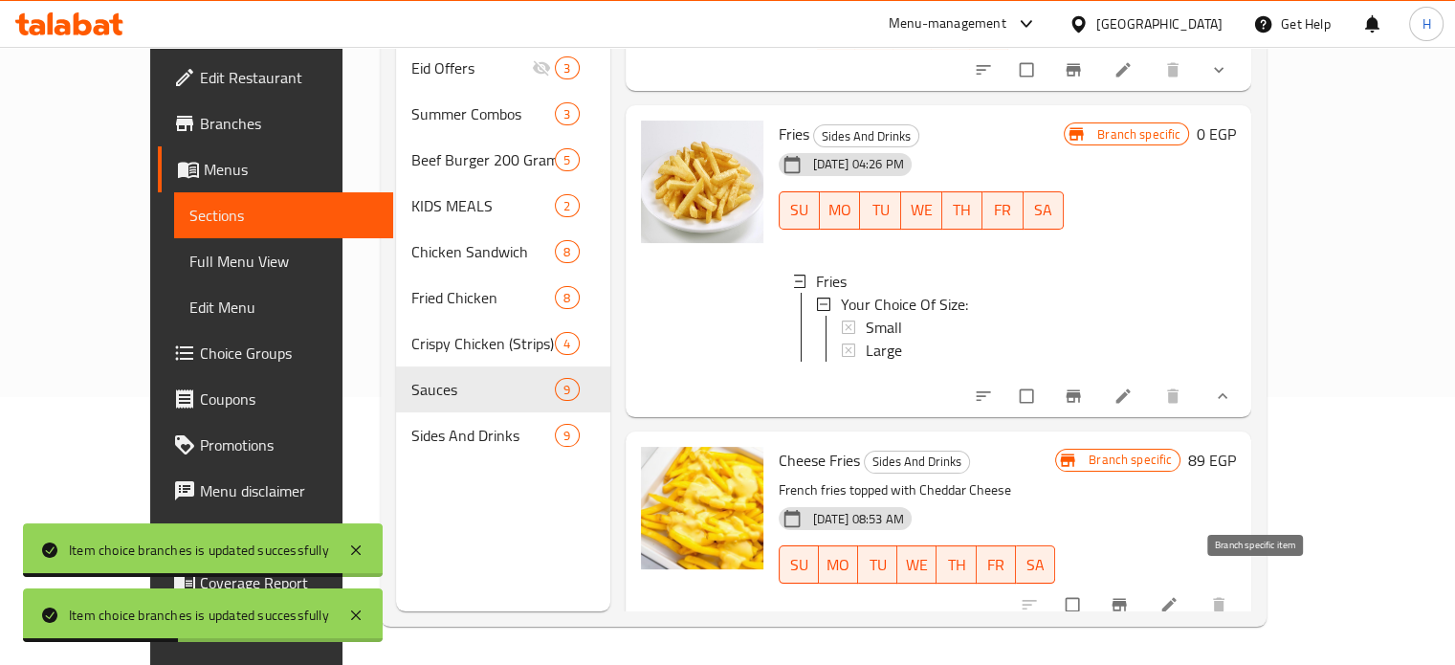
click at [1127, 598] on icon "Branch-specific-item" at bounding box center [1120, 604] width 14 height 12
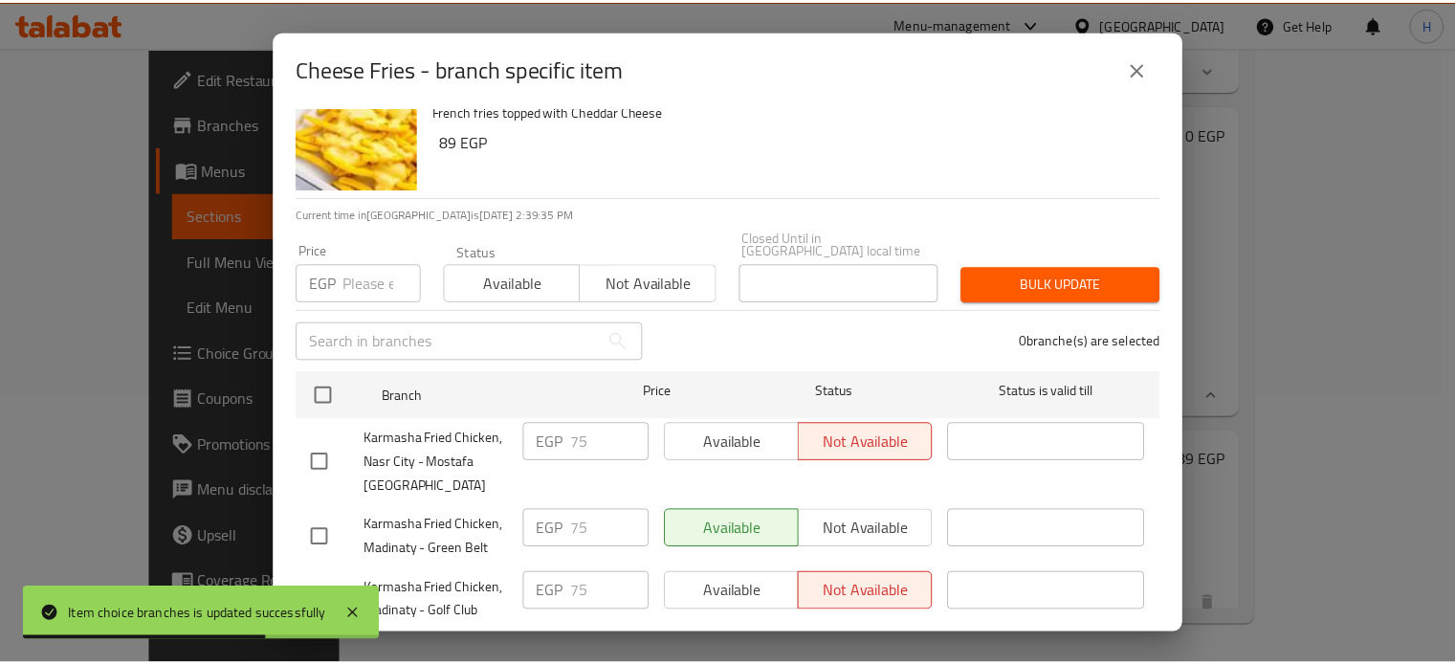
scroll to position [84, 0]
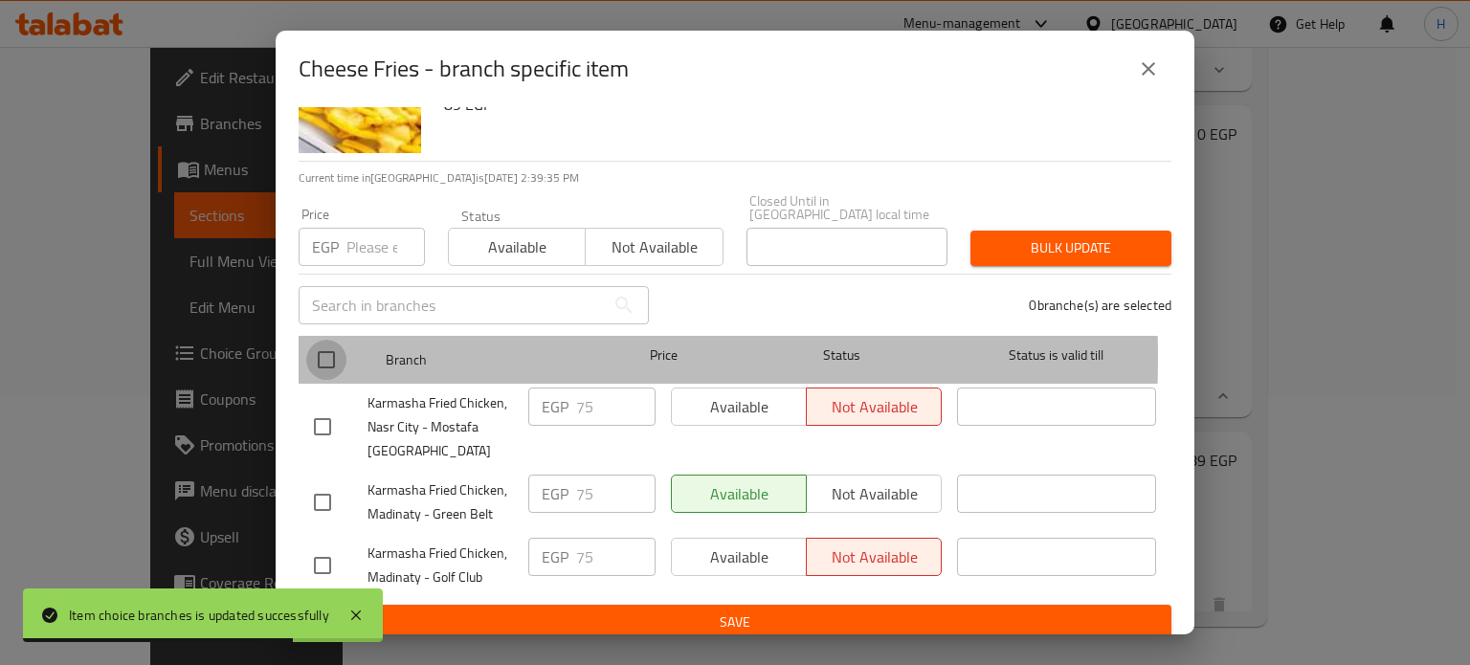
click at [327, 344] on input "checkbox" at bounding box center [326, 360] width 40 height 40
checkbox input "true"
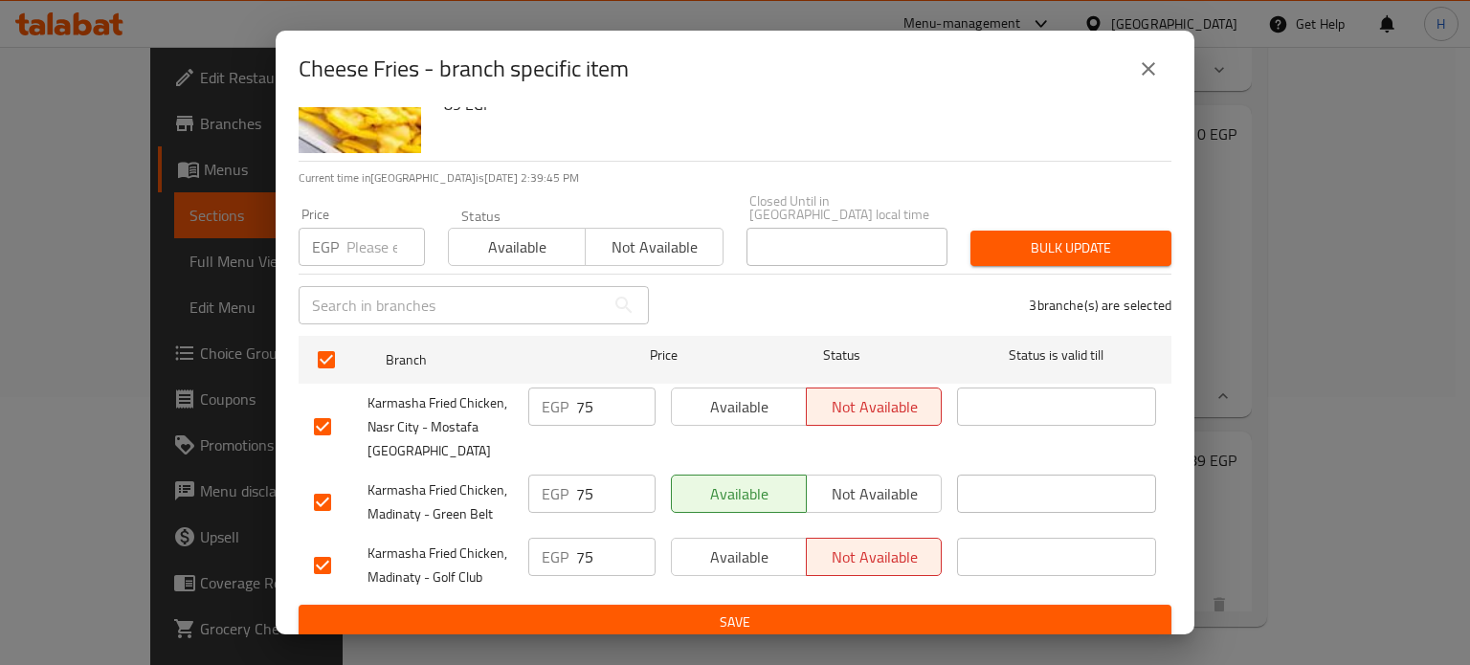
click at [358, 241] on input "number" at bounding box center [385, 247] width 78 height 38
click at [1141, 62] on icon "close" at bounding box center [1148, 68] width 23 height 23
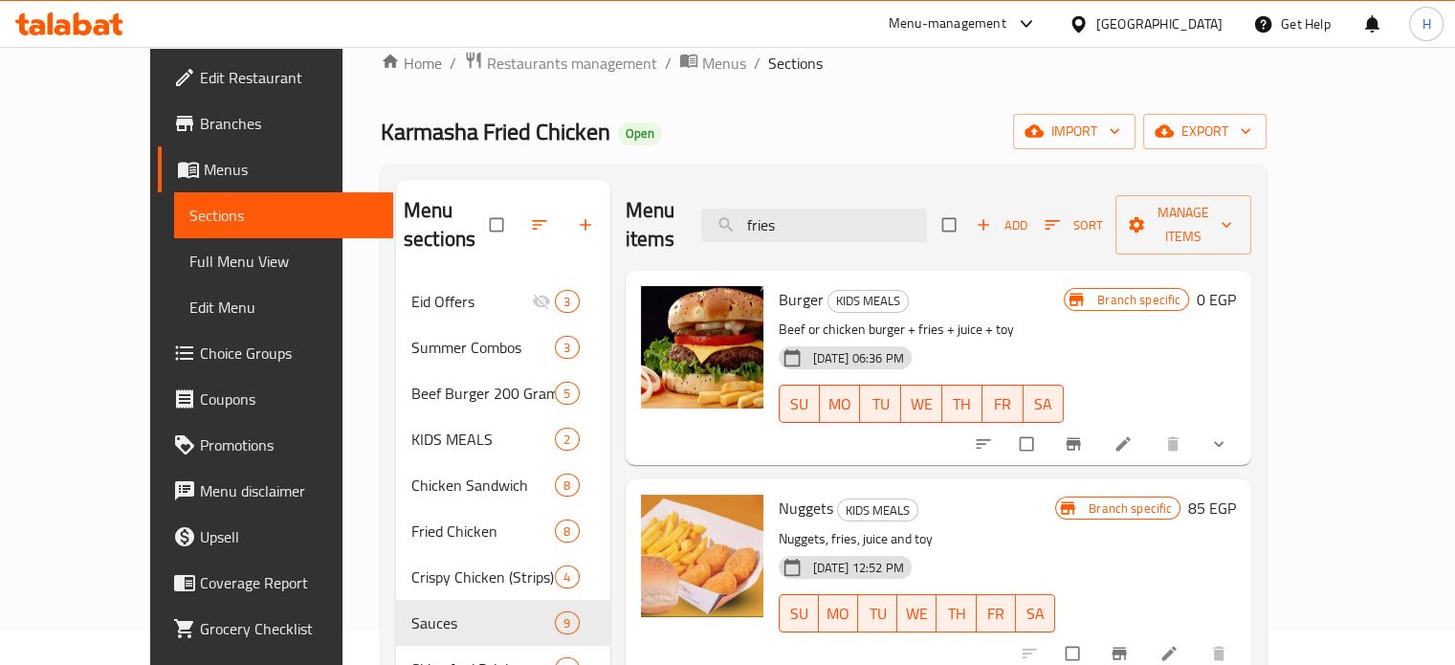
scroll to position [0, 0]
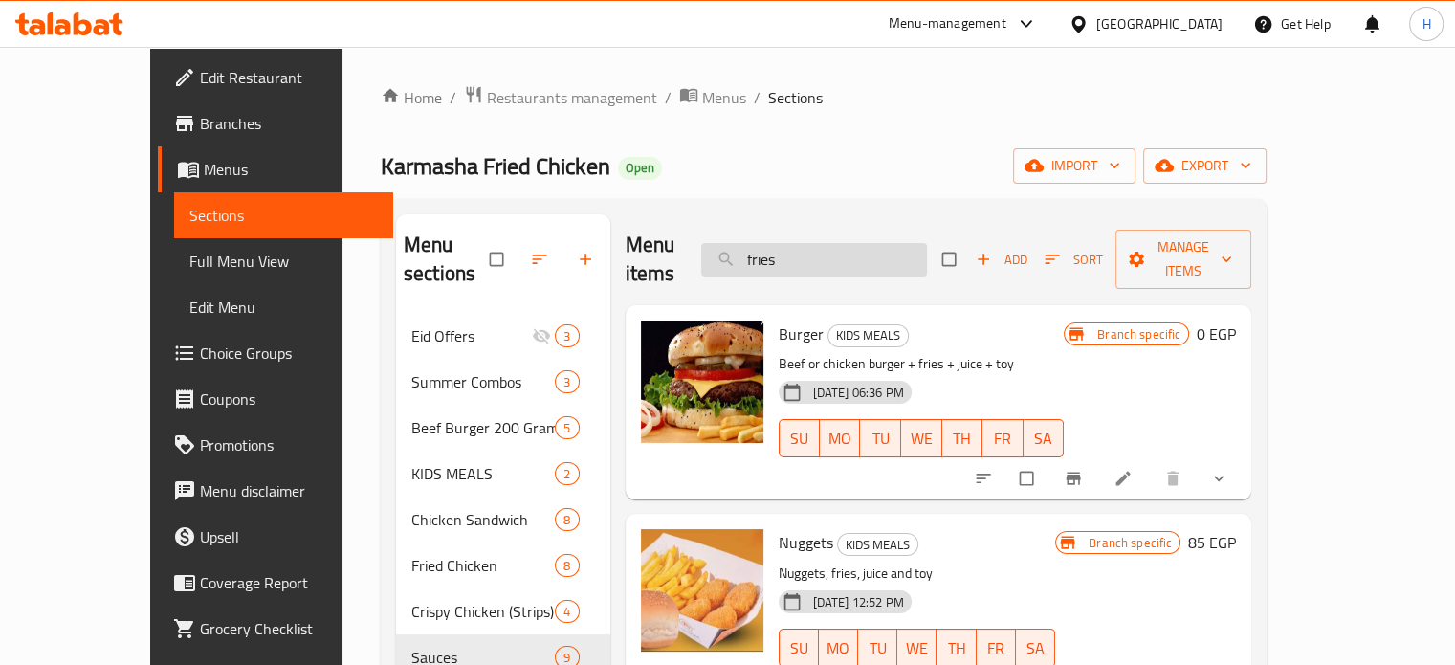
drag, startPoint x: 851, startPoint y: 248, endPoint x: 774, endPoint y: 249, distance: 76.6
click at [774, 249] on input "fries" at bounding box center [814, 259] width 226 height 33
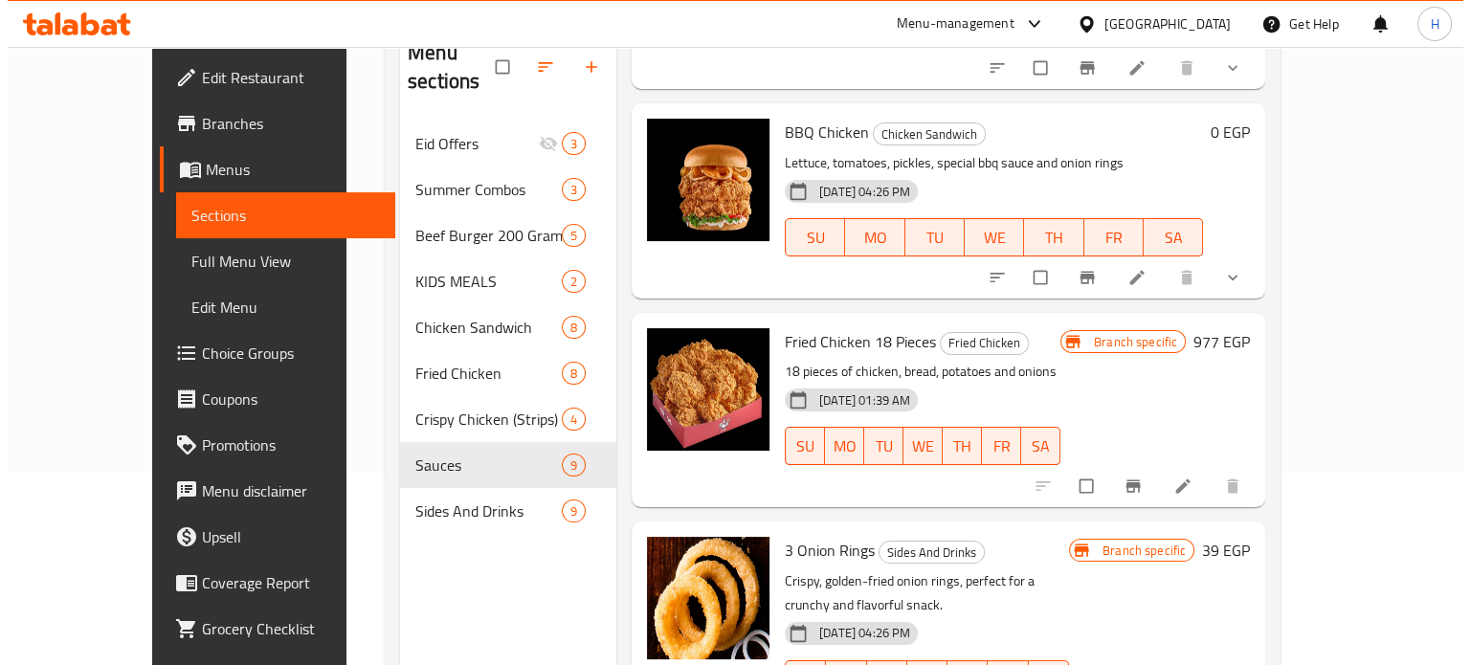
scroll to position [268, 0]
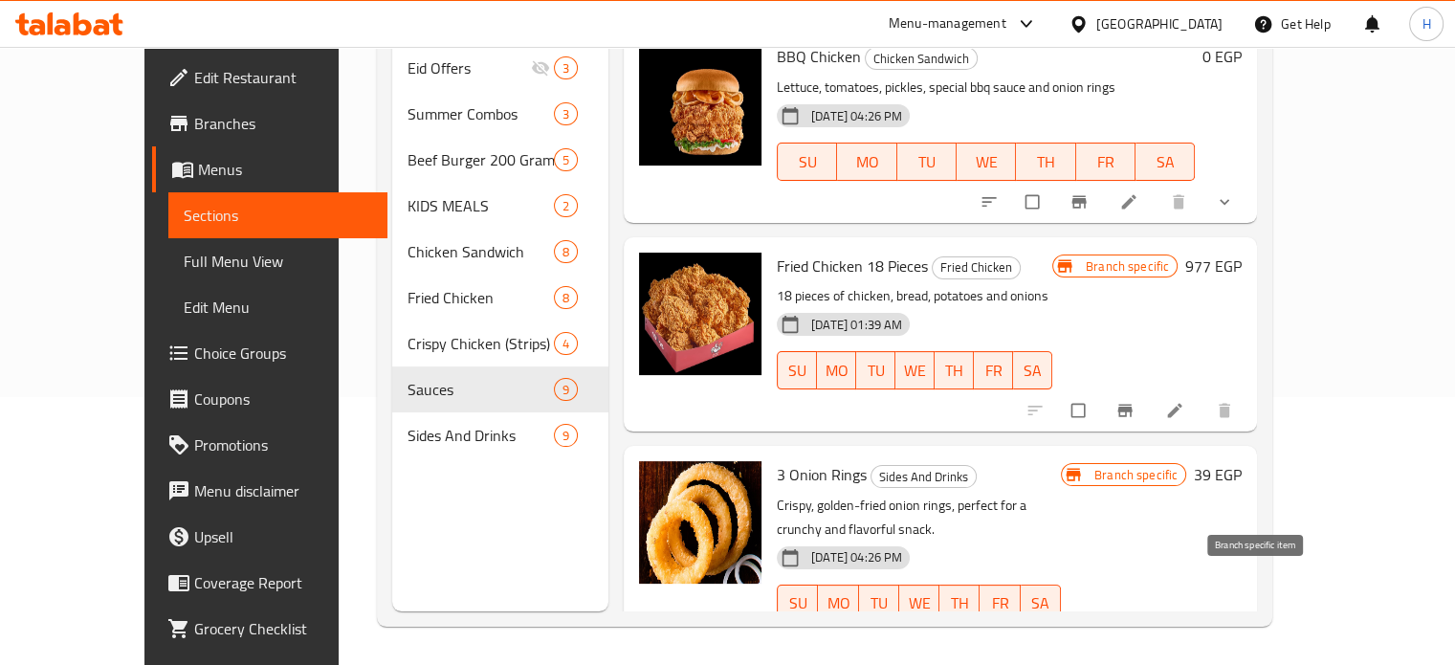
type input "onio"
click at [1135, 634] on icon "Branch-specific-item" at bounding box center [1125, 643] width 19 height 19
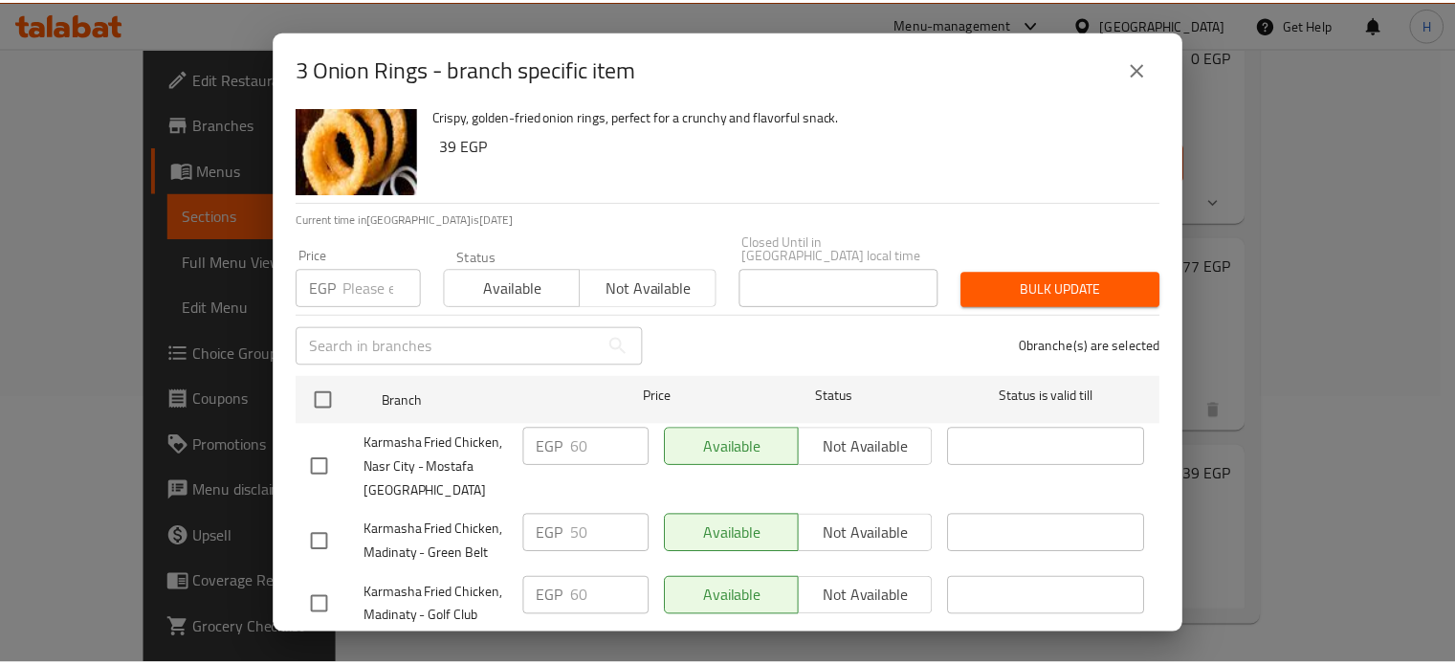
scroll to position [84, 0]
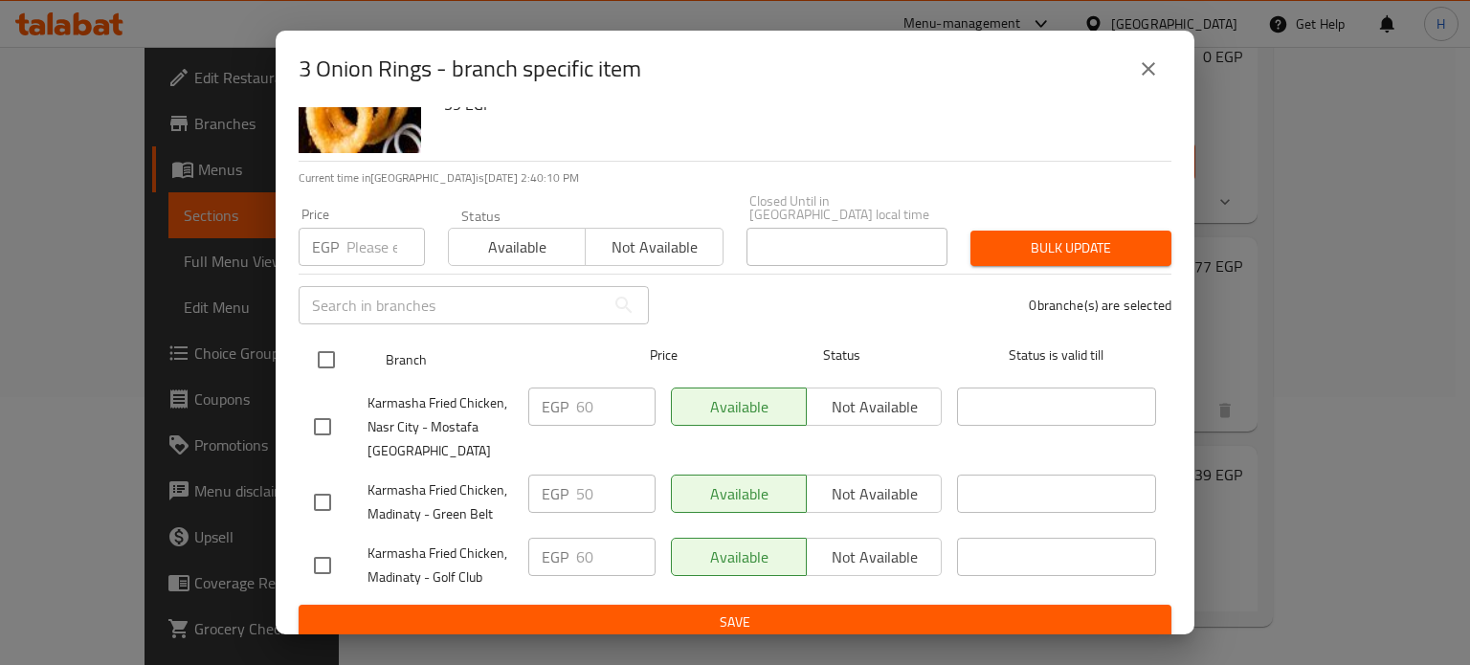
click at [318, 348] on input "checkbox" at bounding box center [326, 360] width 40 height 40
checkbox input "true"
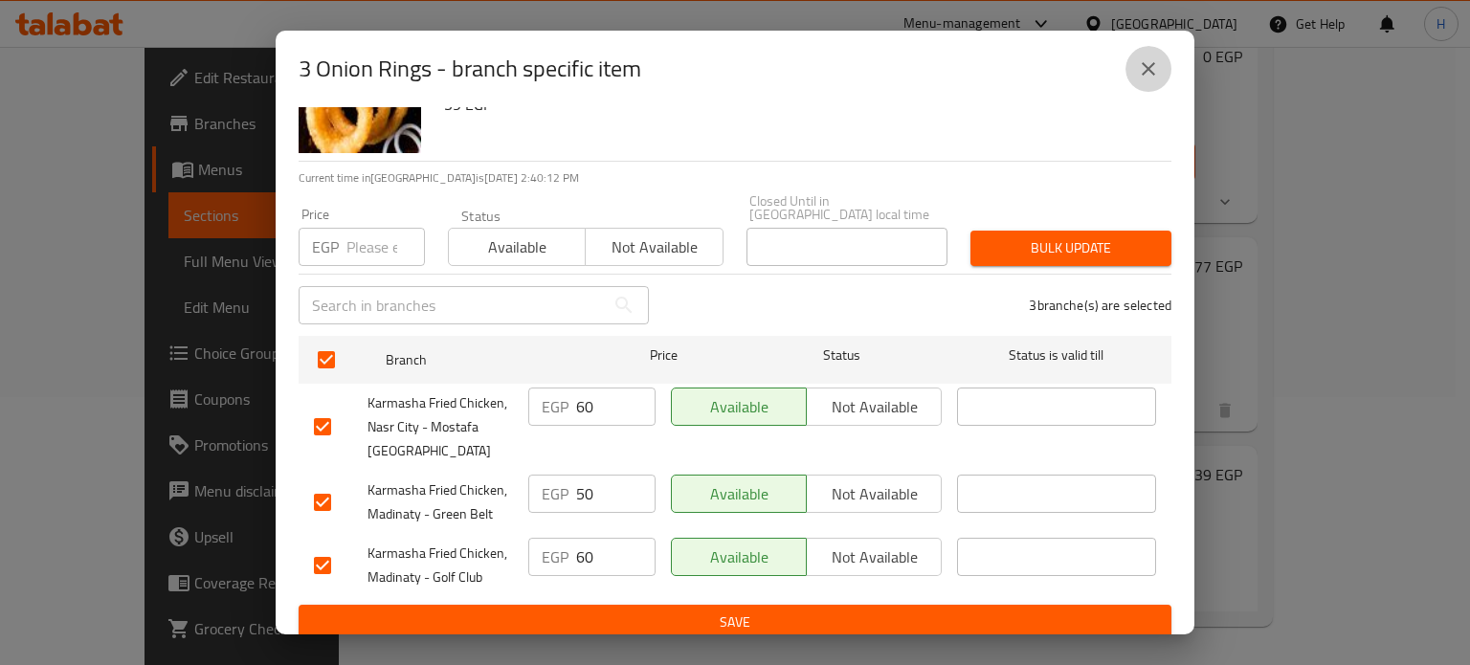
click at [1141, 66] on icon "close" at bounding box center [1148, 68] width 23 height 23
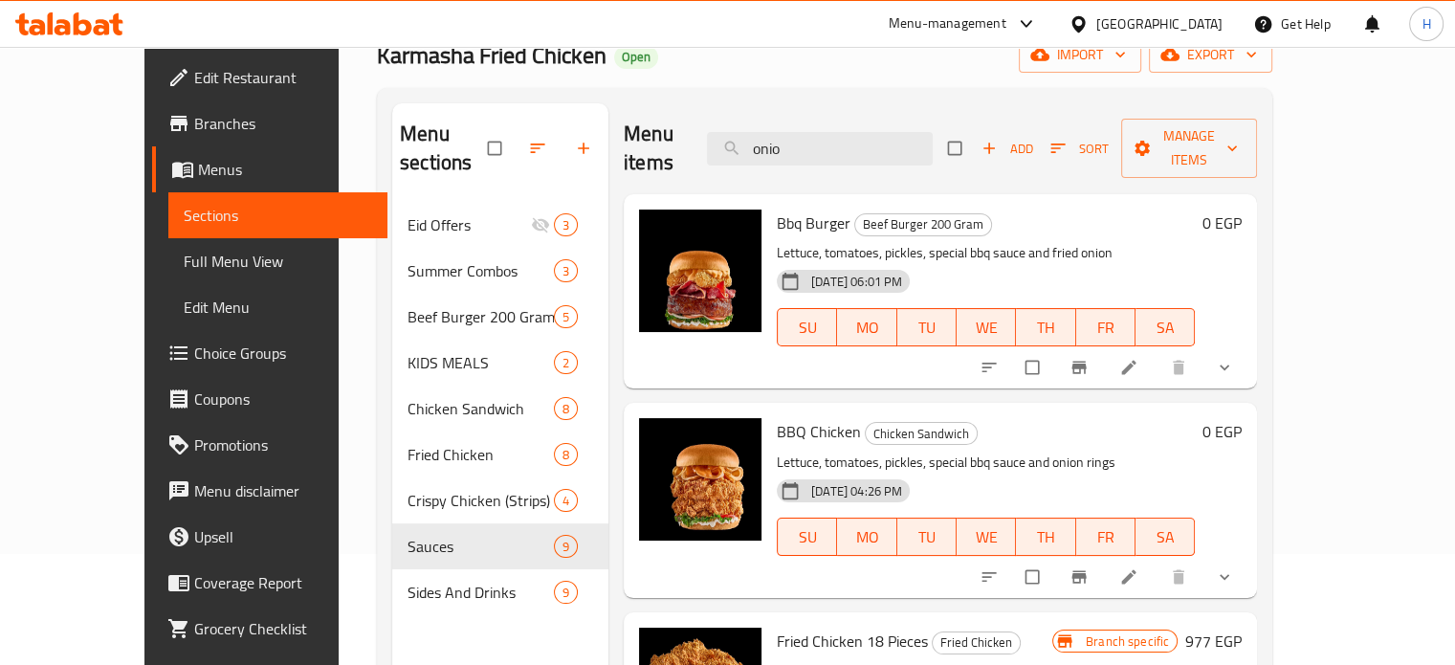
scroll to position [0, 0]
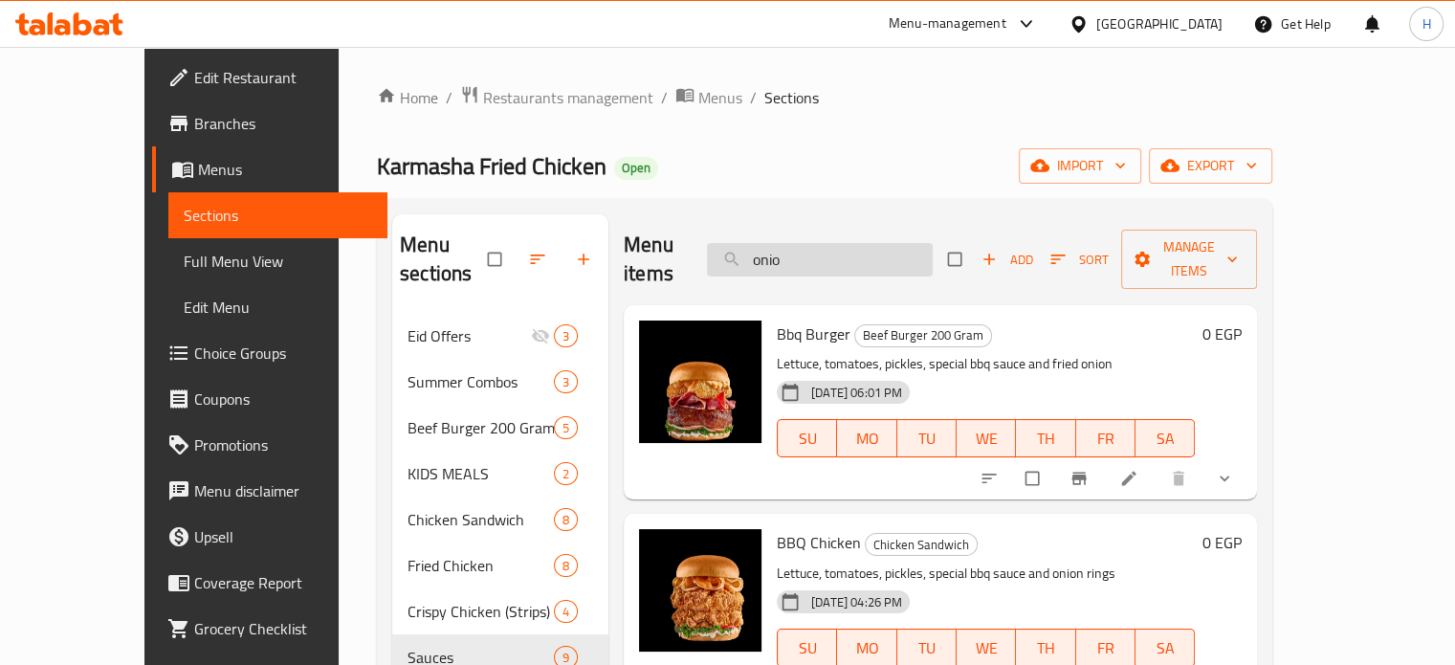
drag, startPoint x: 842, startPoint y: 248, endPoint x: 762, endPoint y: 247, distance: 80.4
click at [762, 247] on input "onio" at bounding box center [820, 259] width 226 height 33
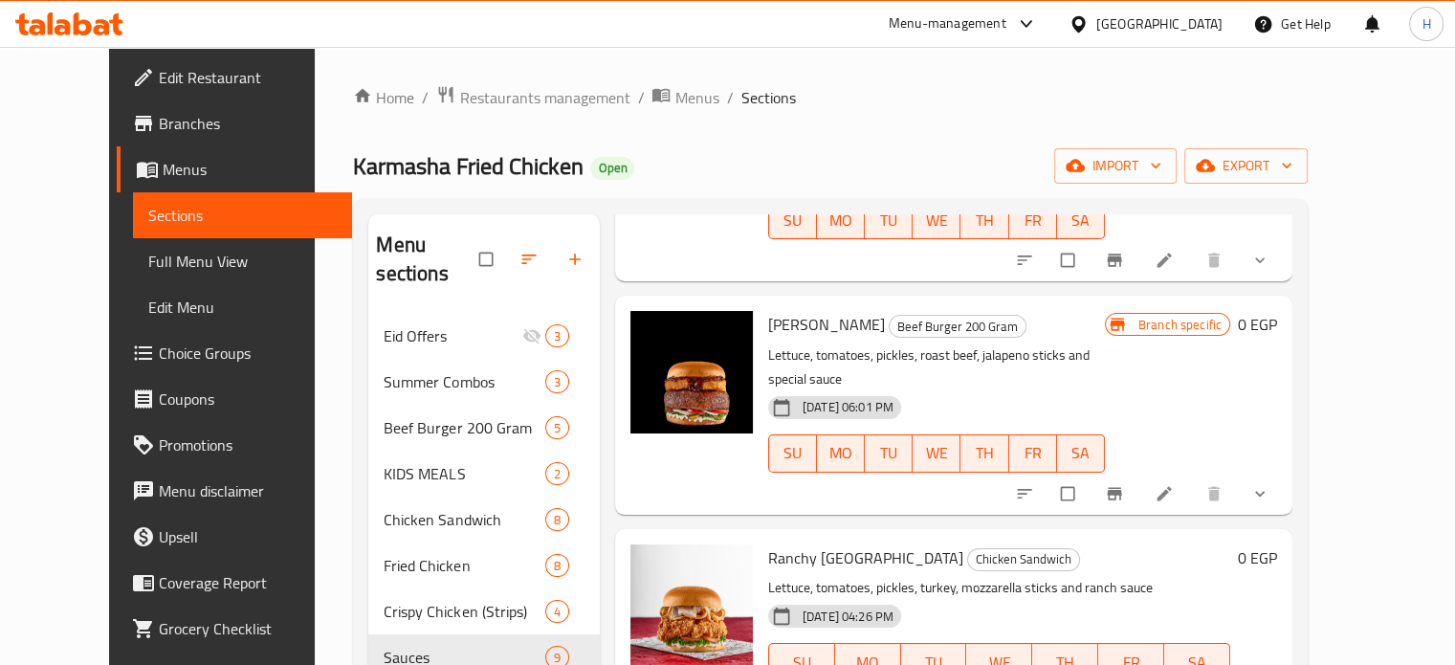
scroll to position [268, 0]
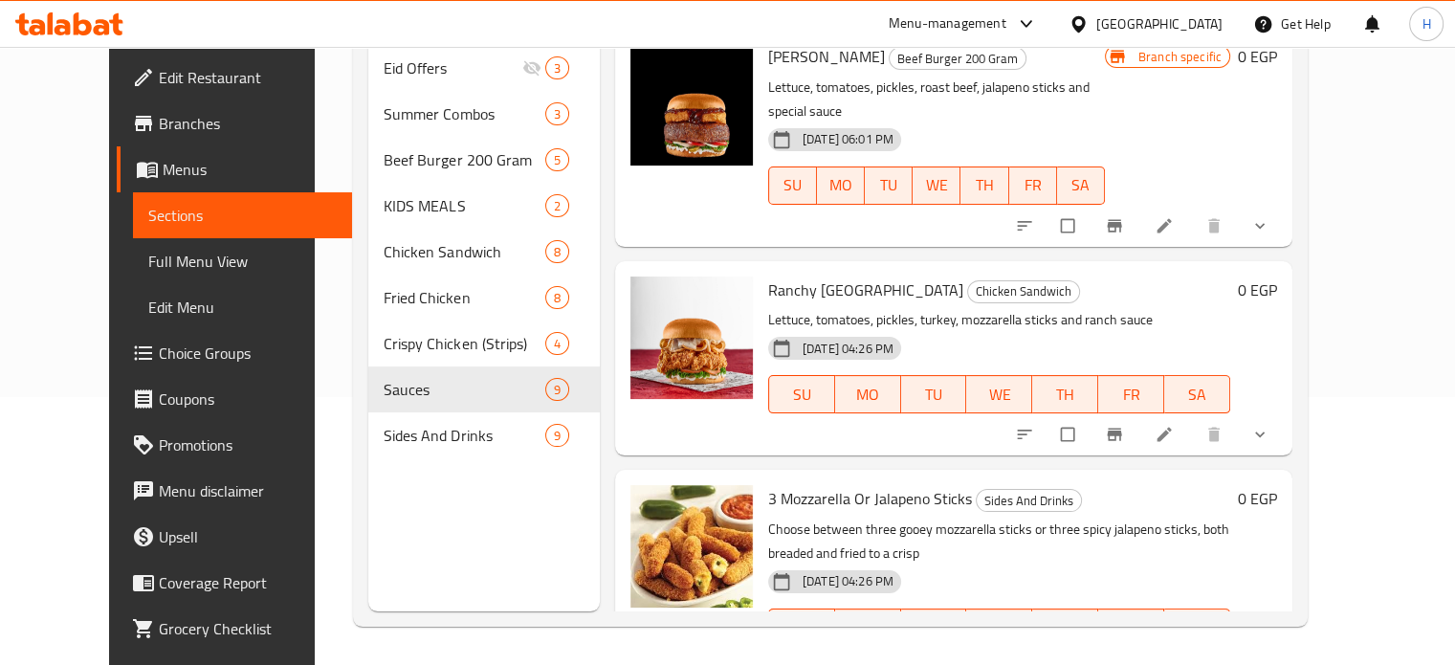
click at [1285, 647] on button "show more" at bounding box center [1262, 668] width 46 height 42
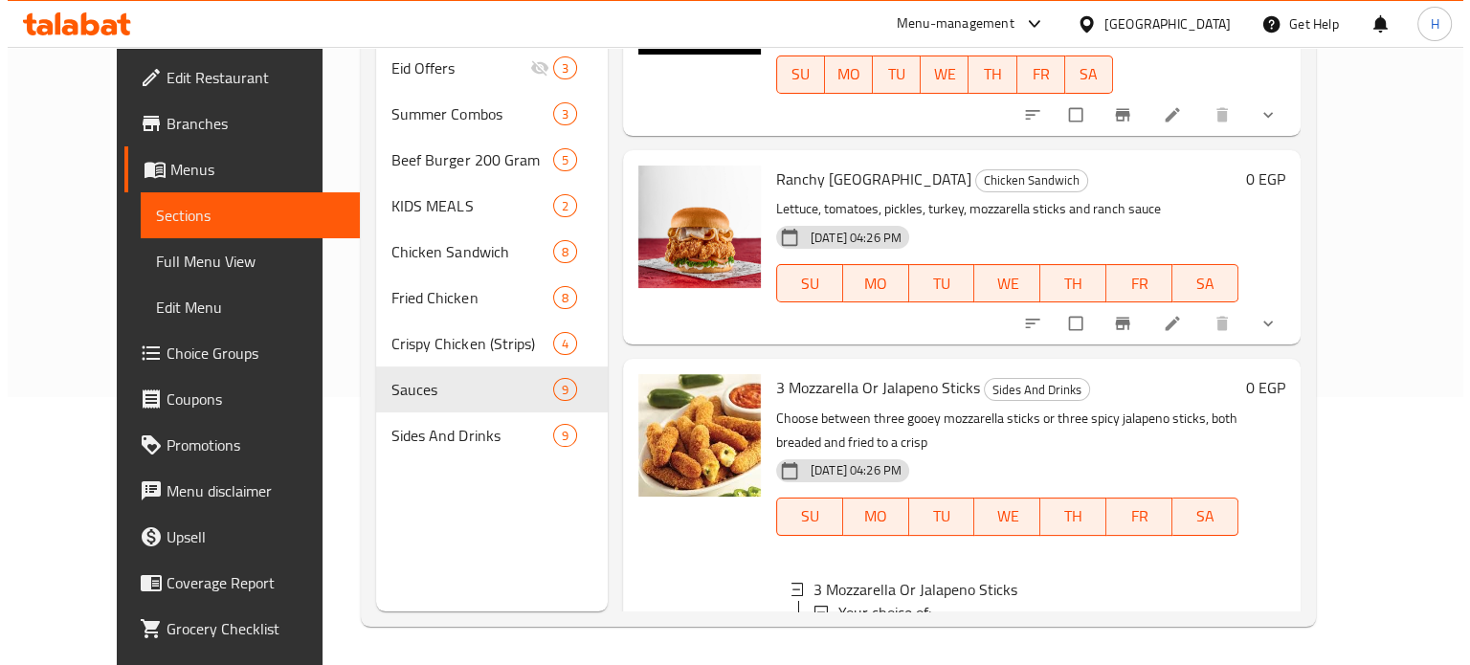
scroll to position [379, 0]
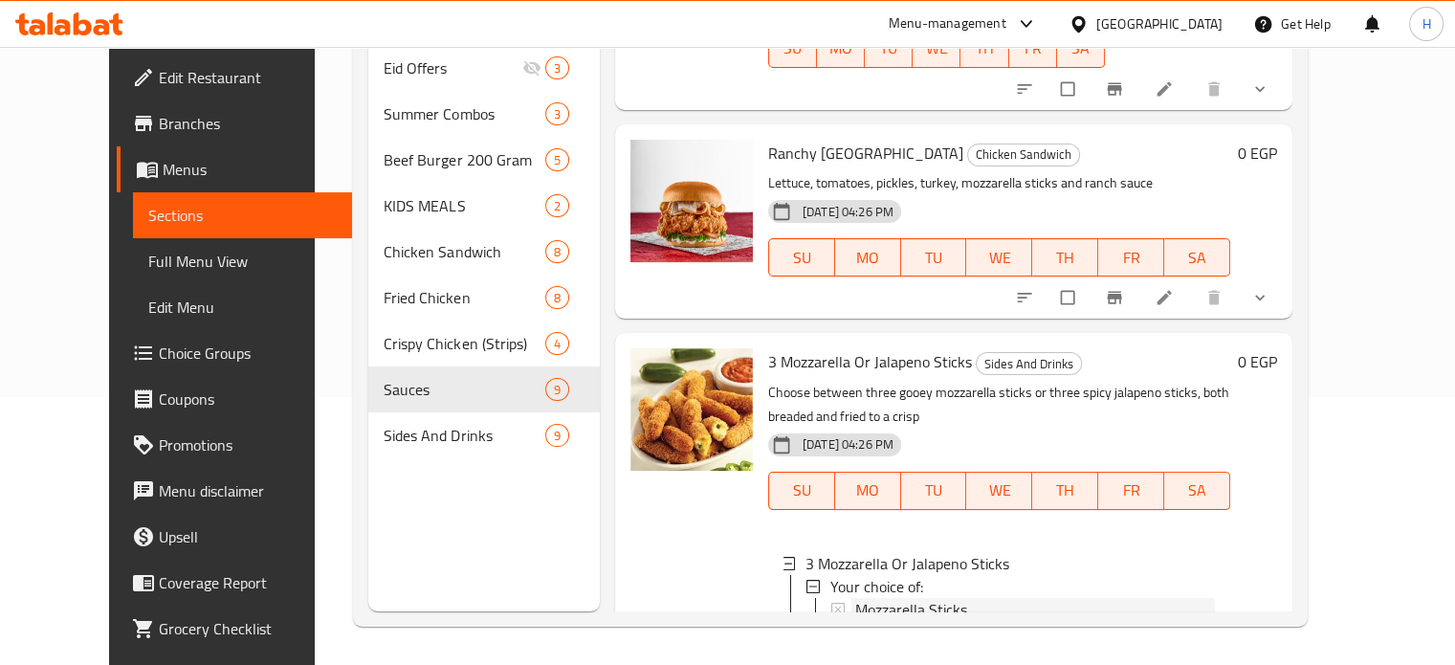
click at [900, 598] on span "Mozzarella Sticks" at bounding box center [911, 609] width 112 height 23
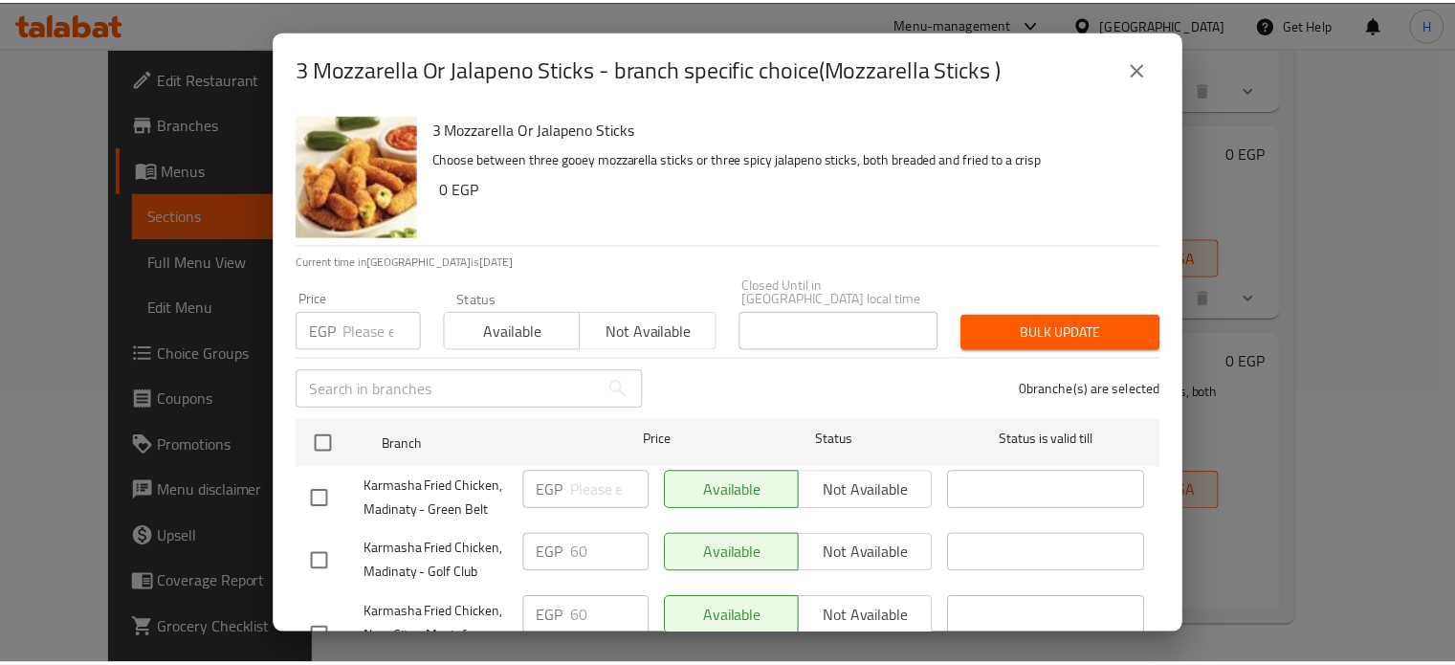
scroll to position [84, 0]
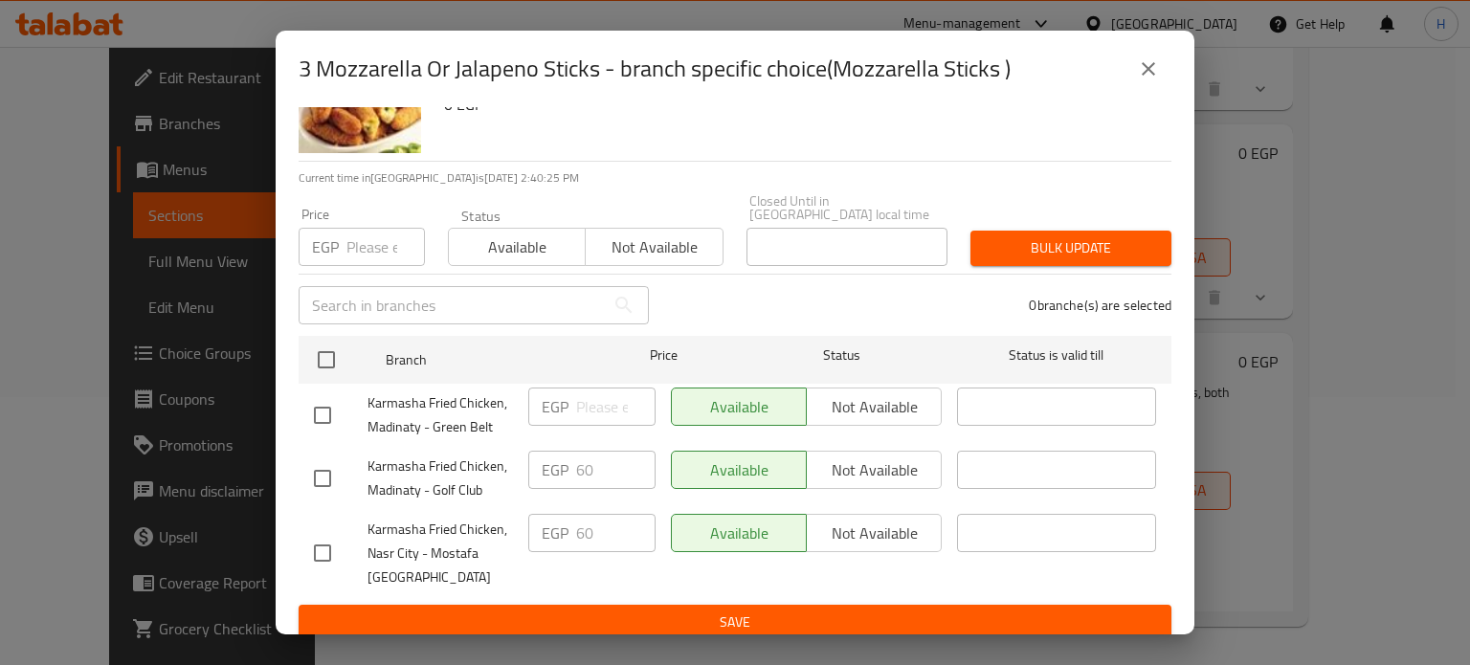
click at [1152, 67] on icon "close" at bounding box center [1148, 68] width 23 height 23
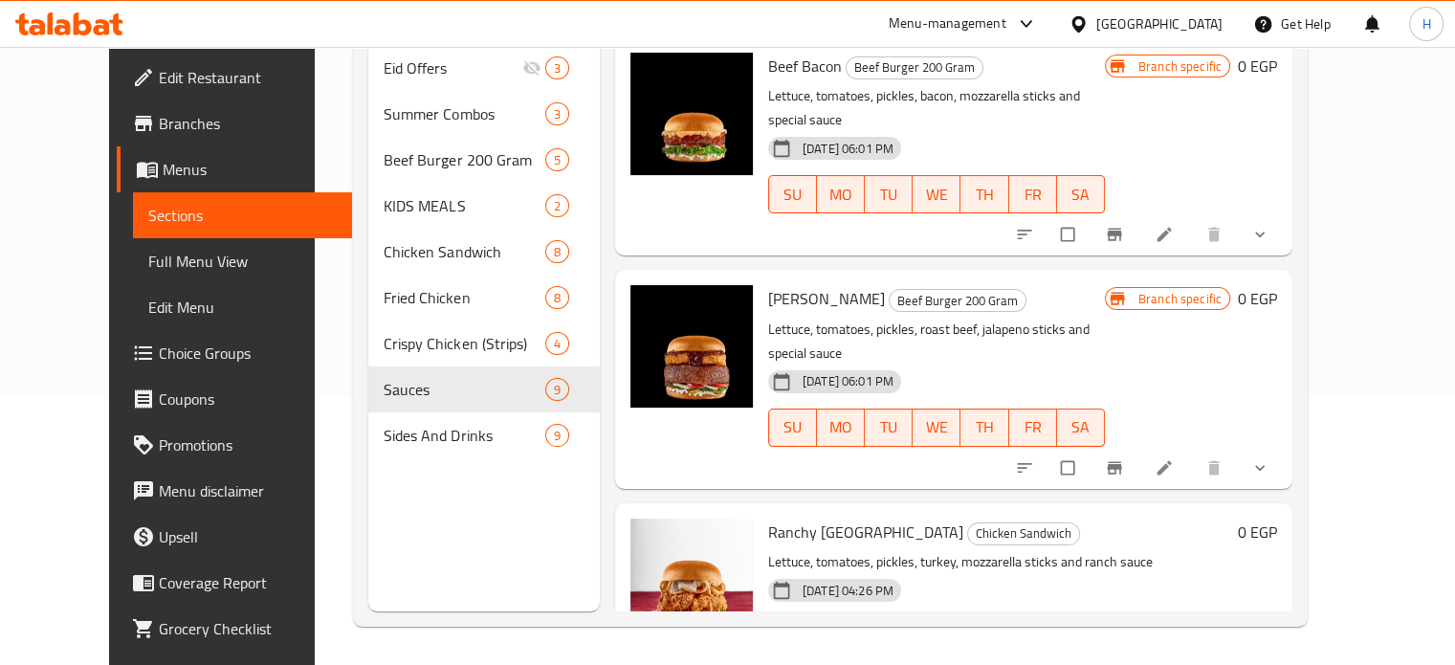
scroll to position [0, 0]
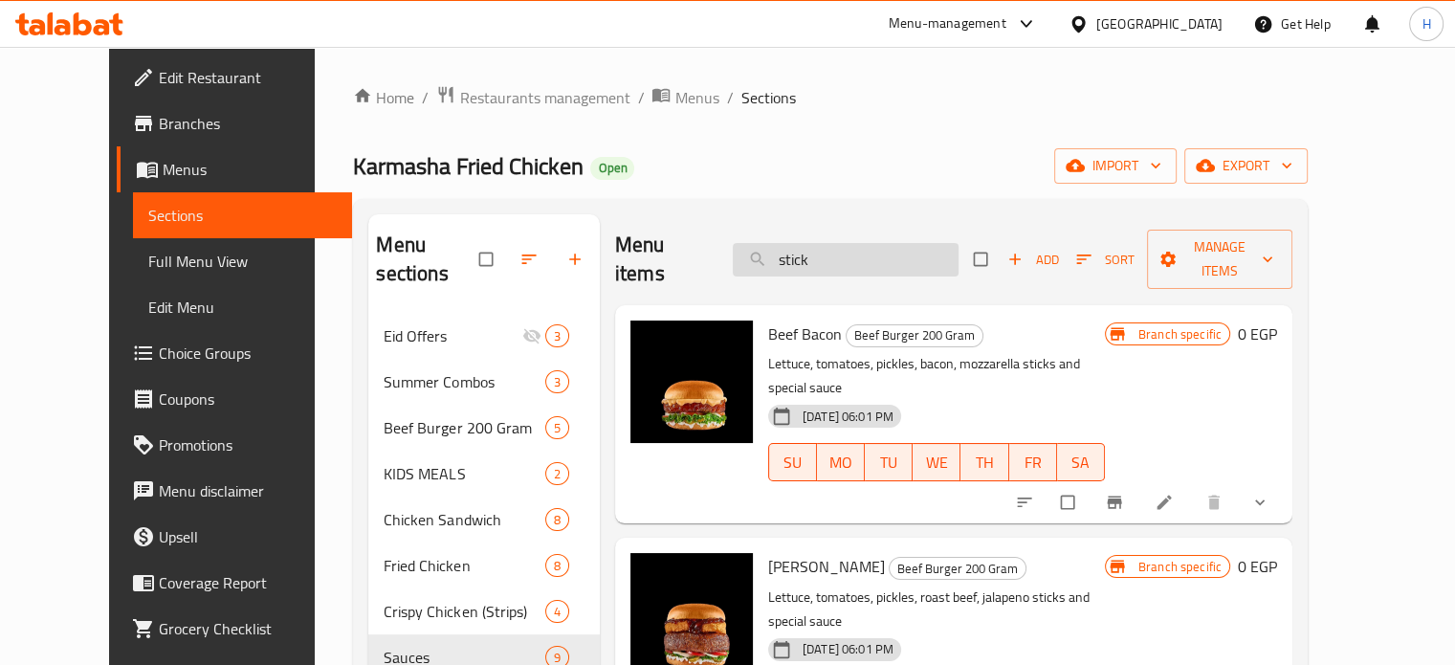
drag, startPoint x: 878, startPoint y: 252, endPoint x: 758, endPoint y: 256, distance: 120.7
click at [765, 255] on input "stick" at bounding box center [846, 259] width 226 height 33
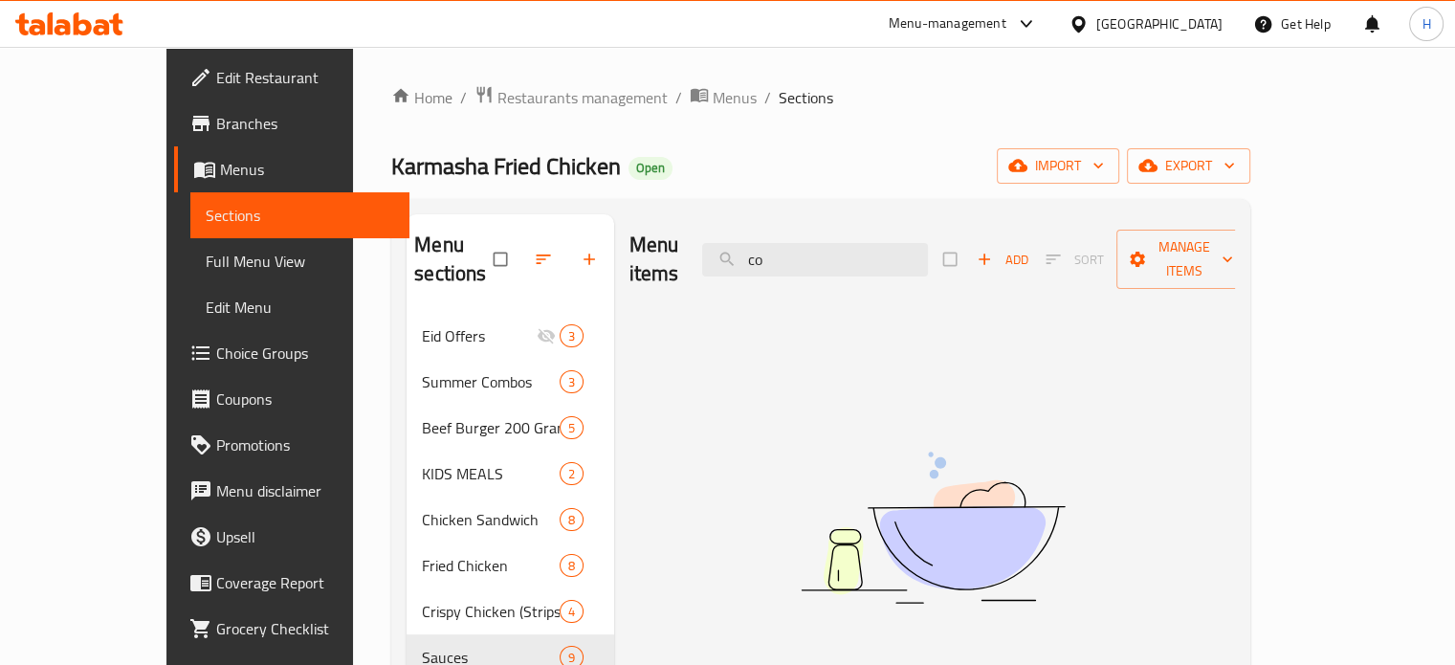
type input "c"
type input "s"
type input "c"
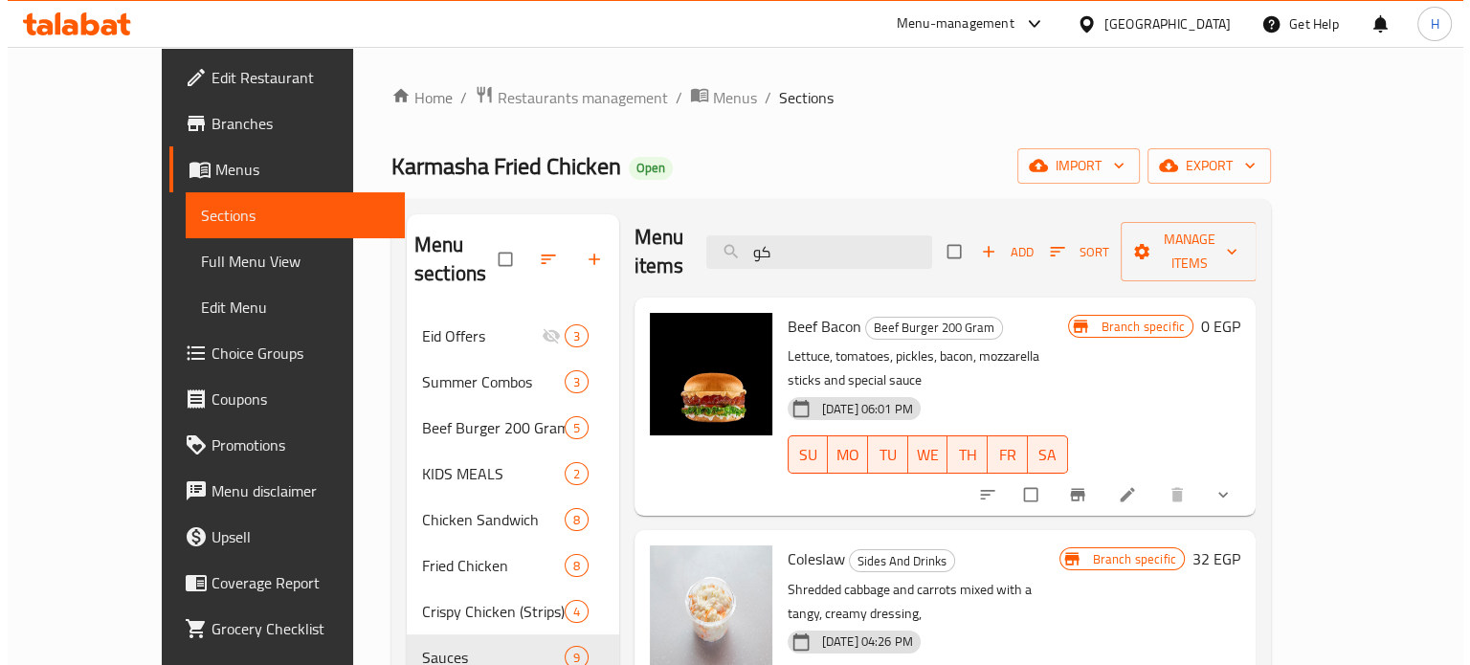
scroll to position [10, 0]
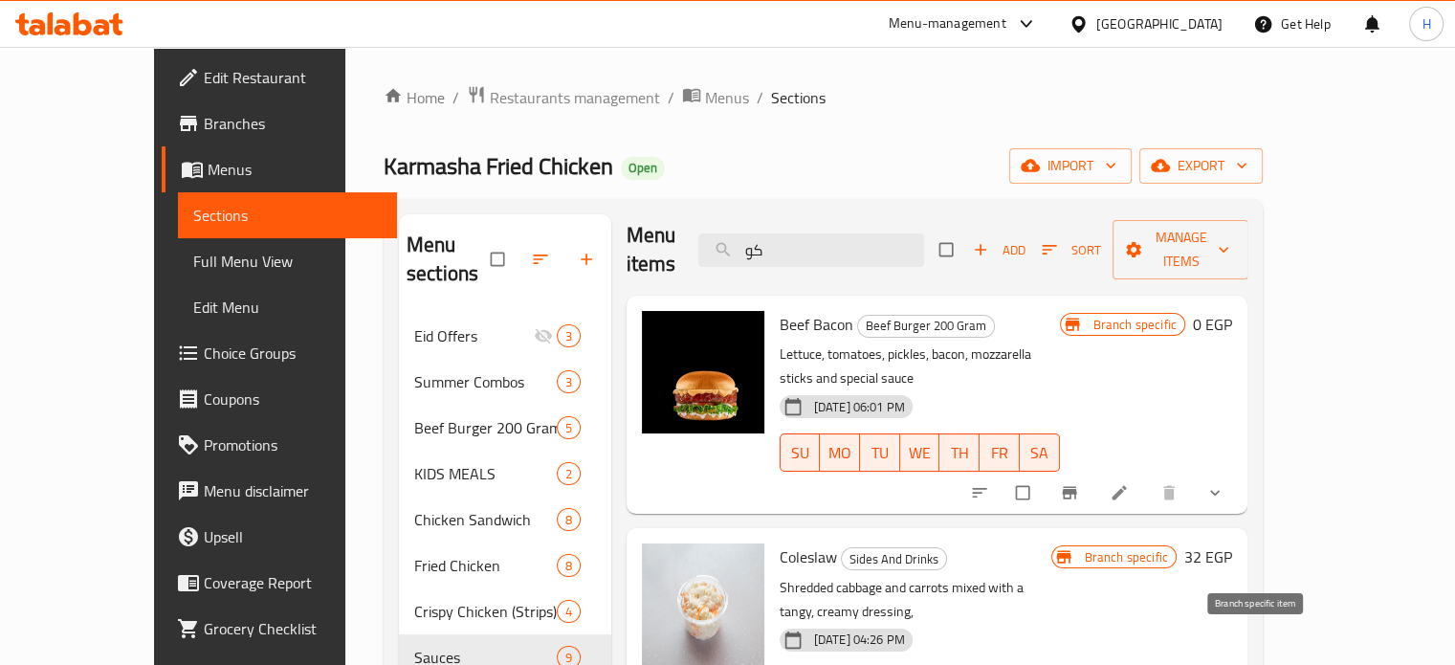
type input "كو"
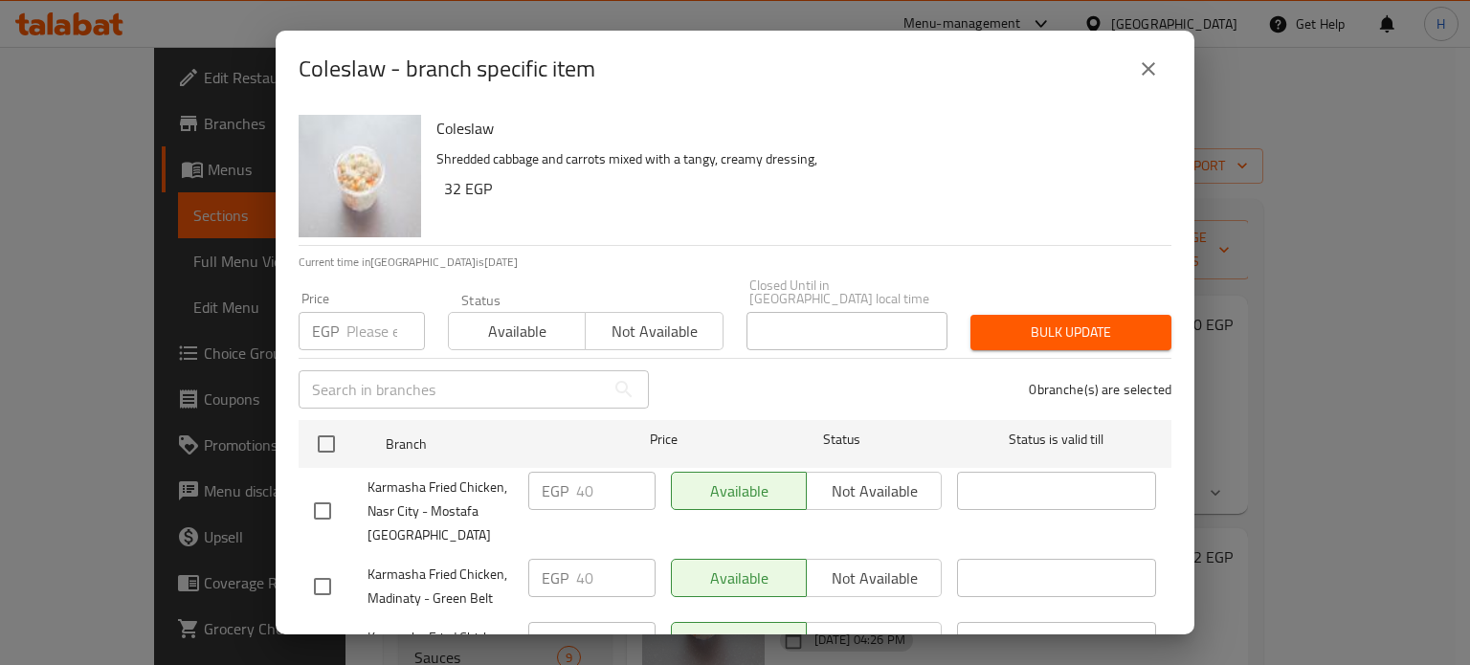
scroll to position [84, 0]
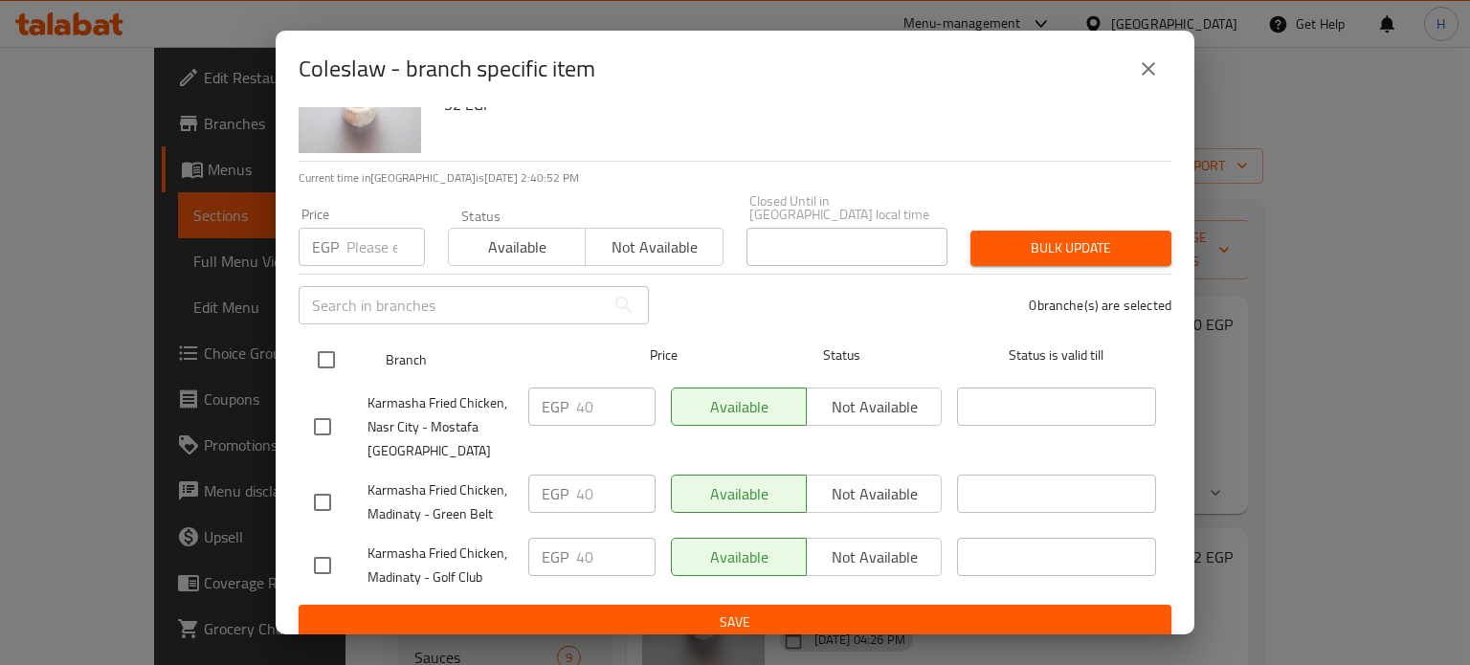
click at [329, 344] on input "checkbox" at bounding box center [326, 360] width 40 height 40
checkbox input "true"
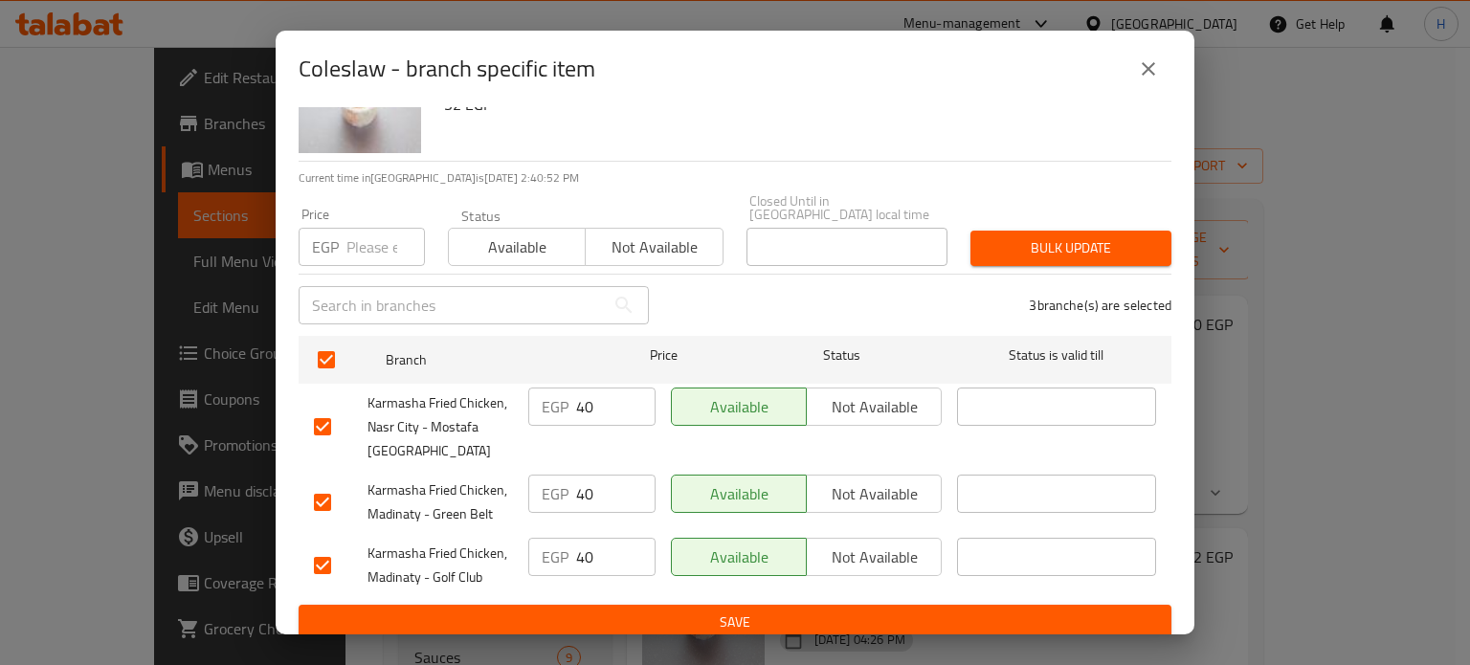
click at [368, 235] on input "number" at bounding box center [385, 247] width 78 height 38
type input "50"
click at [1033, 246] on span "Bulk update" at bounding box center [1071, 248] width 170 height 24
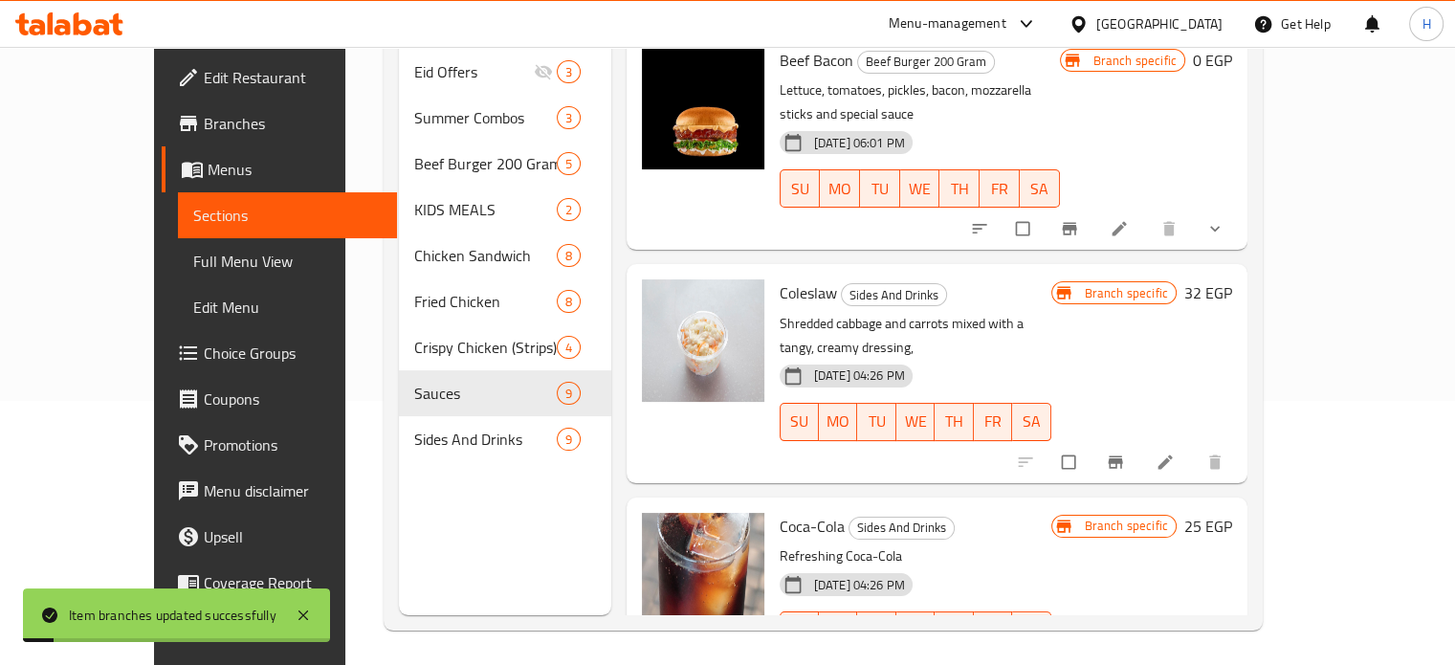
scroll to position [268, 0]
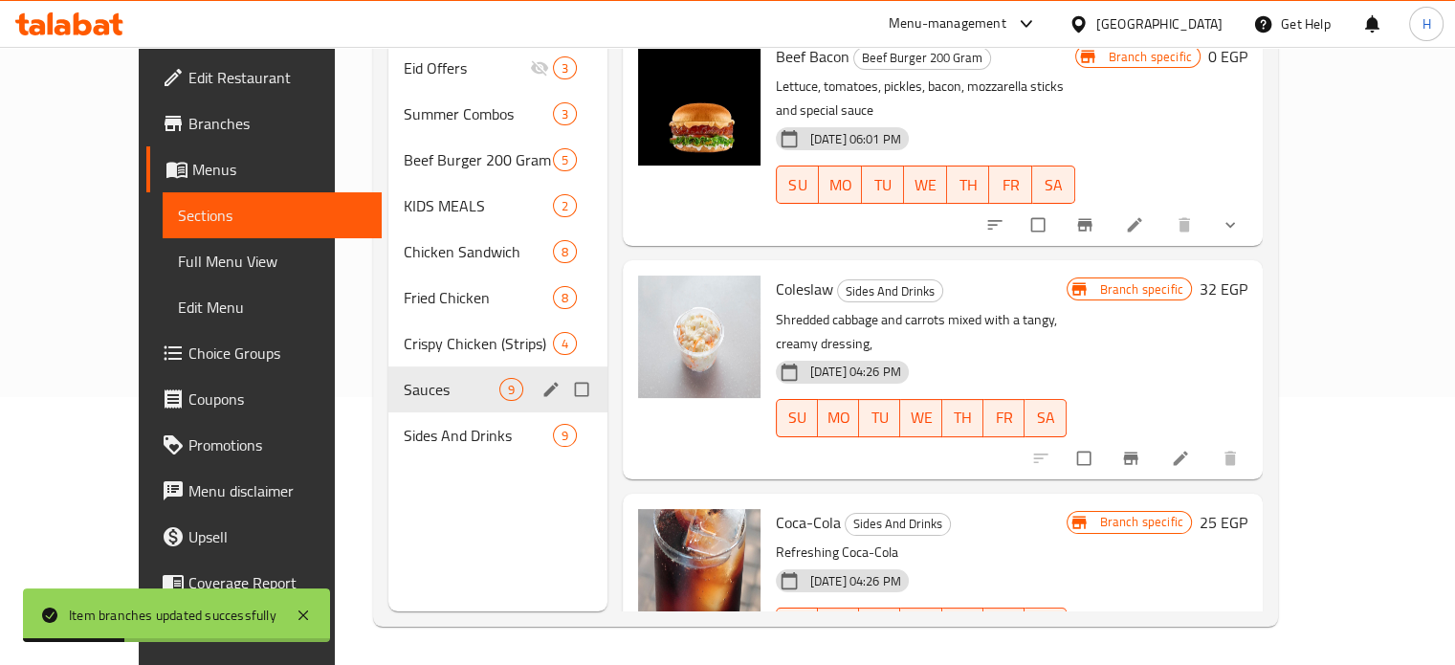
click at [404, 378] on span "Sauces" at bounding box center [451, 389] width 95 height 23
click at [404, 424] on span "Sides And Drinks" at bounding box center [451, 435] width 95 height 23
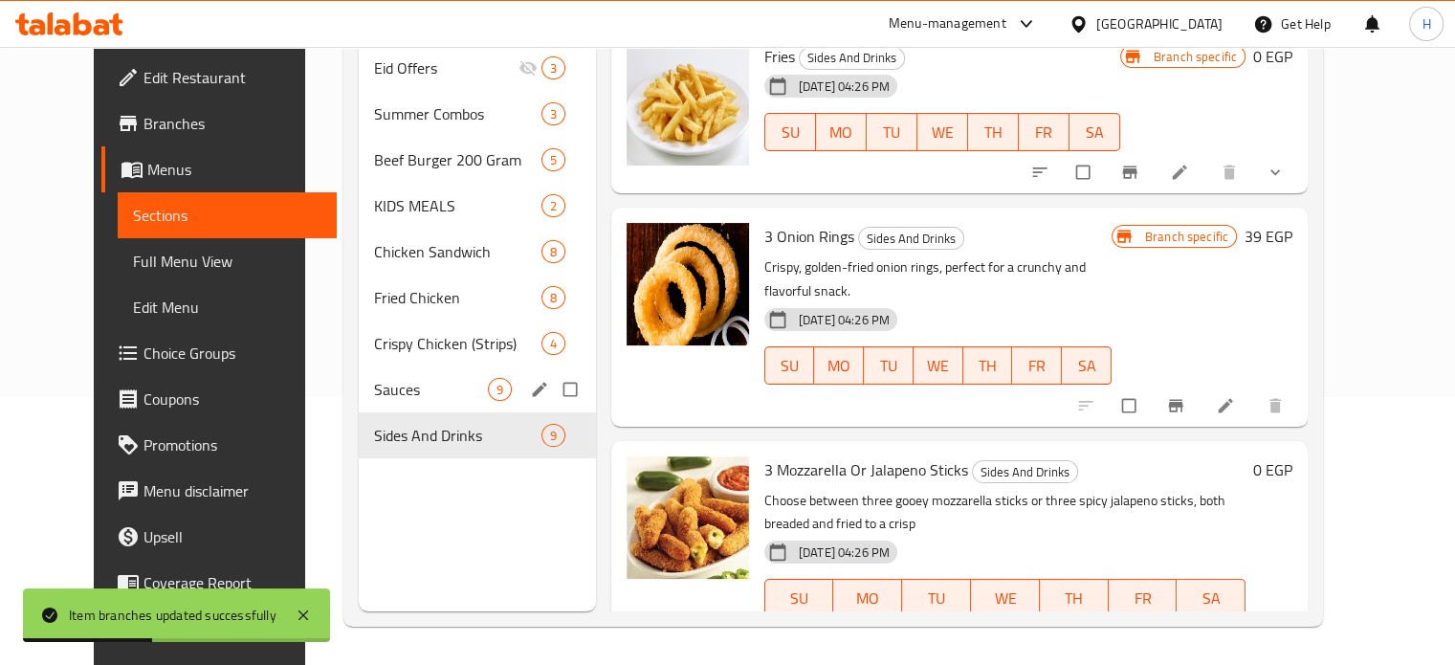
click at [359, 374] on div "Sauces 9" at bounding box center [477, 389] width 237 height 46
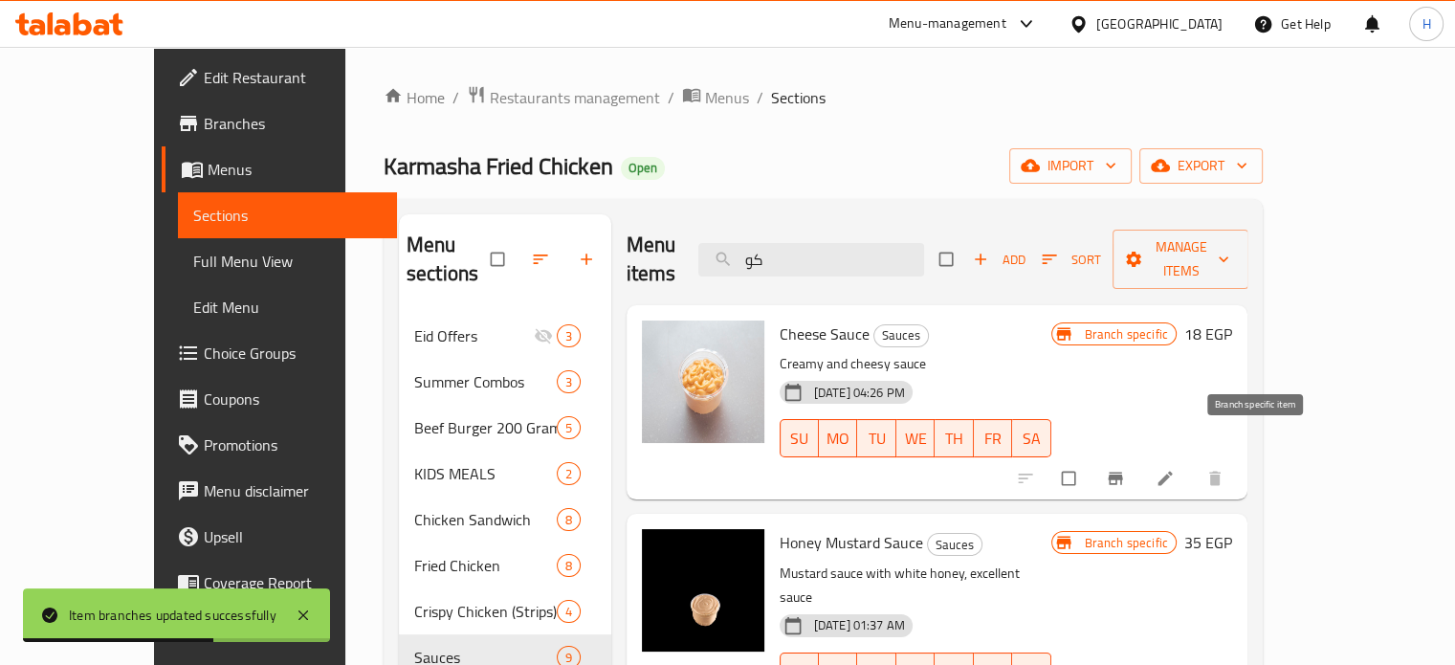
click at [1122, 473] on icon "Branch-specific-item" at bounding box center [1115, 479] width 14 height 12
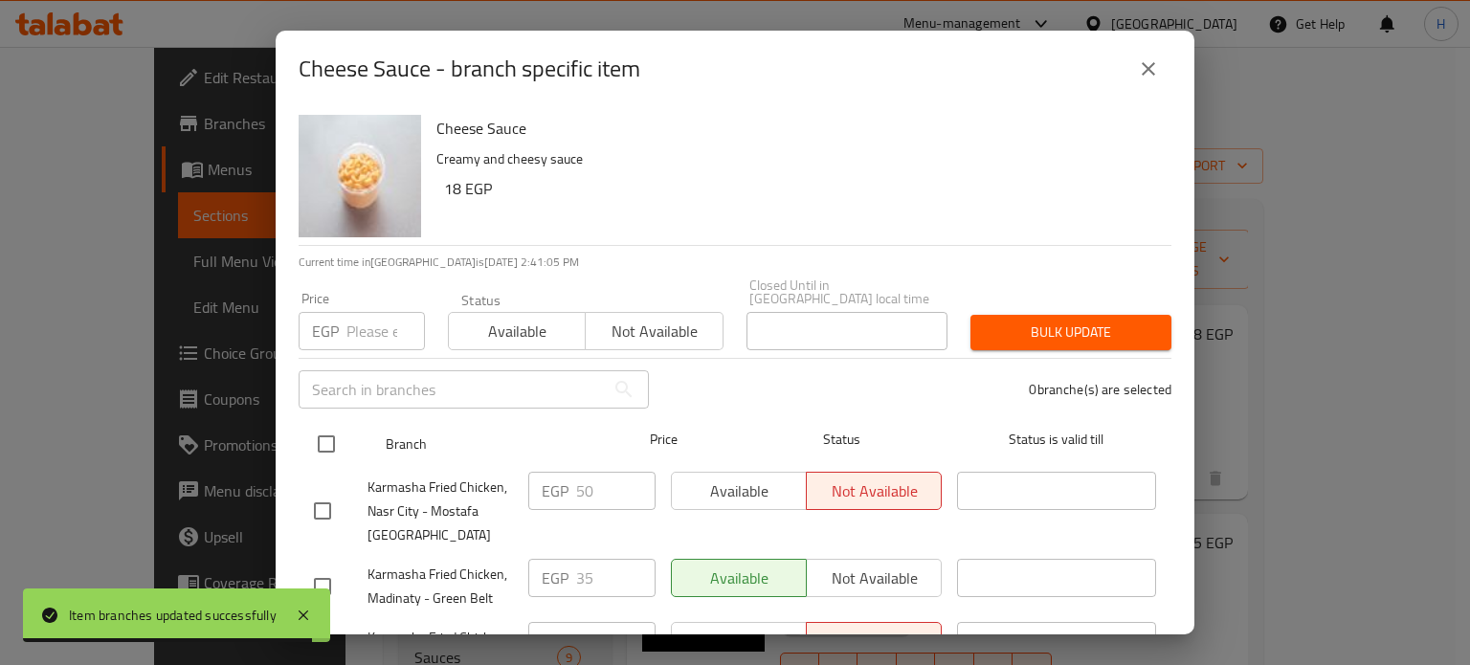
click at [325, 424] on input "checkbox" at bounding box center [326, 444] width 40 height 40
checkbox input "true"
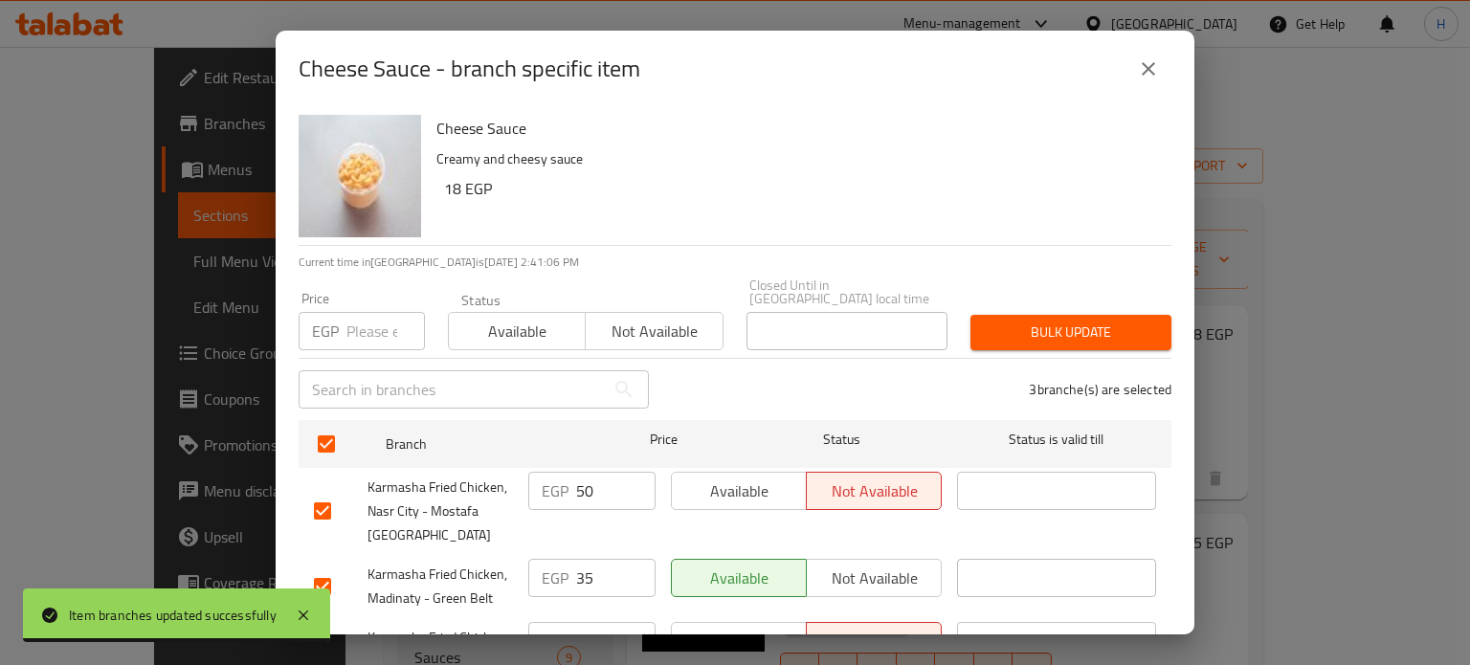
click at [360, 322] on input "number" at bounding box center [385, 331] width 78 height 38
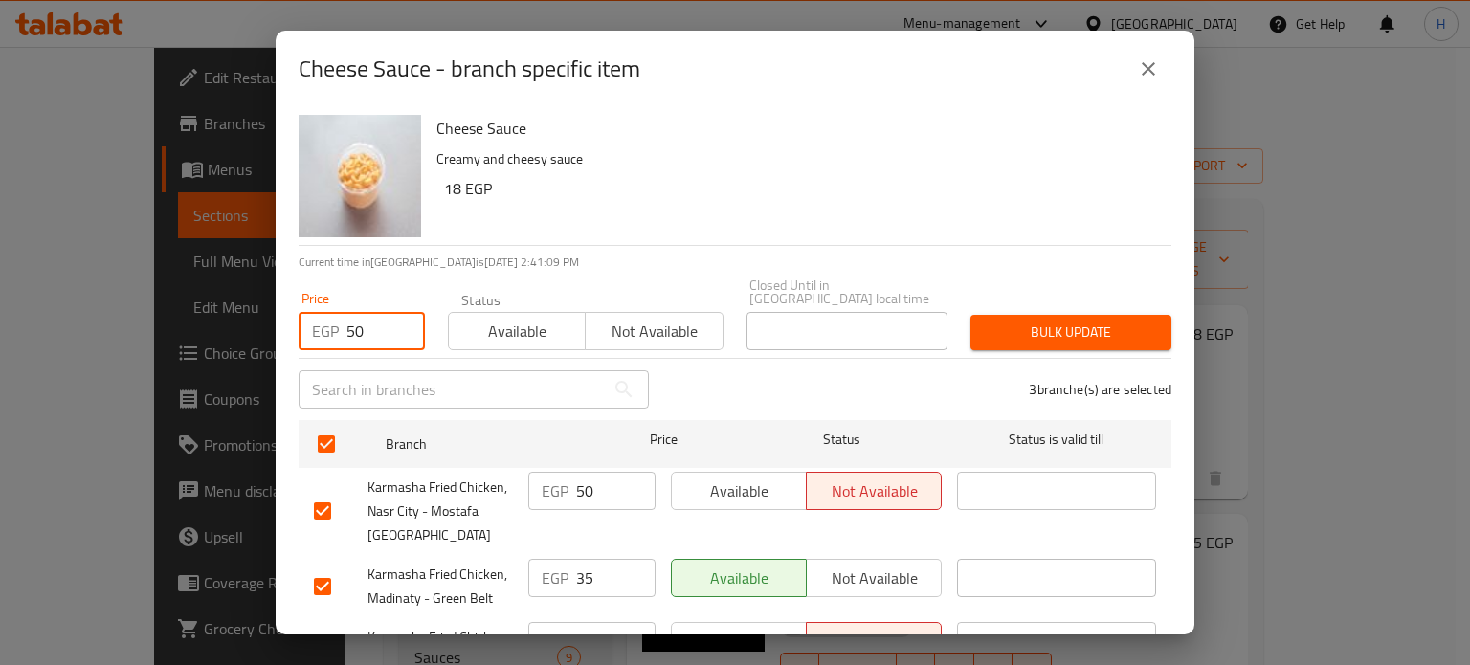
type input "50"
click at [1152, 65] on icon "close" at bounding box center [1148, 68] width 13 height 13
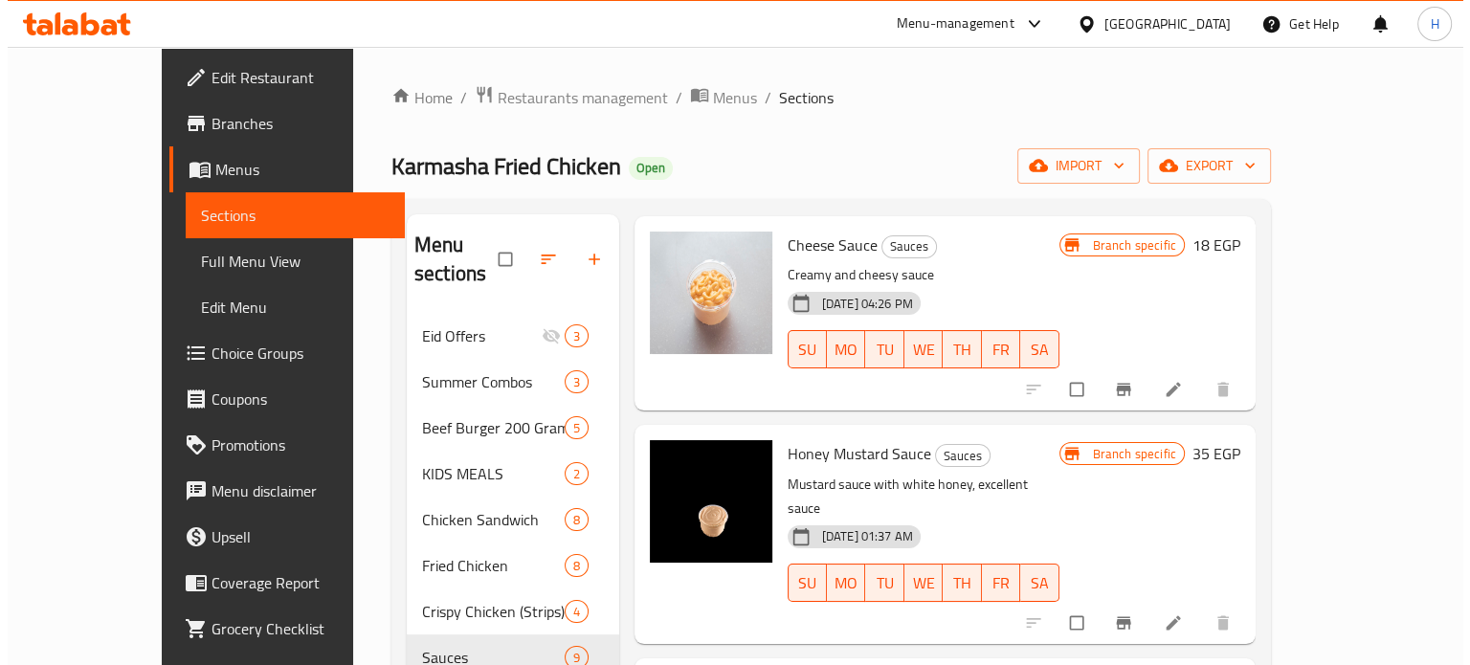
scroll to position [191, 0]
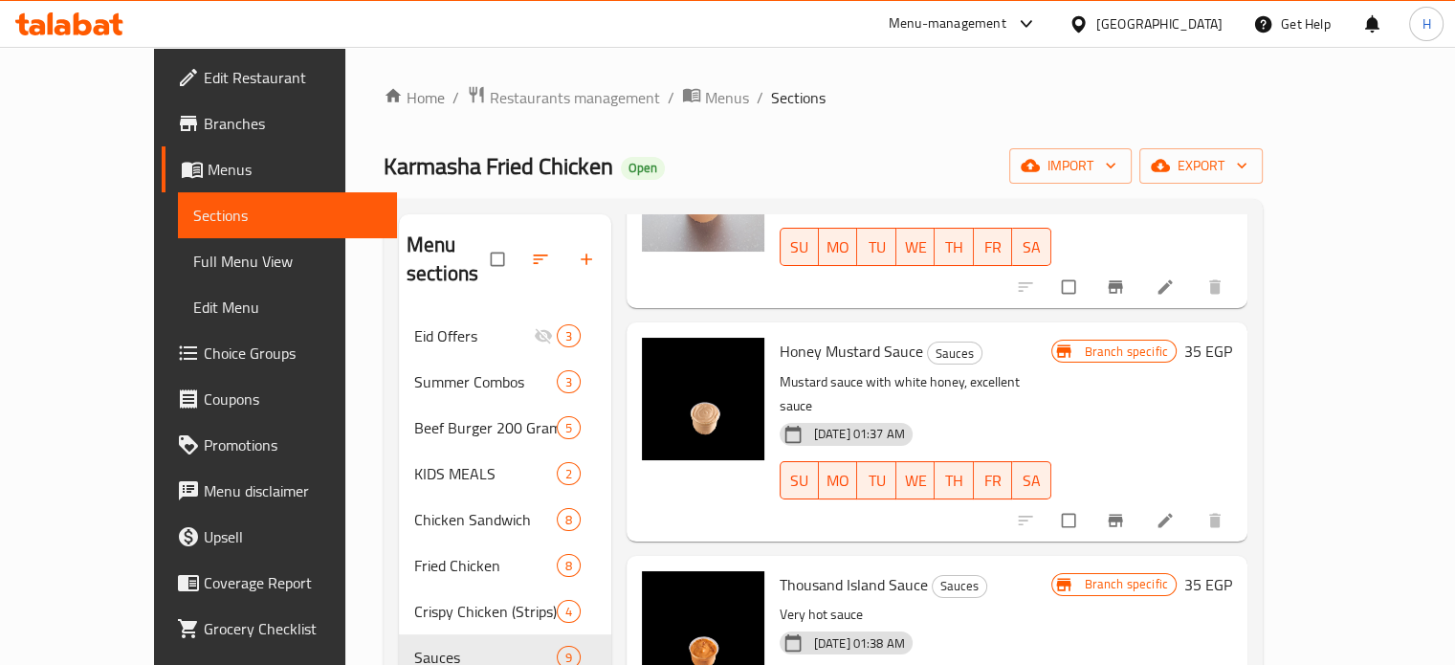
click at [1129, 511] on span "Branch-specific-item" at bounding box center [1117, 520] width 23 height 19
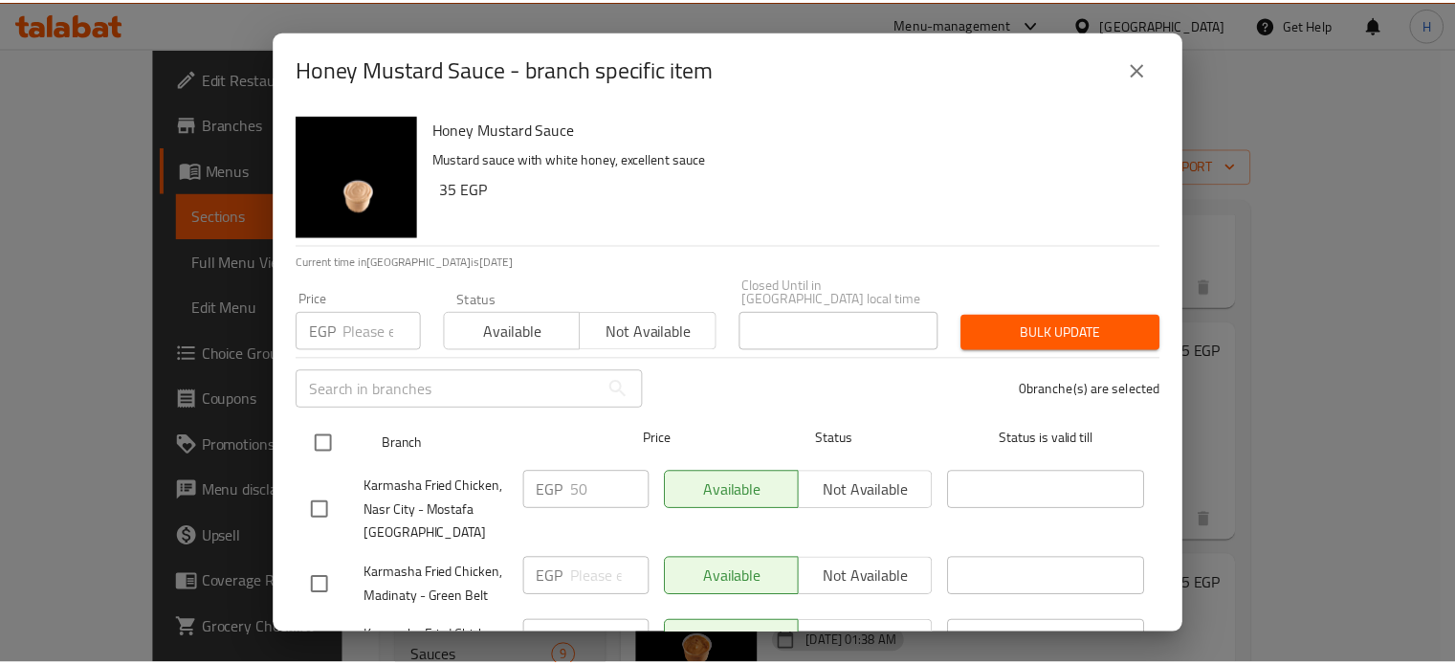
scroll to position [84, 0]
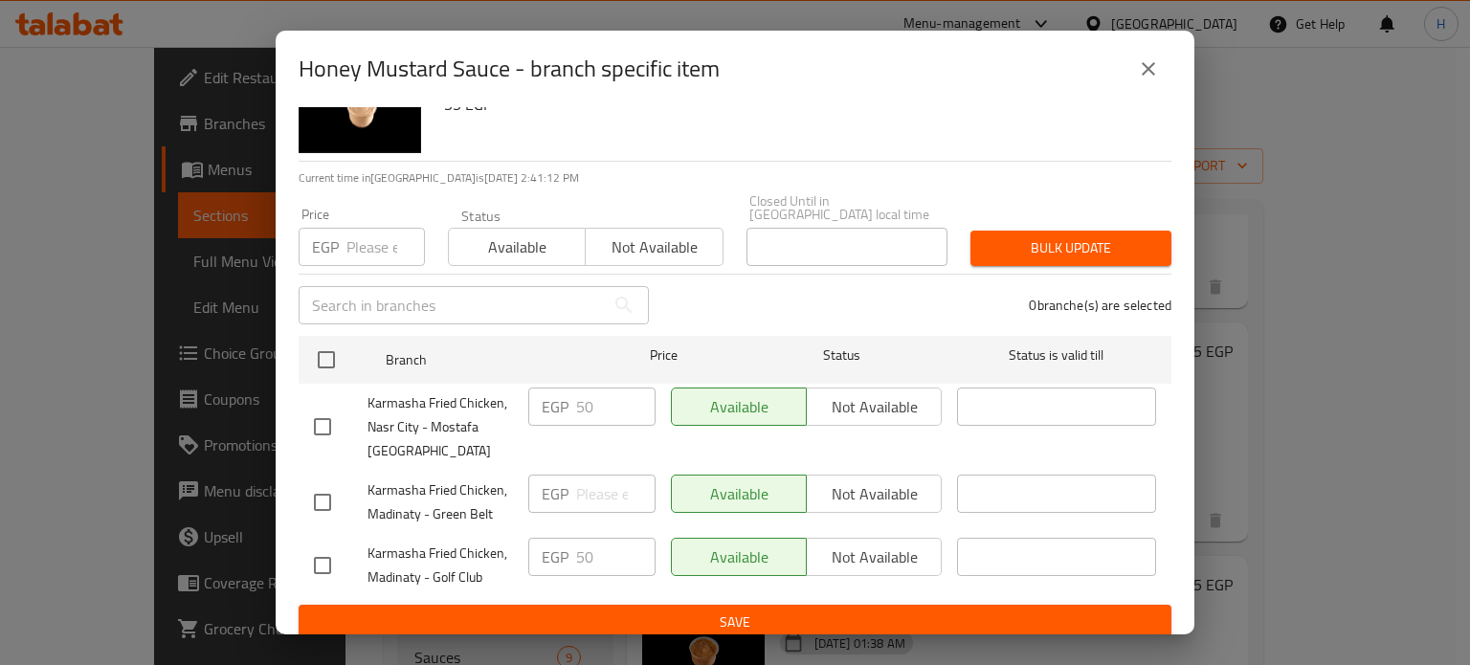
click at [1132, 77] on button "close" at bounding box center [1148, 69] width 46 height 46
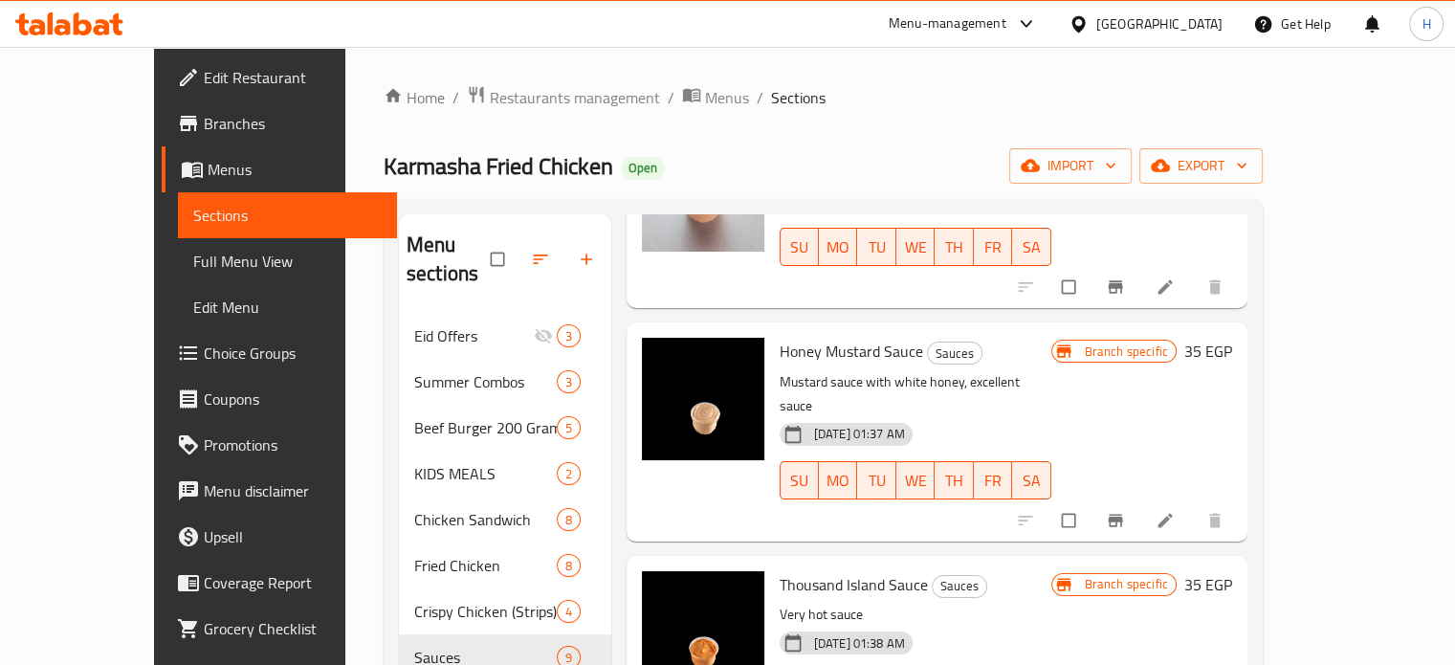
scroll to position [287, 0]
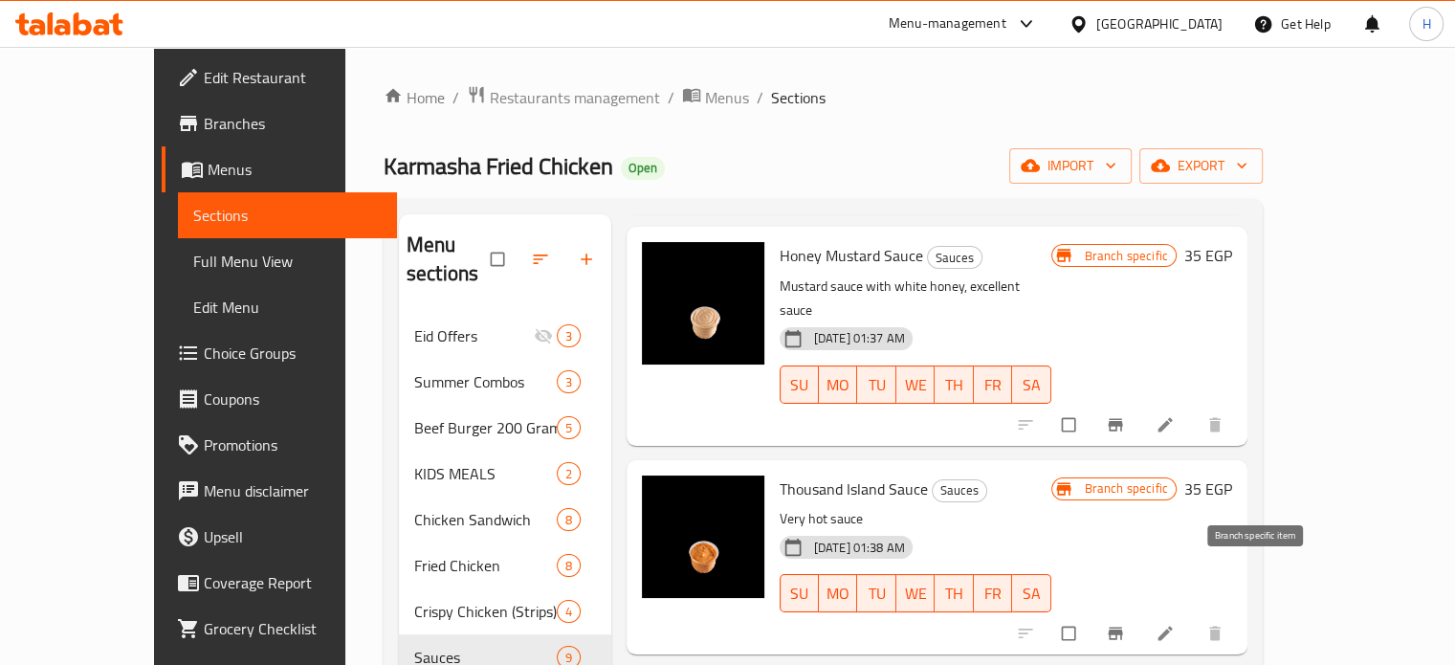
click at [1141, 612] on button "Branch-specific-item" at bounding box center [1118, 633] width 46 height 42
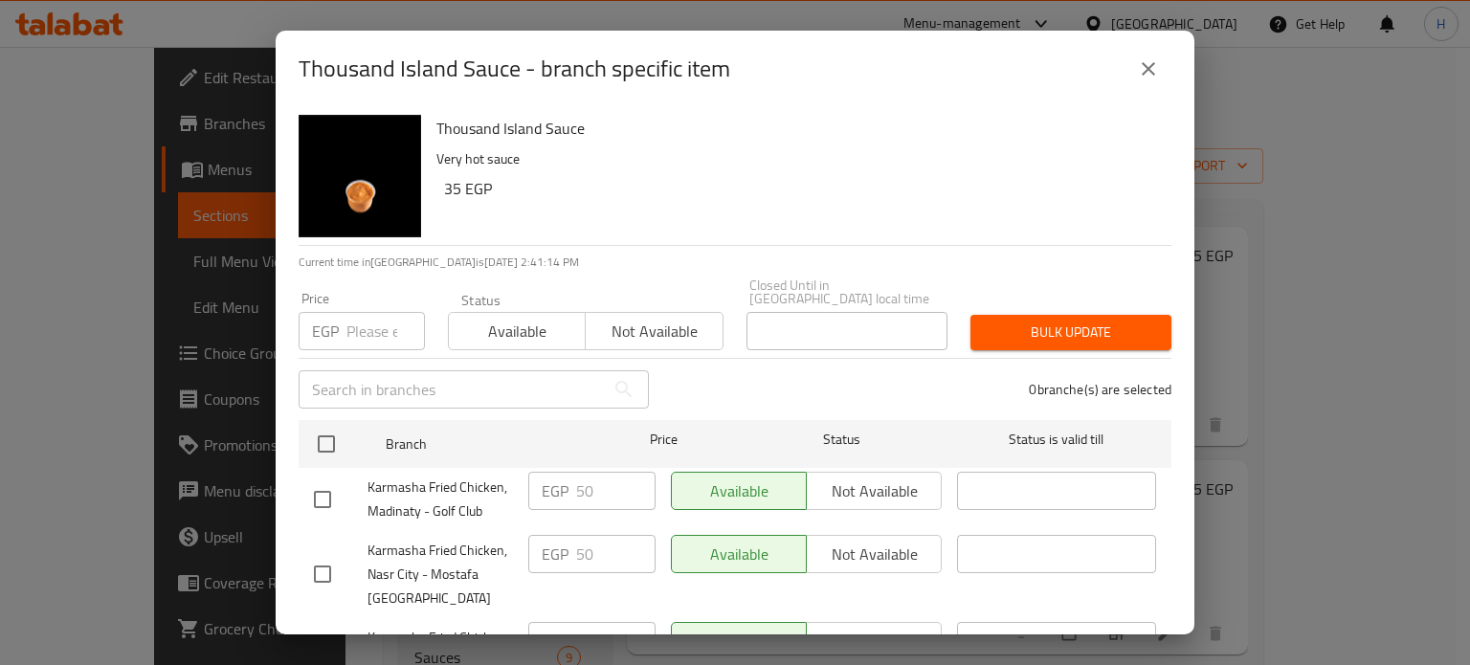
click at [1151, 85] on button "close" at bounding box center [1148, 69] width 46 height 46
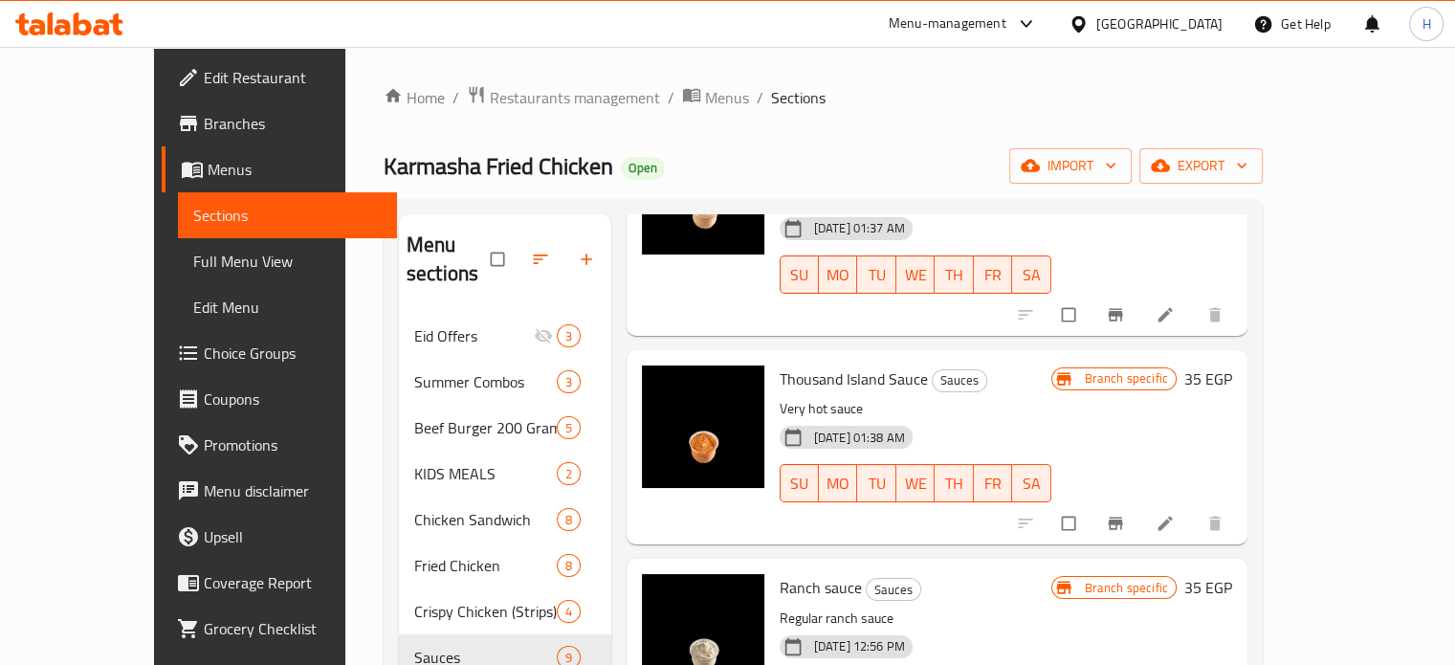
scroll to position [478, 0]
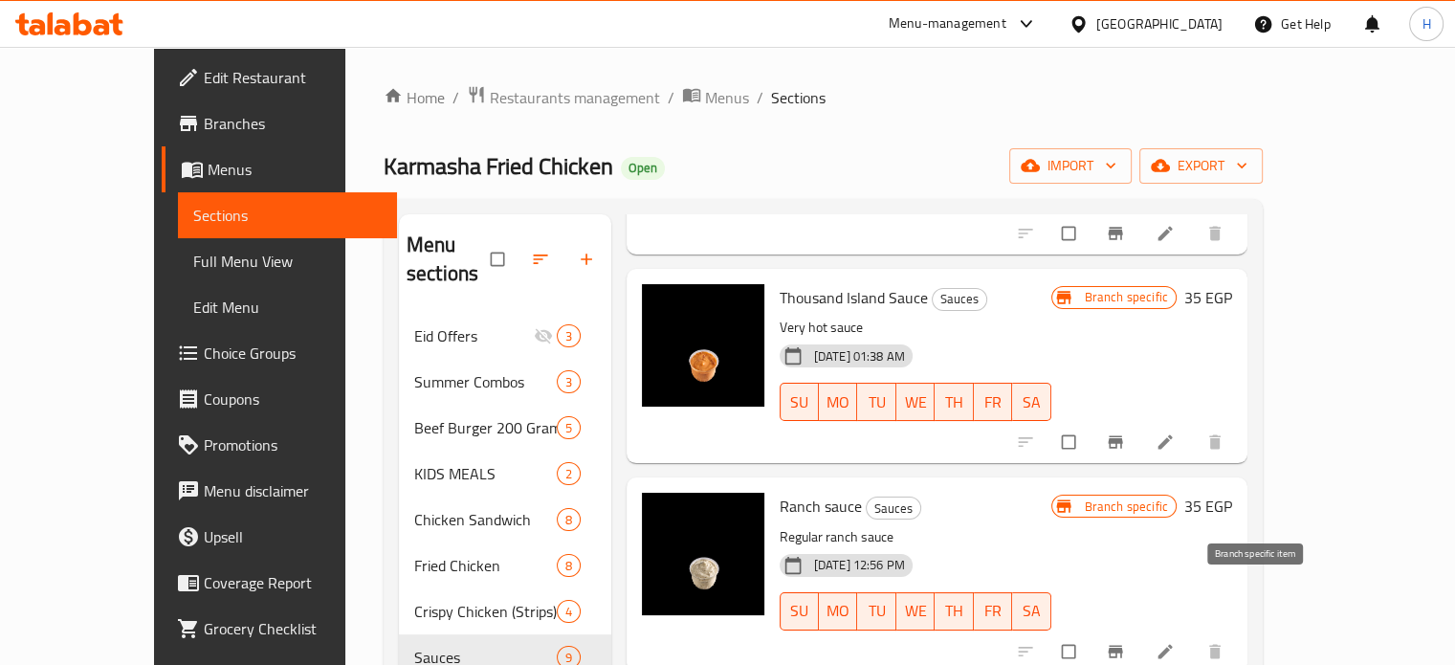
click at [1141, 631] on button "Branch-specific-item" at bounding box center [1118, 652] width 46 height 42
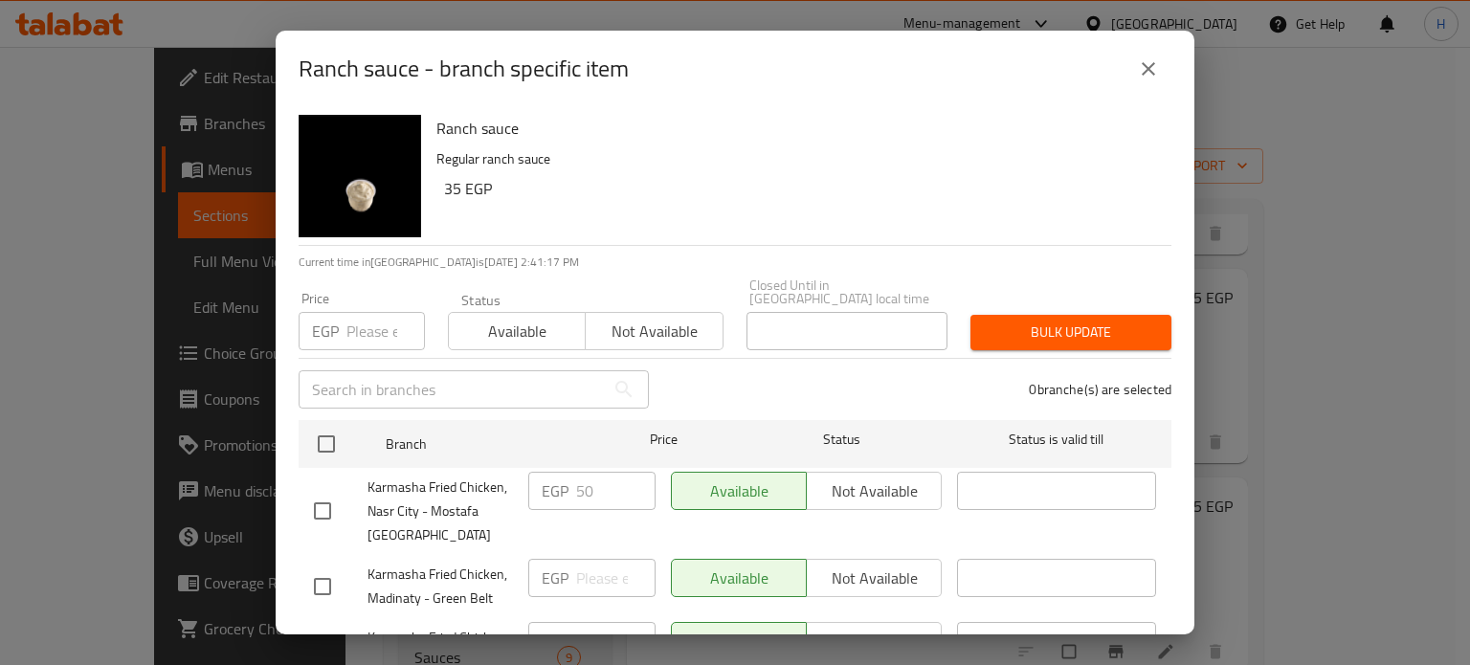
click at [1143, 78] on icon "close" at bounding box center [1148, 68] width 23 height 23
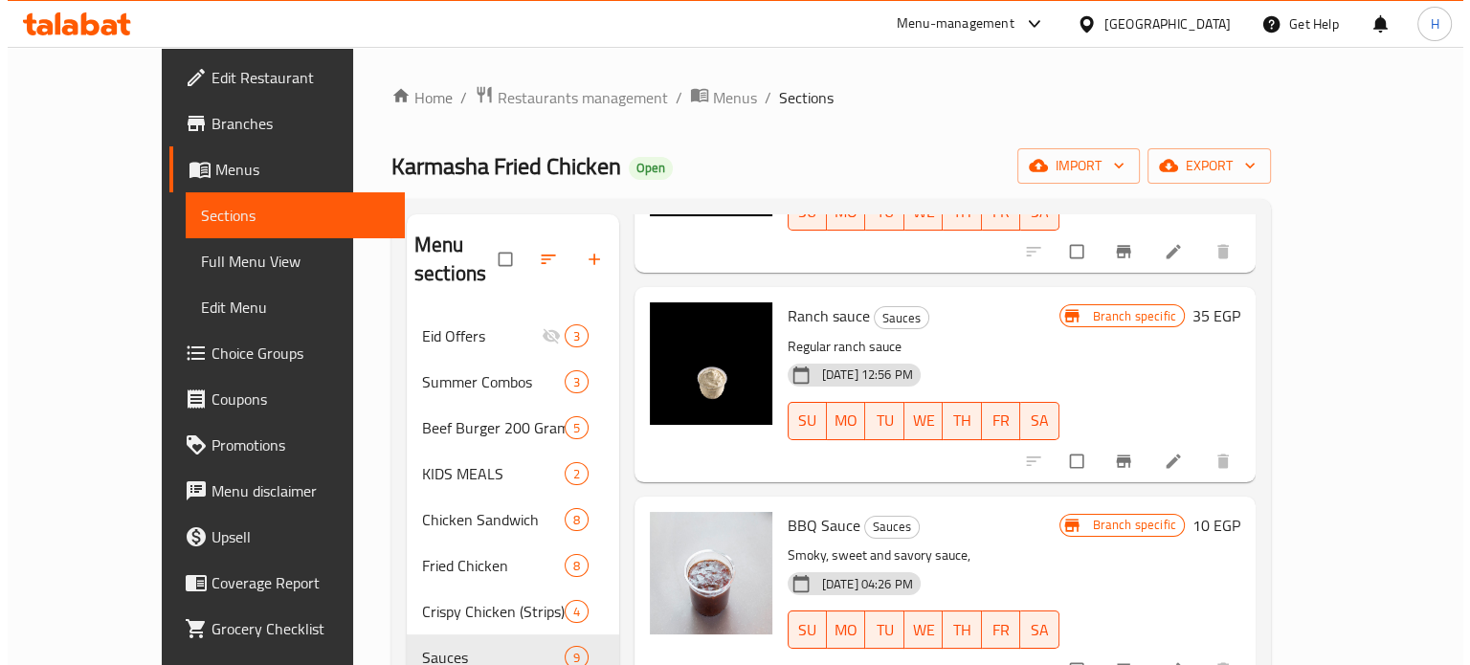
scroll to position [670, 0]
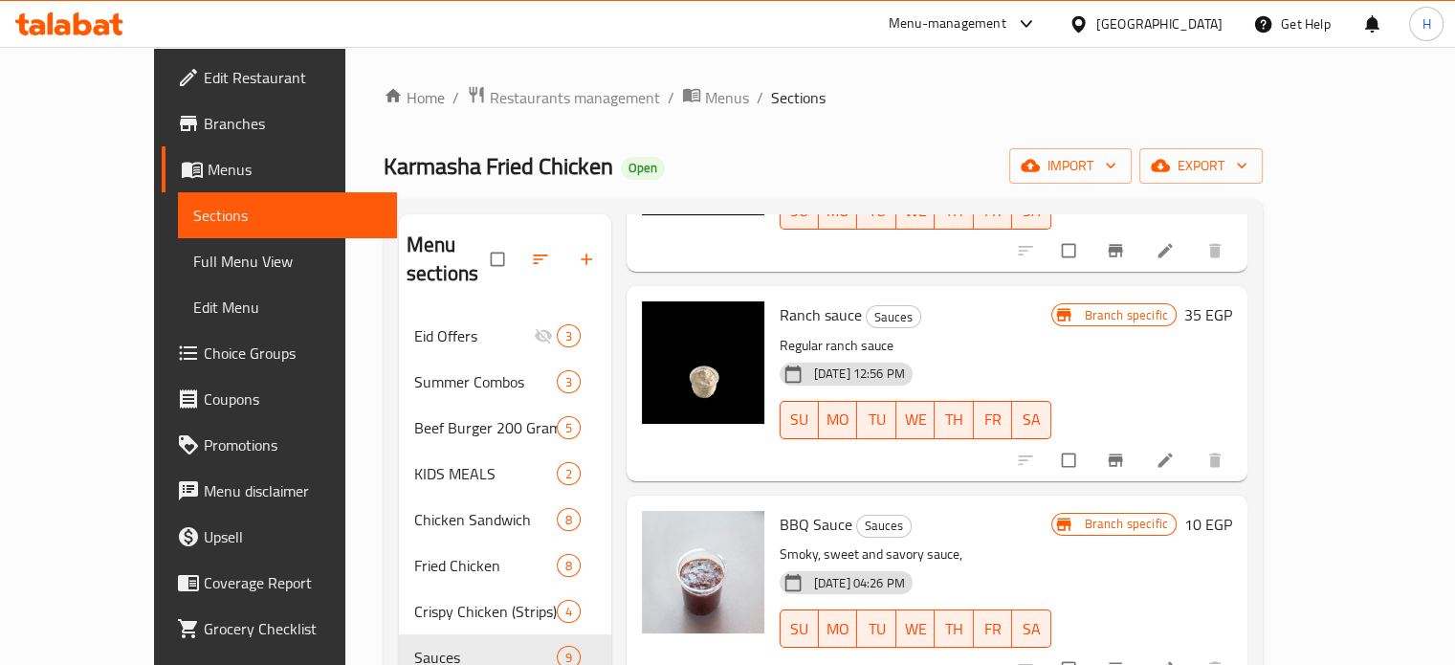
click at [1125, 659] on icon "Branch-specific-item" at bounding box center [1115, 668] width 19 height 19
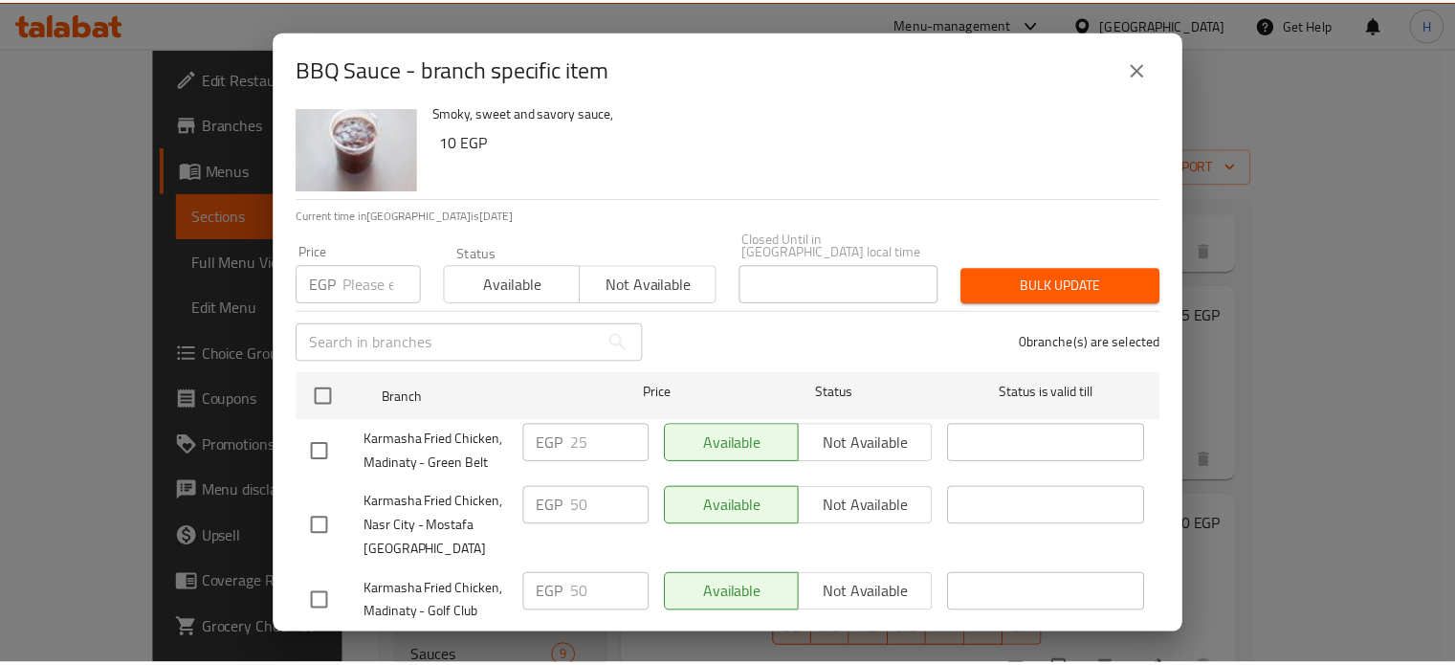
scroll to position [84, 0]
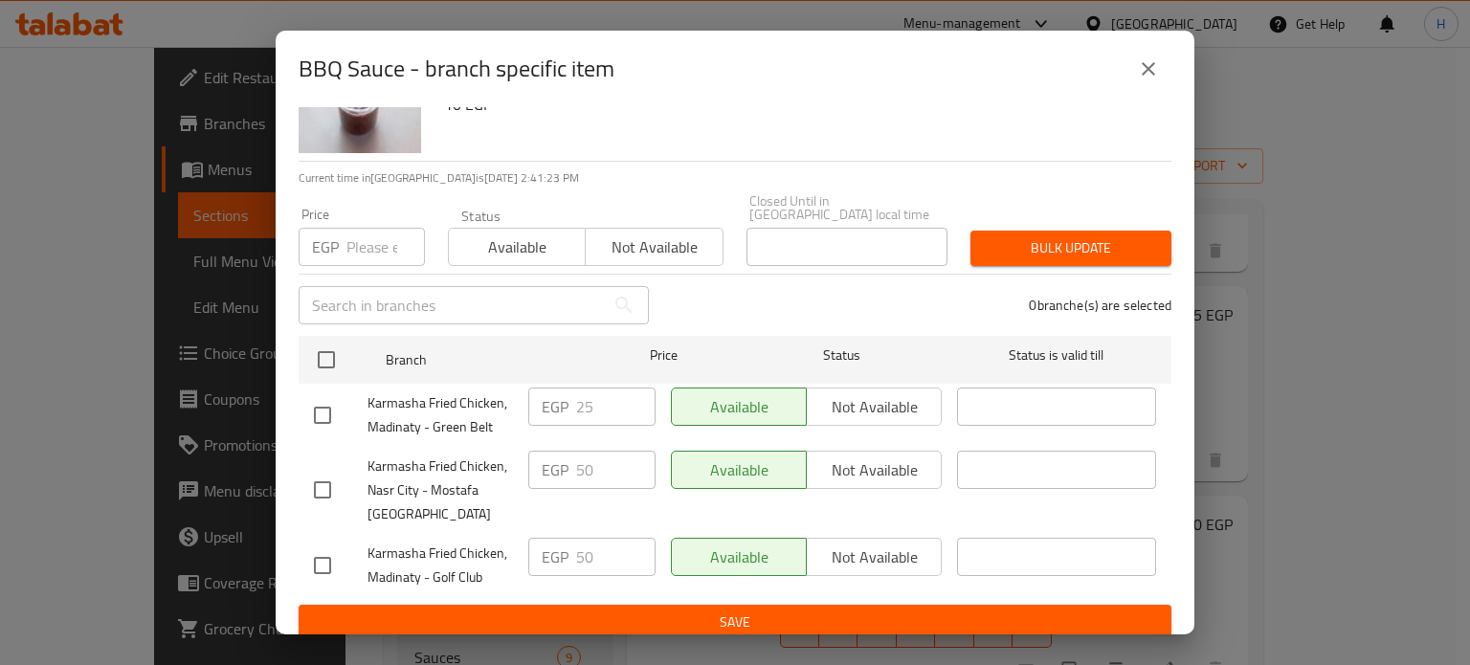
click at [1156, 61] on icon "close" at bounding box center [1148, 68] width 23 height 23
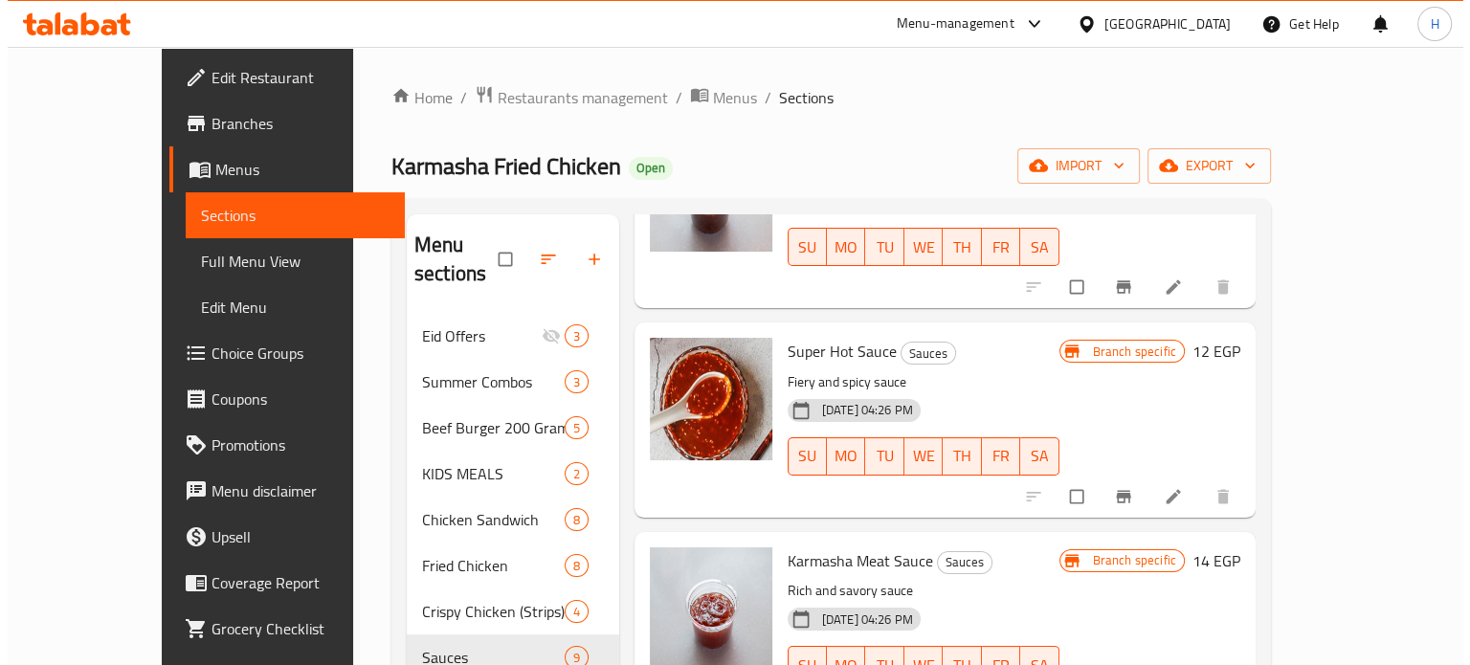
scroll to position [1053, 0]
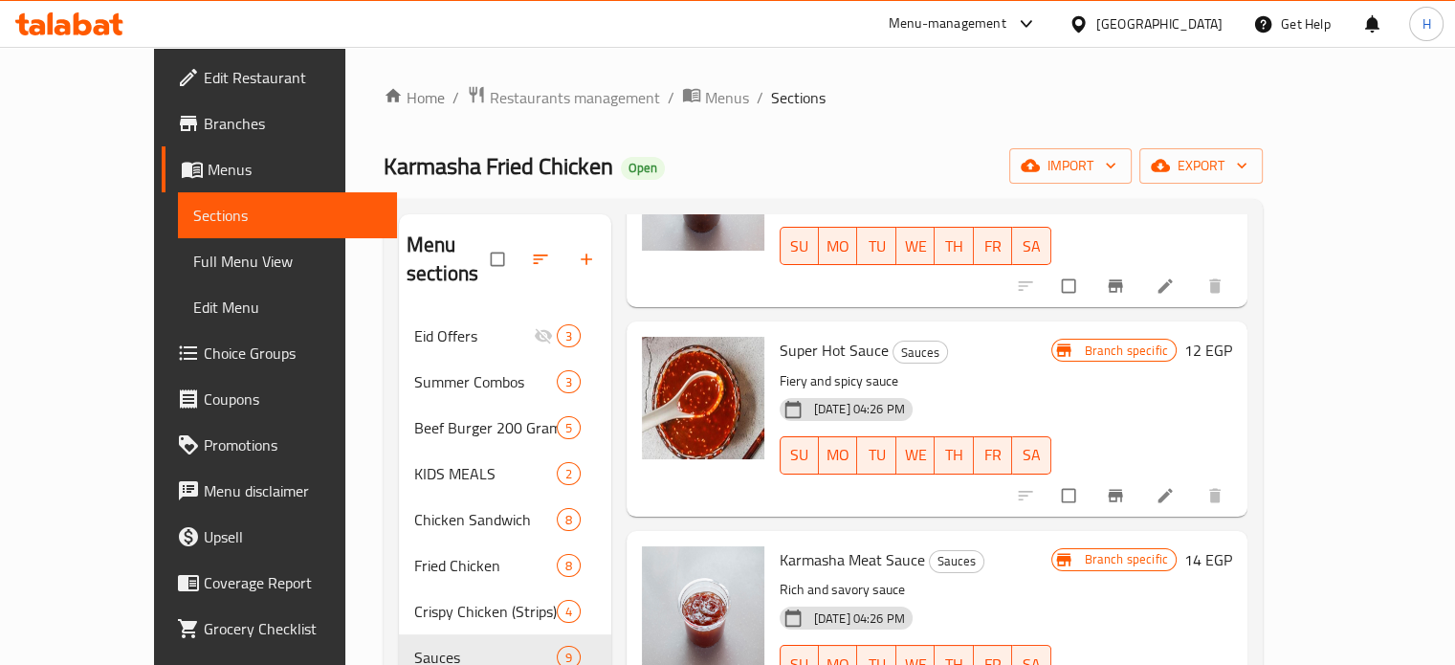
click at [1125, 486] on icon "Branch-specific-item" at bounding box center [1115, 495] width 19 height 19
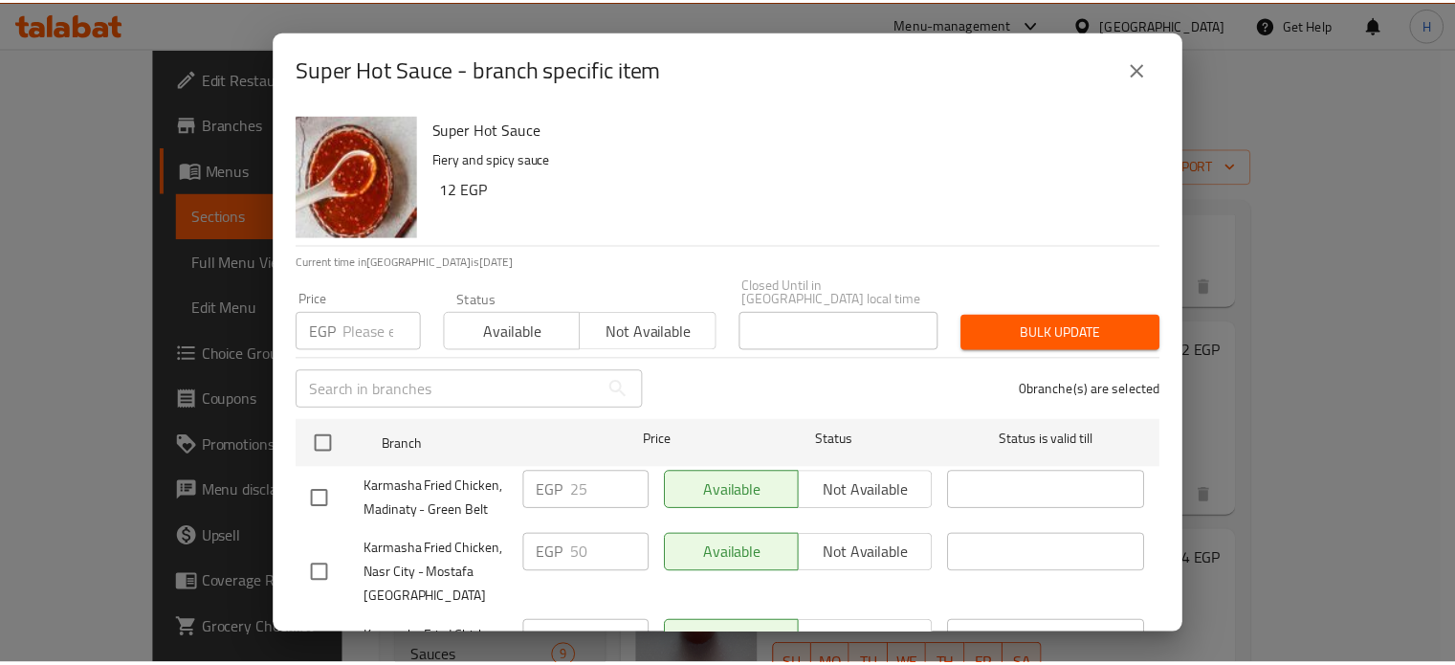
scroll to position [84, 0]
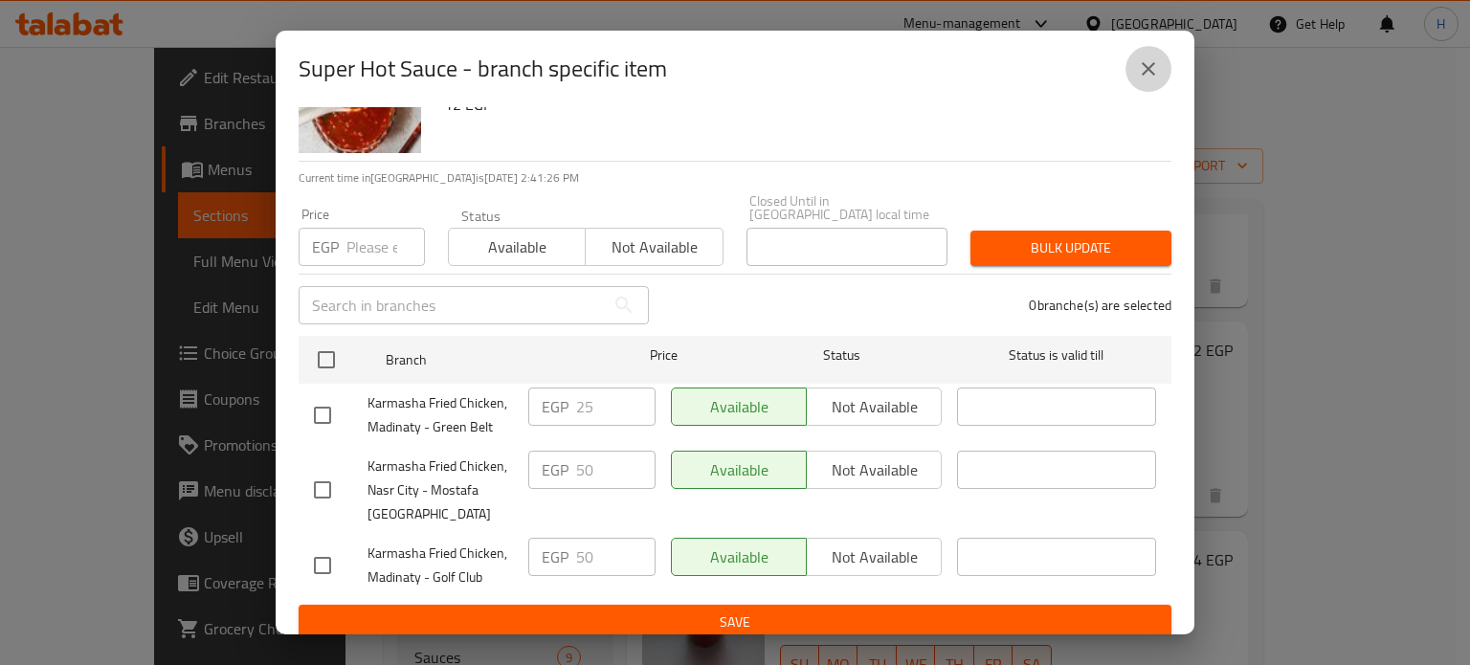
click at [1148, 63] on icon "close" at bounding box center [1148, 68] width 23 height 23
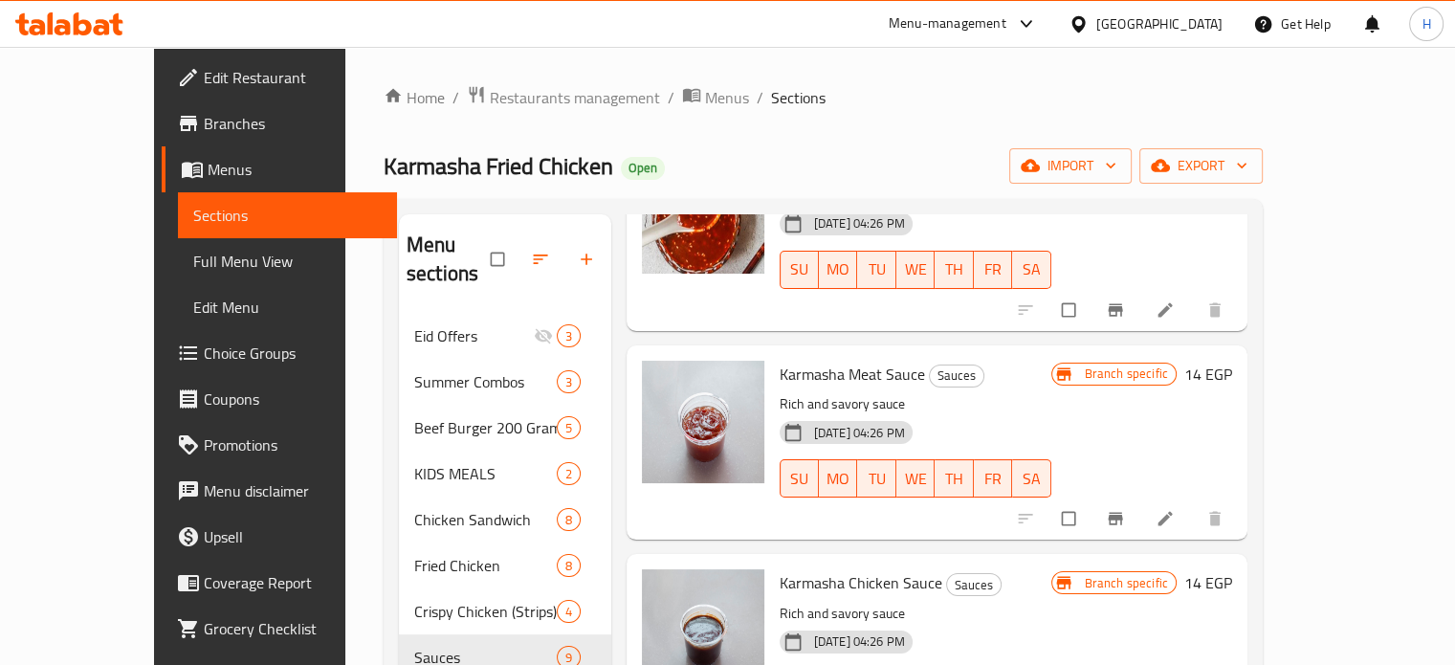
scroll to position [1244, 0]
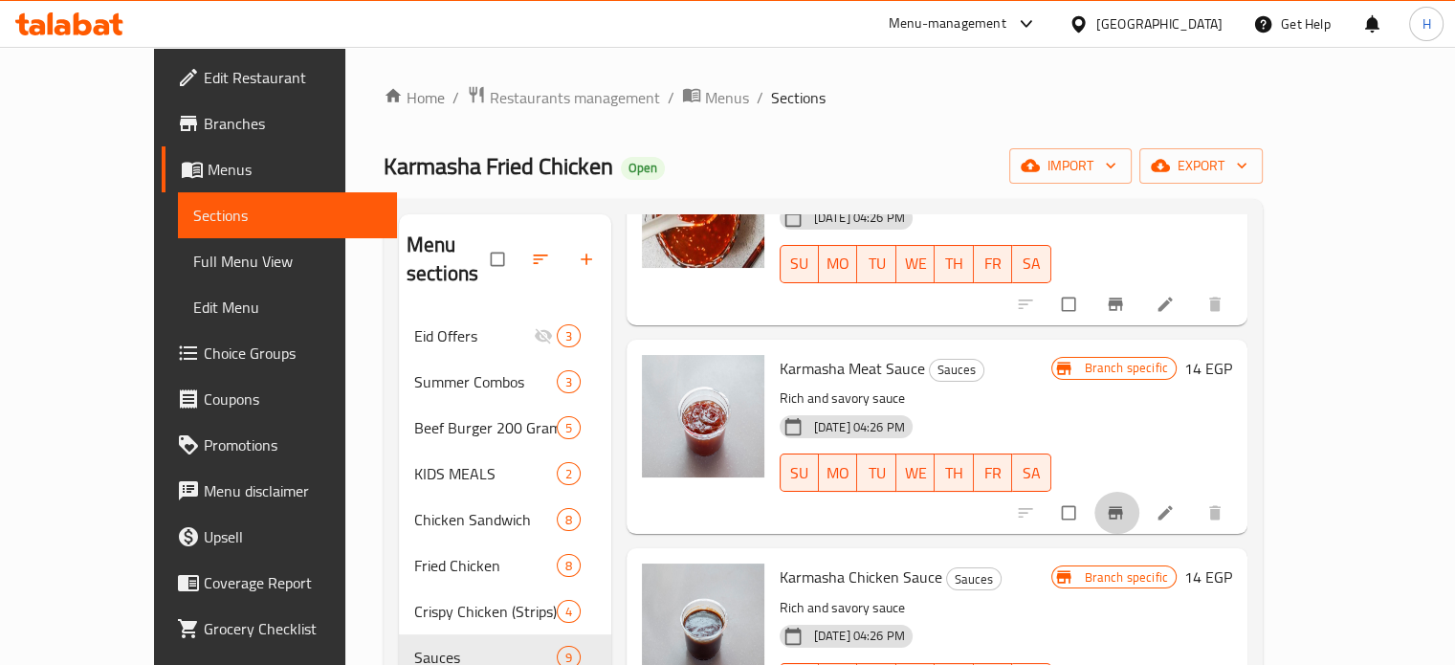
click at [1141, 492] on button "Branch-specific-item" at bounding box center [1118, 513] width 46 height 42
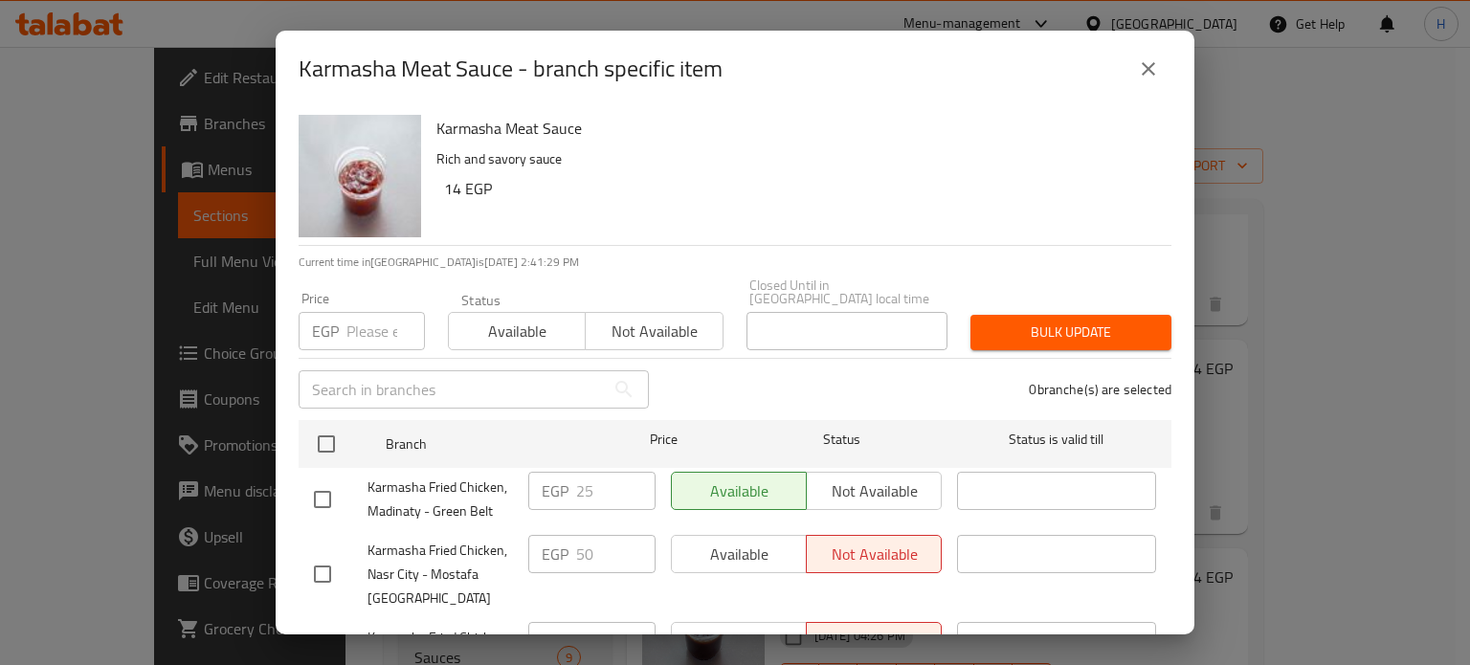
click at [1131, 68] on button "close" at bounding box center [1148, 69] width 46 height 46
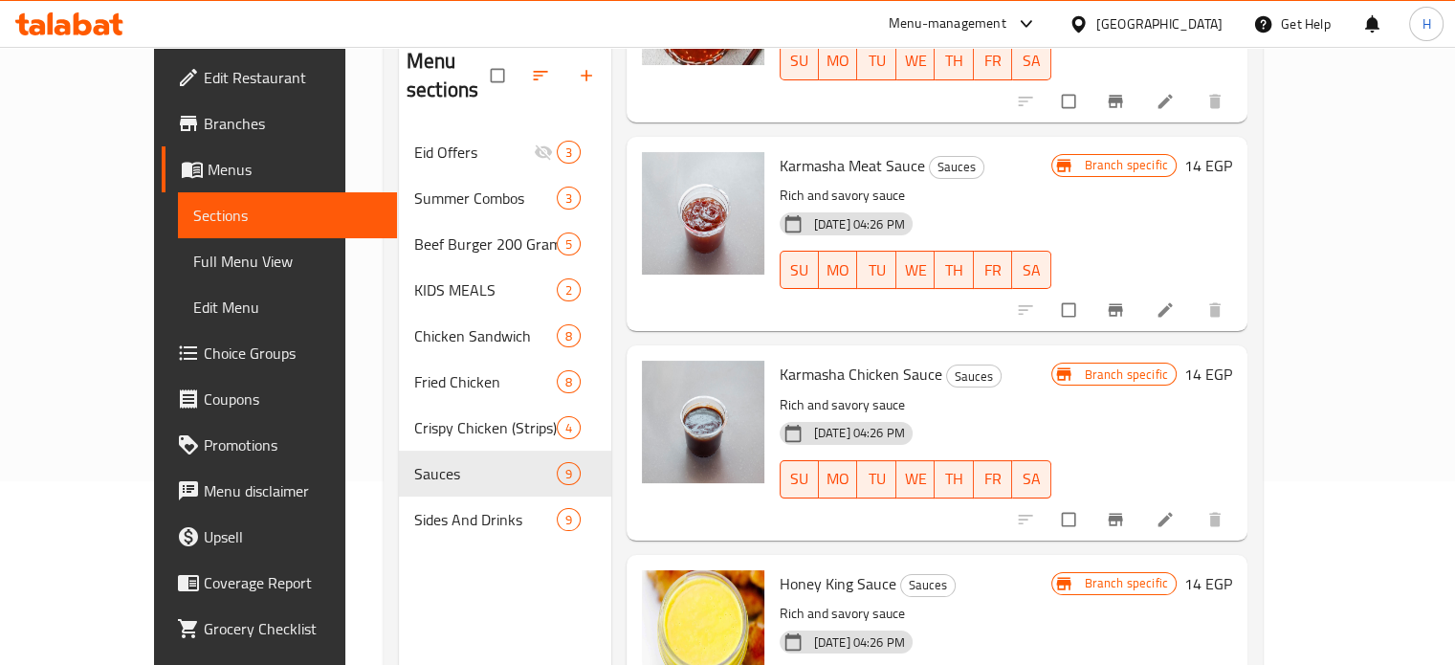
scroll to position [191, 0]
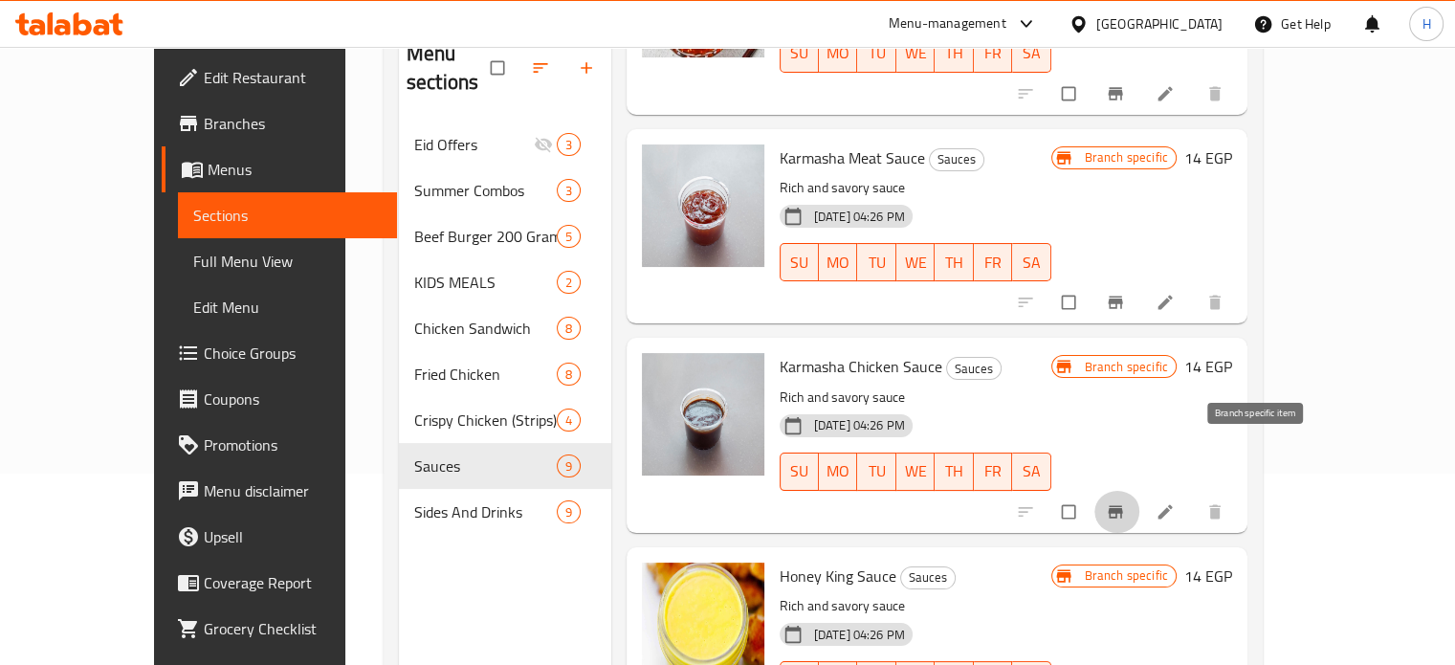
click at [1125, 502] on icon "Branch-specific-item" at bounding box center [1115, 511] width 19 height 19
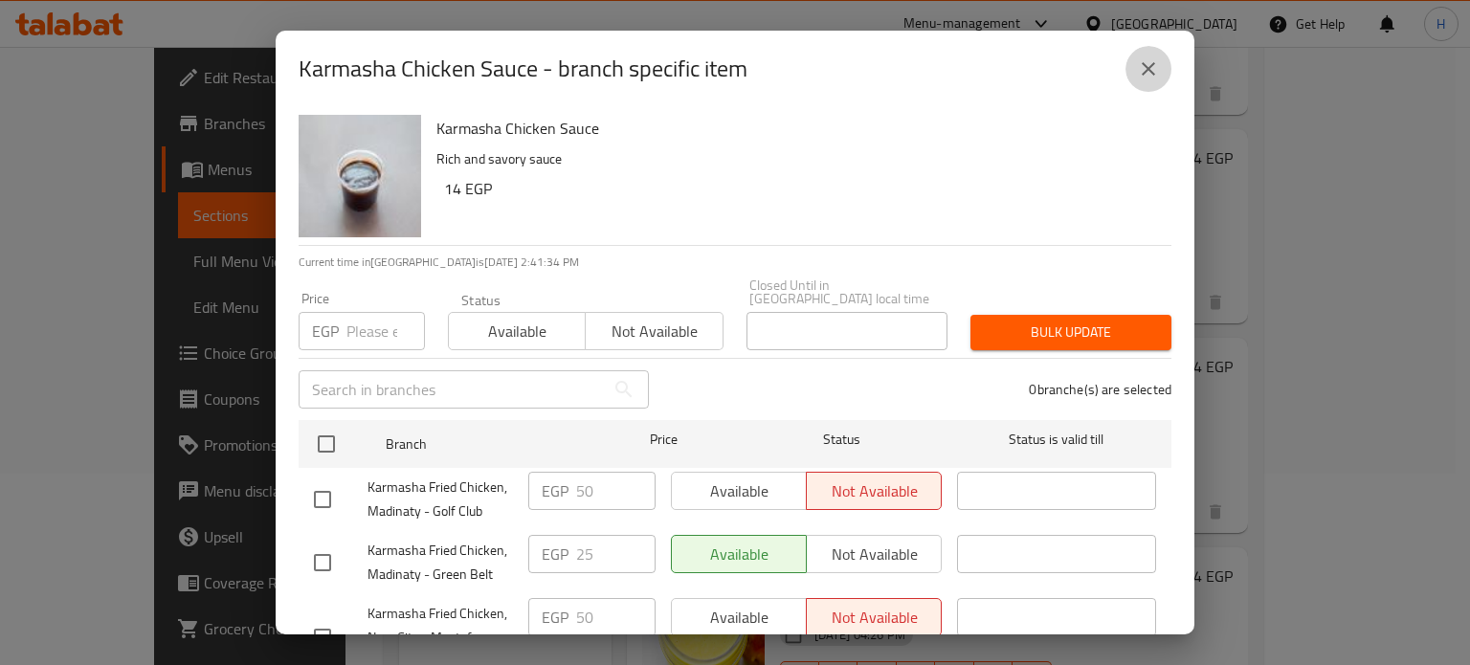
click at [1148, 68] on icon "close" at bounding box center [1148, 68] width 13 height 13
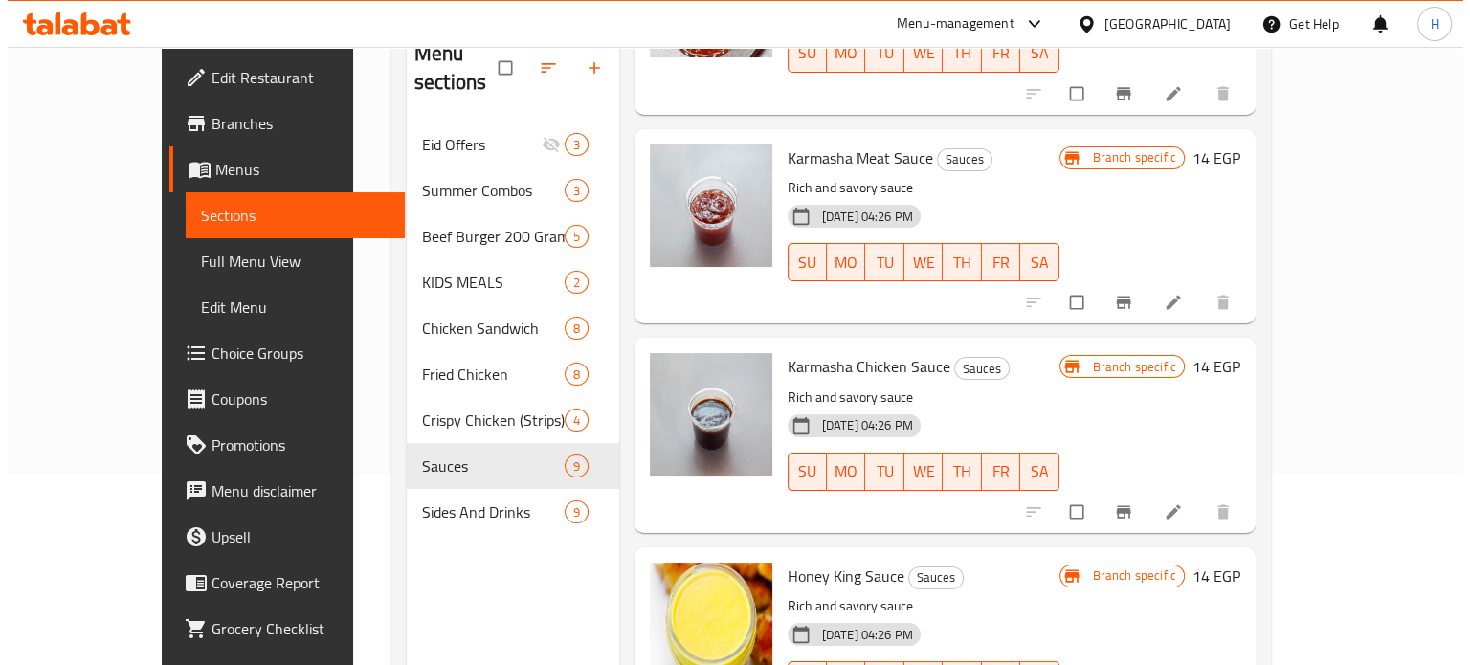
scroll to position [268, 0]
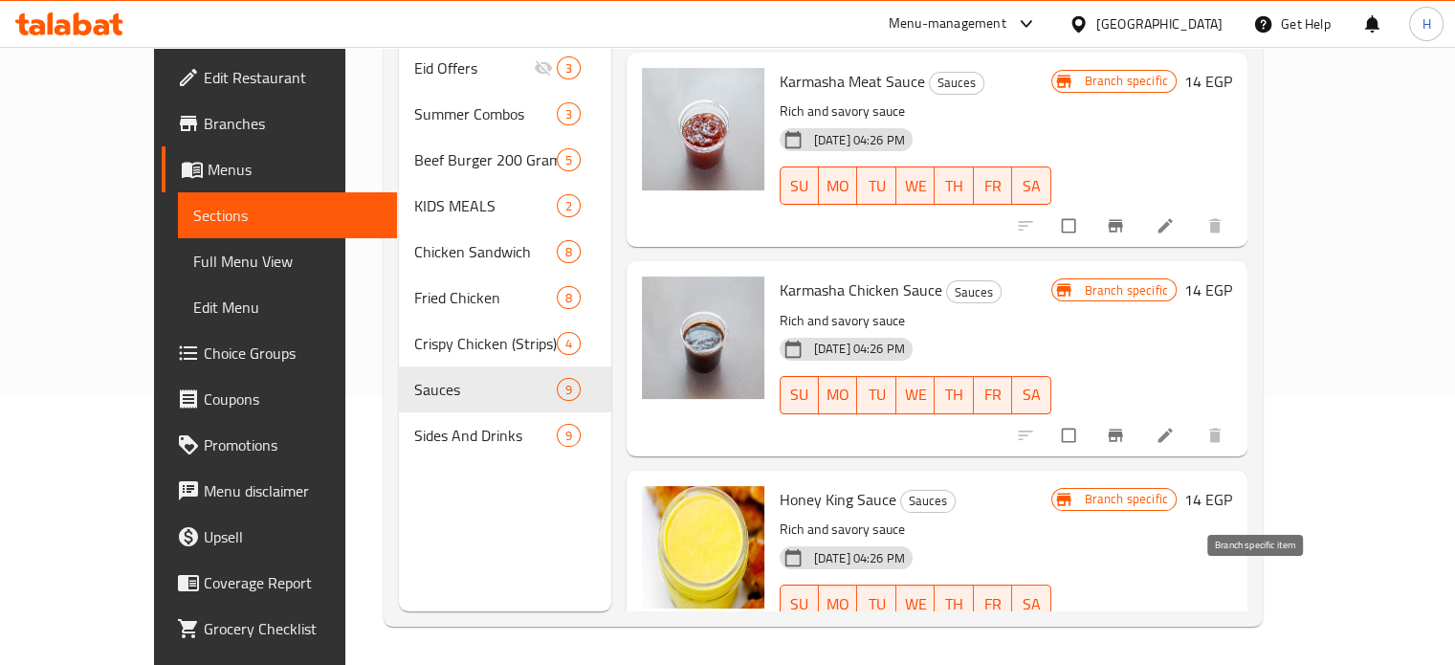
click at [1122, 637] on icon "Branch-specific-item" at bounding box center [1115, 643] width 14 height 12
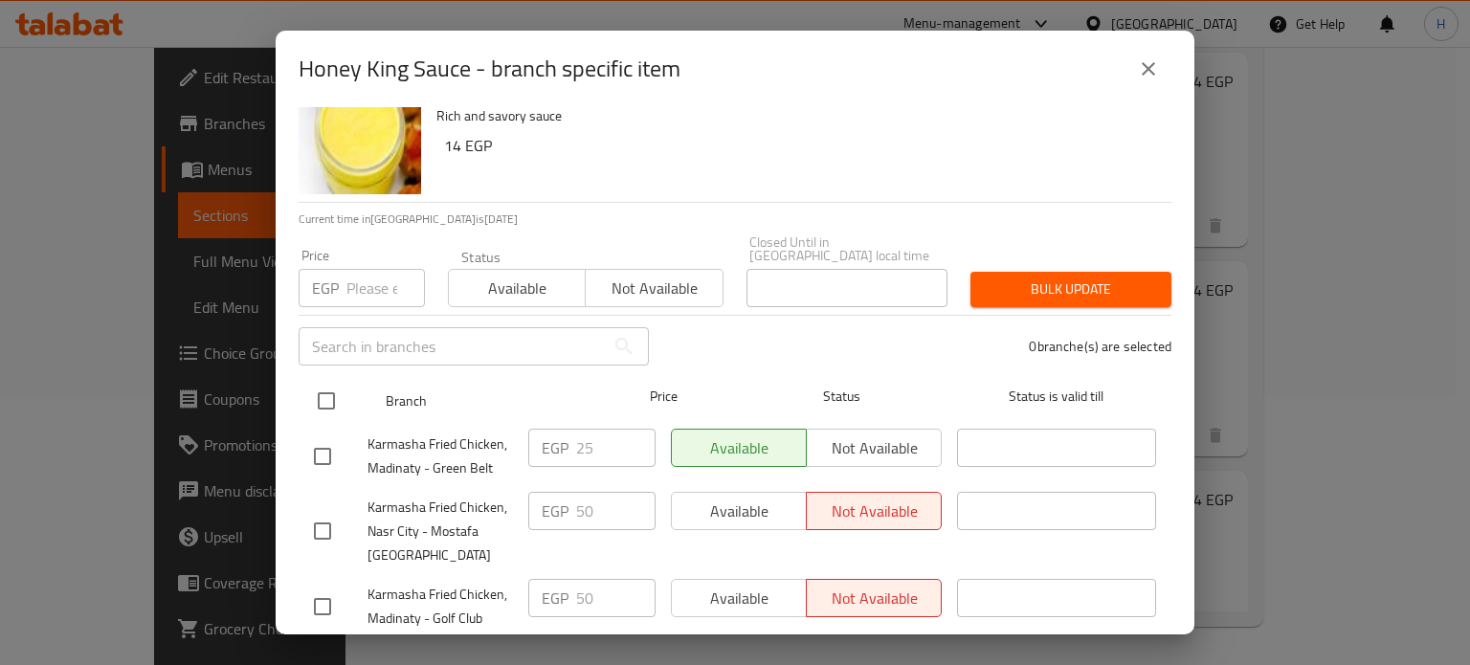
scroll to position [84, 0]
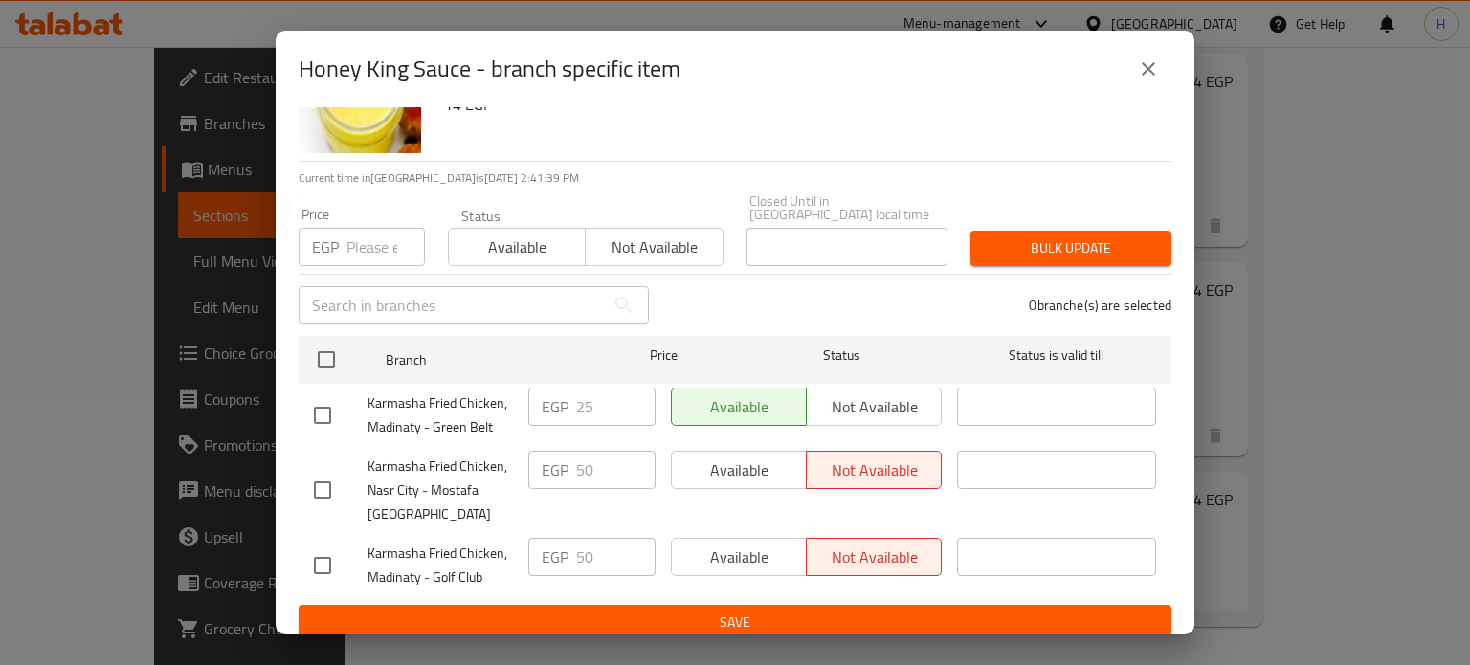
click at [1154, 67] on icon "close" at bounding box center [1148, 68] width 23 height 23
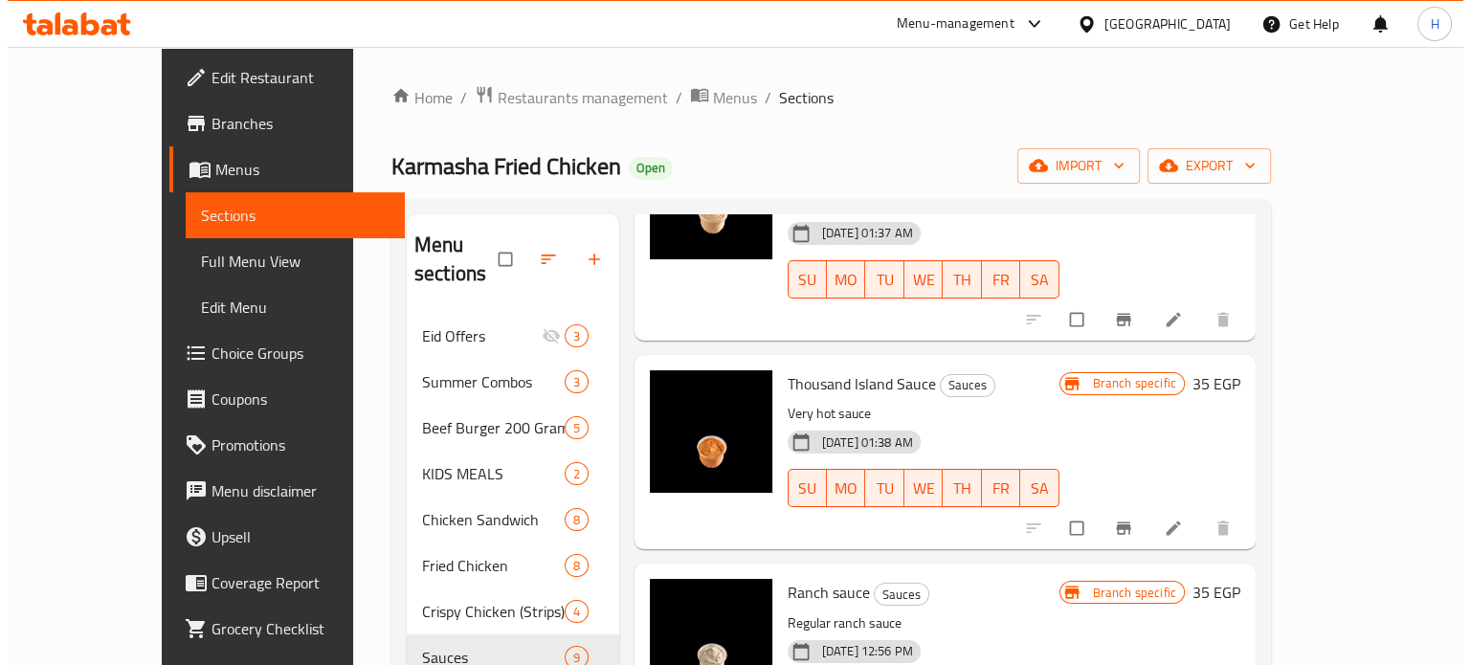
scroll to position [211, 0]
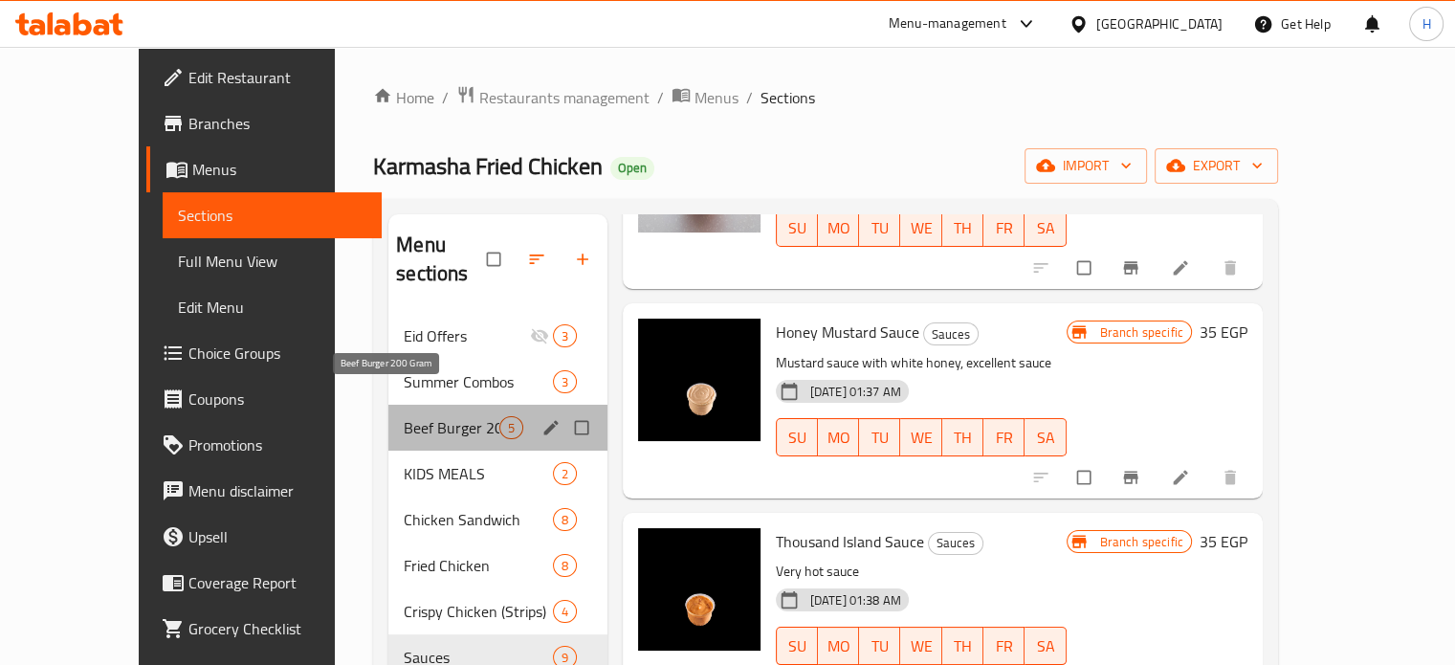
click at [404, 416] on span "Beef Burger 200 Gram" at bounding box center [451, 427] width 95 height 23
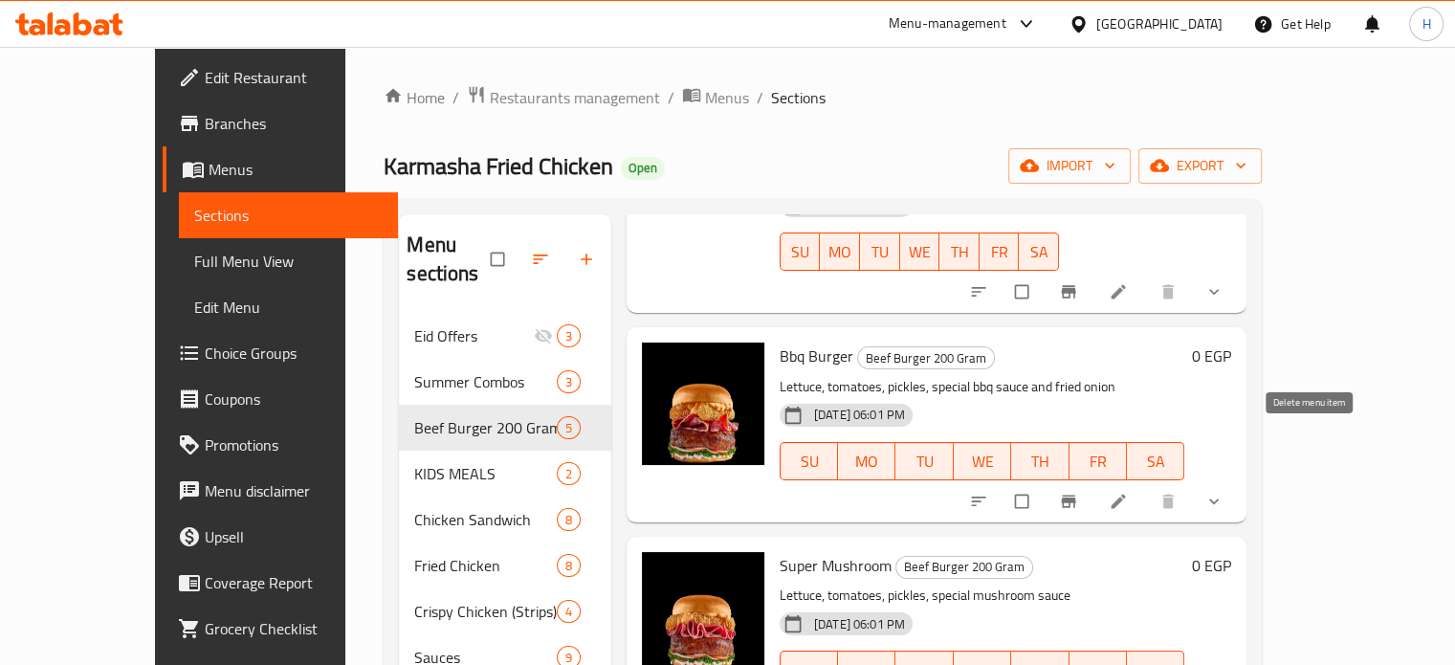
click at [1239, 480] on button "show more" at bounding box center [1216, 501] width 46 height 42
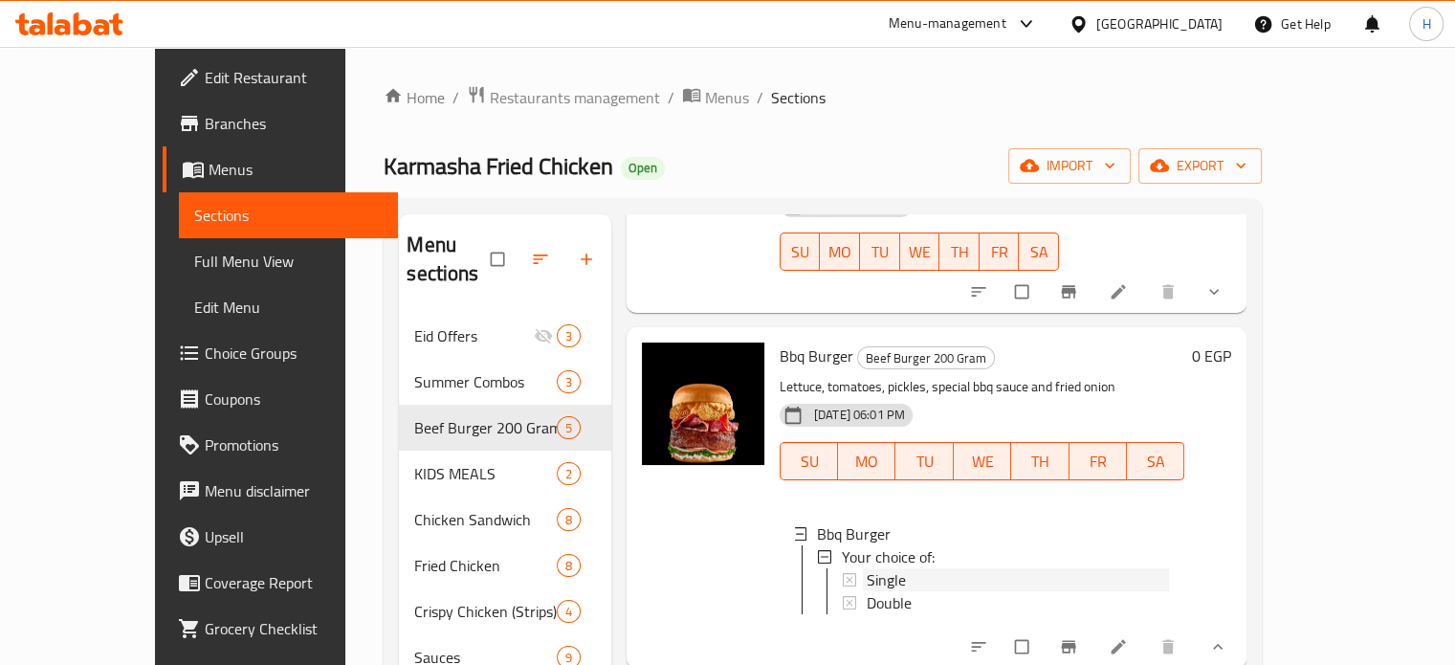
click at [883, 568] on div "Single" at bounding box center [1018, 579] width 302 height 23
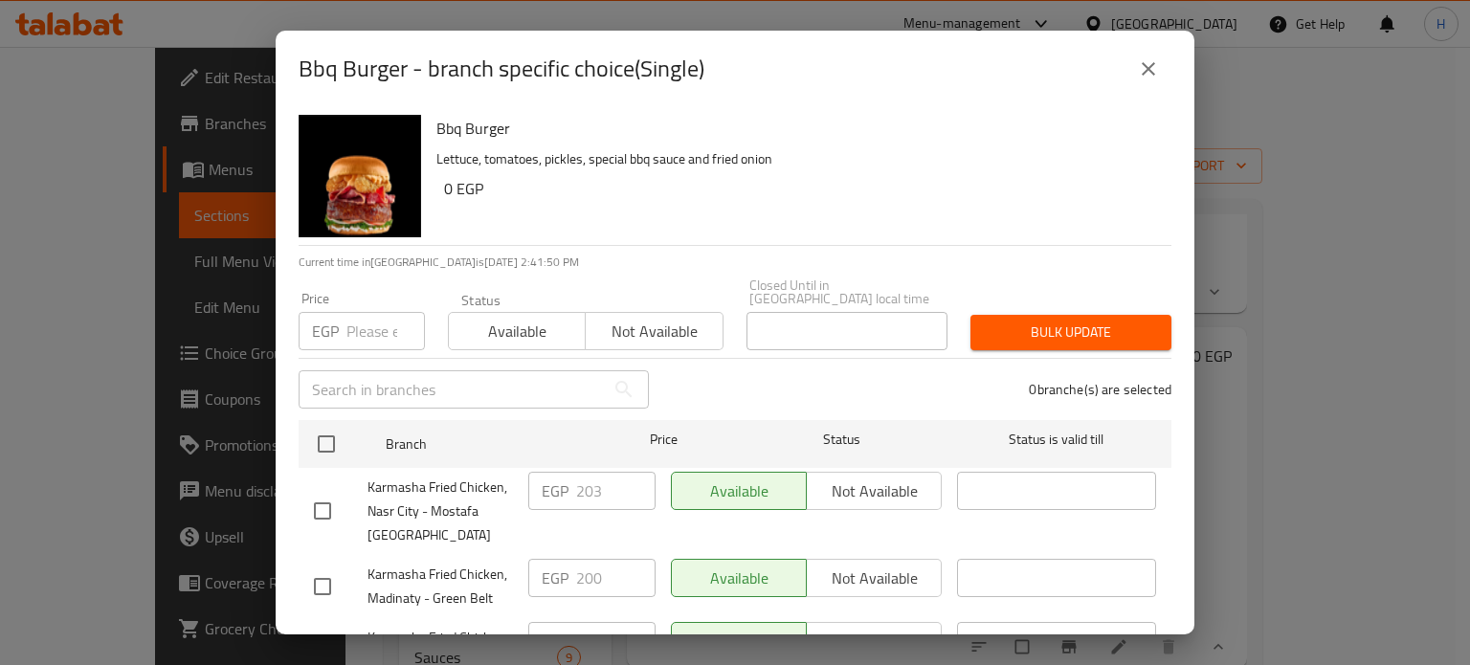
click at [1158, 59] on icon "close" at bounding box center [1148, 68] width 23 height 23
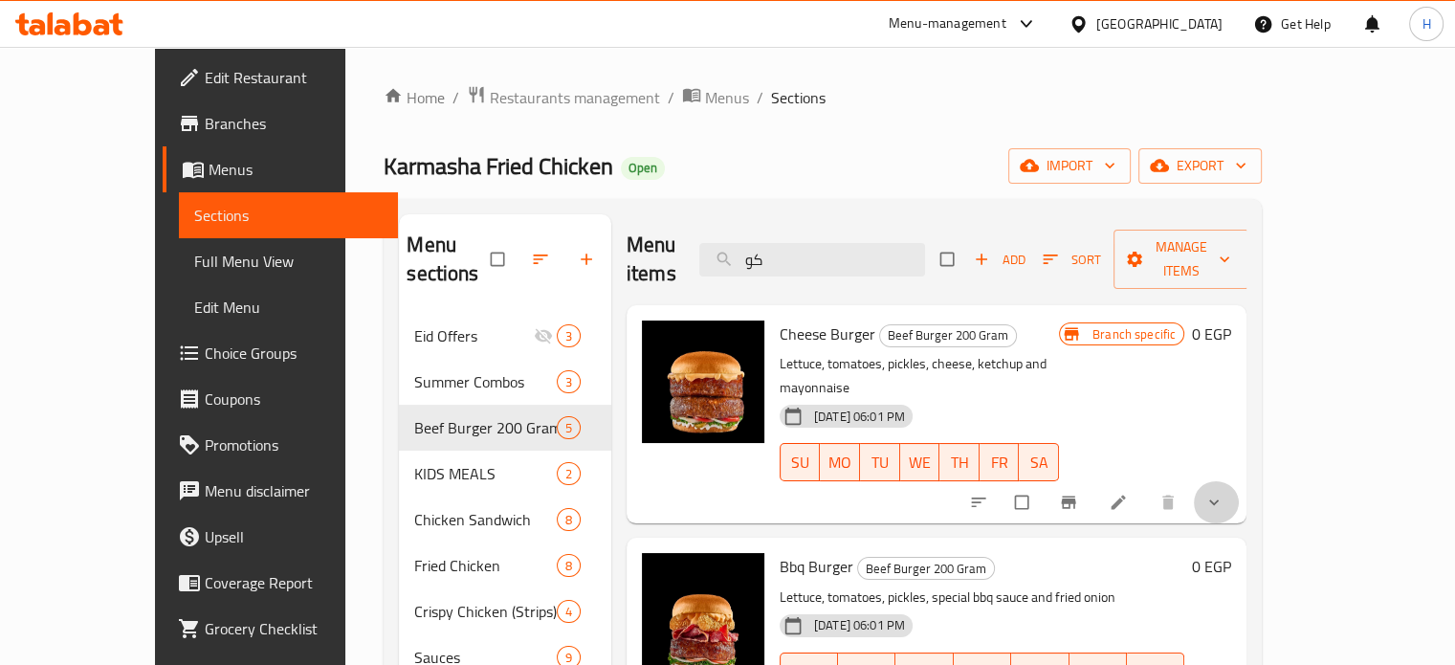
click at [1239, 481] on button "show more" at bounding box center [1216, 502] width 46 height 42
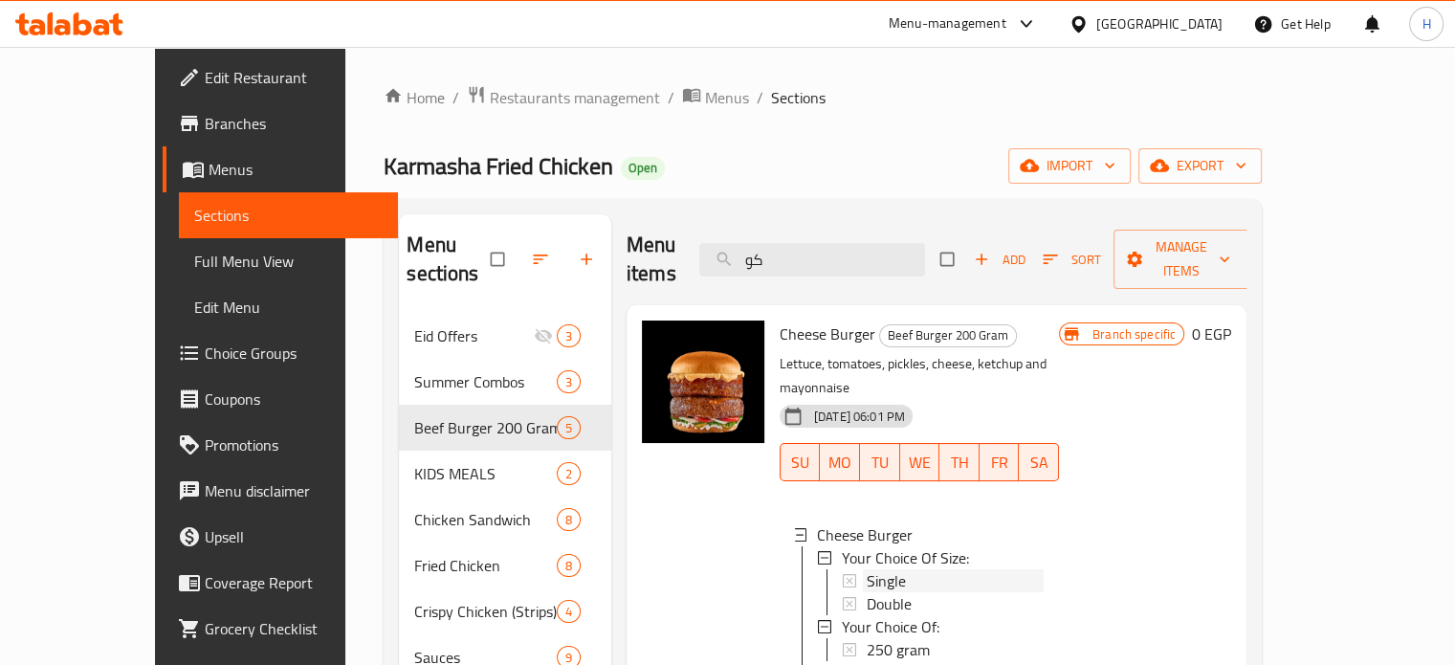
click at [867, 569] on span "Single" at bounding box center [886, 580] width 39 height 23
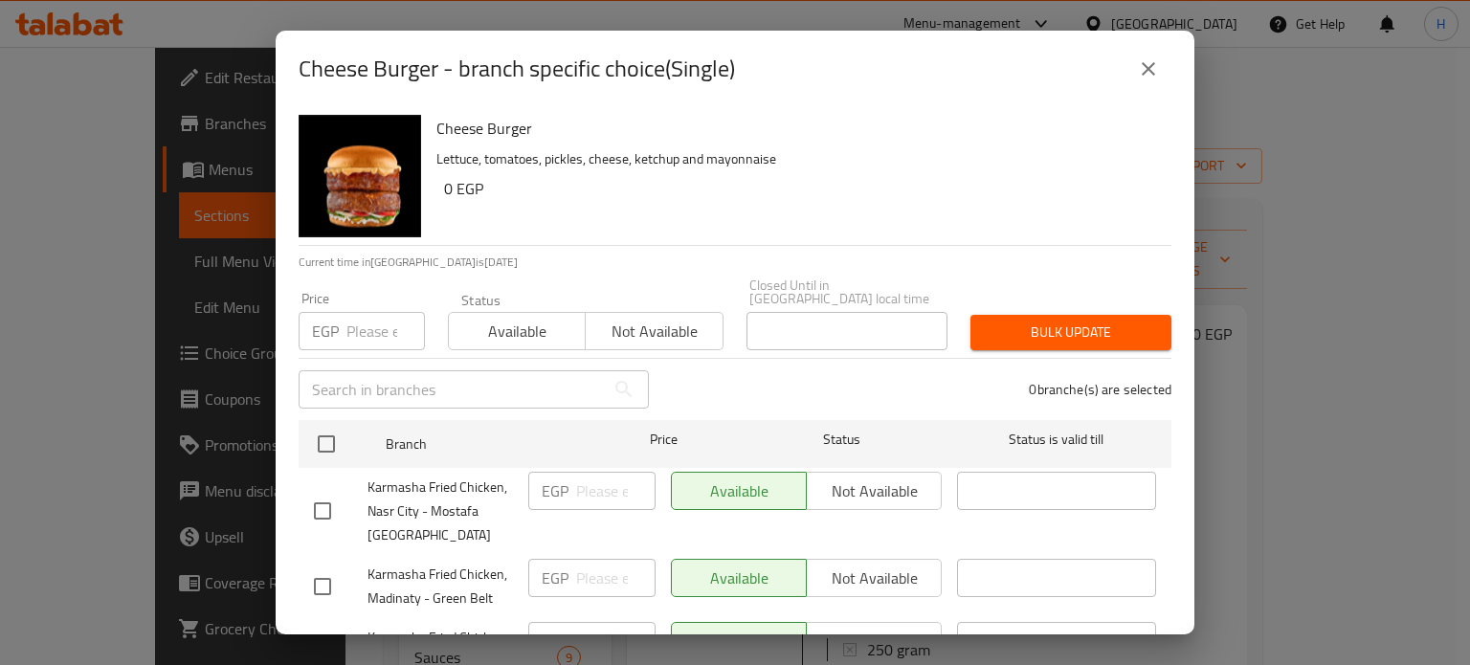
scroll to position [84, 0]
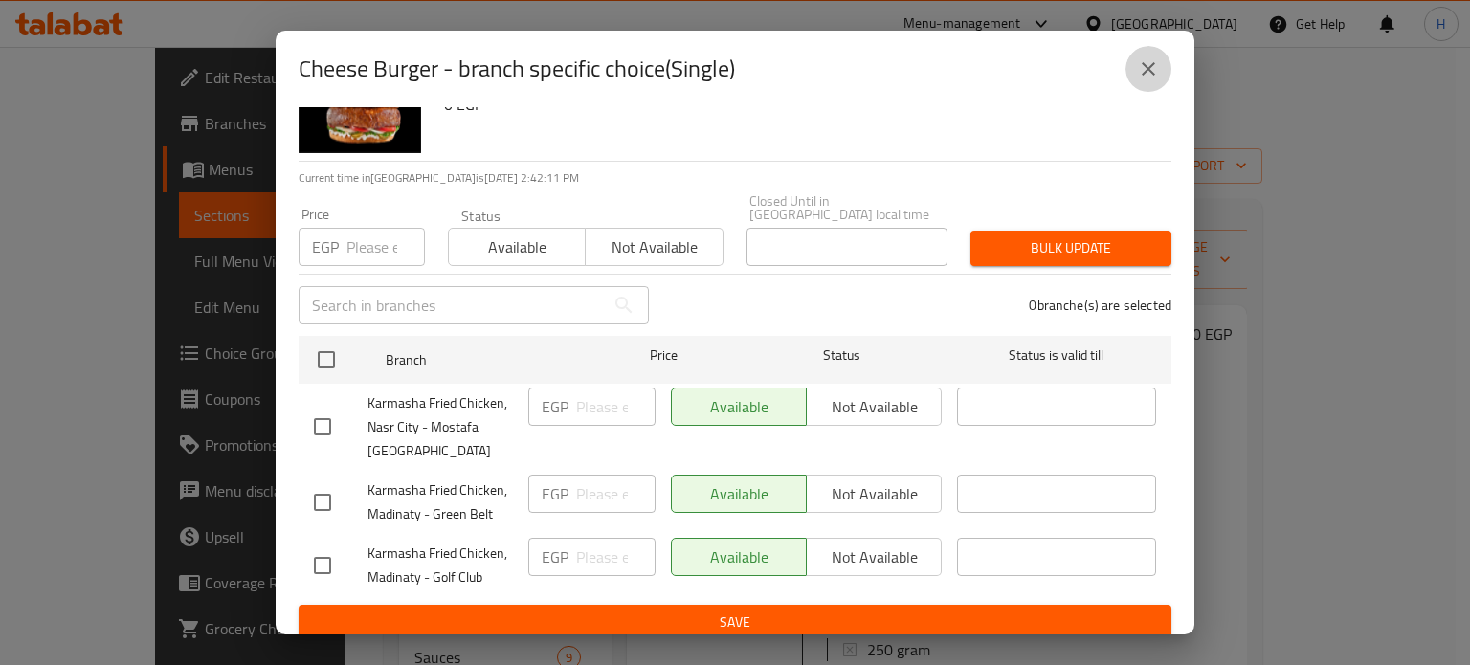
click at [1137, 75] on icon "close" at bounding box center [1148, 68] width 23 height 23
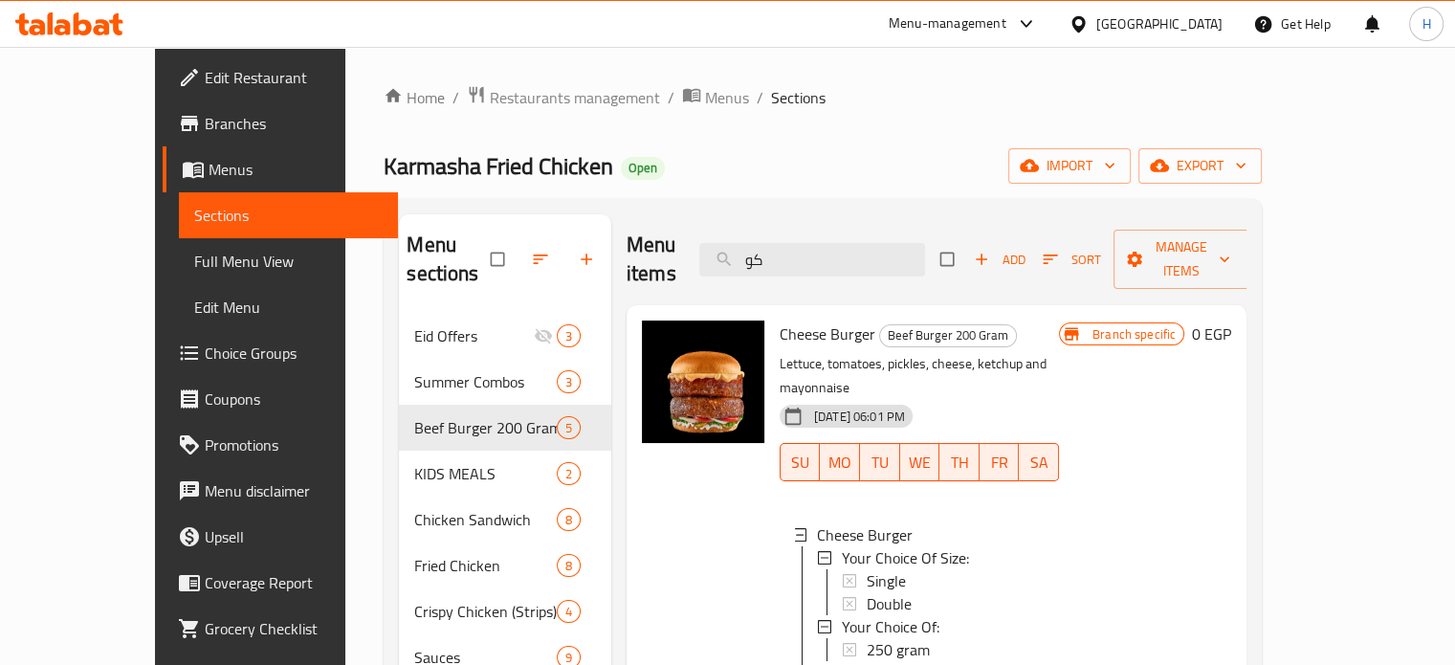
drag, startPoint x: 825, startPoint y: 246, endPoint x: 753, endPoint y: 246, distance: 71.8
click at [753, 246] on div "Menu items كو Add Sort Manage items" at bounding box center [937, 259] width 620 height 91
type input "ق"
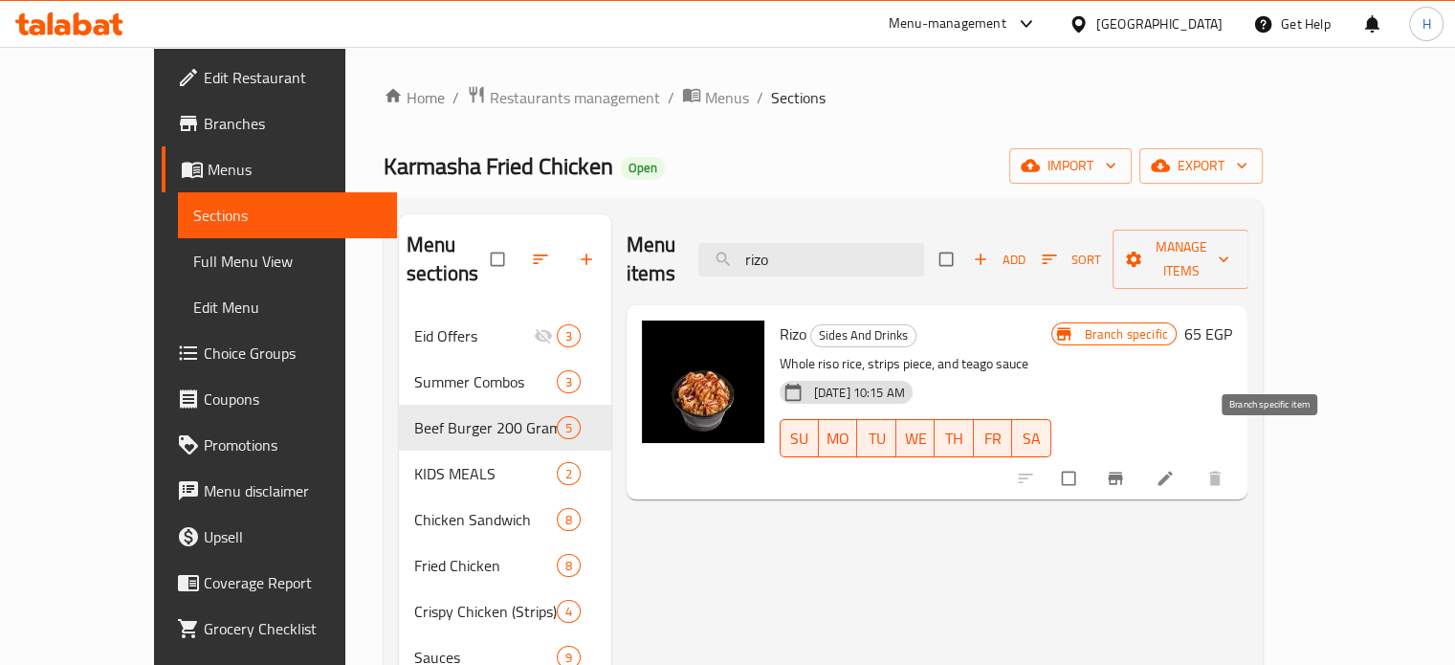
type input "rizo"
click at [1125, 469] on icon "Branch-specific-item" at bounding box center [1115, 478] width 19 height 19
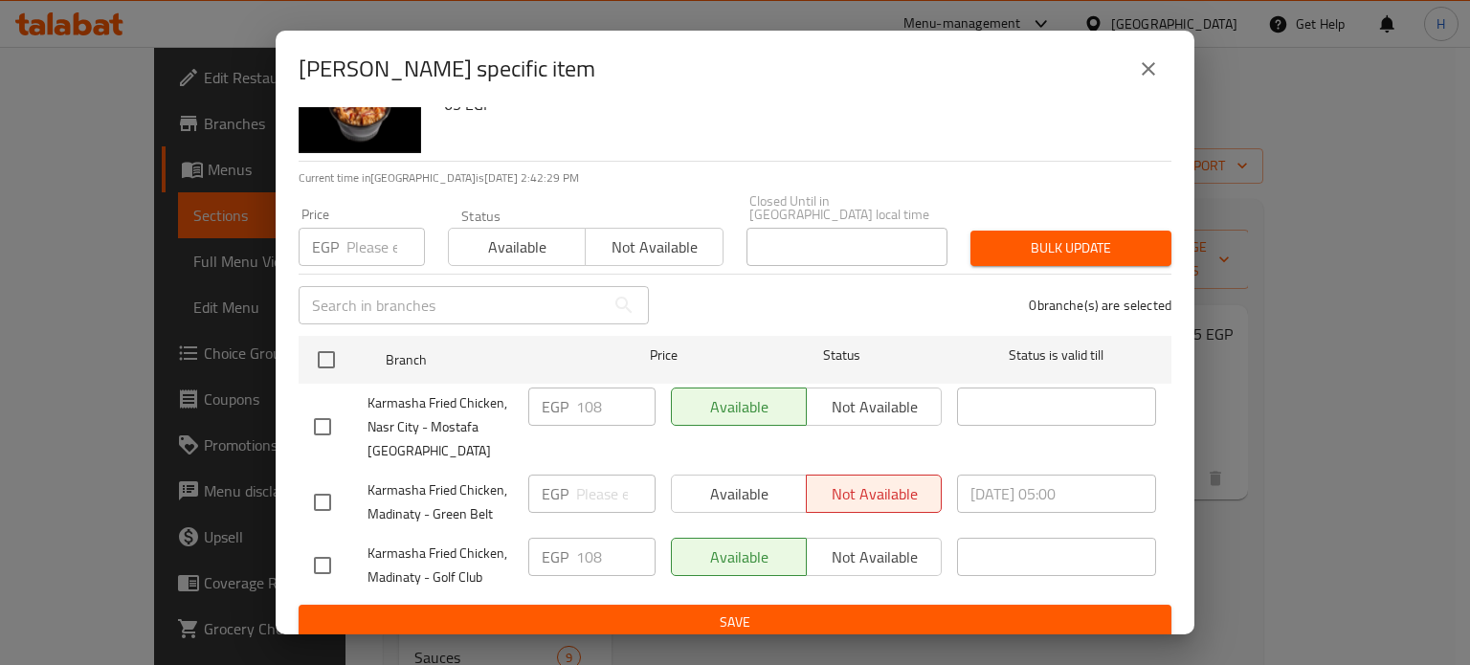
click at [1142, 64] on icon "close" at bounding box center [1148, 68] width 13 height 13
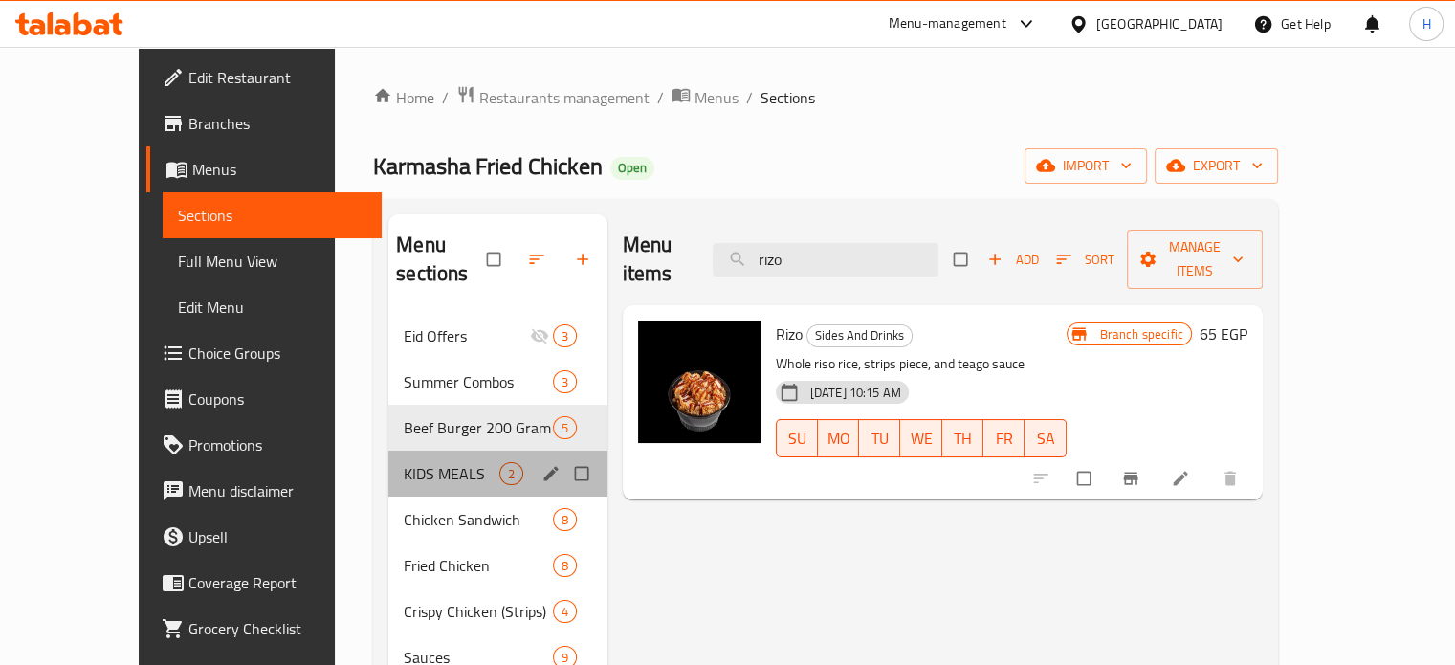
click at [388, 451] on div "KIDS MEALS 2" at bounding box center [497, 474] width 218 height 46
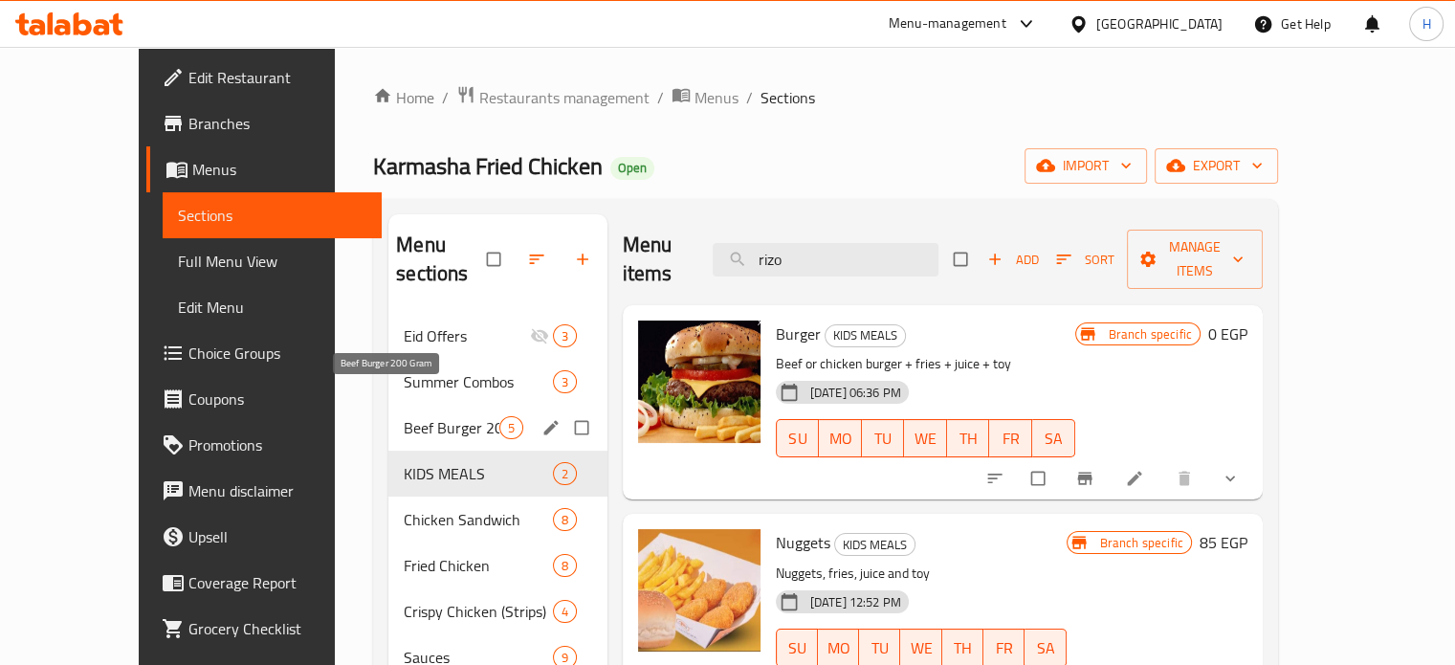
click at [404, 416] on span "Beef Burger 200 Gram" at bounding box center [451, 427] width 95 height 23
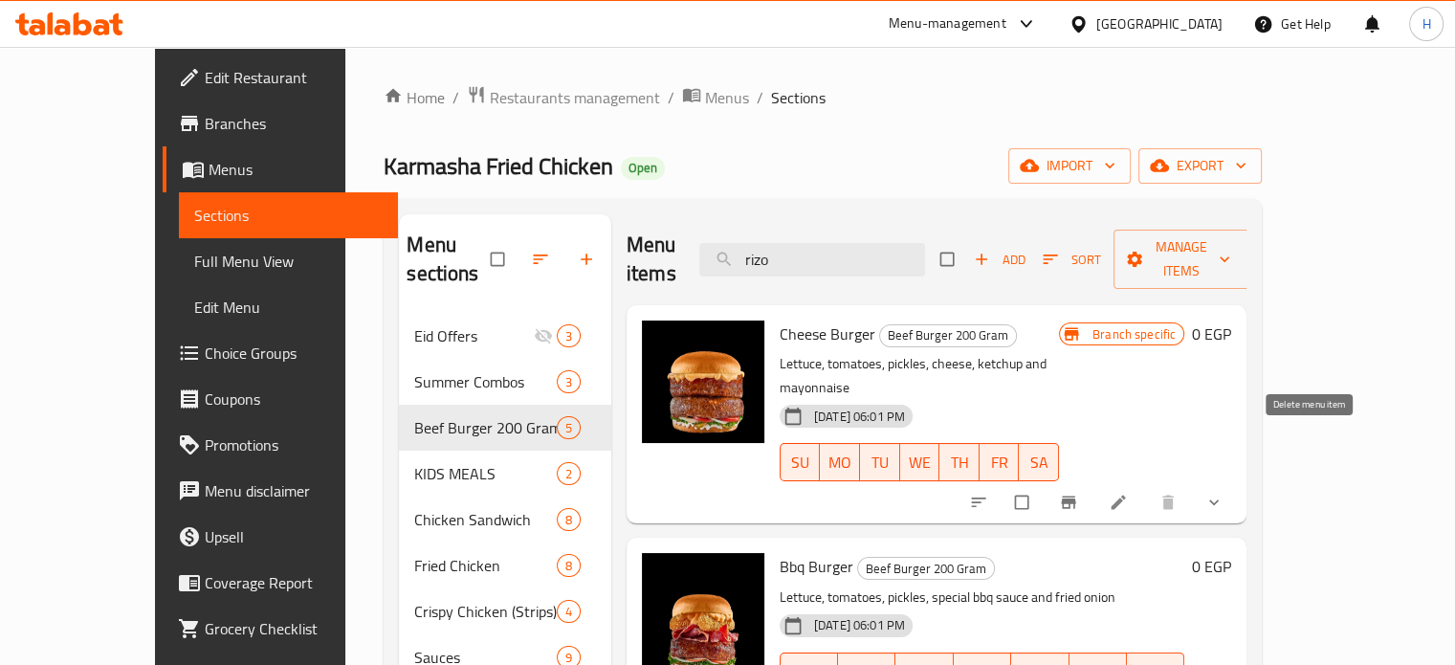
click at [1239, 481] on button "show more" at bounding box center [1216, 502] width 46 height 42
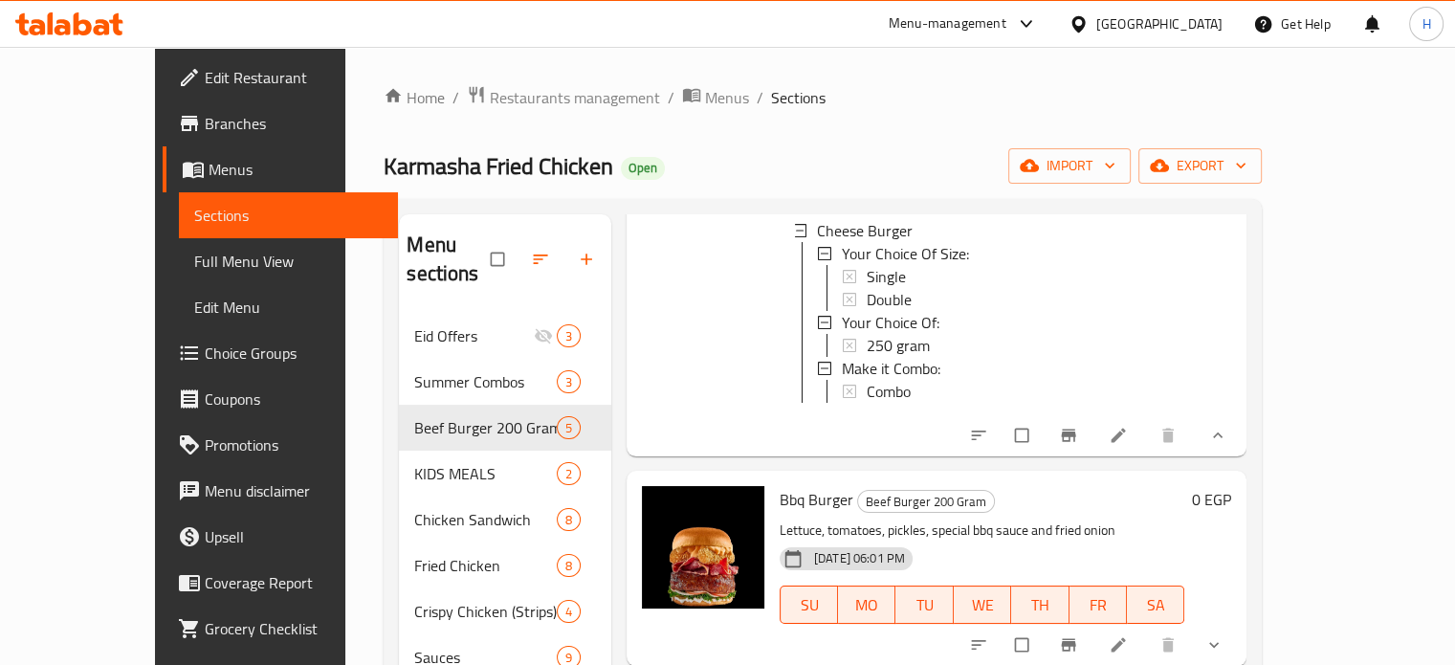
scroll to position [383, 0]
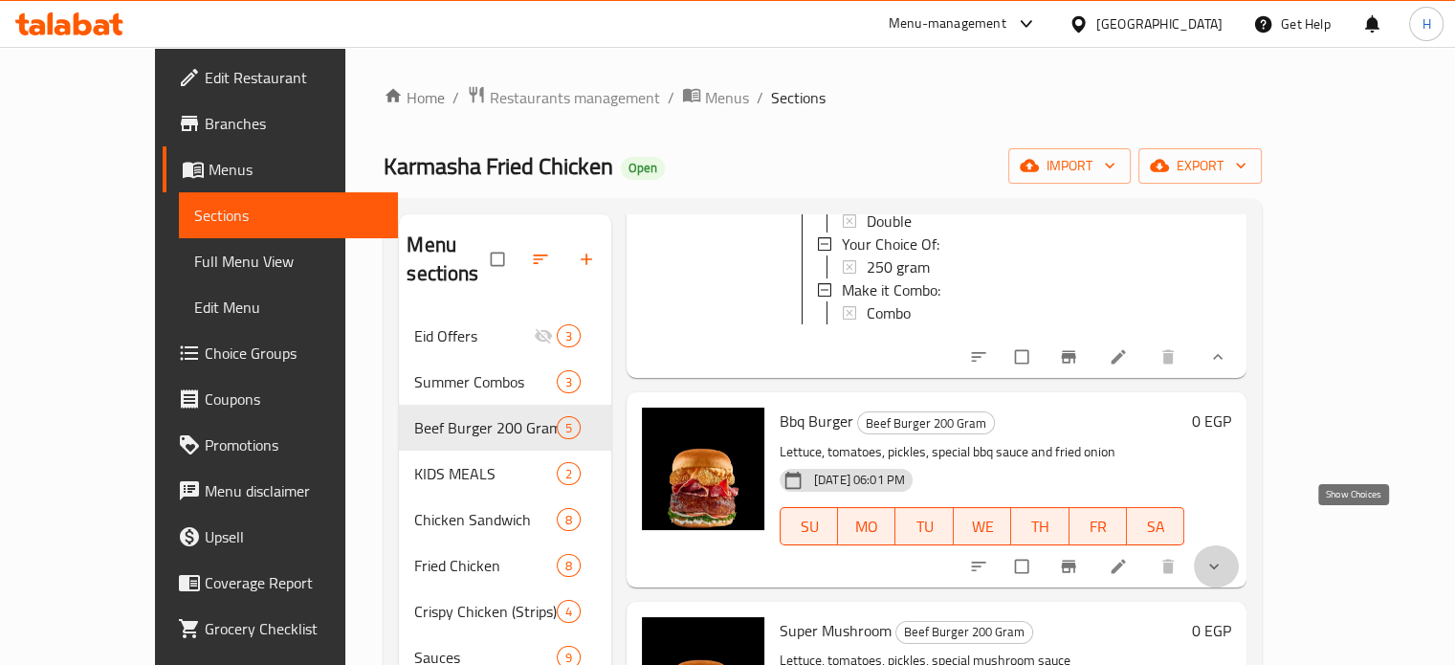
click at [1224, 557] on icon "show more" at bounding box center [1214, 566] width 19 height 19
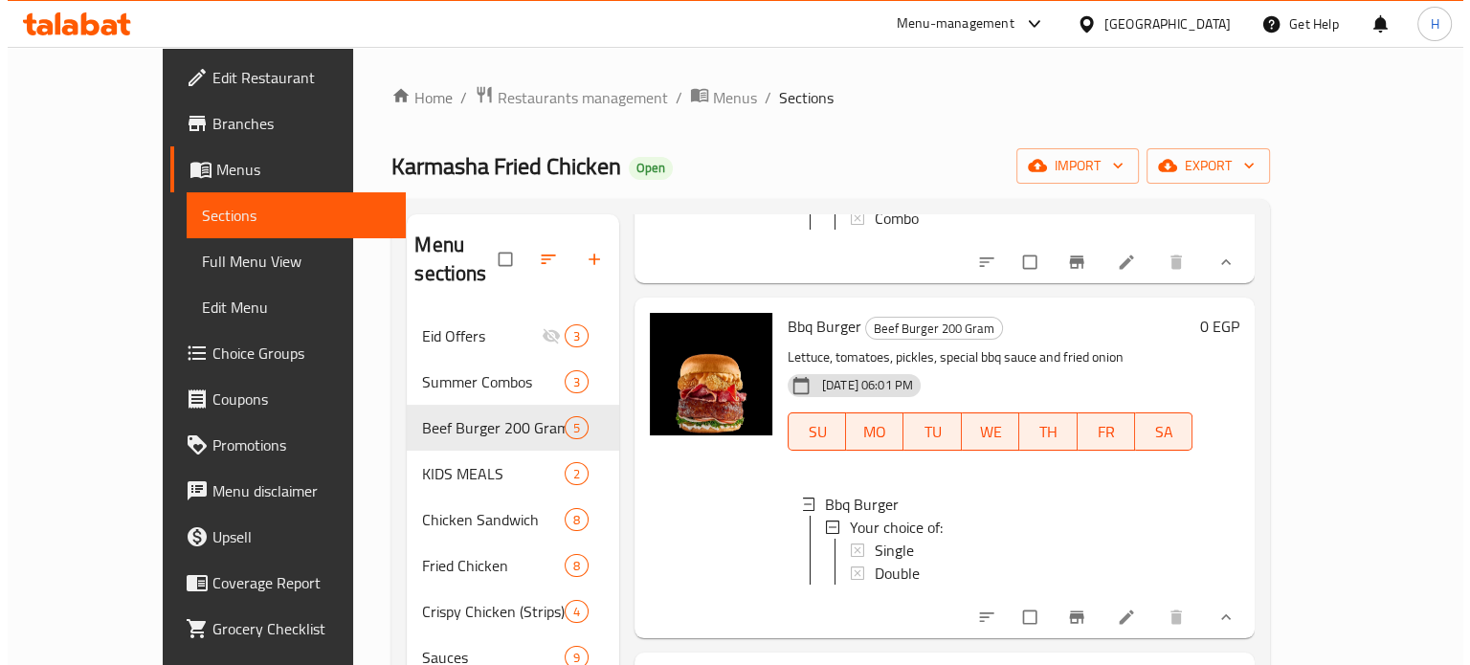
scroll to position [478, 0]
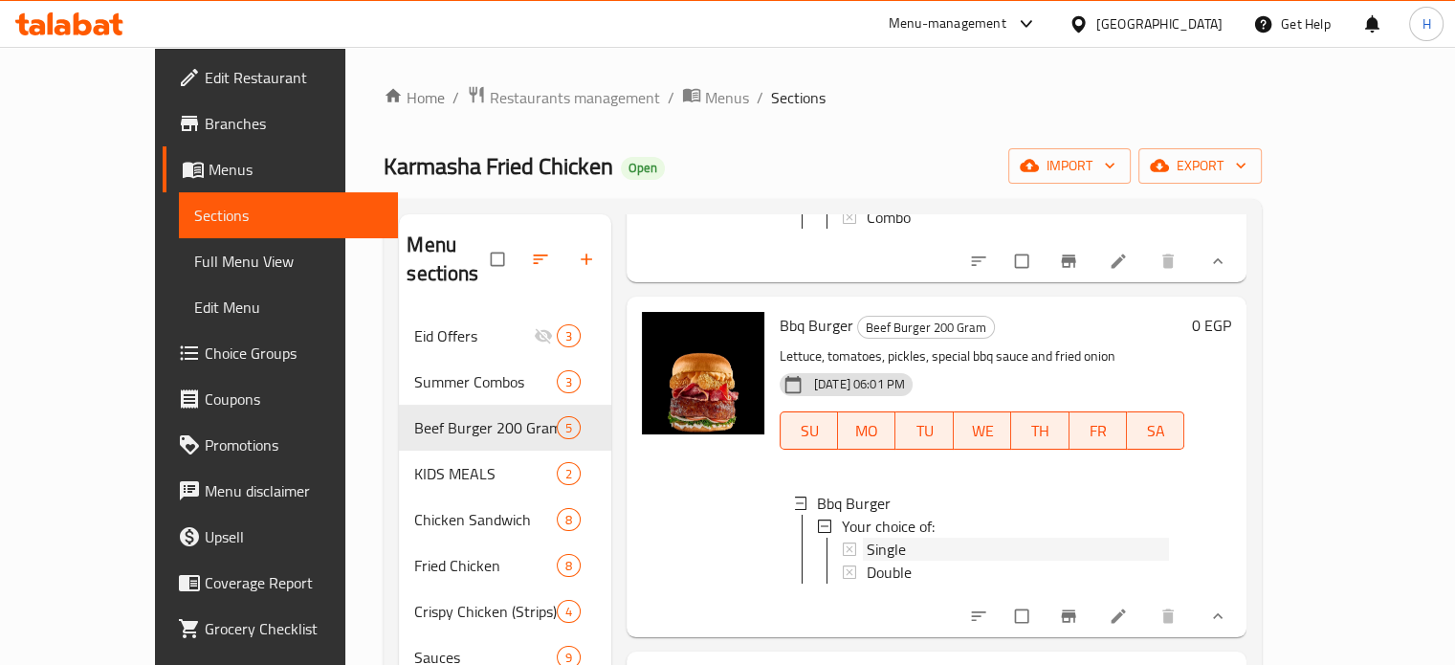
click at [874, 538] on div "Single" at bounding box center [1018, 549] width 302 height 23
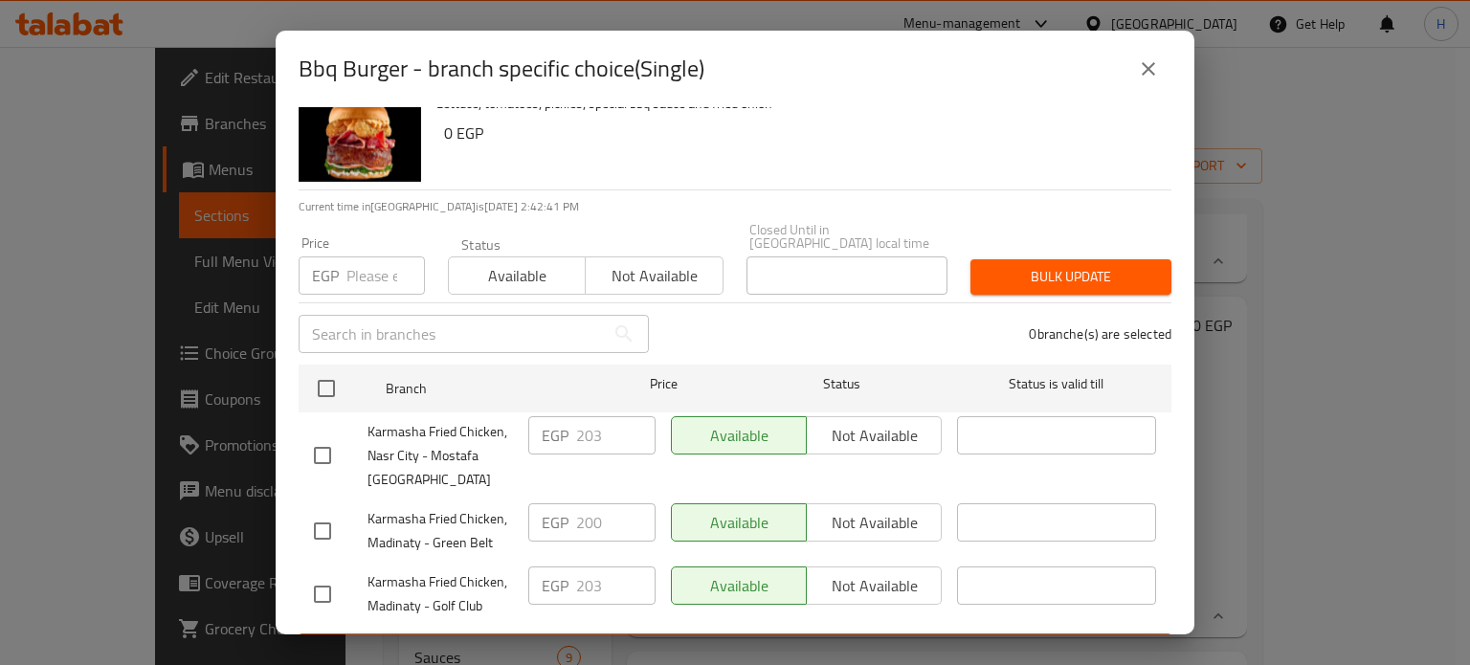
scroll to position [84, 0]
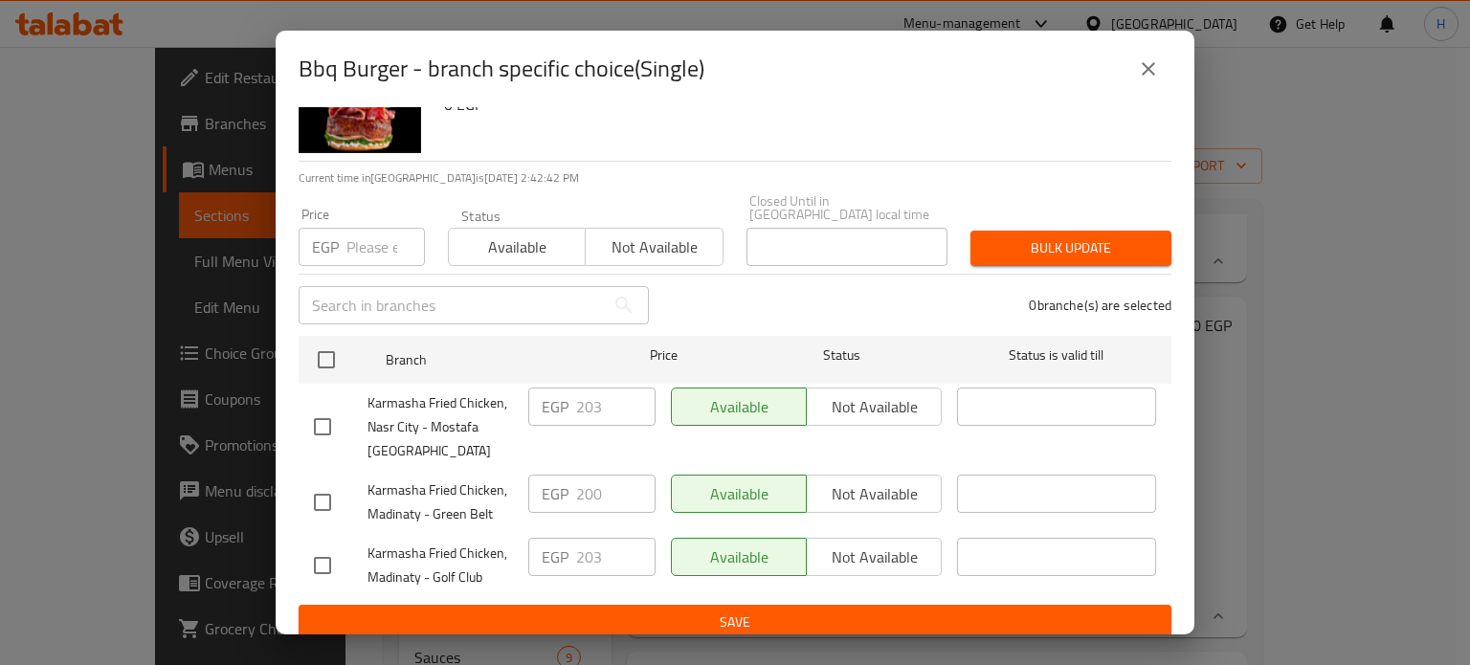
click at [1137, 67] on icon "close" at bounding box center [1148, 68] width 23 height 23
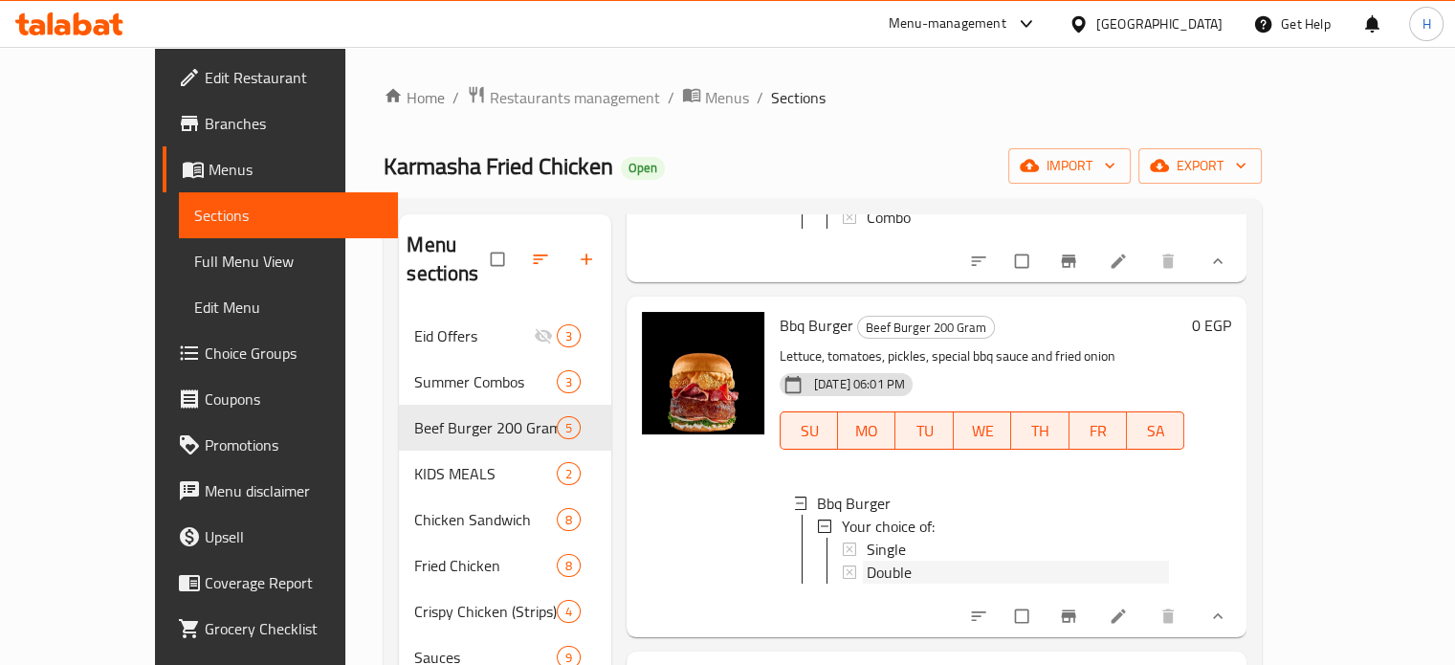
click at [867, 561] on span "Double" at bounding box center [889, 572] width 45 height 23
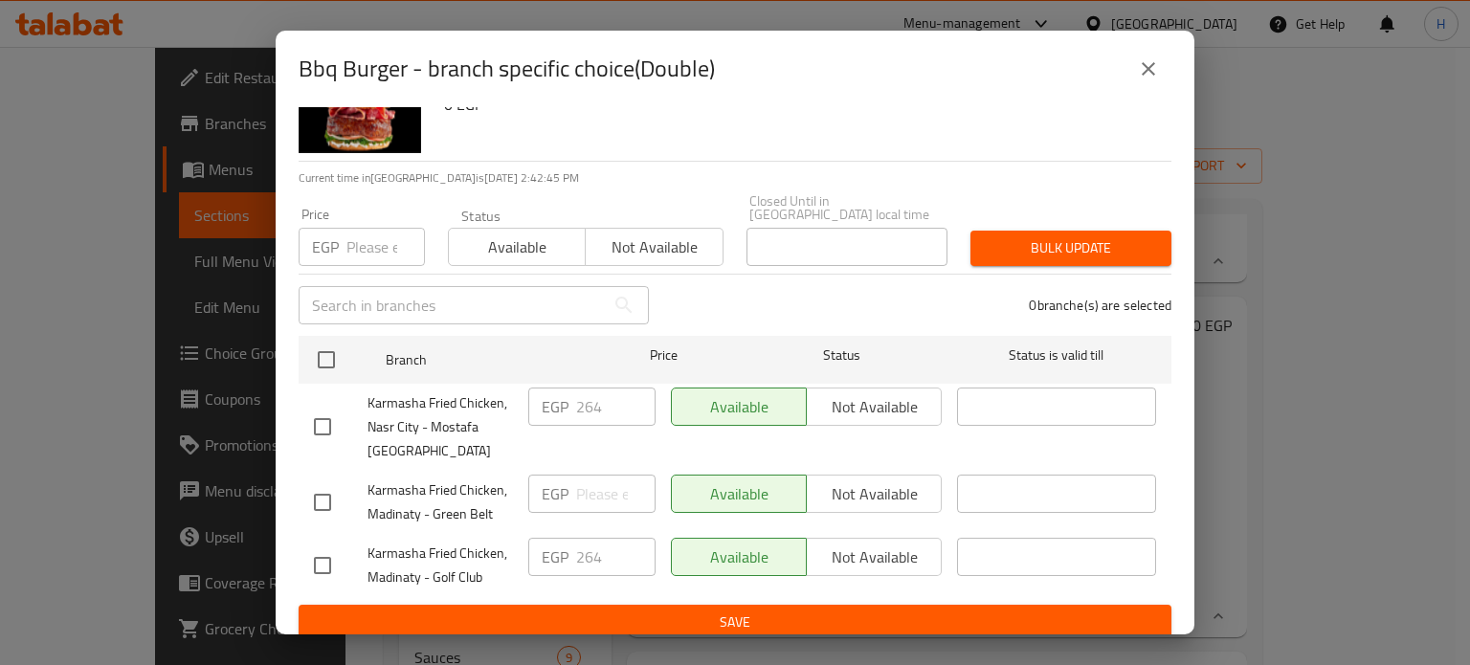
click at [1161, 68] on button "close" at bounding box center [1148, 69] width 46 height 46
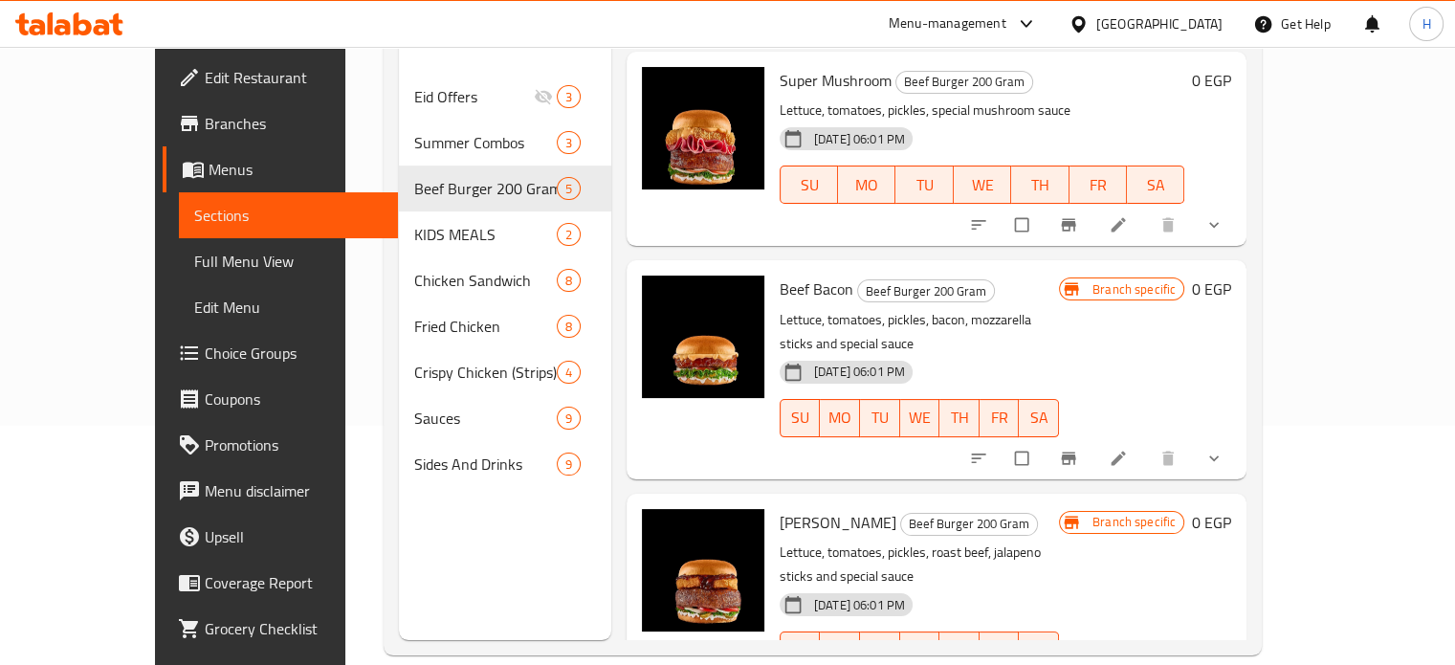
scroll to position [268, 0]
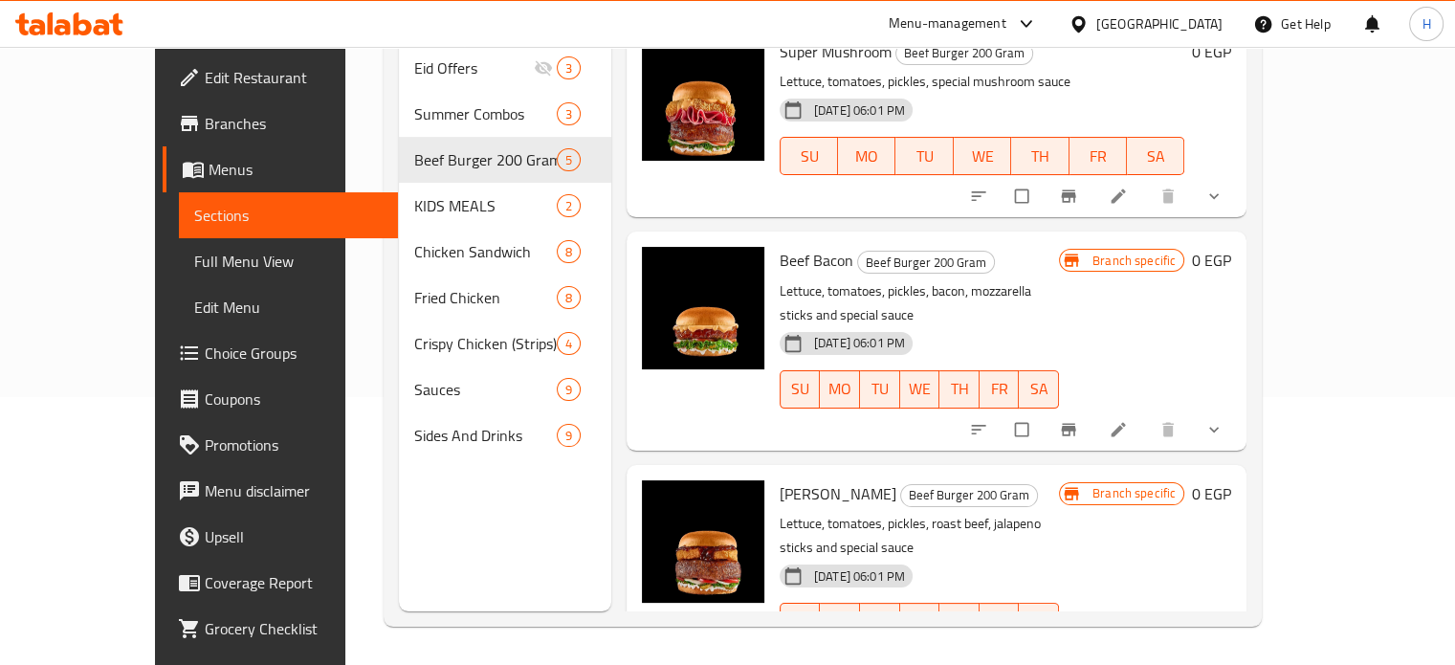
click at [1219, 659] on icon "show more" at bounding box center [1214, 662] width 10 height 6
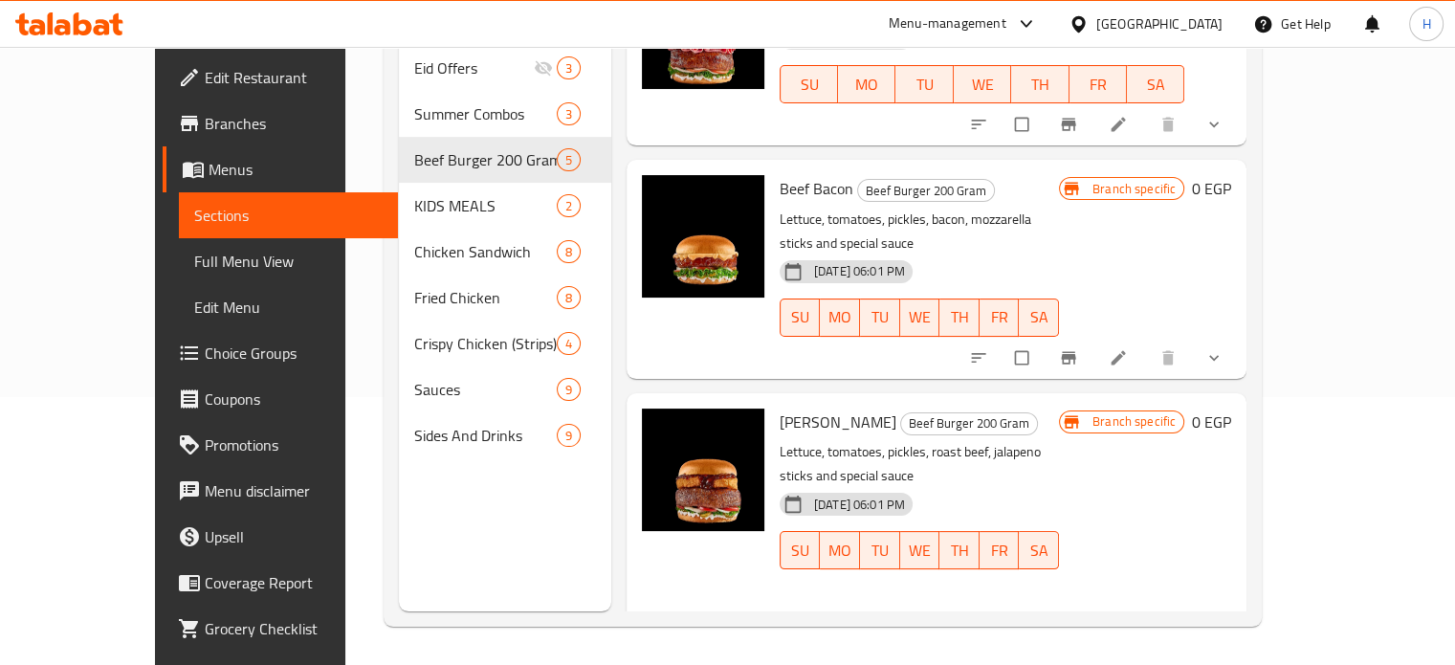
scroll to position [999, 0]
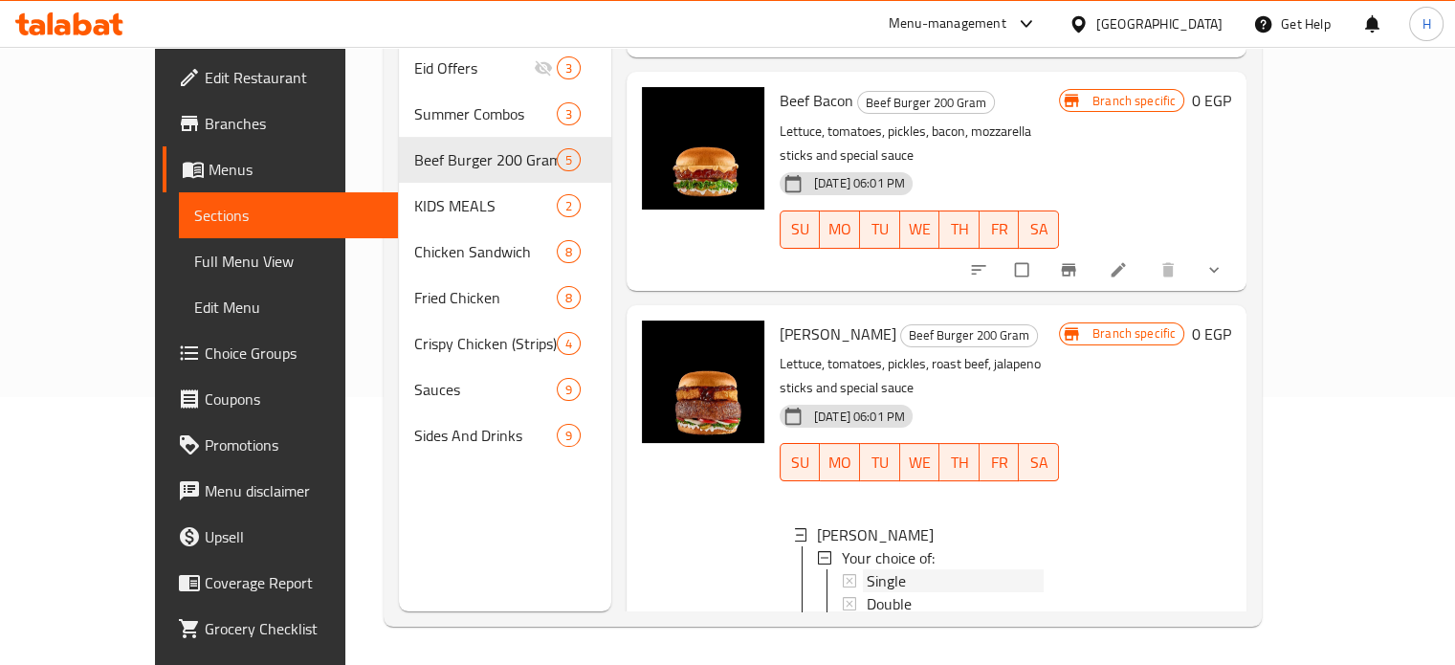
click at [867, 569] on span "Single" at bounding box center [886, 580] width 39 height 23
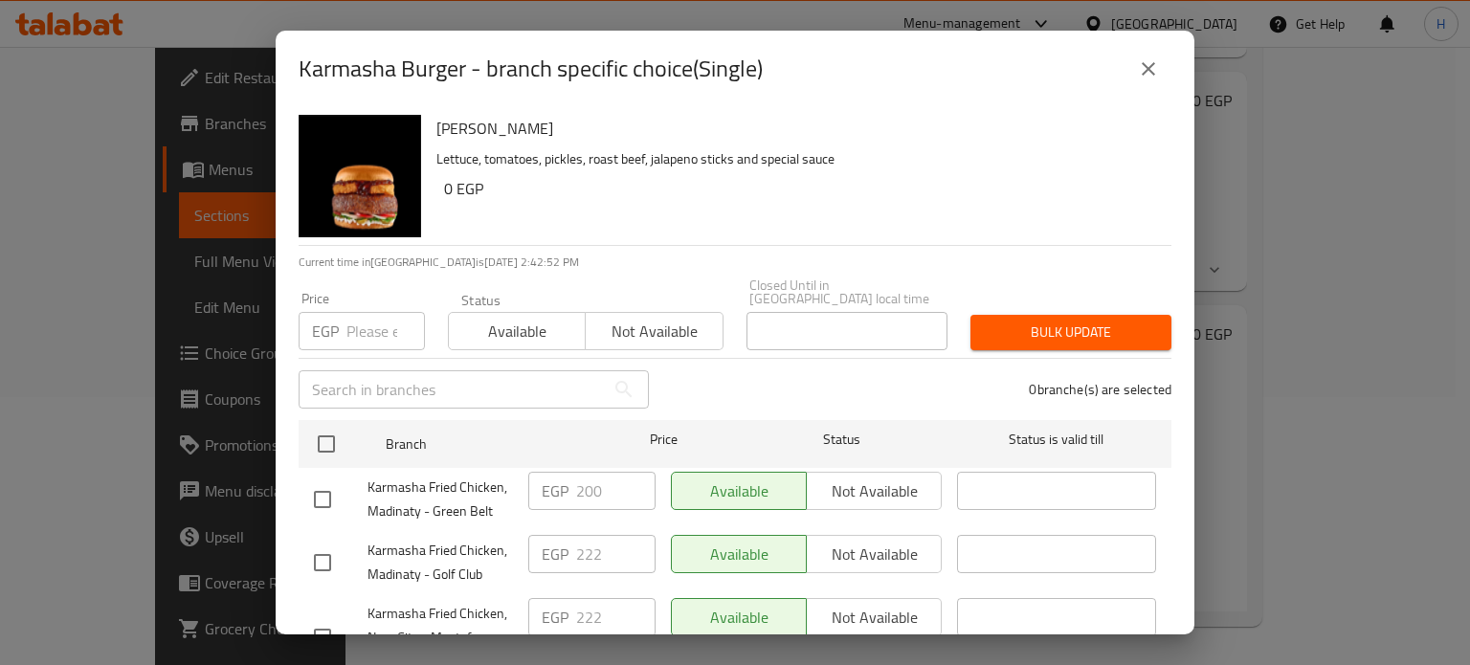
click at [1138, 79] on icon "close" at bounding box center [1148, 68] width 23 height 23
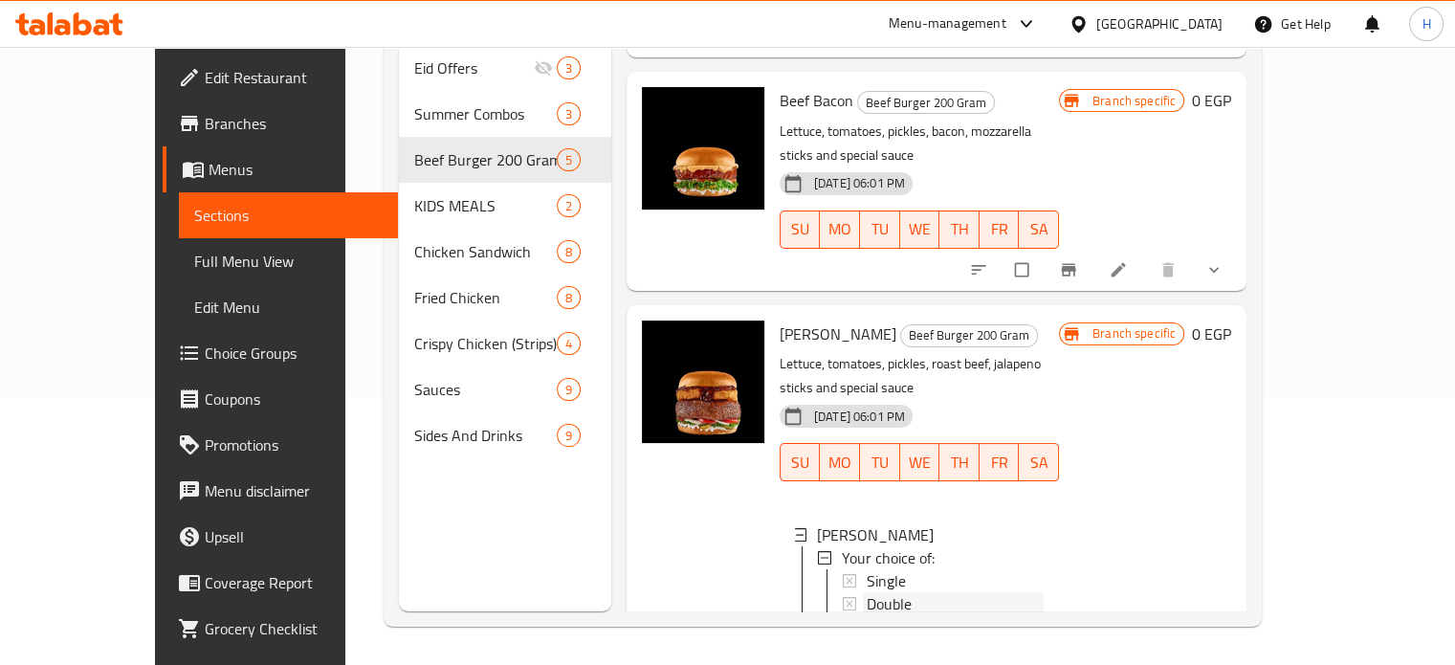
click at [867, 592] on span "Double" at bounding box center [889, 603] width 45 height 23
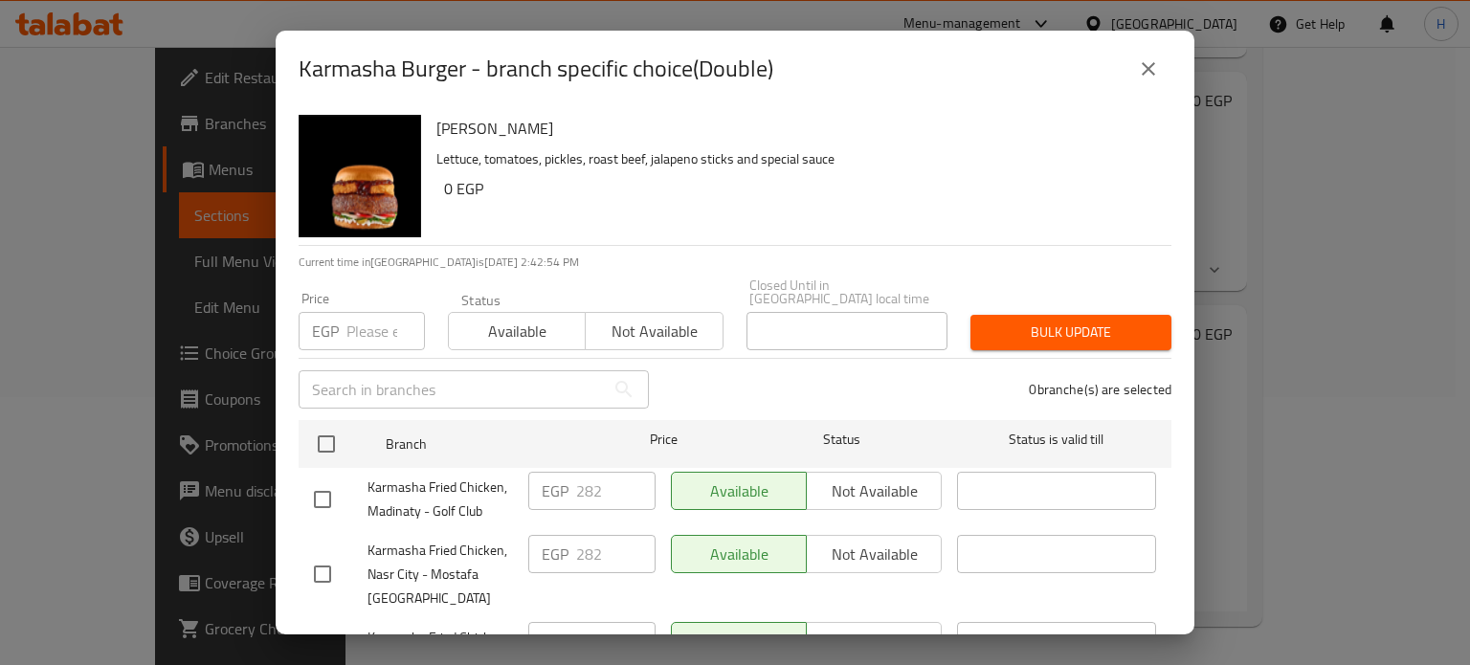
click at [1150, 73] on icon "close" at bounding box center [1148, 68] width 23 height 23
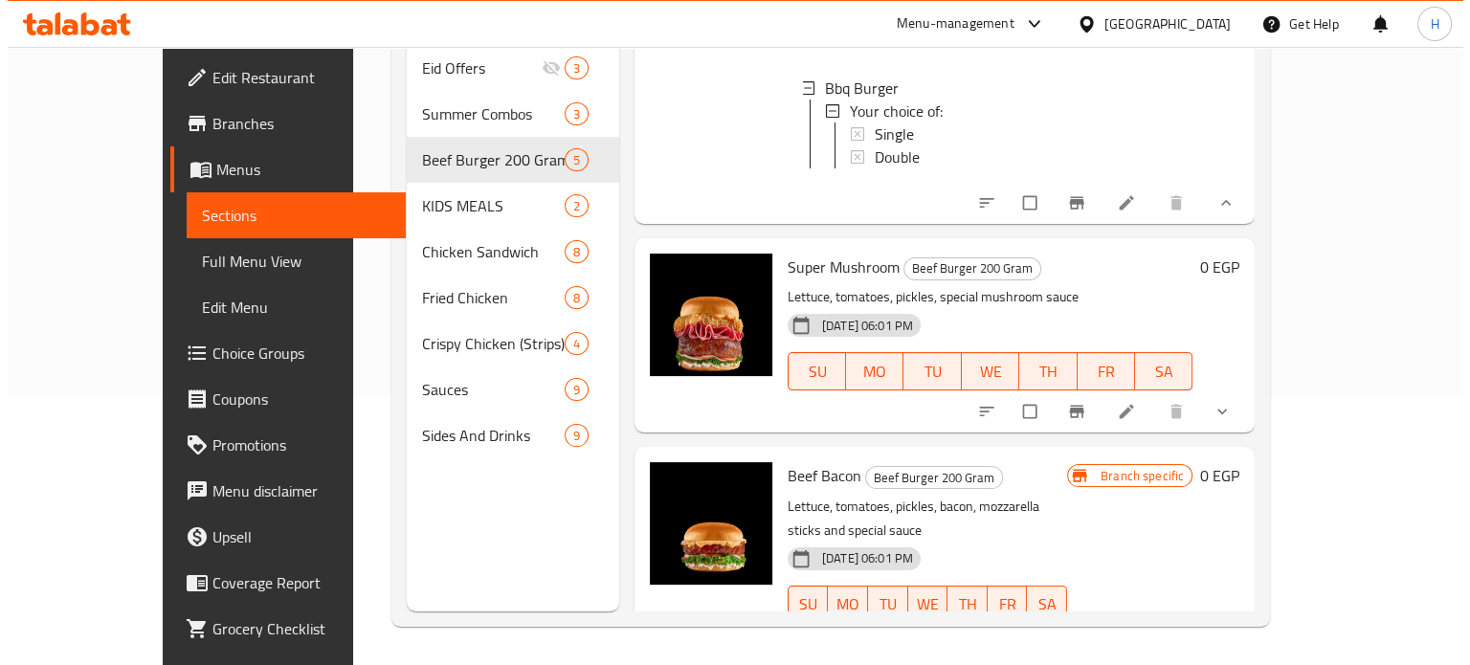
scroll to position [616, 0]
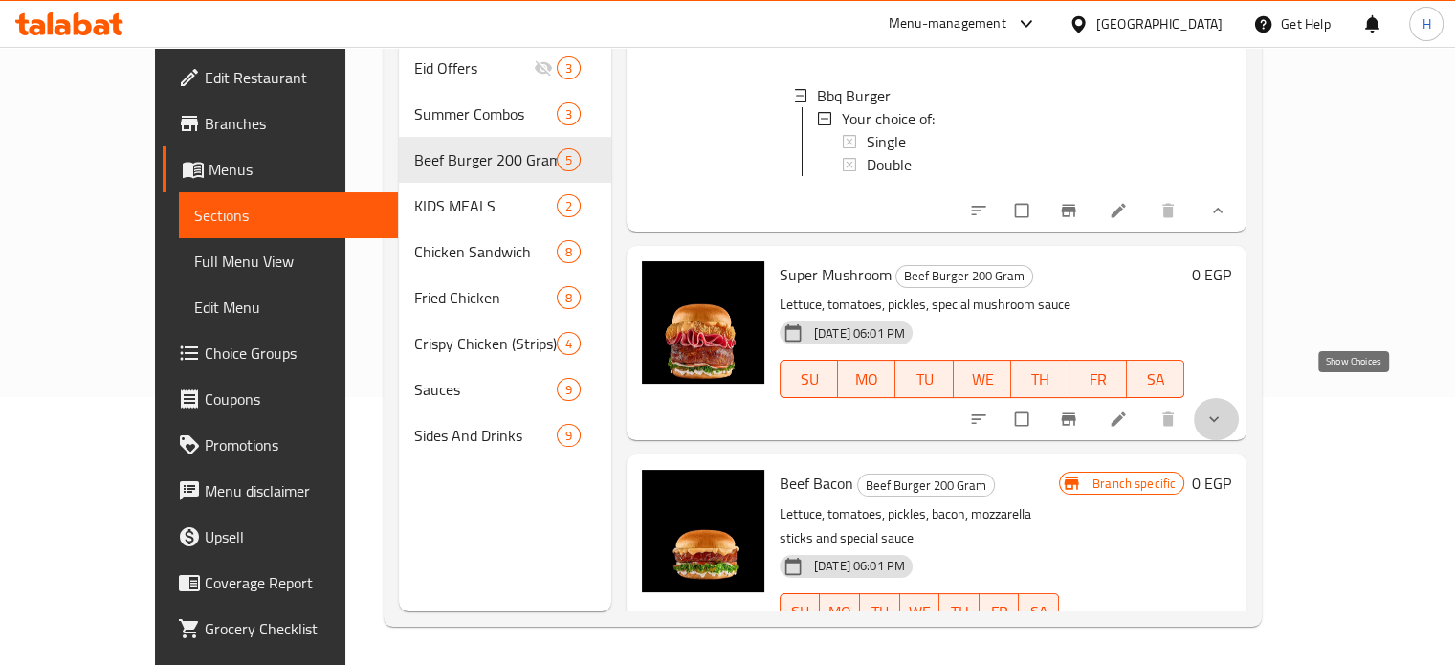
click at [1224, 410] on icon "show more" at bounding box center [1214, 419] width 19 height 19
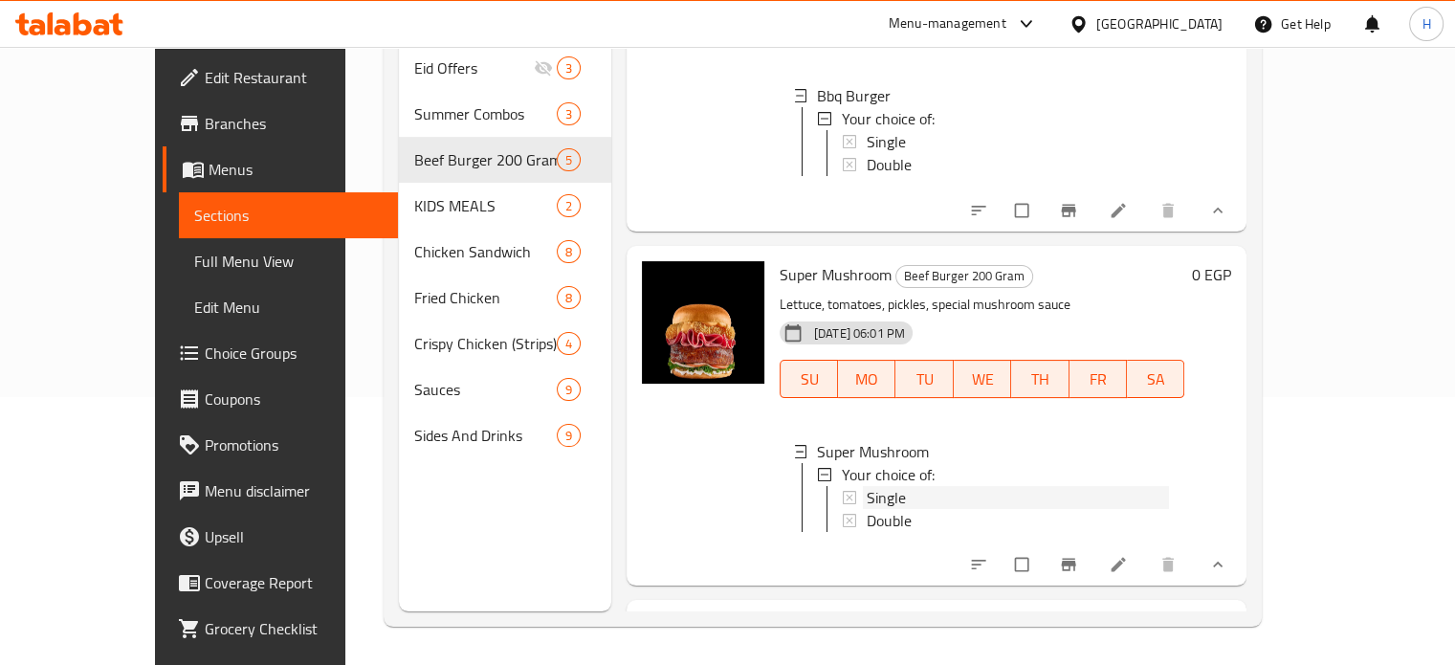
click at [867, 486] on span "Single" at bounding box center [886, 497] width 39 height 23
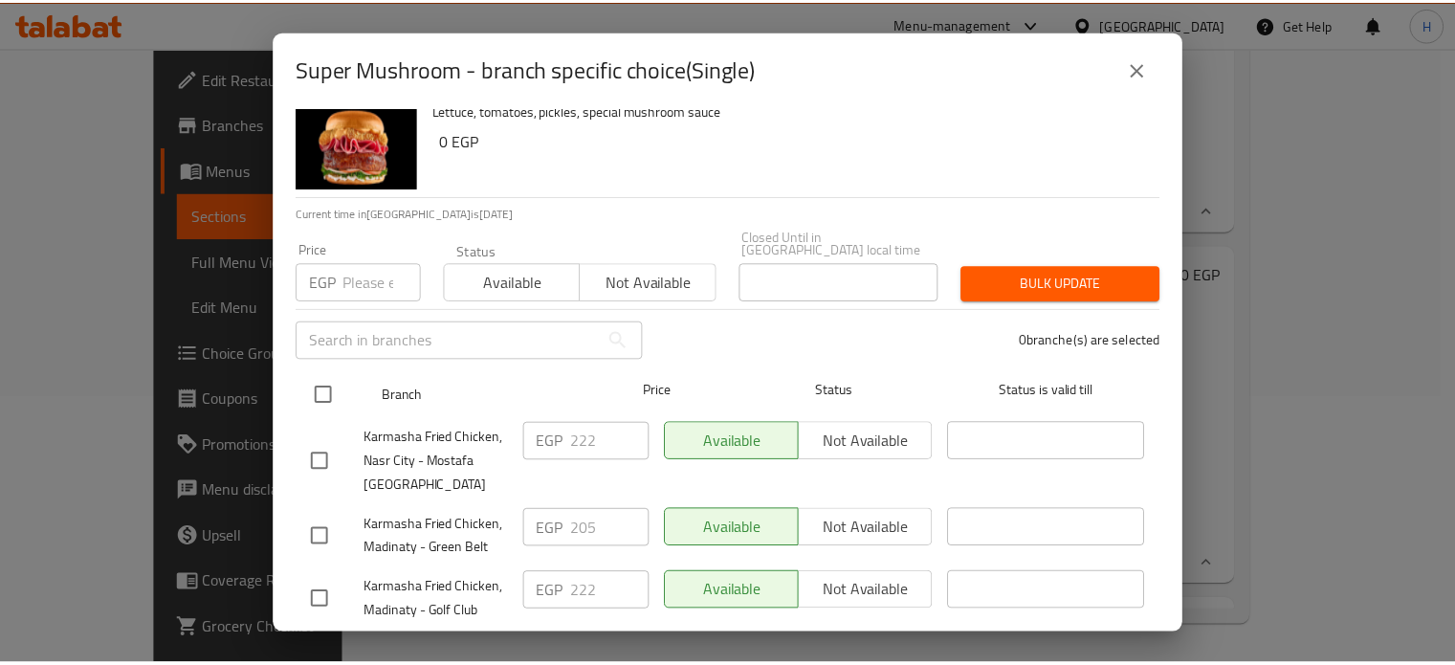
scroll to position [84, 0]
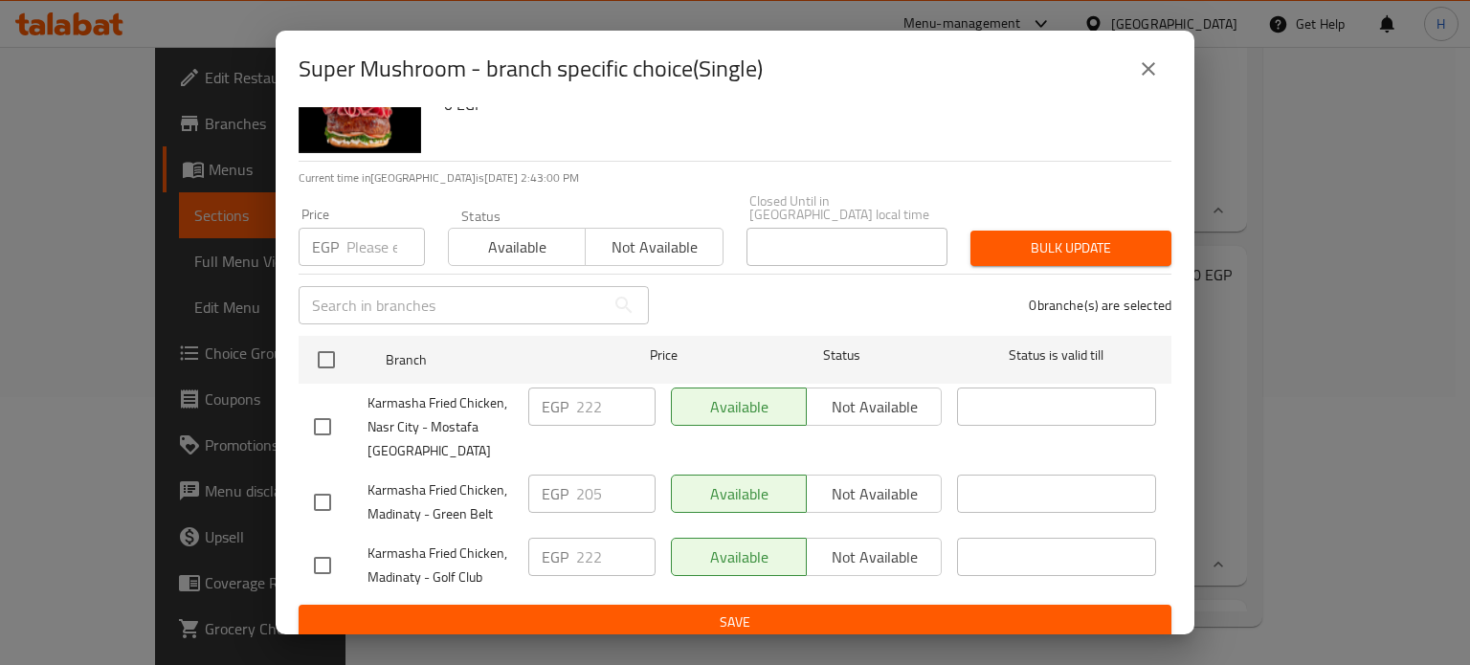
click at [1127, 72] on button "close" at bounding box center [1148, 69] width 46 height 46
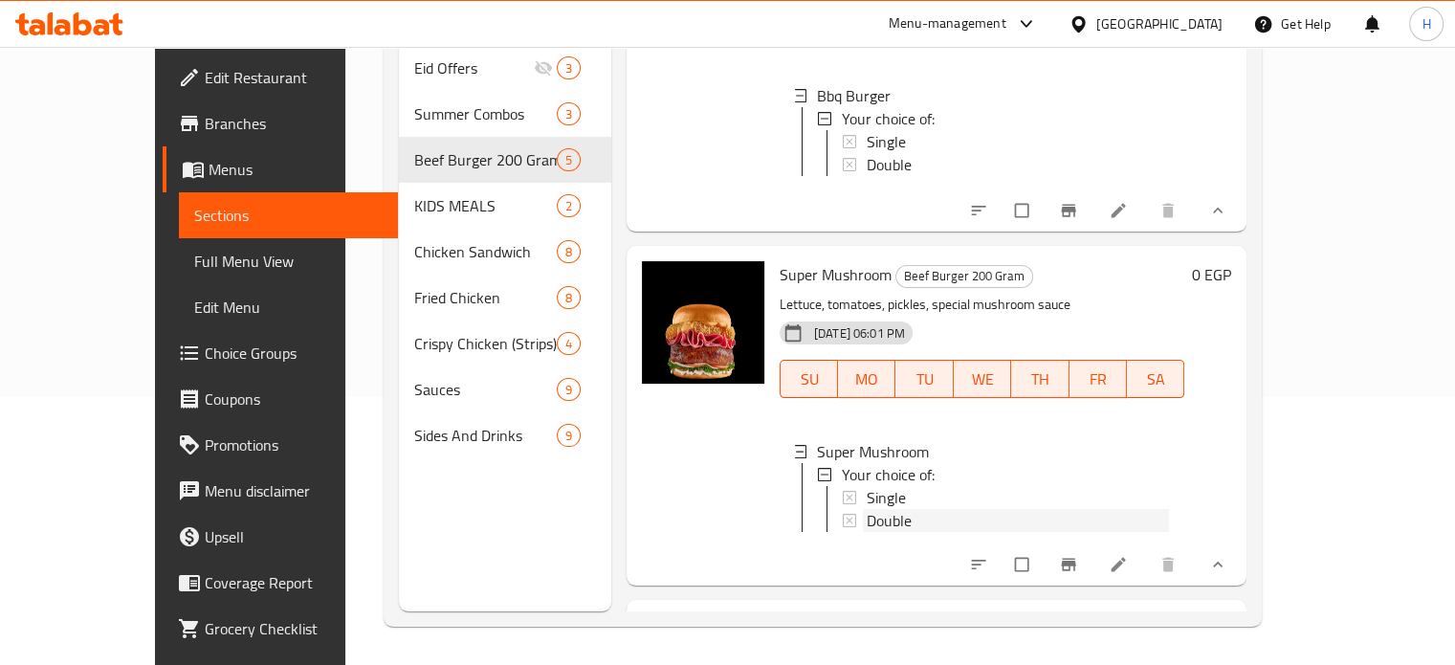
click at [867, 509] on span "Double" at bounding box center [889, 520] width 45 height 23
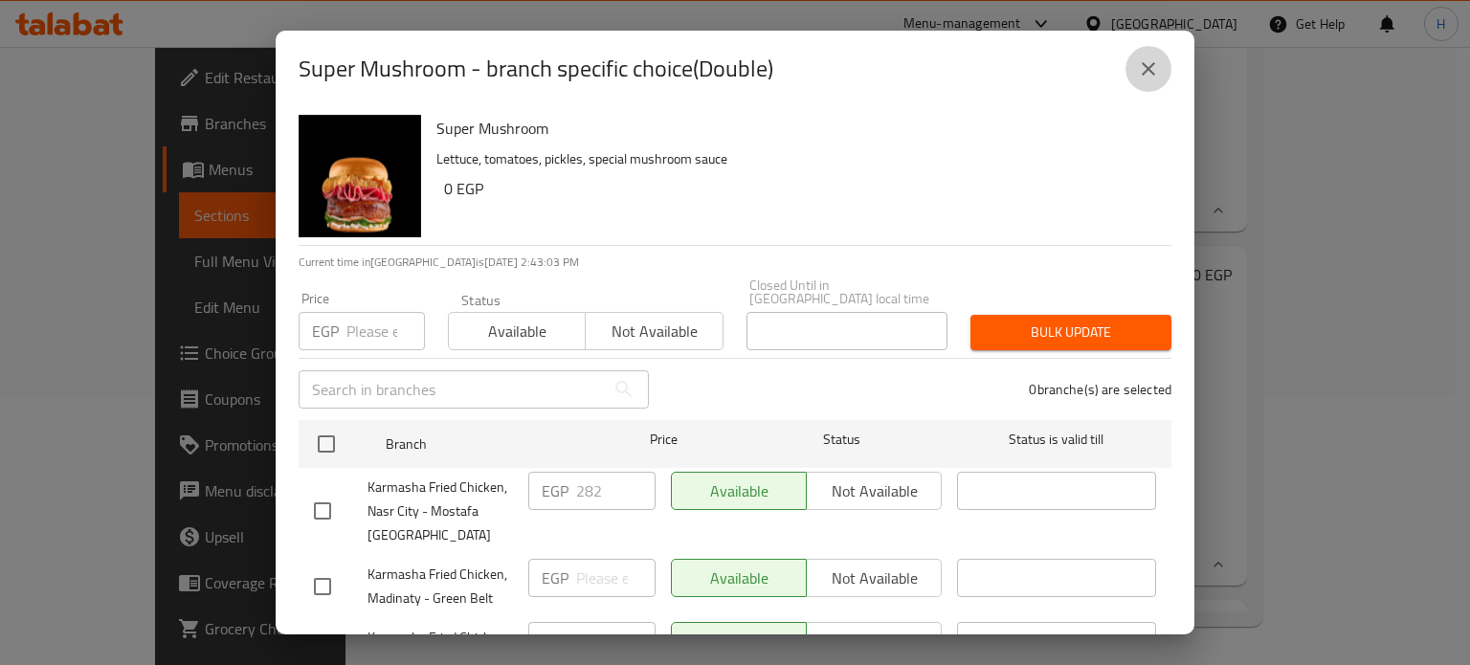
click at [1157, 64] on icon "close" at bounding box center [1148, 68] width 23 height 23
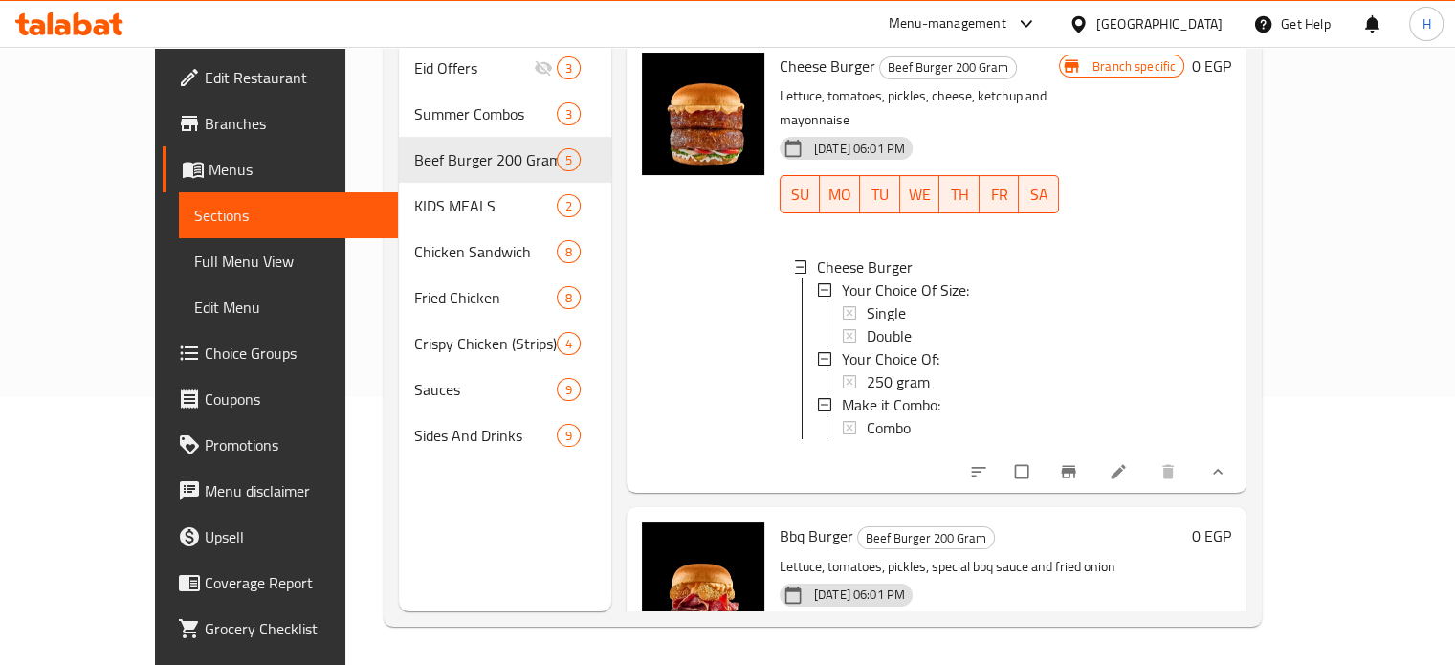
scroll to position [0, 0]
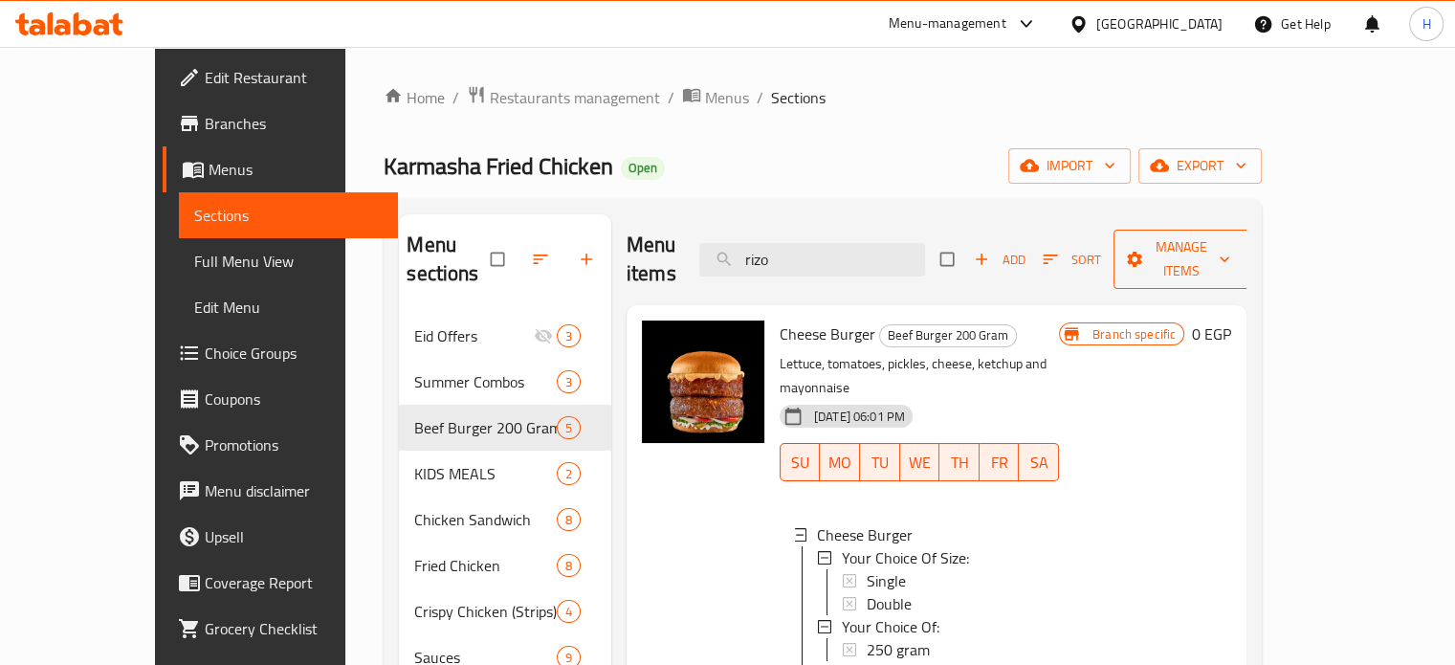
click at [1234, 251] on span "Manage items" at bounding box center [1181, 259] width 105 height 48
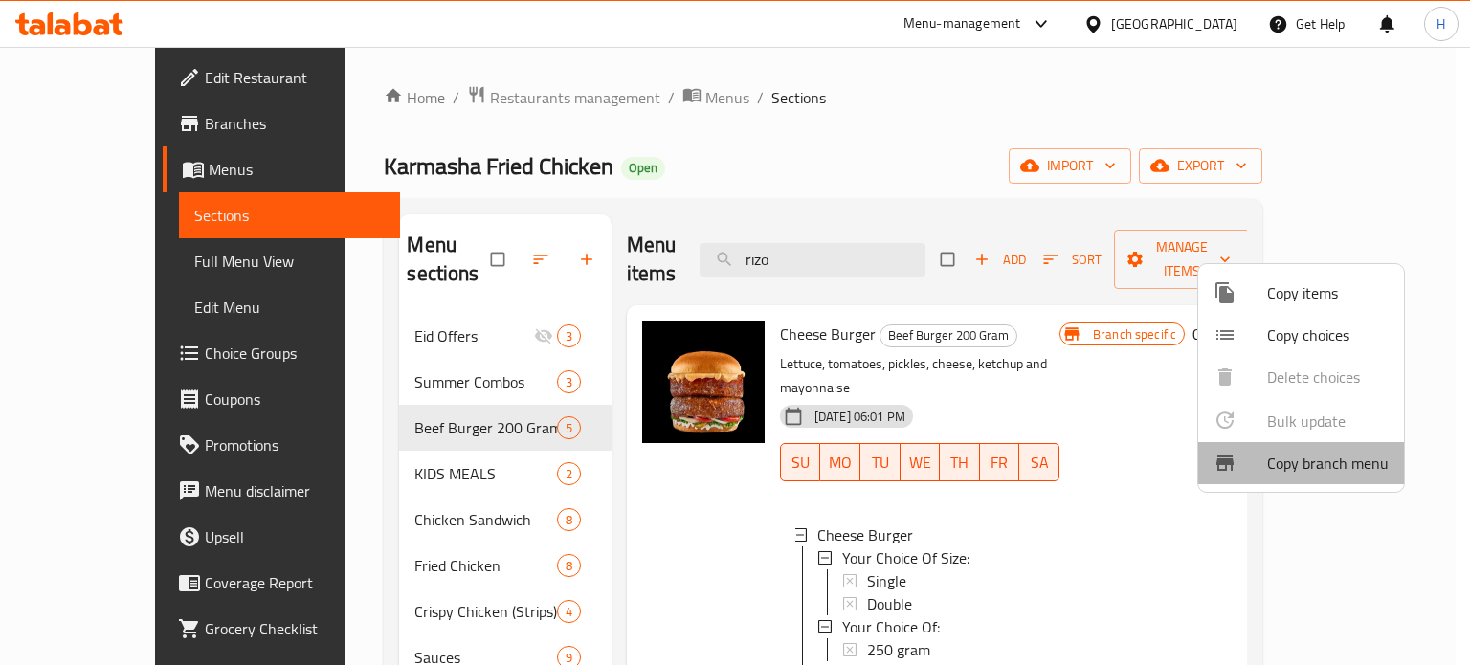
click at [1301, 466] on span "Copy branch menu" at bounding box center [1328, 463] width 122 height 23
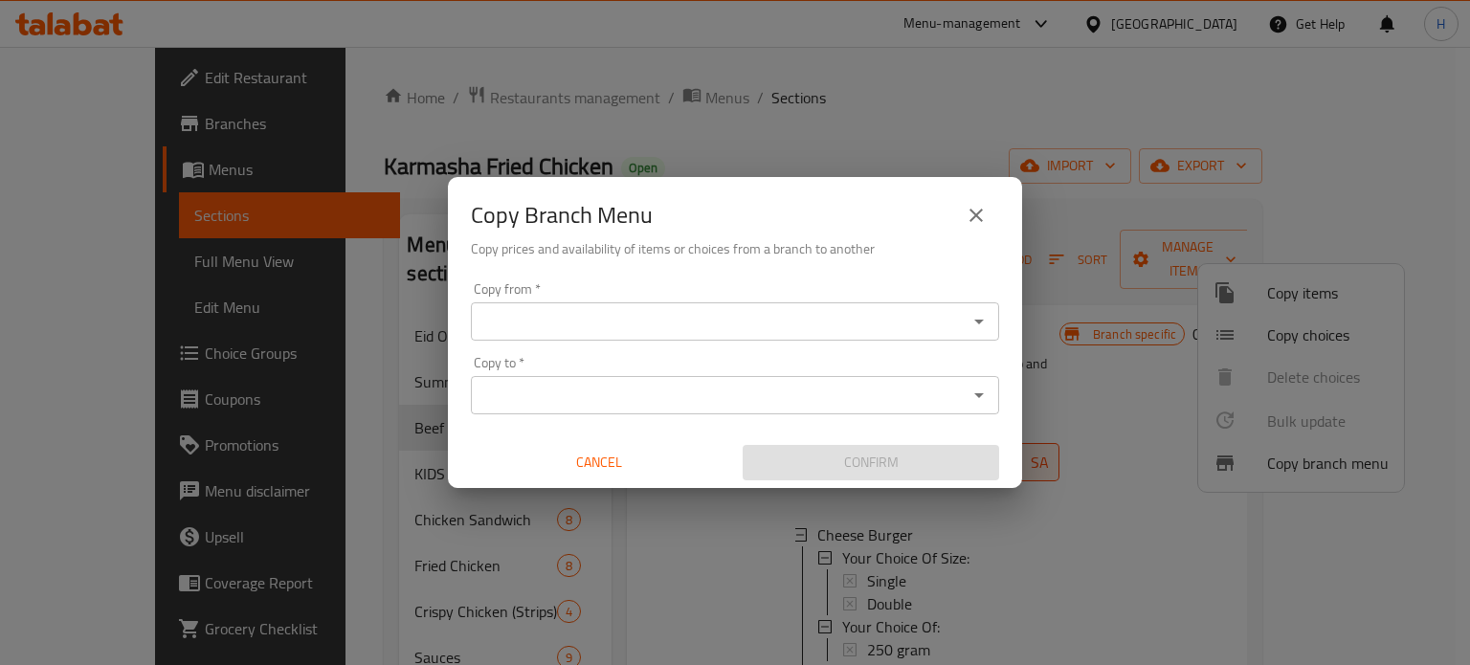
click at [545, 330] on input "Copy from   *" at bounding box center [719, 321] width 485 height 27
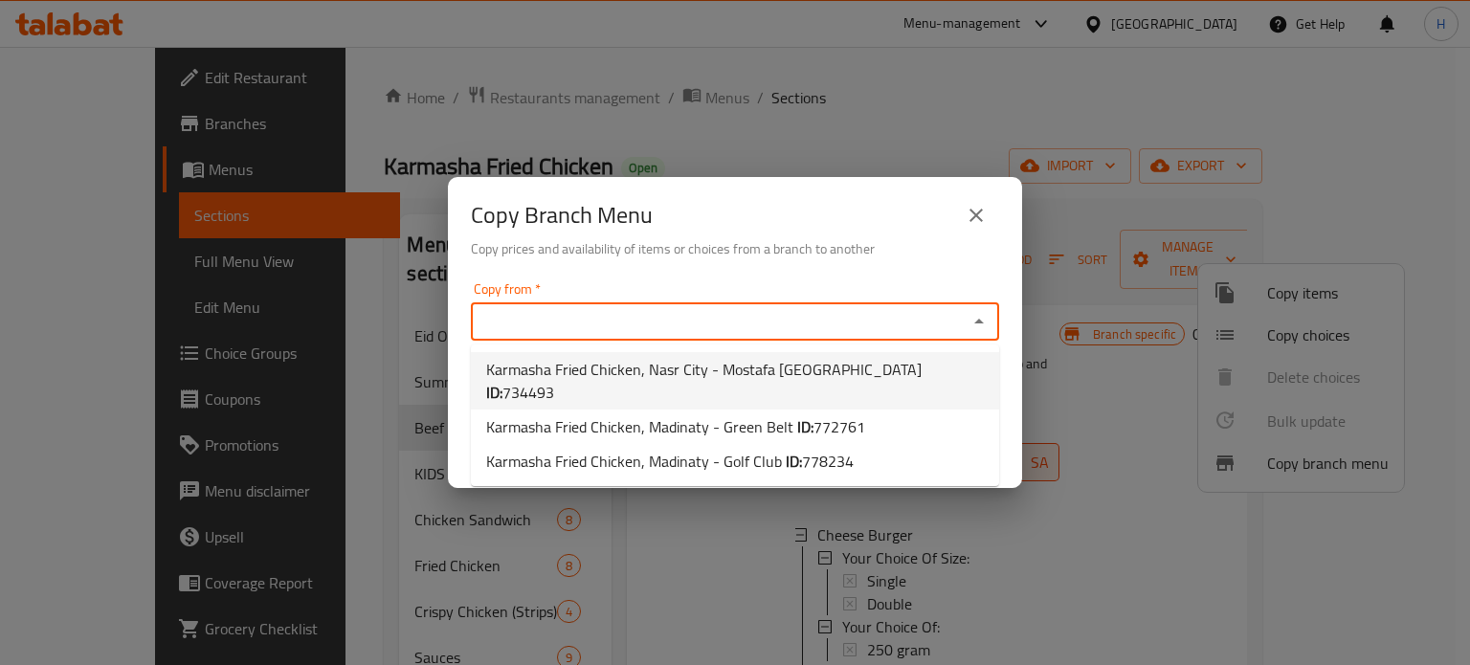
click at [555, 371] on span "Karmasha Fried Chicken, Nasr City - Mostafa El Nahaas ID: 734493" at bounding box center [735, 381] width 498 height 46
type input "Karmasha Fried Chicken, Nasr City - Mostafa [GEOGRAPHIC_DATA]"
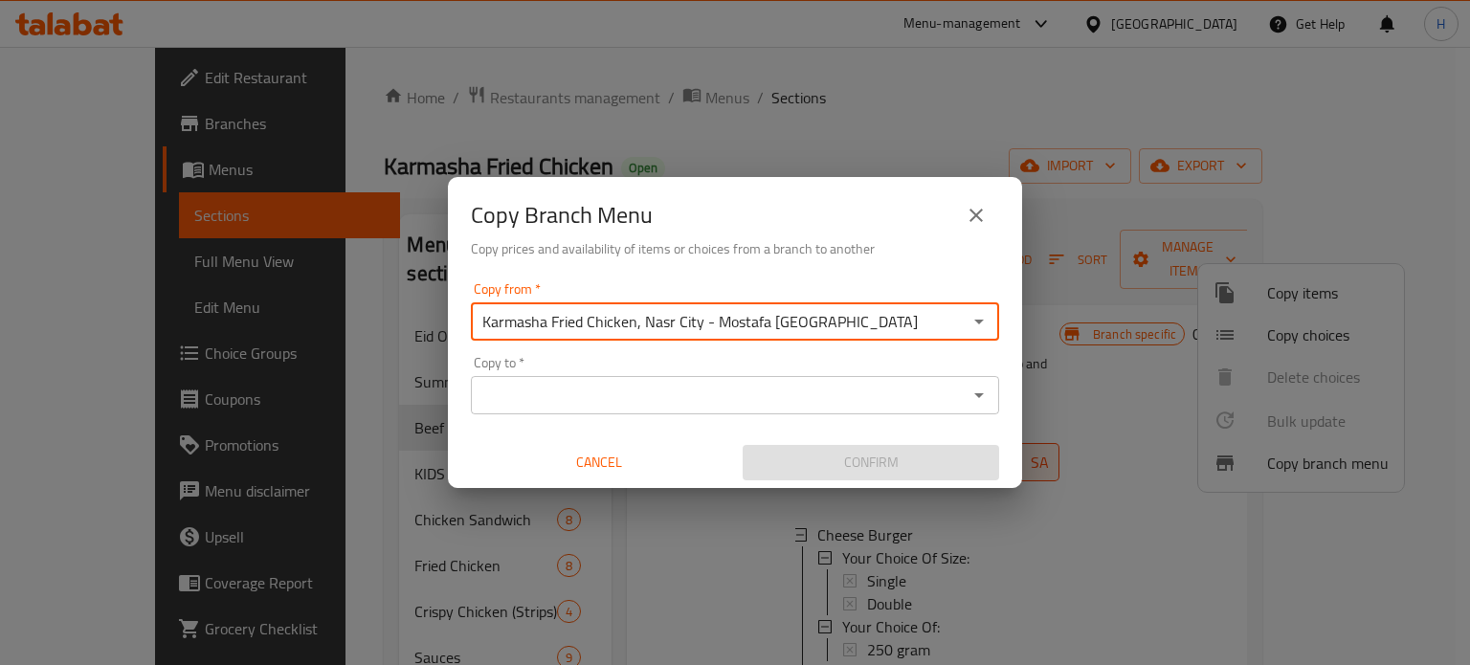
click at [604, 405] on input "Copy to   *" at bounding box center [719, 395] width 485 height 27
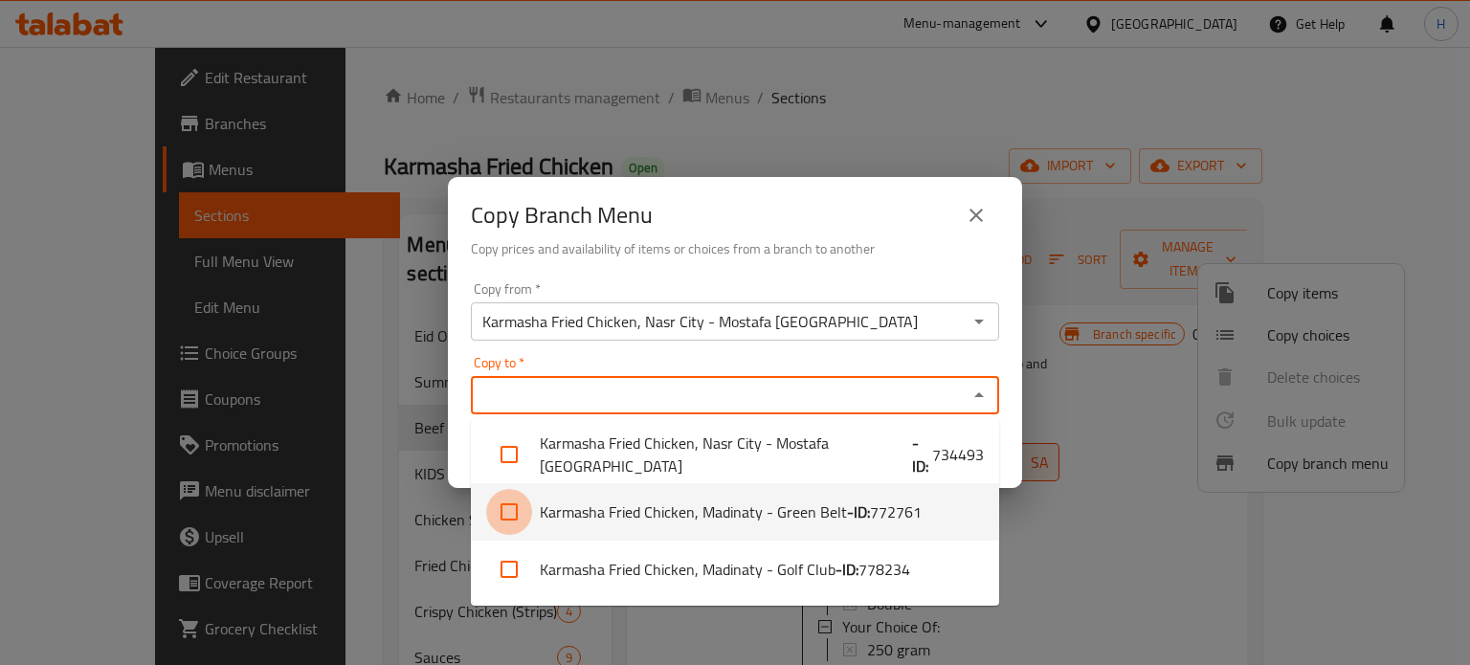
click at [505, 510] on input "checkbox" at bounding box center [509, 512] width 46 height 46
checkbox input "true"
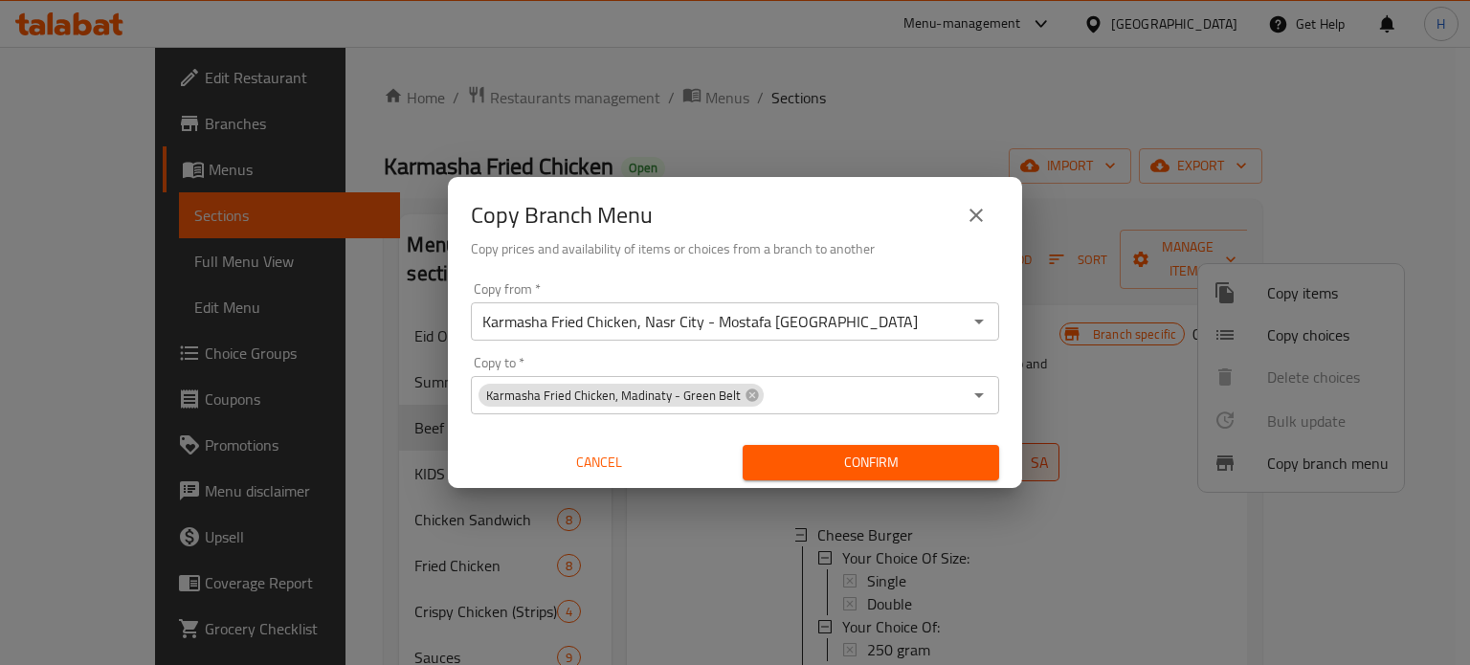
click at [986, 257] on h6 "Copy prices and availability of items or choices from a branch to another" at bounding box center [735, 248] width 528 height 21
click at [918, 463] on span "Confirm" at bounding box center [871, 463] width 226 height 24
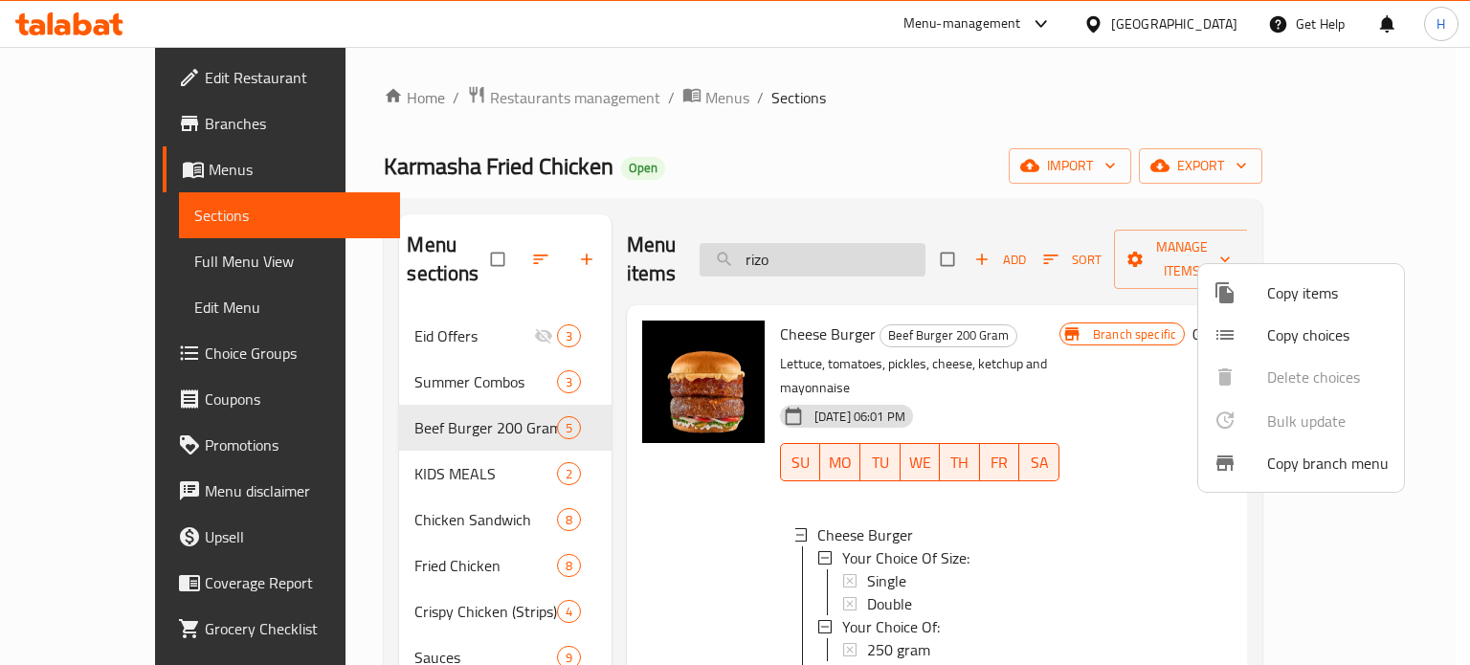
drag, startPoint x: 846, startPoint y: 245, endPoint x: 809, endPoint y: 246, distance: 36.4
click at [809, 246] on div at bounding box center [735, 332] width 1470 height 665
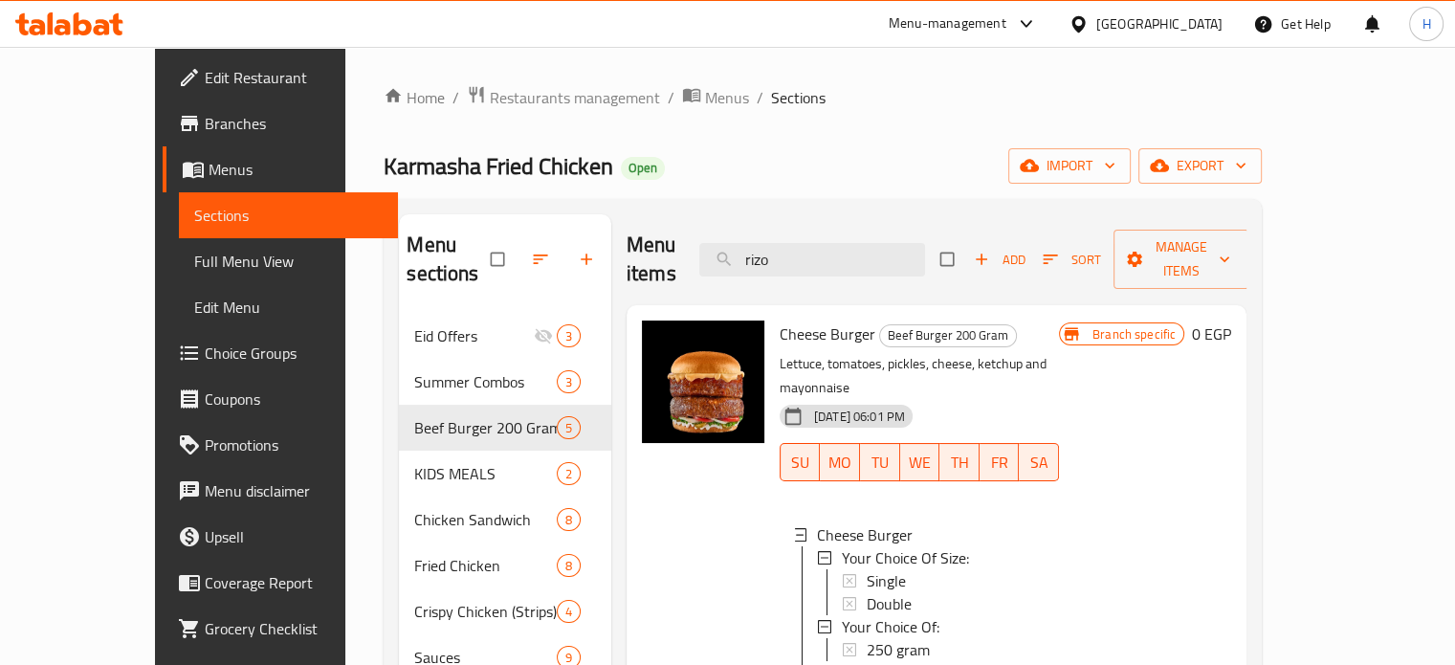
drag, startPoint x: 881, startPoint y: 243, endPoint x: 743, endPoint y: 245, distance: 137.8
click at [743, 245] on div "Menu items rizo Add Sort Manage items" at bounding box center [937, 259] width 620 height 91
click at [98, 21] on icon at bounding box center [102, 27] width 16 height 16
